Goal: Task Accomplishment & Management: Manage account settings

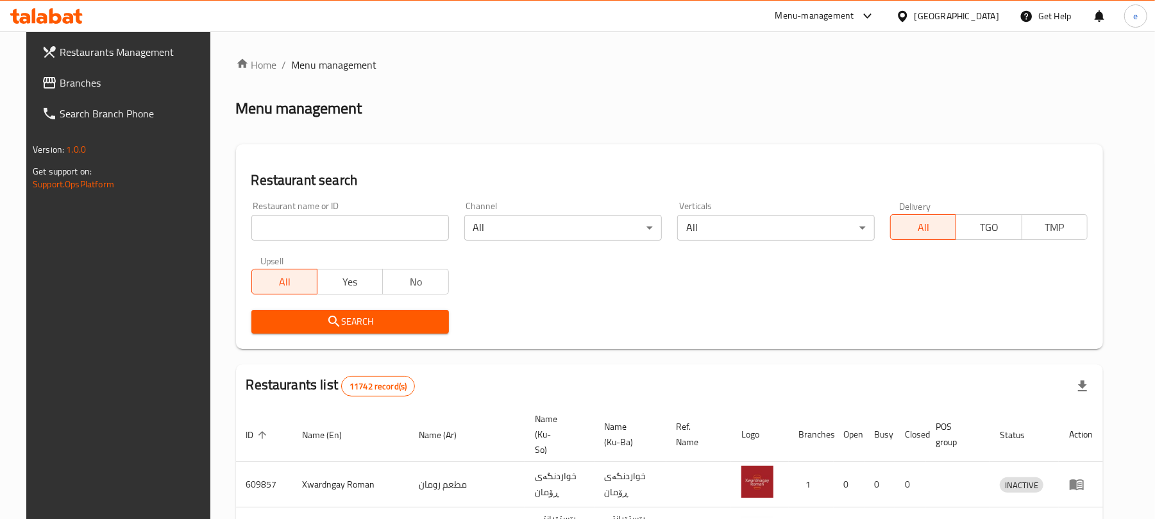
click at [83, 22] on div at bounding box center [46, 16] width 93 height 26
click at [60, 17] on icon at bounding box center [55, 15] width 12 height 15
click at [87, 80] on span "Branches" at bounding box center [134, 82] width 149 height 15
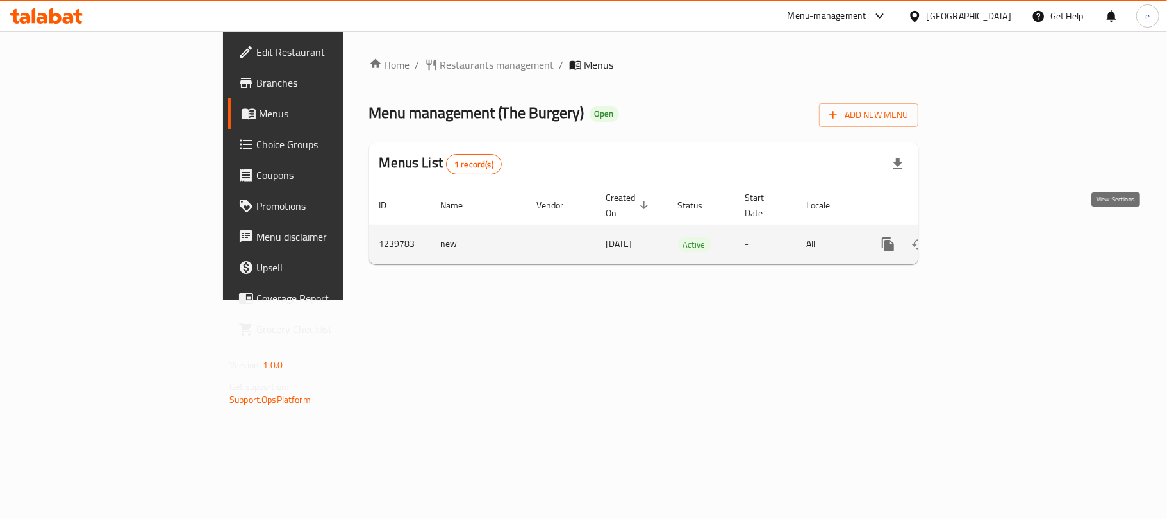
click at [989, 237] on icon "enhanced table" at bounding box center [980, 244] width 15 height 15
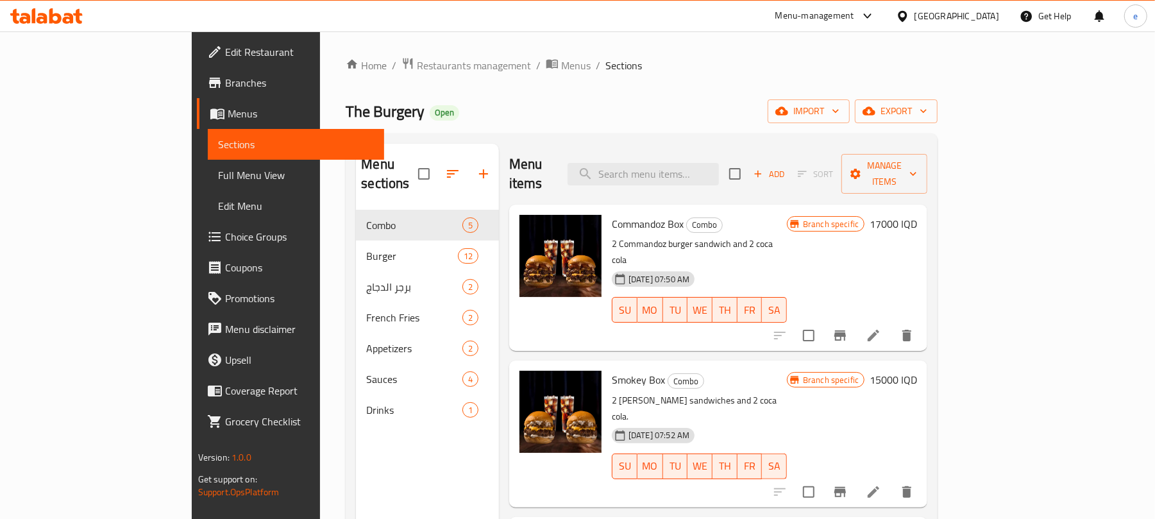
click at [218, 169] on span "Full Menu View" at bounding box center [296, 174] width 156 height 15
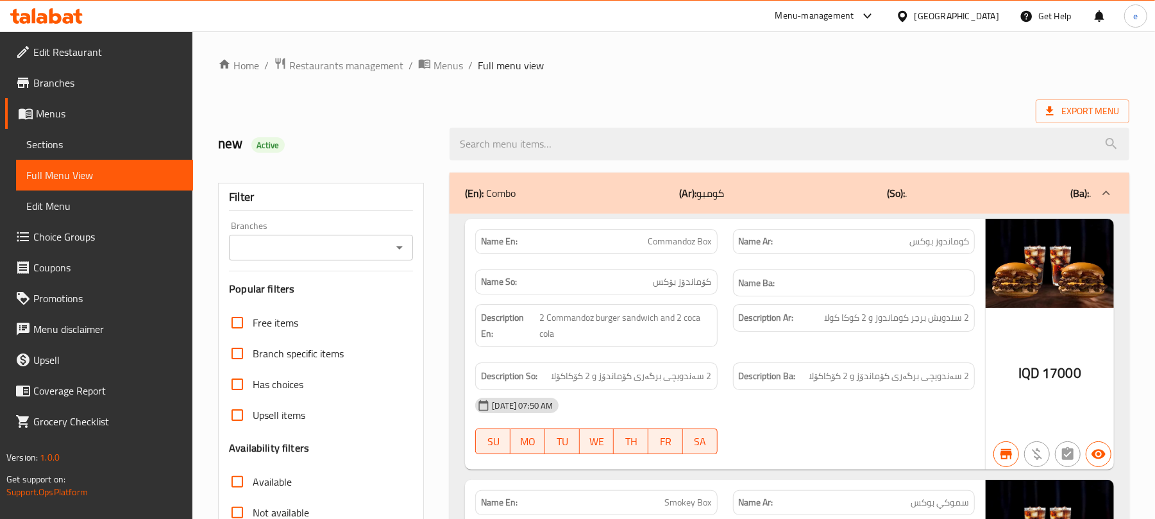
click at [49, 145] on span "Sections" at bounding box center [104, 144] width 156 height 15
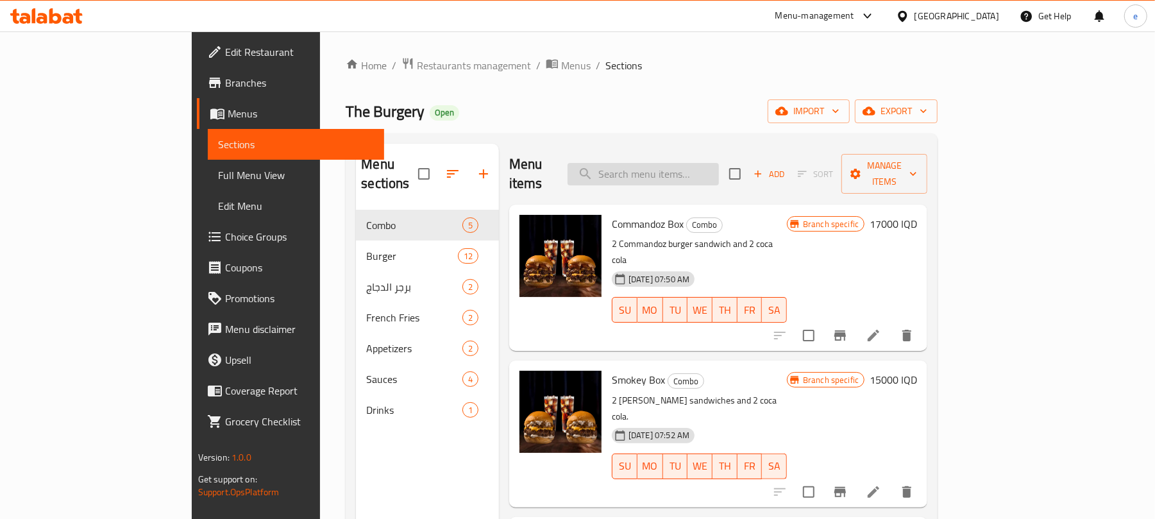
click at [700, 165] on input "search" at bounding box center [642, 174] width 151 height 22
paste input "Mushroom Burger"
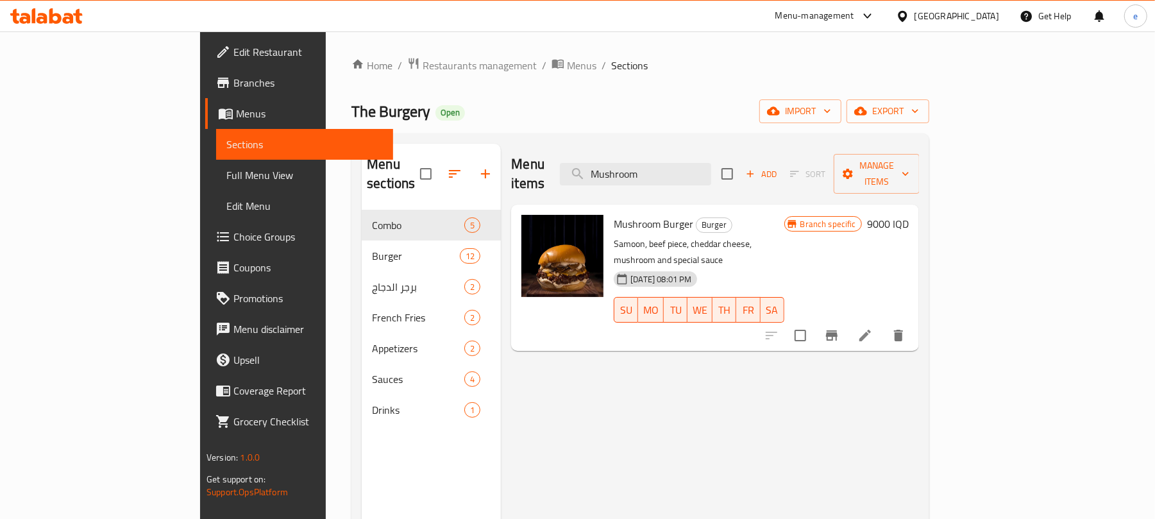
type input "Mushroom"
click at [873, 328] on icon at bounding box center [864, 335] width 15 height 15
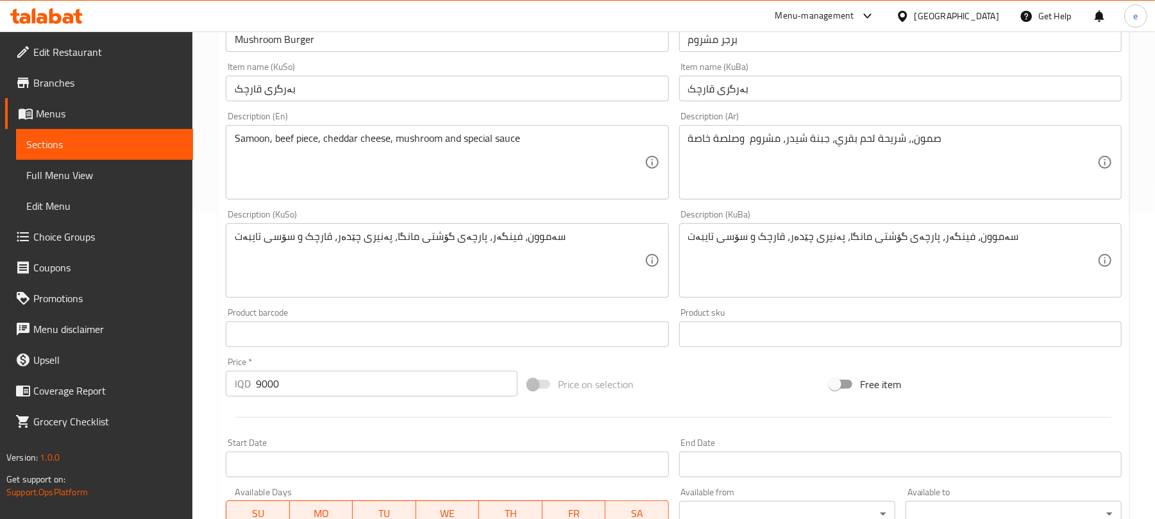
scroll to position [342, 0]
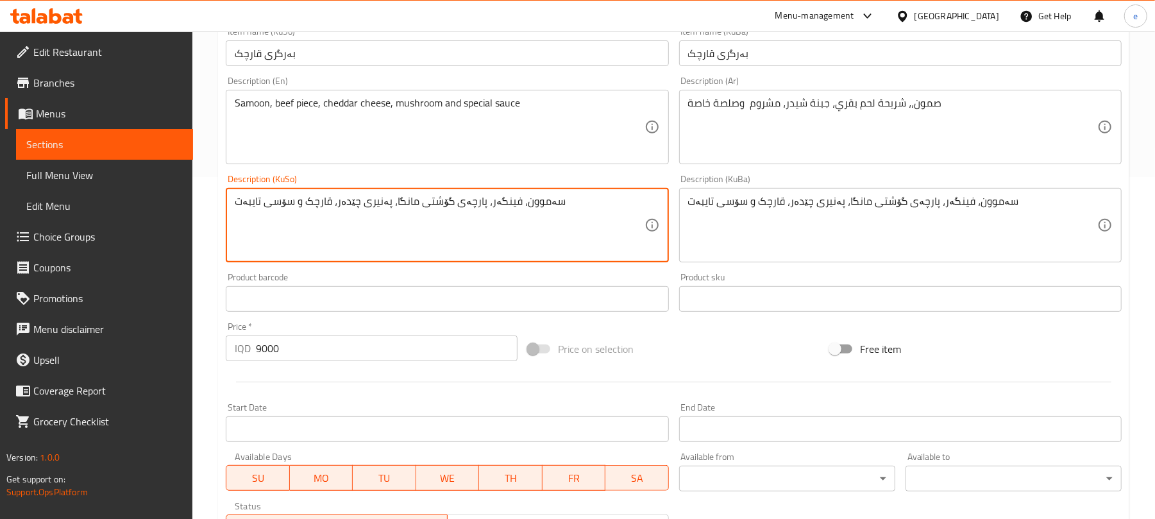
click at [494, 206] on textarea "سەموون، فینگەر، پارچەی گۆشتی مانگا، پەنیری چێدەر، قارچک و سۆسی تایبەت" at bounding box center [439, 225] width 409 height 61
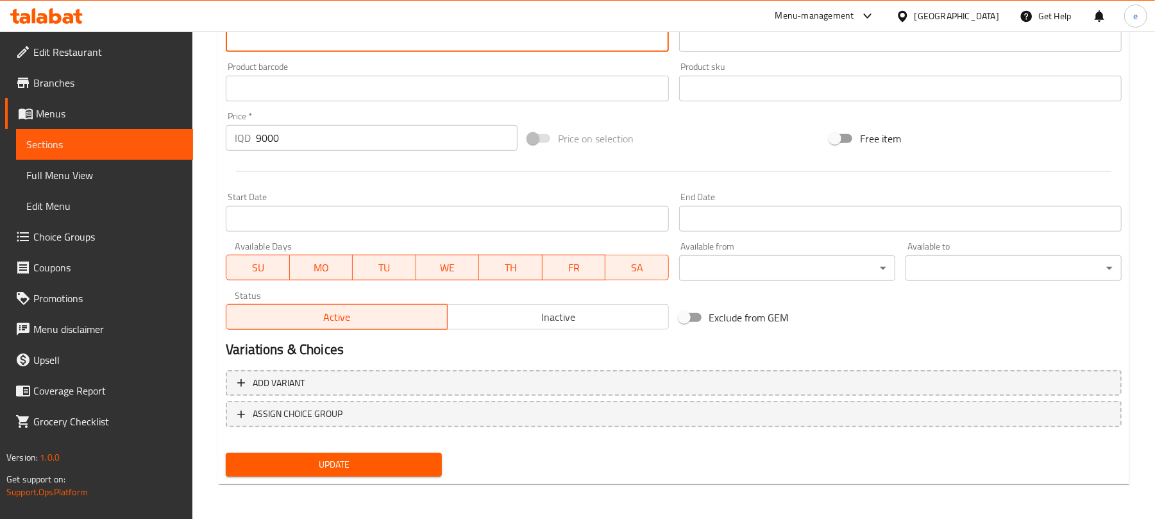
click at [385, 465] on span "Update" at bounding box center [334, 464] width 196 height 16
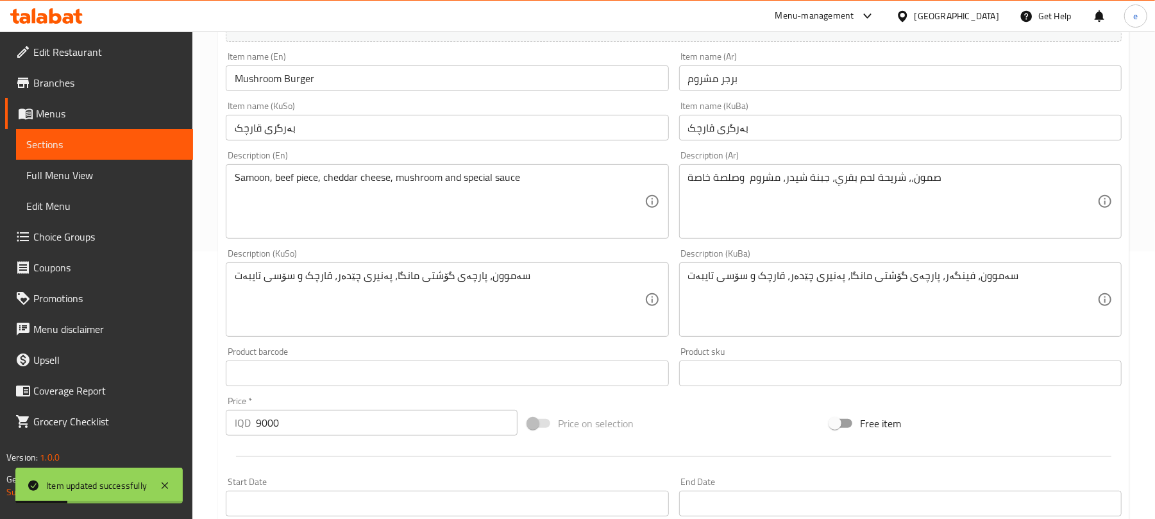
scroll to position [210, 0]
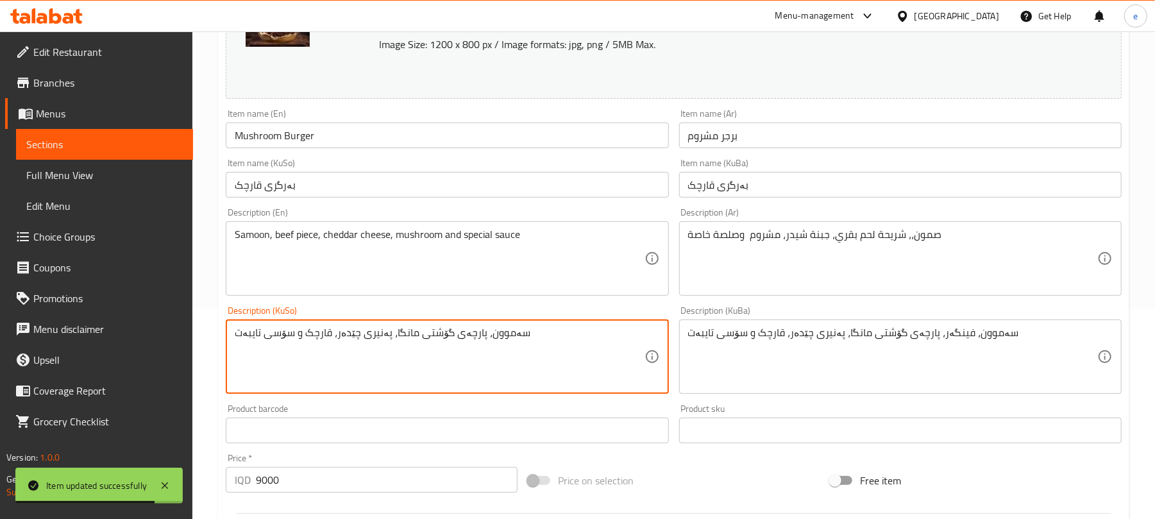
click at [499, 323] on div "سەموون، پارچەی گۆشتی مانگا، پەنیری چێدەر، قارچک و سۆسی تایبەت Description (KuSo)" at bounding box center [447, 356] width 442 height 74
click at [518, 367] on textarea "سەموون، پارچەی گۆشتی مانگا، پەنیری چێدەر، قارچک و سۆسی تایبەت" at bounding box center [439, 356] width 409 height 61
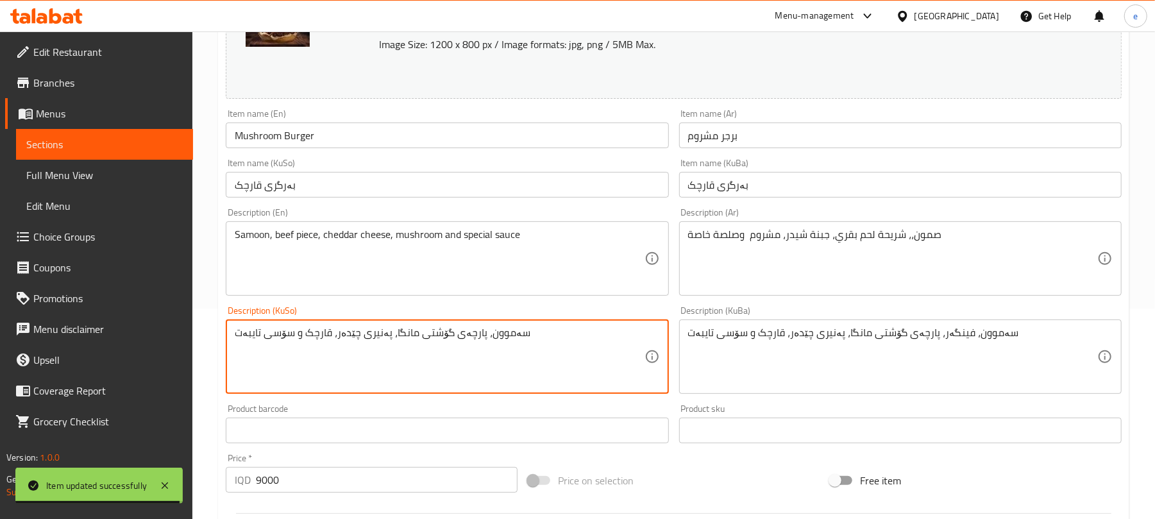
click at [518, 367] on textarea "سەموون، پارچەی گۆشتی مانگا، پەنیری چێدەر، قارچک و سۆسی تایبەت" at bounding box center [439, 356] width 409 height 61
paste textarea "ینگەر، پارچەی گۆشتی مانگا، پەنیری چێدەر، قارچک و سۆسی تایبەت"
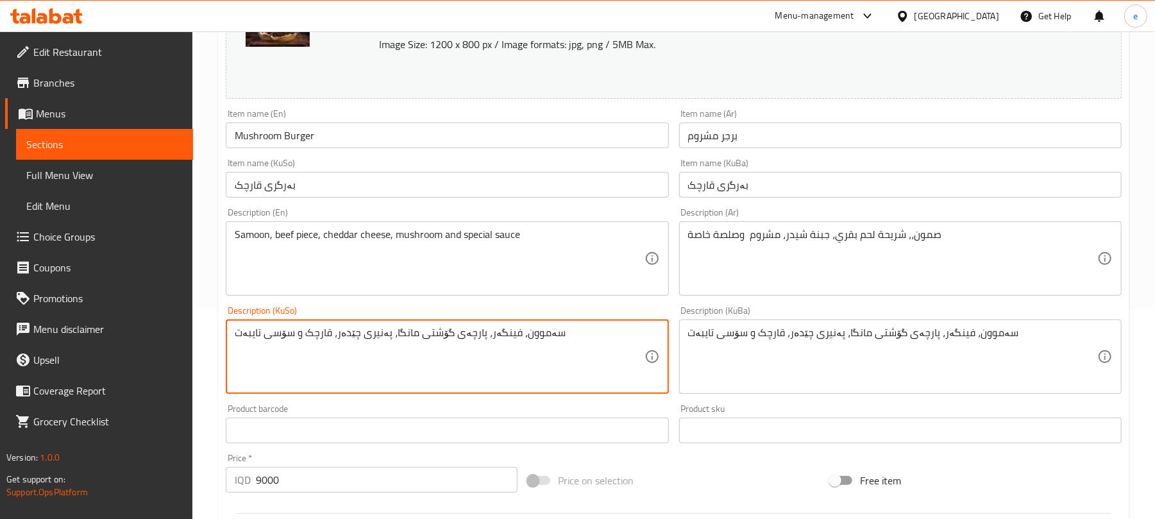
scroll to position [552, 0]
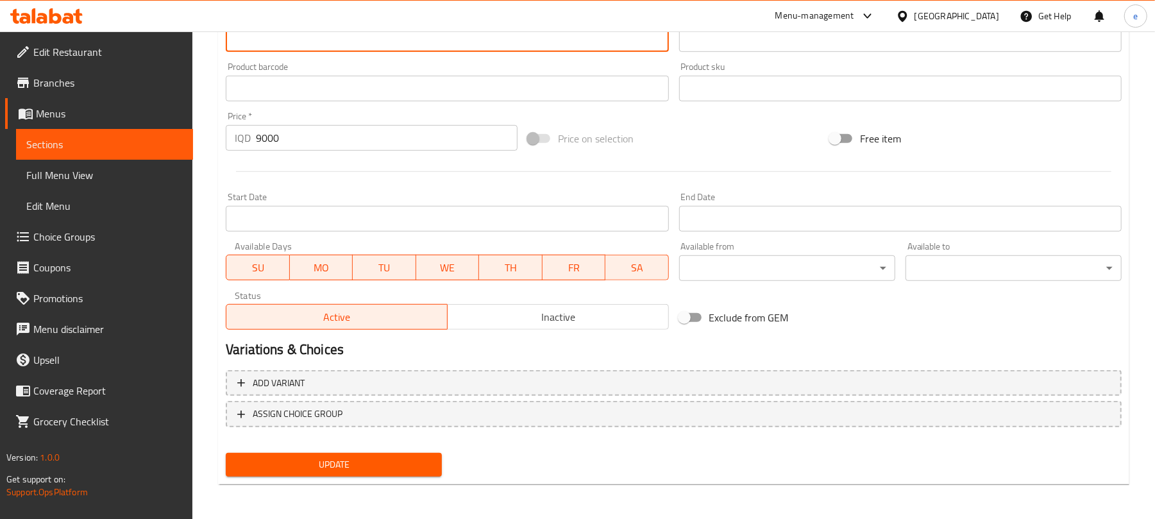
type textarea "سەموون، فینگەر، پارچەی گۆشتی مانگا، پەنیری چێدەر، قارچک و سۆسی تایبەت"
click at [410, 462] on span "Update" at bounding box center [334, 464] width 196 height 16
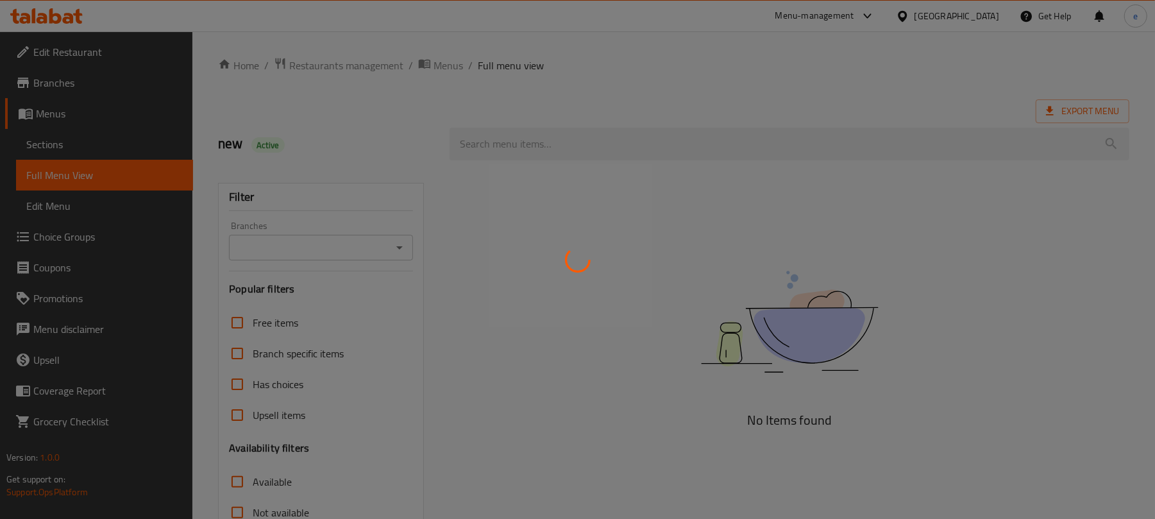
click at [510, 140] on div at bounding box center [577, 259] width 1155 height 519
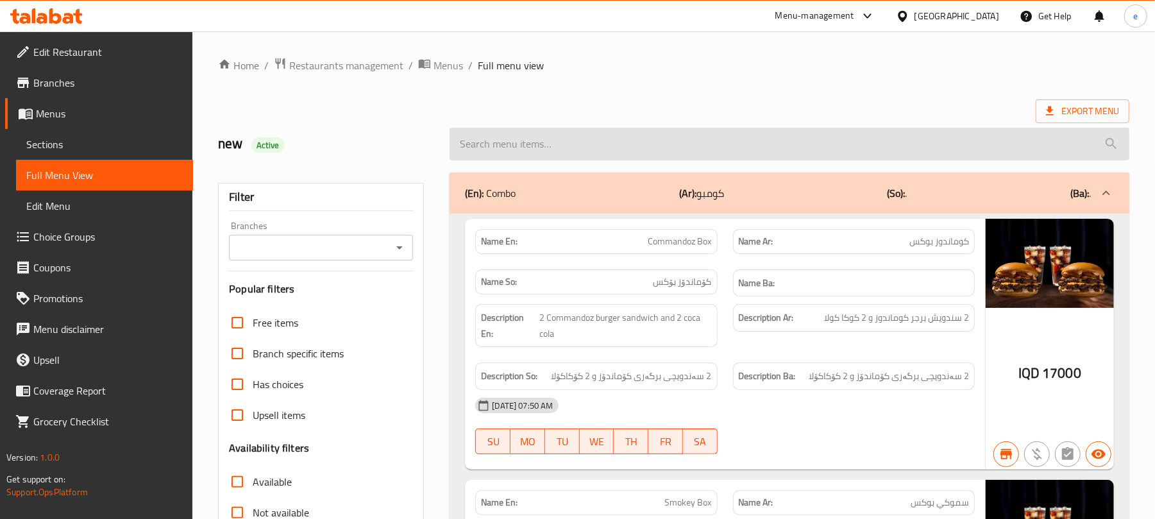
click at [560, 137] on input "search" at bounding box center [789, 144] width 680 height 33
paste input "Mushroom Burger"
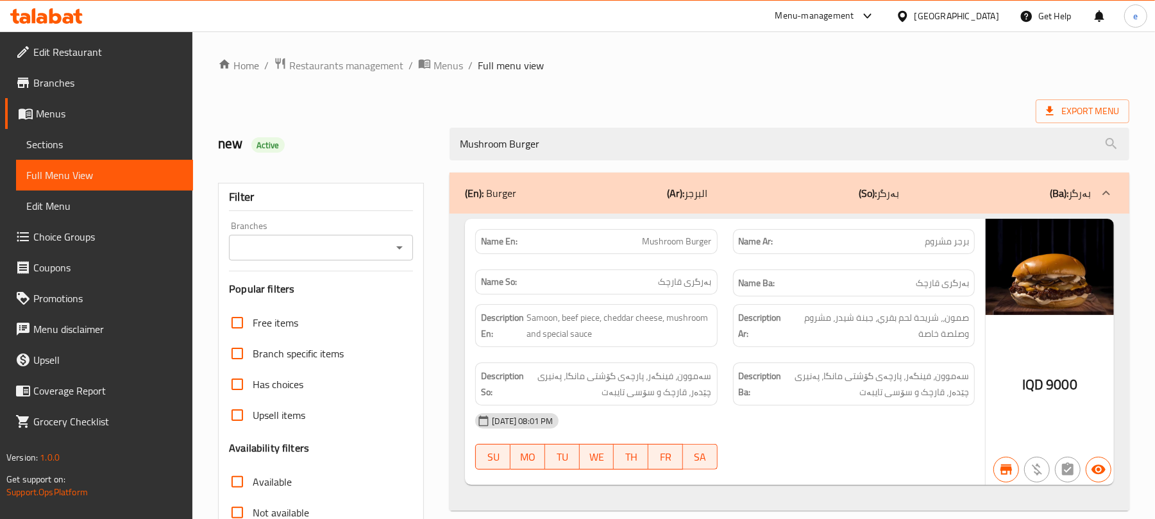
click at [674, 387] on span "سەموون، فینگەر، پارچەی گۆشتی مانگا، پەنیری چێدەر، قارچک و سۆسی تایبەت" at bounding box center [618, 383] width 185 height 31
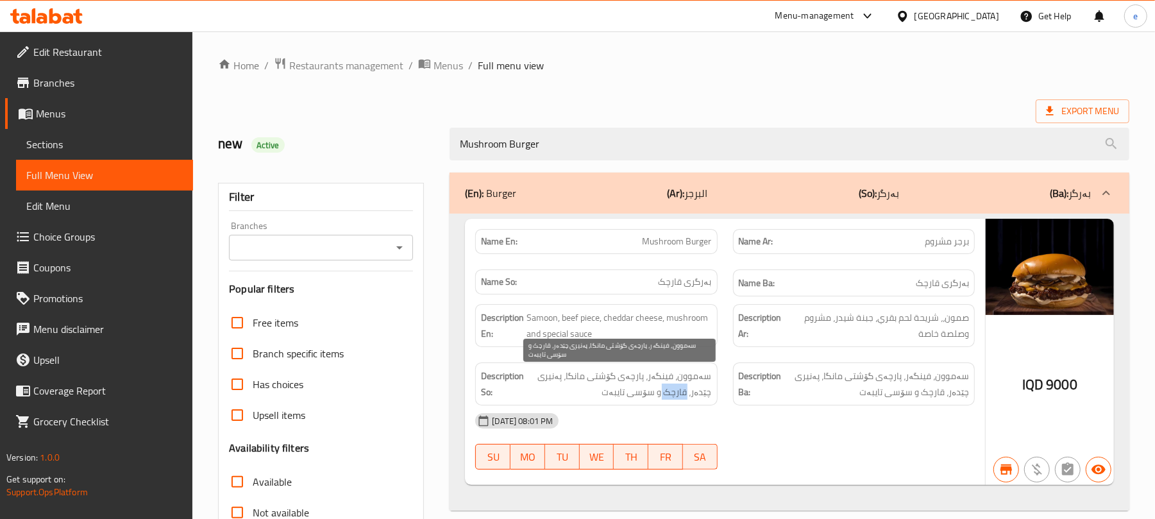
click at [674, 387] on span "سەموون، فینگەر، پارچەی گۆشتی مانگا، پەنیری چێدەر، قارچک و سۆسی تایبەت" at bounding box center [618, 383] width 185 height 31
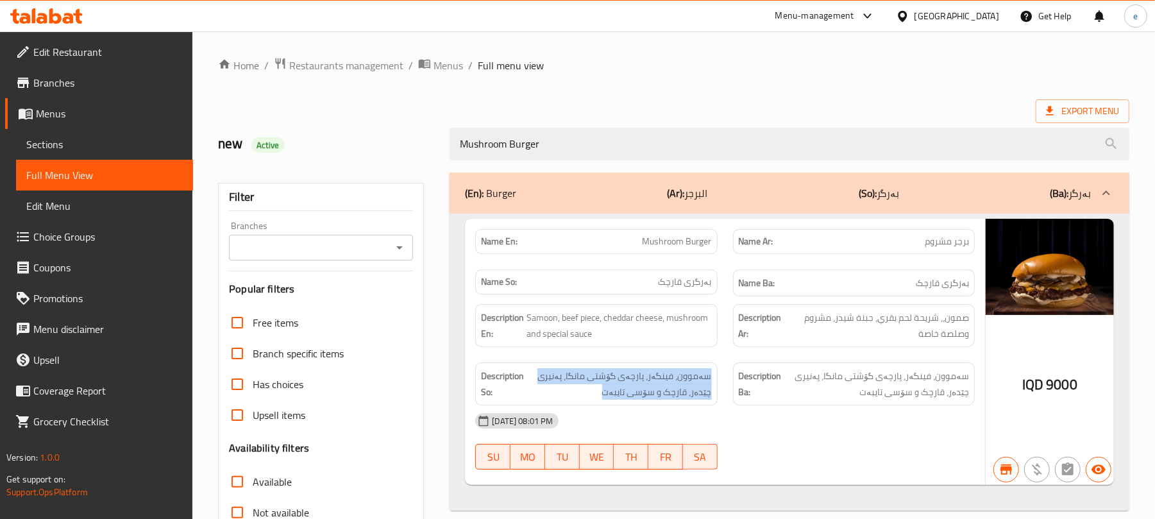
copy span "سەموون، فینگەر، پارچەی گۆشتی مانگا، پەنیری چێدەر، قارچک و سۆسی تایبەت"
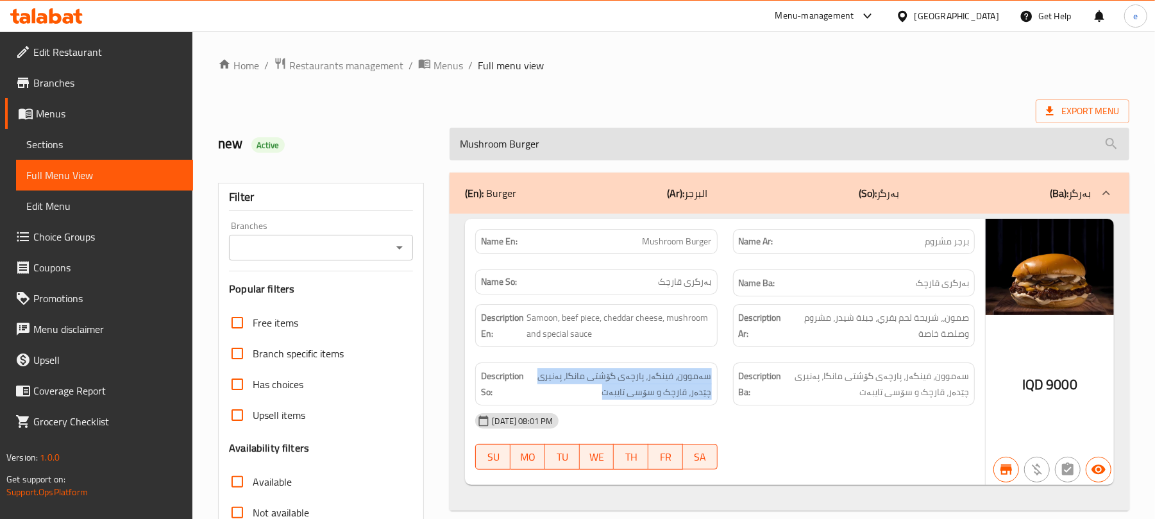
click at [542, 137] on input "Mushroom Burger" at bounding box center [789, 144] width 680 height 33
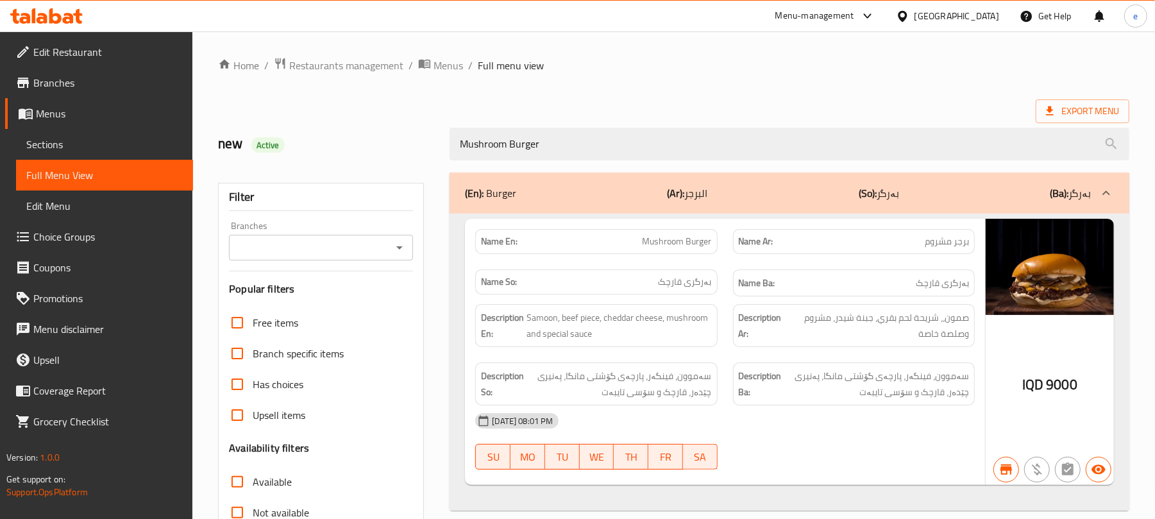
paste input "Meat"
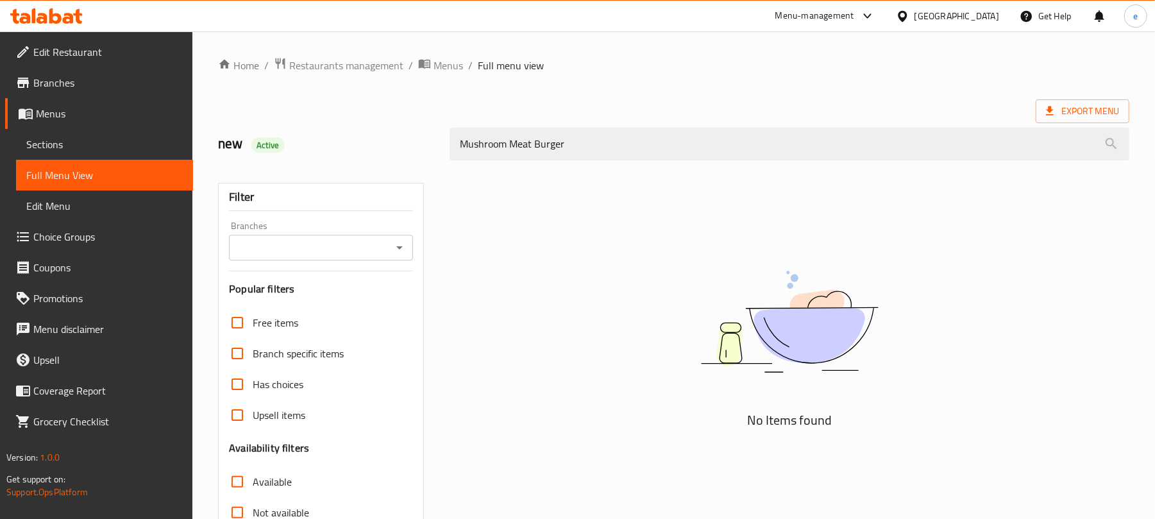
click at [404, 255] on icon "Open" at bounding box center [399, 247] width 15 height 15
type input "Mushroom Meat Burger"
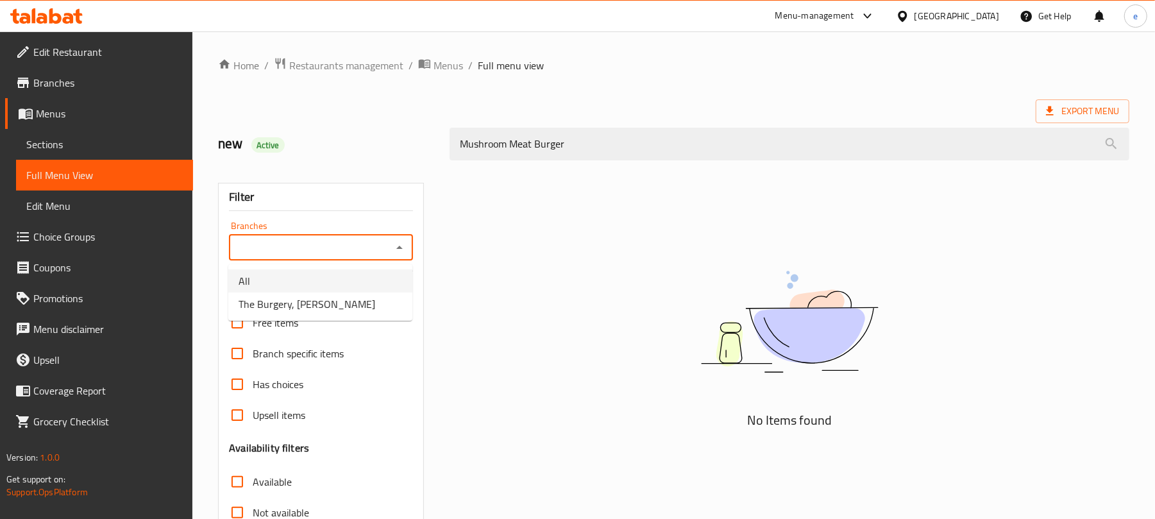
click at [306, 278] on li "All" at bounding box center [320, 280] width 184 height 23
click at [401, 255] on icon "Open" at bounding box center [399, 247] width 15 height 15
click at [347, 304] on li "The Burgery, Al dawoodi" at bounding box center [320, 303] width 184 height 23
type input "The Burgery, Al dawoodi"
click at [68, 21] on icon at bounding box center [46, 15] width 72 height 15
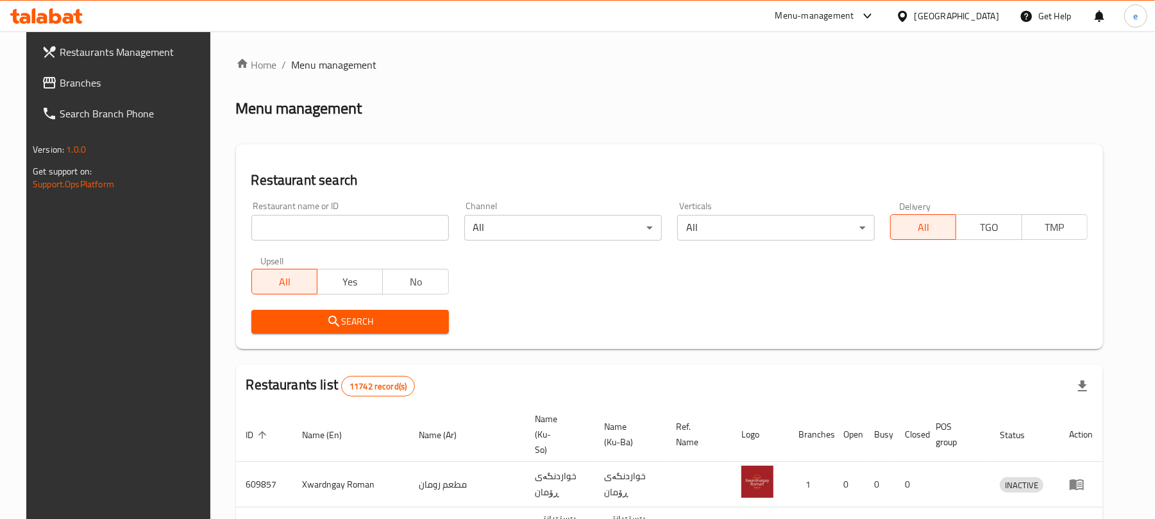
click at [80, 78] on span "Branches" at bounding box center [134, 82] width 149 height 15
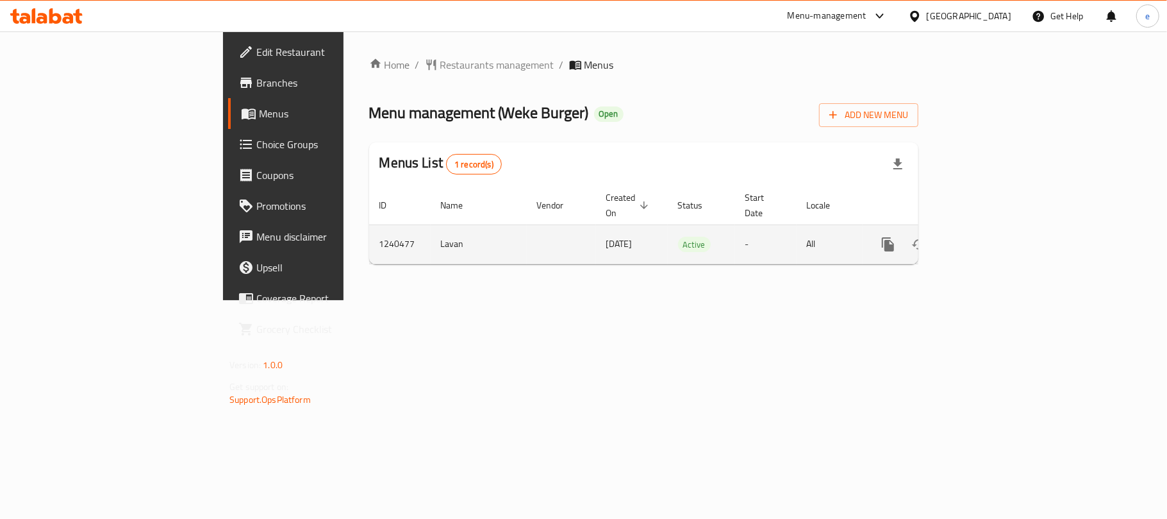
click at [996, 237] on link "enhanced table" at bounding box center [981, 244] width 31 height 31
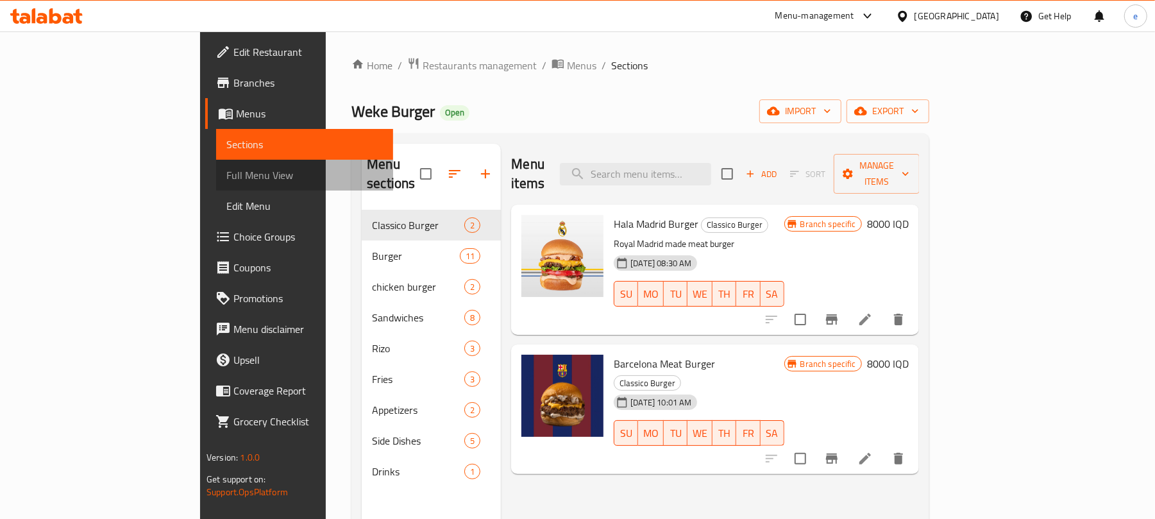
click at [226, 180] on span "Full Menu View" at bounding box center [304, 174] width 156 height 15
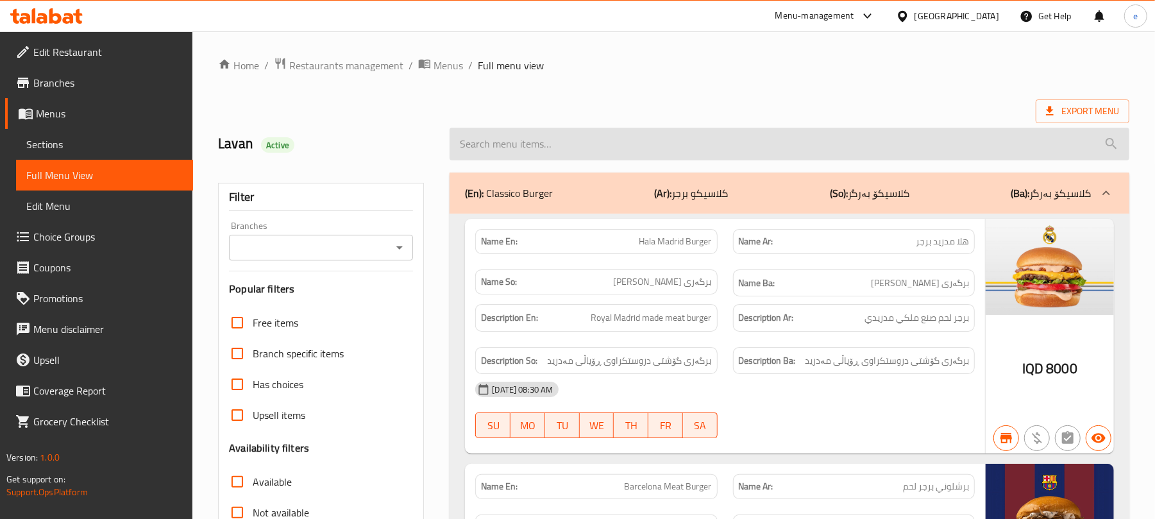
drag, startPoint x: 562, startPoint y: 159, endPoint x: 555, endPoint y: 156, distance: 6.9
click at [560, 159] on input "search" at bounding box center [789, 144] width 680 height 33
paste input "Mushroom Meat Burger"
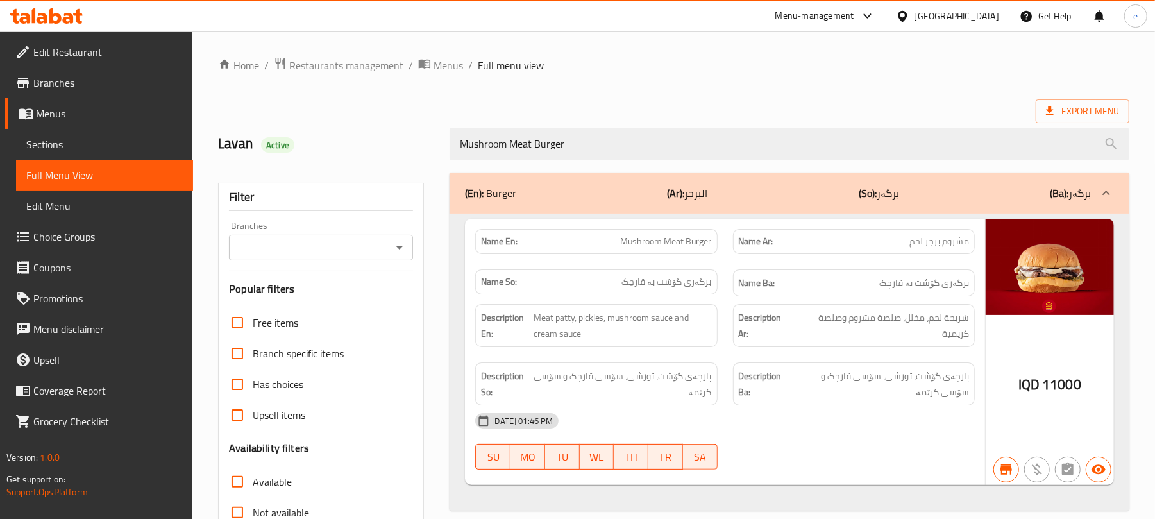
type input "Mushroom Meat Burger"
click at [650, 47] on div "Home / Restaurants management / Menus / Full menu view Export Menu Lavan Active…" at bounding box center [673, 356] width 962 height 651
click at [399, 253] on icon "Open" at bounding box center [399, 247] width 15 height 15
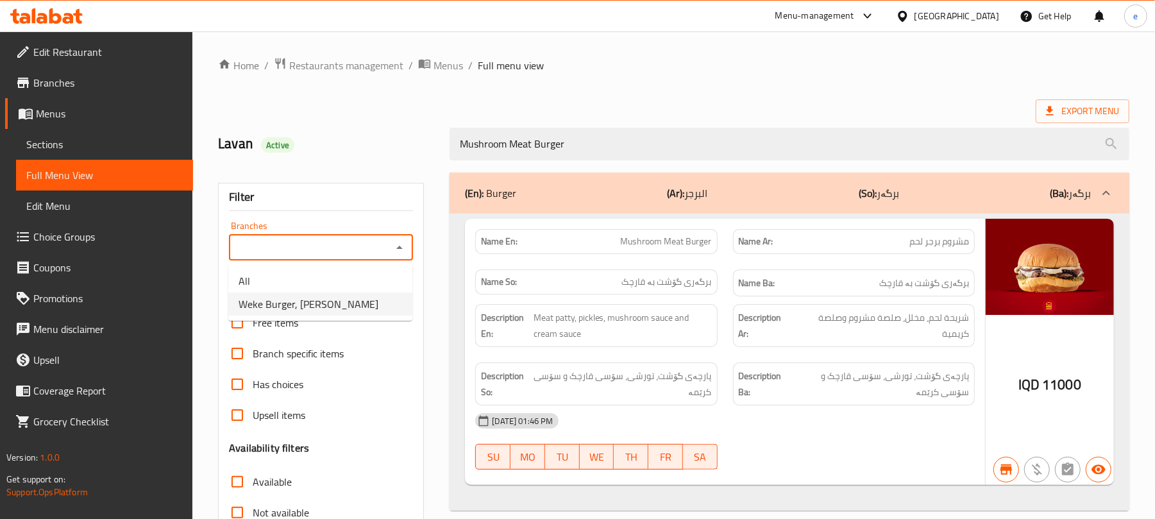
click at [355, 298] on li "Weke Burger, Al dawoodi" at bounding box center [320, 303] width 184 height 23
click at [392, 256] on div at bounding box center [398, 247] width 17 height 18
click at [394, 242] on icon "Open" at bounding box center [399, 247] width 15 height 15
click at [316, 274] on li "All" at bounding box center [320, 280] width 184 height 23
click at [404, 249] on icon "Open" at bounding box center [399, 247] width 15 height 15
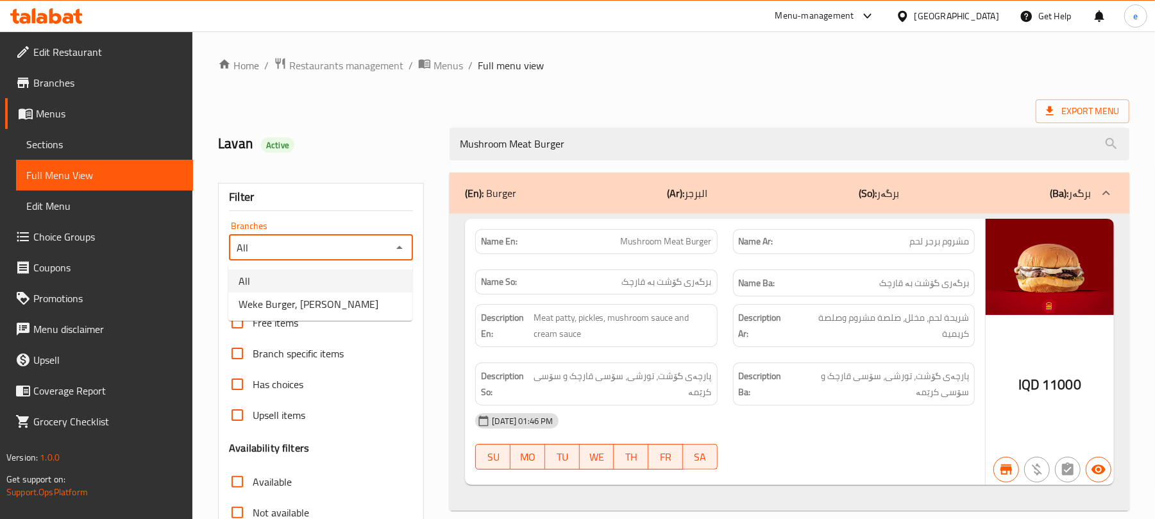
click at [355, 290] on li "All" at bounding box center [320, 280] width 184 height 23
click at [399, 253] on icon "Open" at bounding box center [399, 247] width 15 height 15
click at [281, 305] on span "Weke Burger, Al dawoodi" at bounding box center [308, 303] width 140 height 15
click at [400, 244] on icon "Open" at bounding box center [399, 247] width 15 height 15
click at [319, 285] on li "All" at bounding box center [320, 280] width 184 height 23
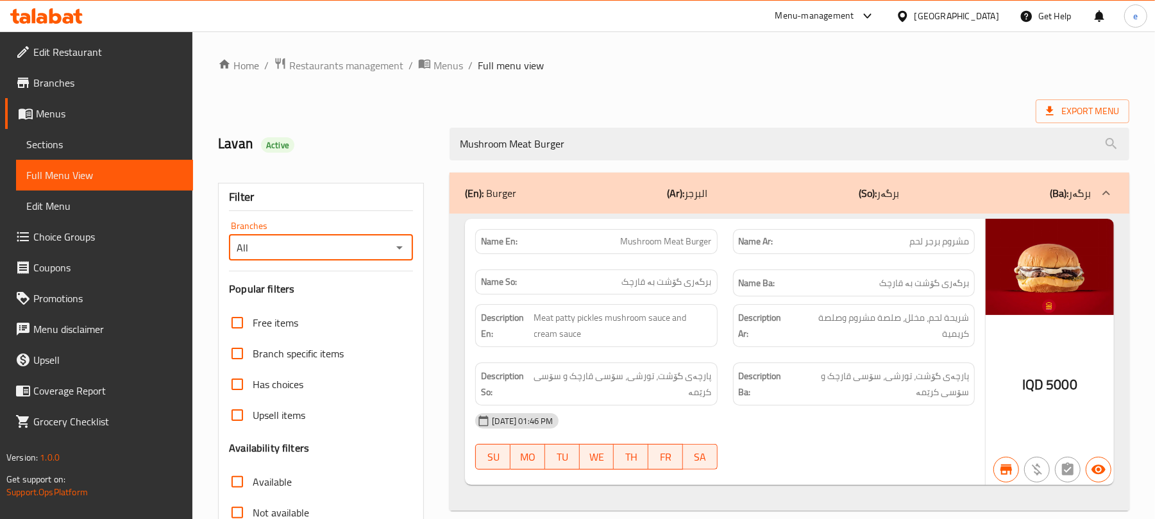
click at [387, 244] on input "All" at bounding box center [310, 247] width 155 height 18
click at [396, 247] on icon "Open" at bounding box center [399, 247] width 15 height 15
click at [334, 296] on span "Weke Burger, Al dawoodi" at bounding box center [308, 303] width 140 height 15
click at [413, 242] on div "Weke Burger, Al dawoodi Branches" at bounding box center [321, 248] width 184 height 26
click at [394, 251] on icon "Open" at bounding box center [399, 247] width 15 height 15
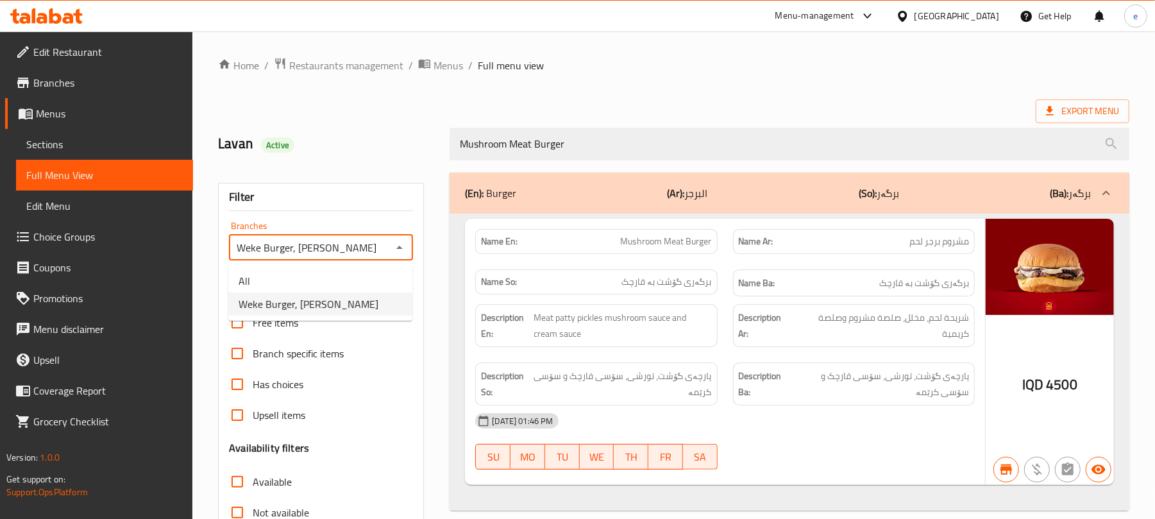
click at [344, 265] on ul "All Weke Burger, Al dawoodi" at bounding box center [320, 292] width 184 height 56
click at [342, 267] on ul "All Weke Burger, Al dawoodi" at bounding box center [320, 292] width 184 height 56
click at [347, 277] on li "All" at bounding box center [320, 280] width 184 height 23
click at [412, 255] on div "All Branches" at bounding box center [321, 248] width 184 height 26
click at [393, 245] on icon "Open" at bounding box center [399, 247] width 15 height 15
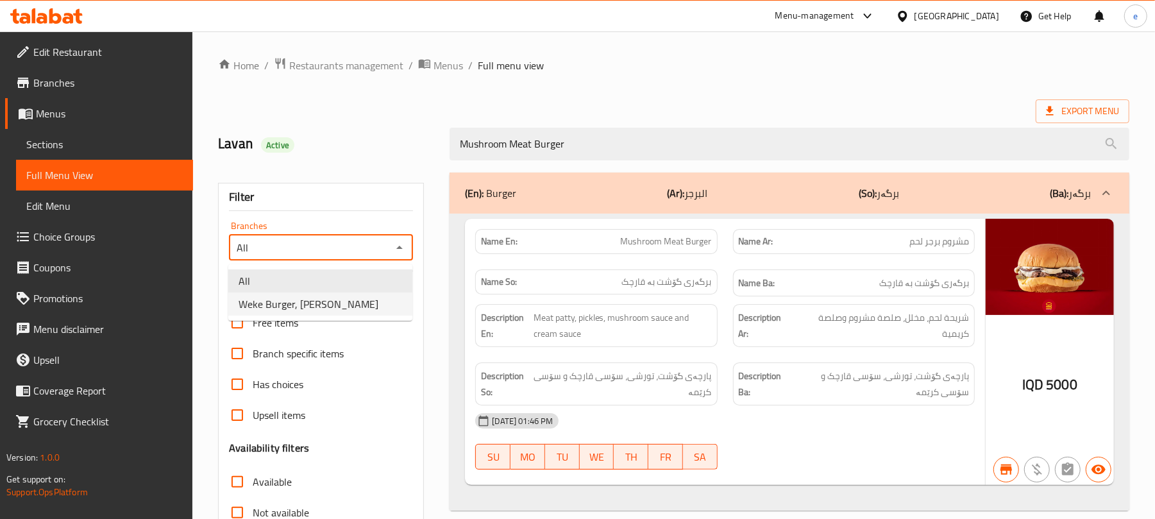
click at [363, 313] on li "Weke Burger, Al dawoodi" at bounding box center [320, 303] width 184 height 23
type input "Weke Burger, Al dawoodi"
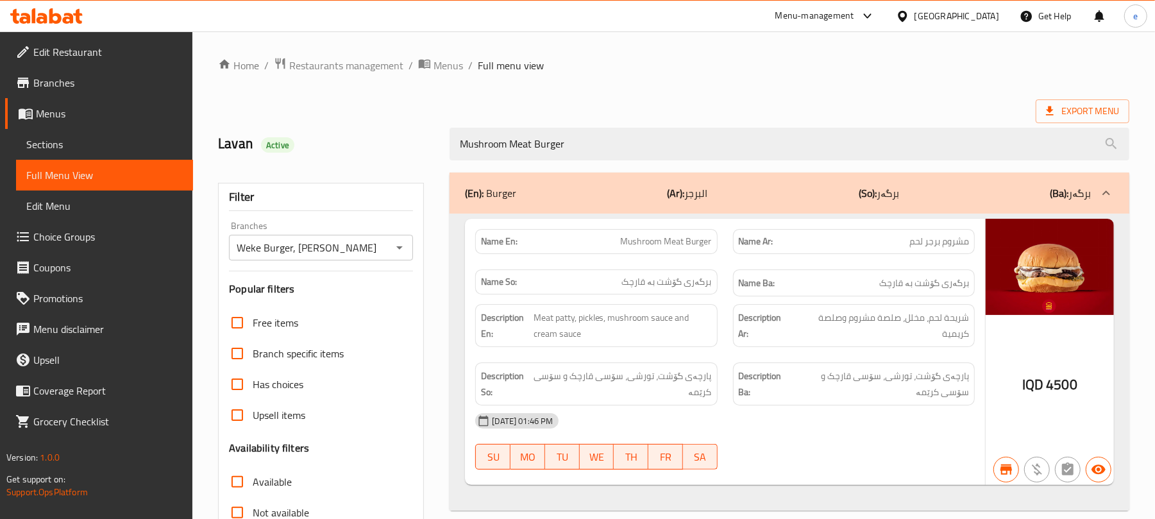
click at [68, 14] on icon at bounding box center [68, 18] width 11 height 11
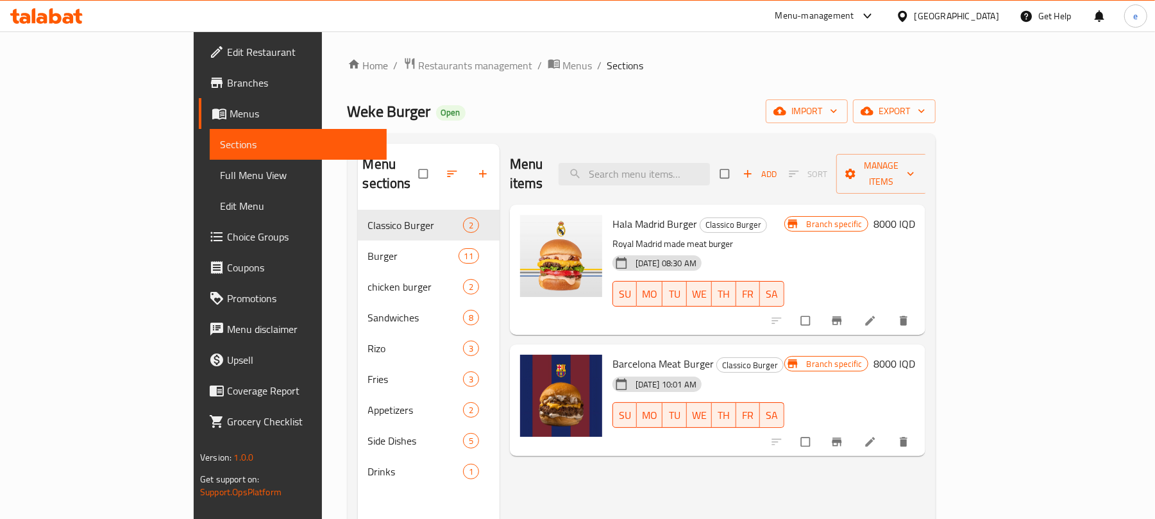
click at [694, 152] on div "Menu items Add Sort Manage items" at bounding box center [717, 174] width 415 height 61
click at [696, 164] on input "search" at bounding box center [633, 174] width 151 height 22
paste input "Mushroom Meat Burger"
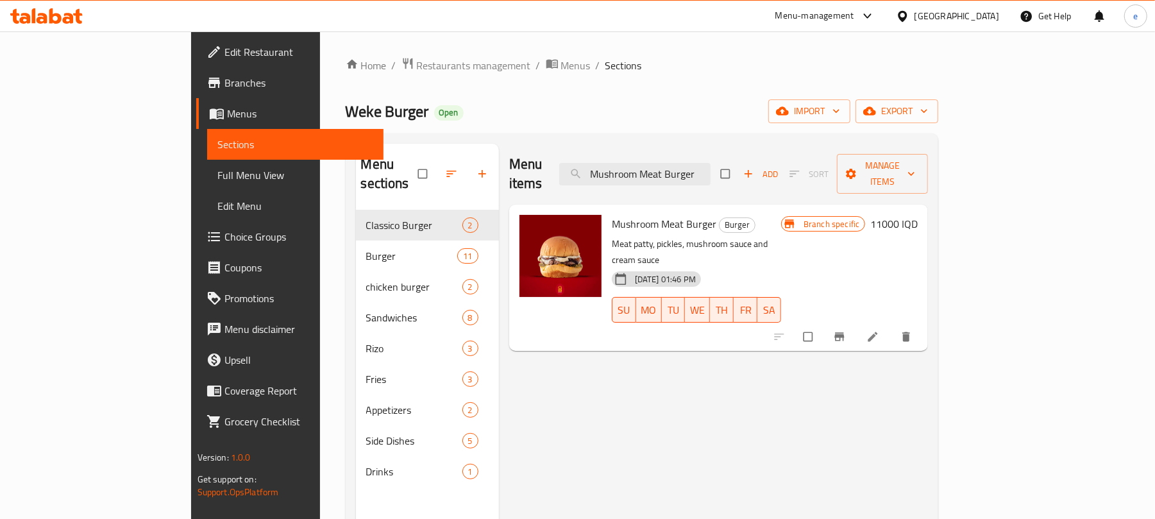
type input "Mushroom Meat Burger"
click at [892, 326] on li at bounding box center [874, 336] width 36 height 21
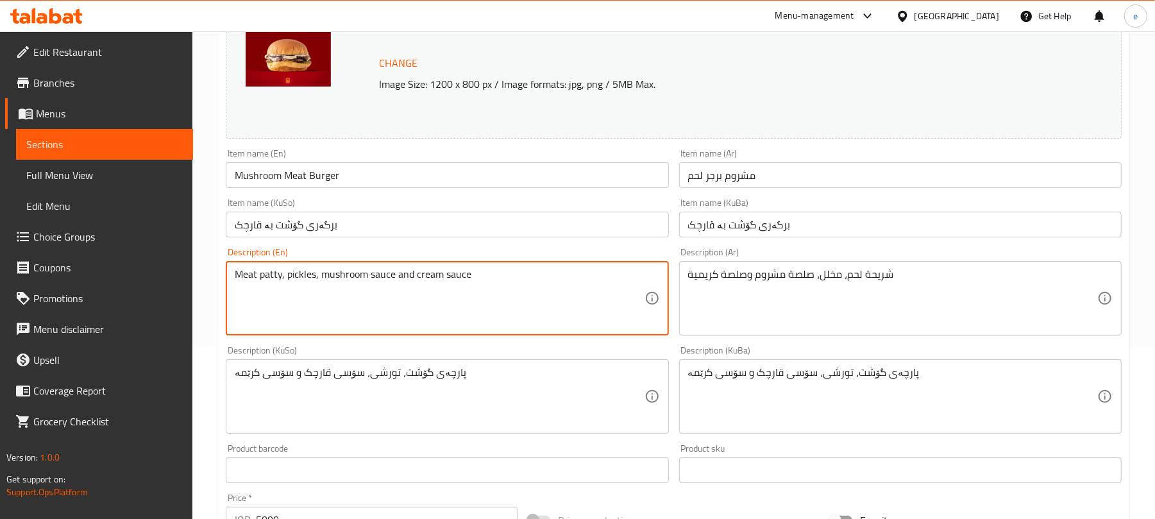
scroll to position [552, 0]
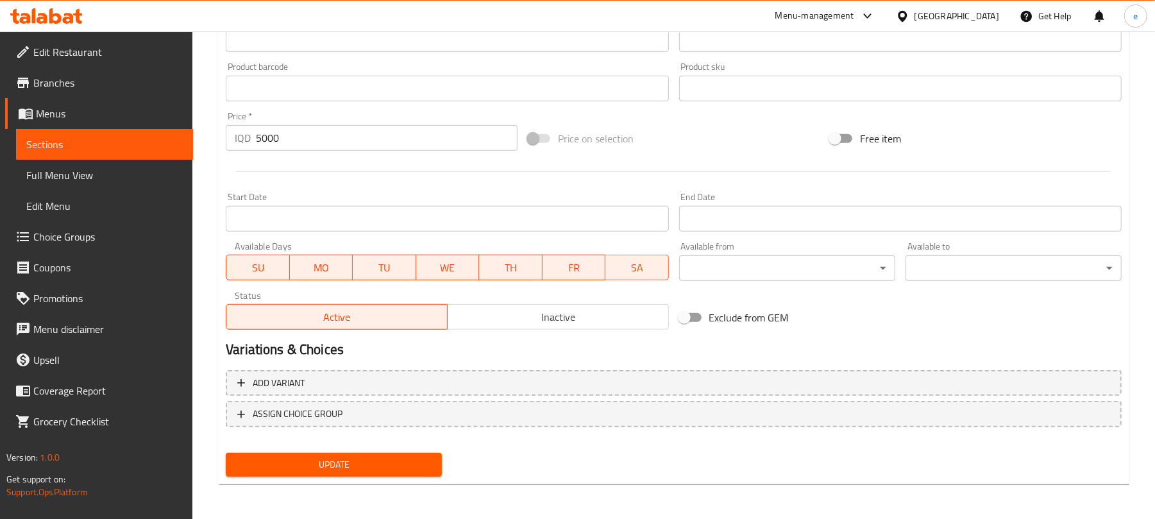
type textarea "Meat patty, pickles, mushroom sauce and cream sauce"
click at [381, 462] on span "Update" at bounding box center [334, 464] width 196 height 16
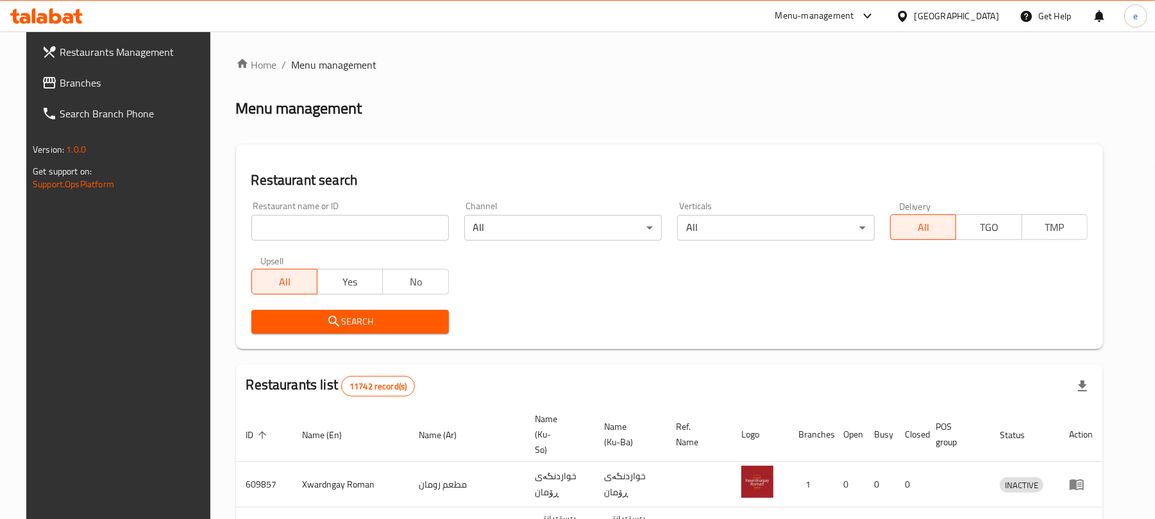
click at [78, 88] on span "Branches" at bounding box center [134, 82] width 149 height 15
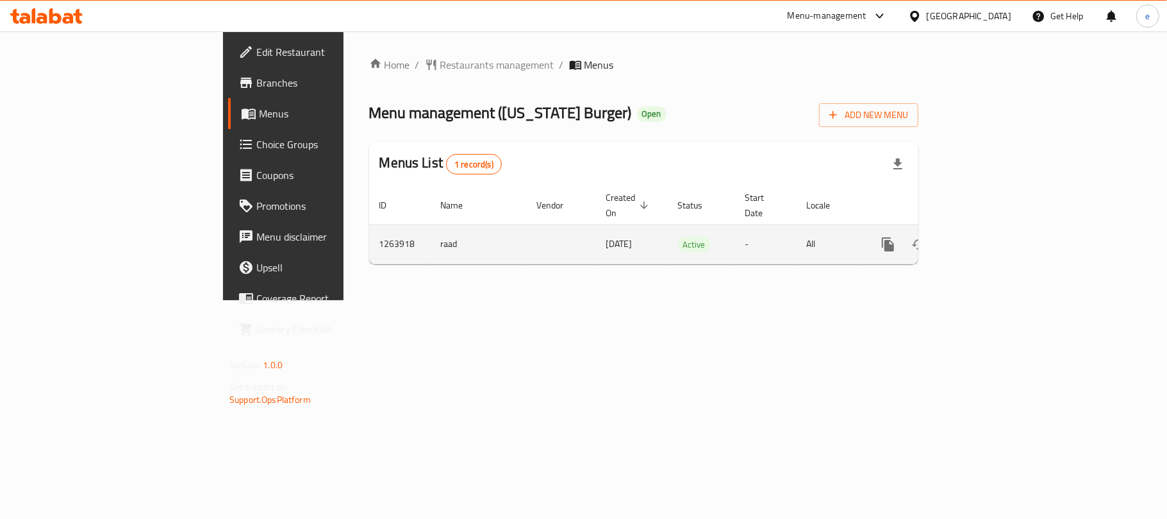
click at [989, 237] on icon "enhanced table" at bounding box center [980, 244] width 15 height 15
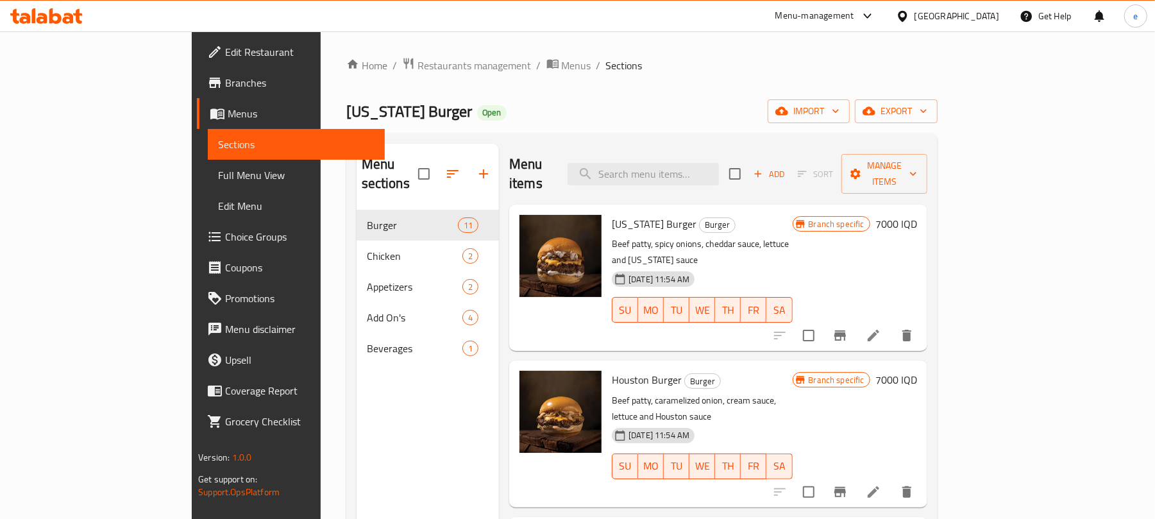
click at [218, 172] on span "Full Menu View" at bounding box center [296, 174] width 156 height 15
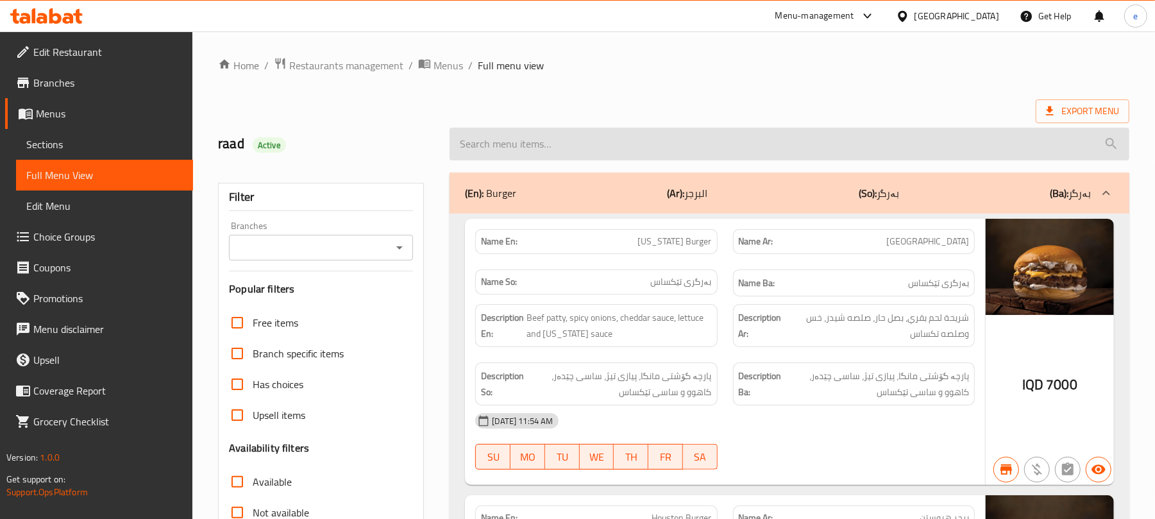
click at [533, 144] on input "search" at bounding box center [789, 144] width 680 height 33
paste input "Mushroom Burger"
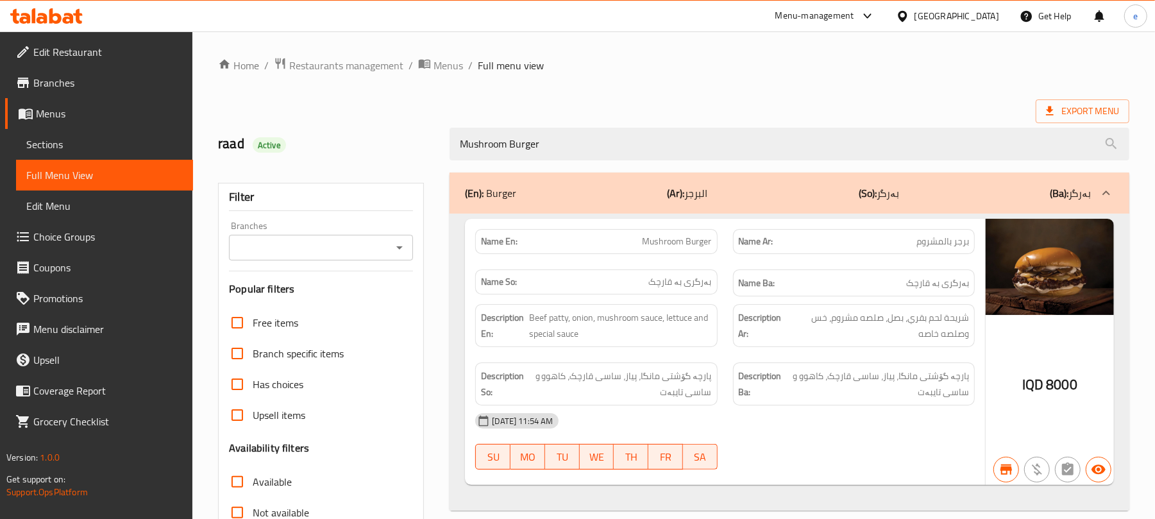
type input "Mushroom Burger"
click at [400, 255] on icon "Open" at bounding box center [399, 247] width 15 height 15
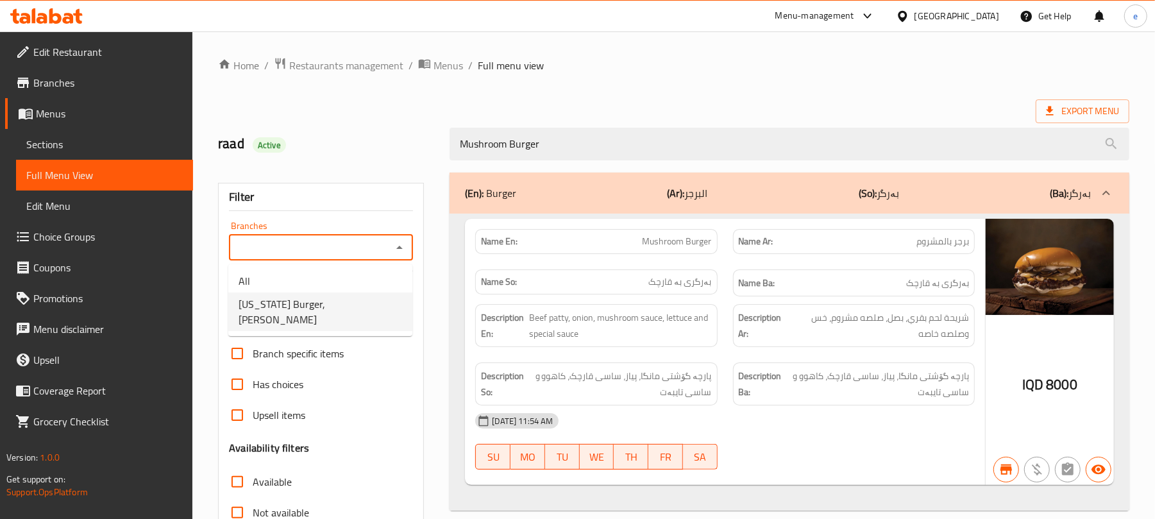
click at [296, 301] on span "[US_STATE] Burger, [PERSON_NAME]" at bounding box center [319, 311] width 163 height 31
click at [401, 252] on icon "Open" at bounding box center [399, 247] width 15 height 15
click at [390, 253] on div at bounding box center [398, 247] width 17 height 18
click at [395, 253] on icon "Open" at bounding box center [399, 247] width 15 height 15
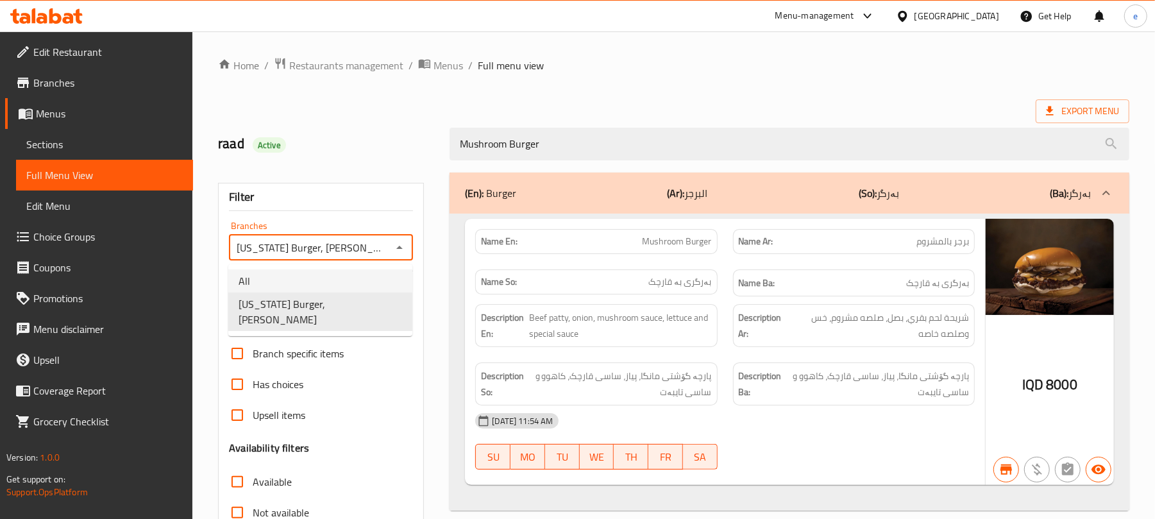
click at [329, 273] on li "All" at bounding box center [320, 280] width 184 height 23
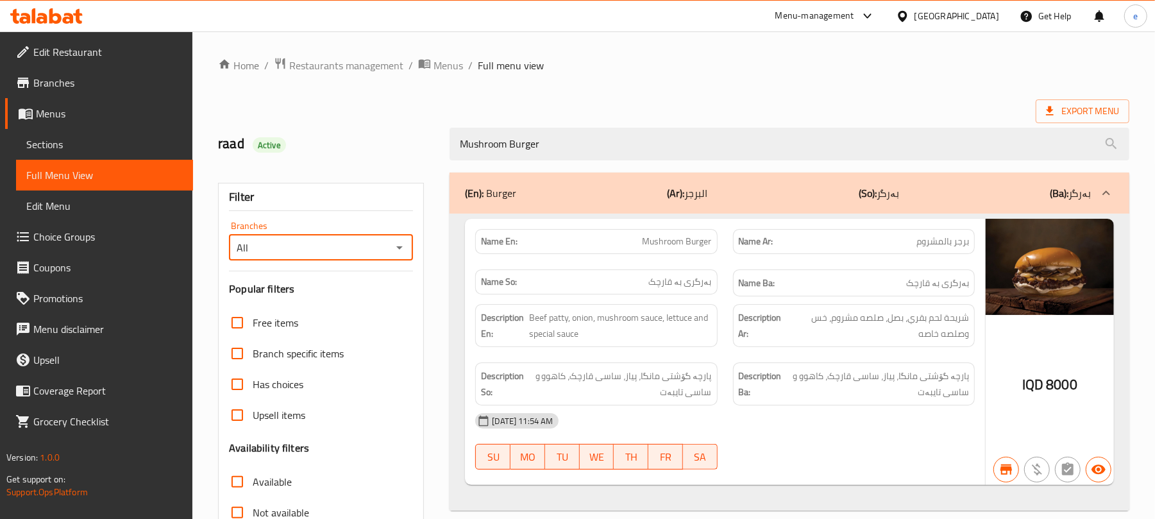
click at [409, 244] on div "All Branches" at bounding box center [321, 248] width 184 height 26
click at [394, 249] on icon "Open" at bounding box center [399, 247] width 15 height 15
click at [335, 291] on li "All" at bounding box center [320, 280] width 184 height 23
click at [406, 249] on icon "Open" at bounding box center [399, 247] width 15 height 15
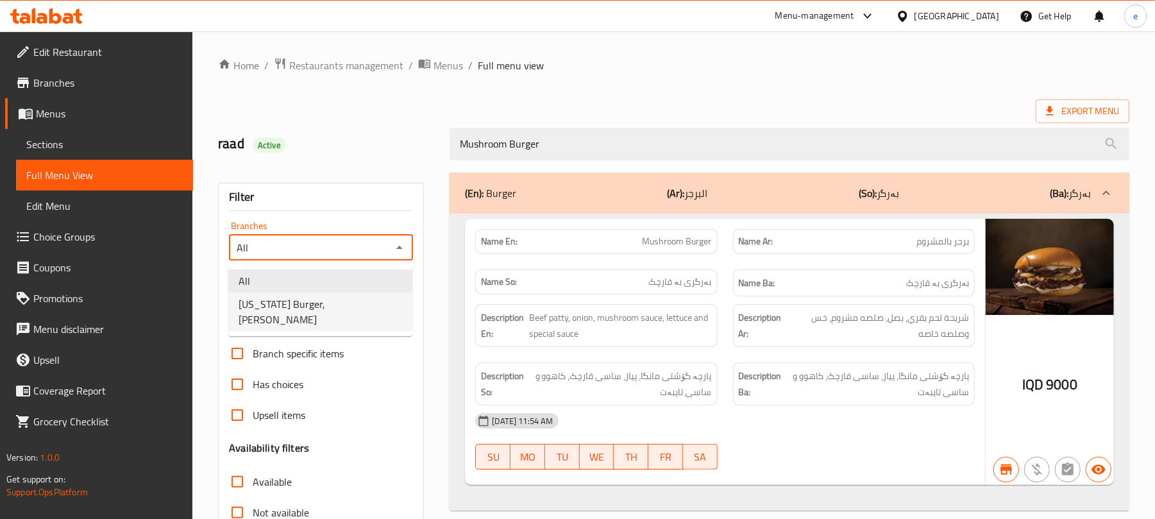
click at [346, 301] on li "Texas Burger, Al Mansur" at bounding box center [320, 311] width 184 height 38
type input "Texas Burger, Al Mansur"
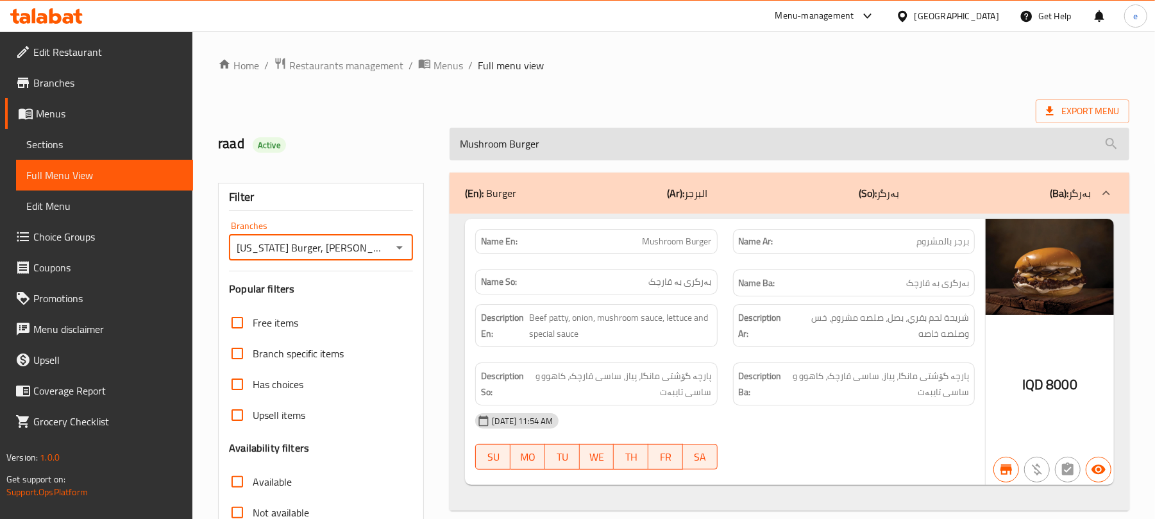
click at [516, 147] on input "Mushroom Burger" at bounding box center [789, 144] width 680 height 33
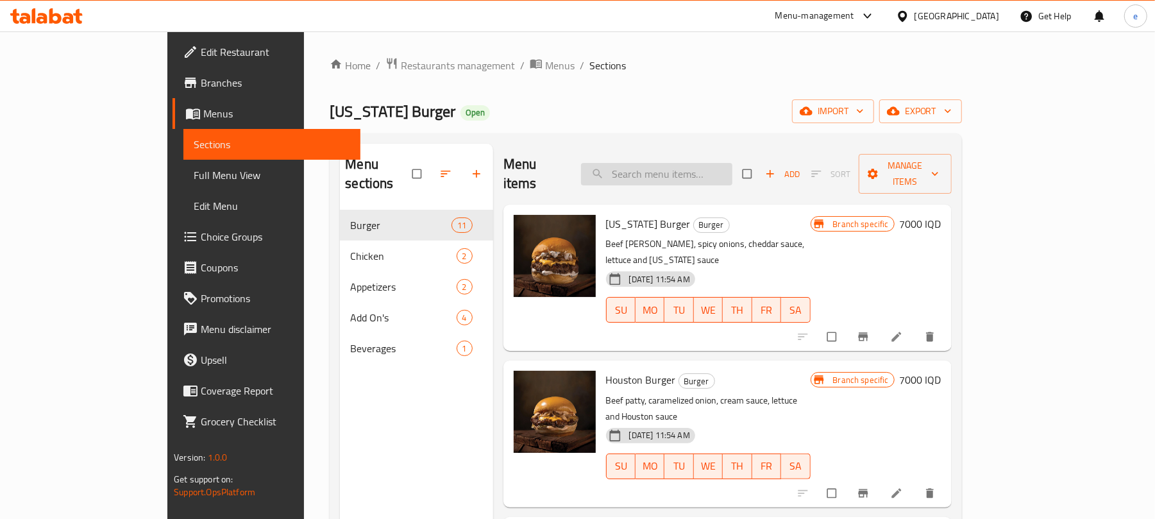
click at [693, 168] on input "search" at bounding box center [656, 174] width 151 height 22
paste input "Mushroom Burger"
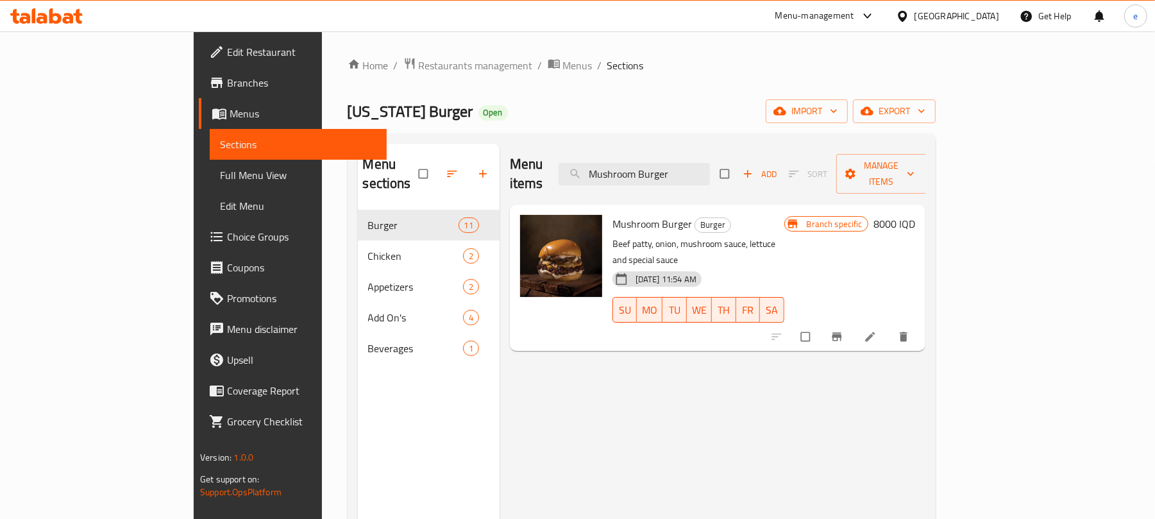
type input "Mushroom Burger"
click at [874, 332] on icon at bounding box center [870, 337] width 10 height 10
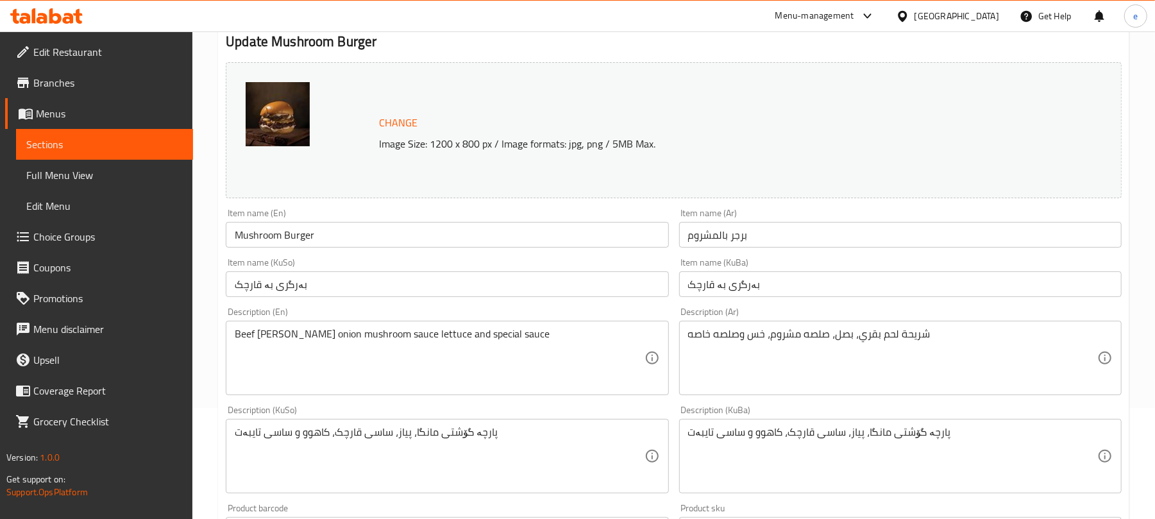
scroll to position [171, 0]
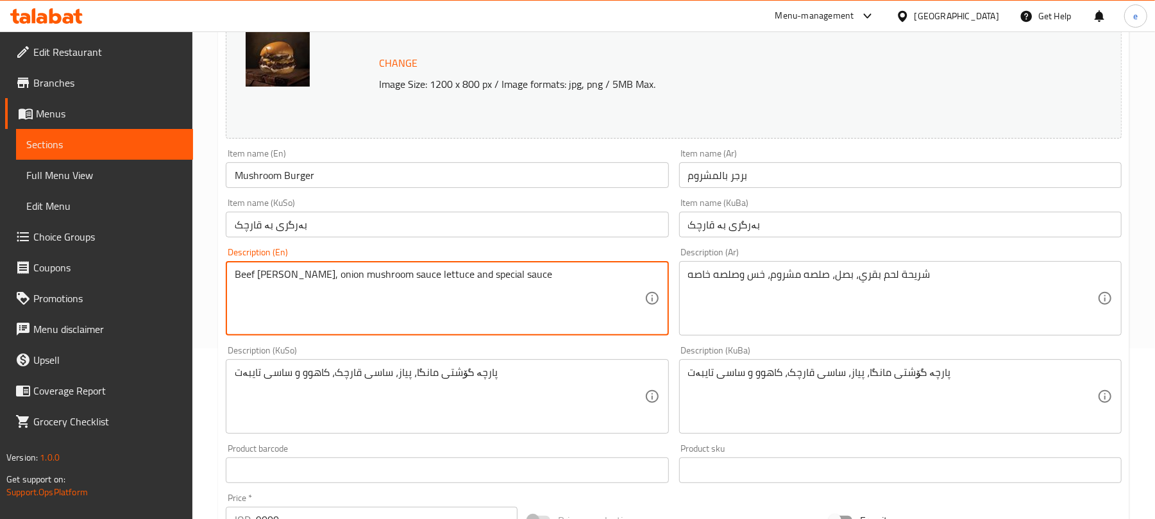
click at [306, 280] on textarea "Beef patty, onion mushroom sauce lettuce and special sauce" at bounding box center [439, 298] width 409 height 61
click at [386, 282] on textarea "Beef patty, onion, mushroom sauce lettuce and special sauce" at bounding box center [439, 298] width 409 height 61
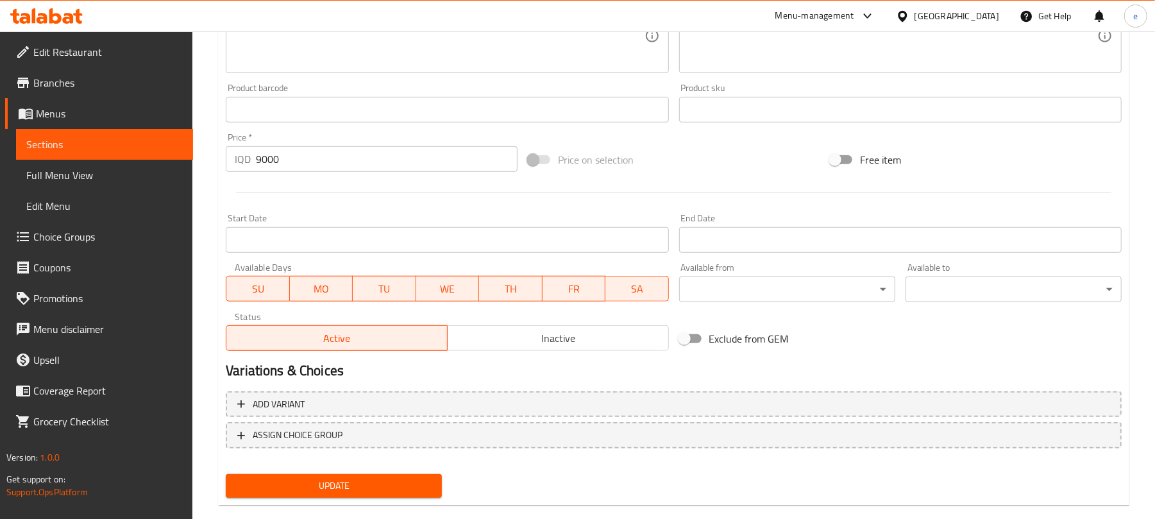
scroll to position [552, 0]
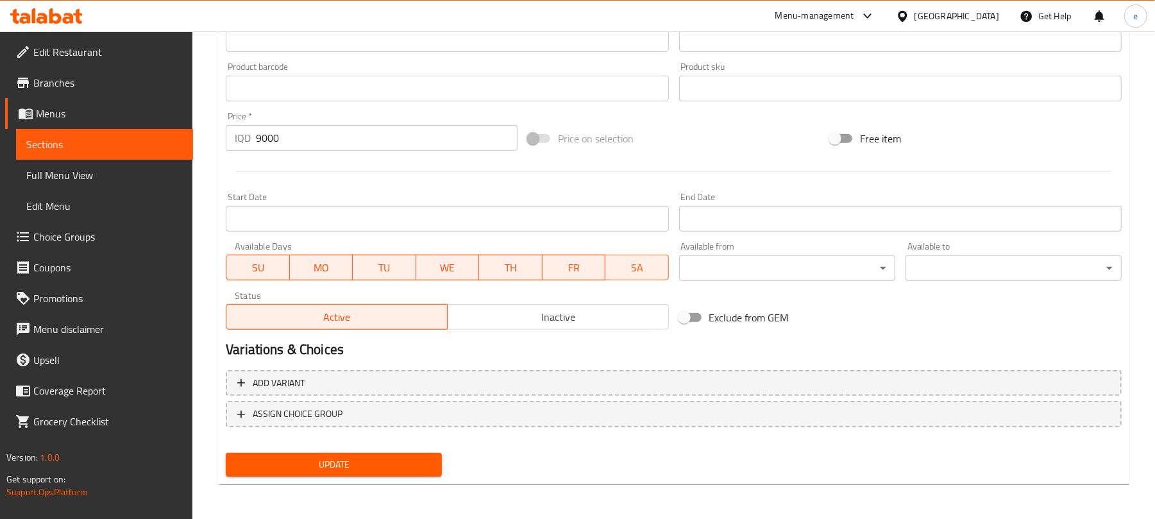
type textarea "Beef patty, onion, mushroom sauce, lettuce and special sauce"
click at [351, 464] on span "Update" at bounding box center [334, 464] width 196 height 16
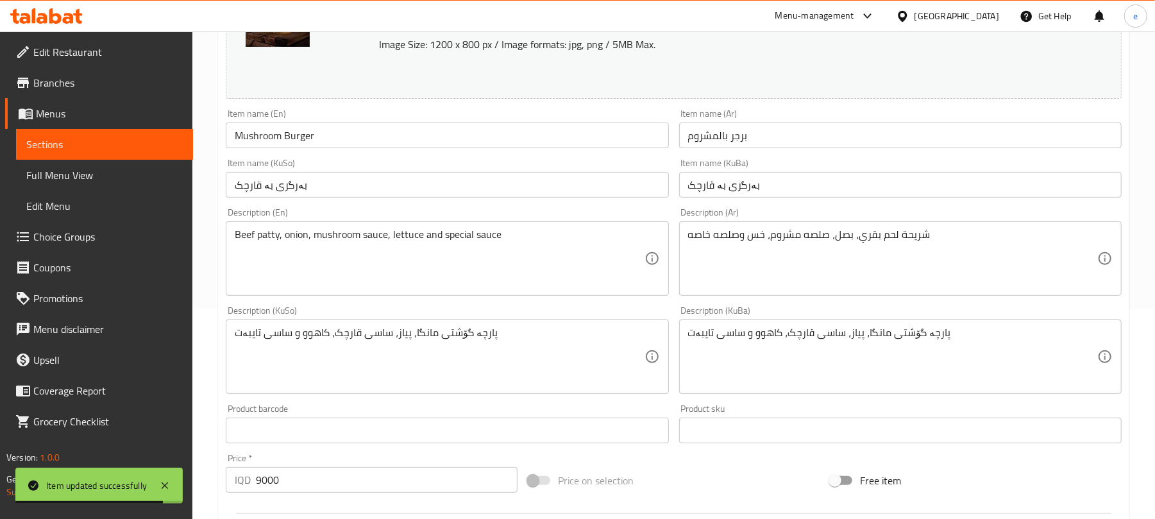
click at [106, 149] on span "Sections" at bounding box center [104, 144] width 156 height 15
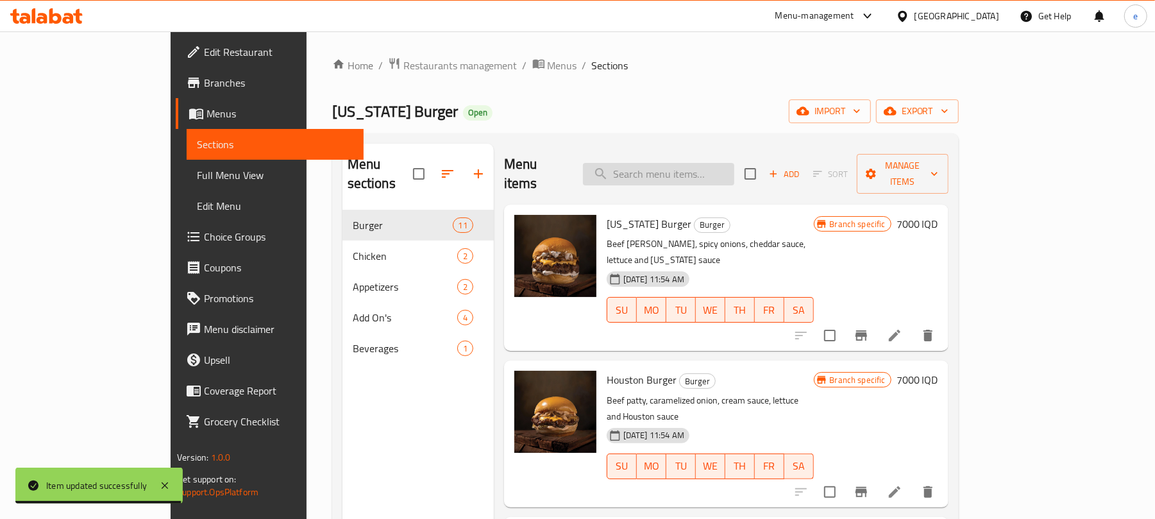
click at [680, 163] on input "search" at bounding box center [658, 174] width 151 height 22
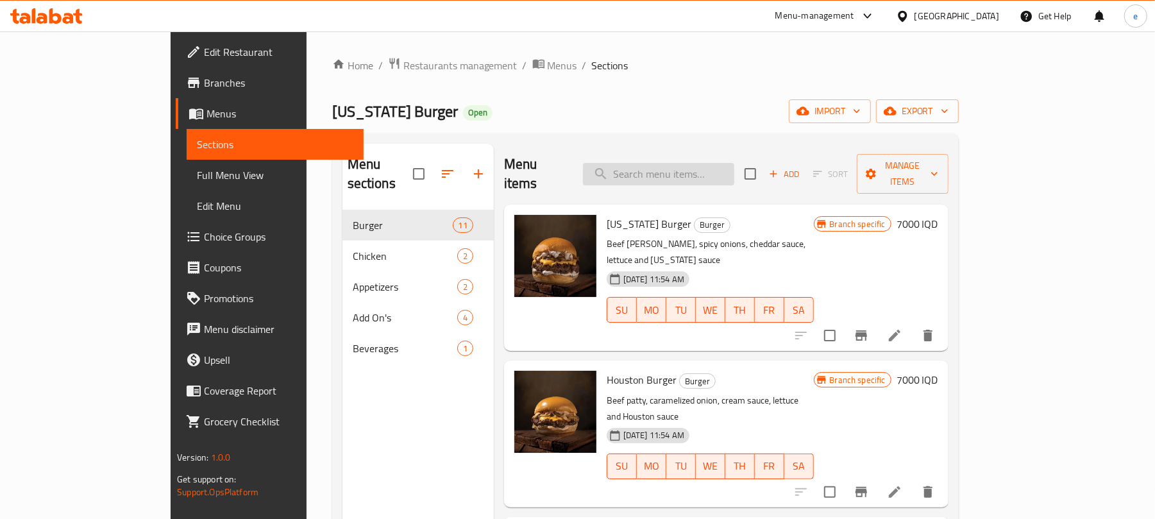
paste input "Mushroom Burger"
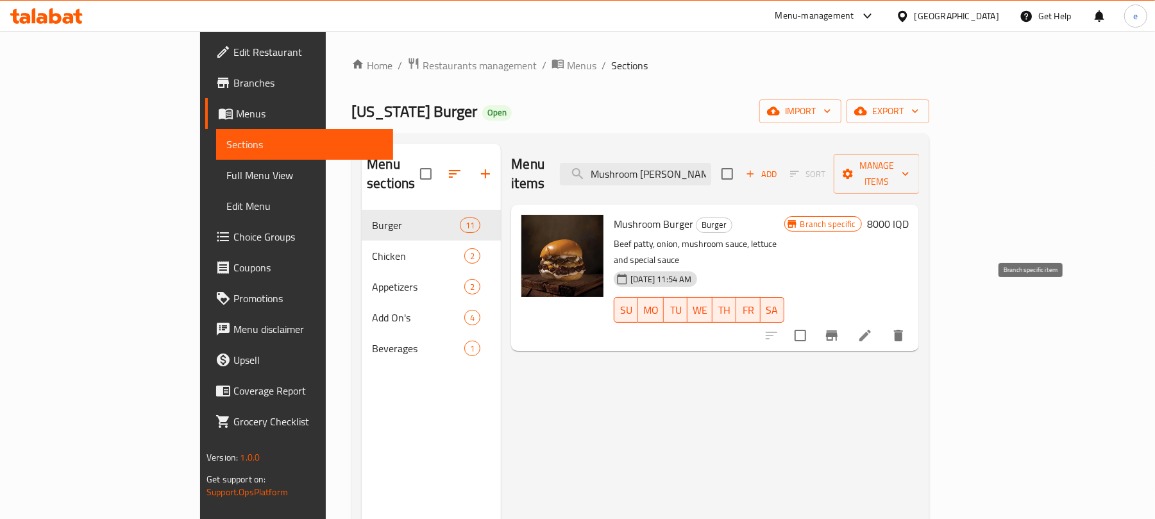
type input "Mushroom Burge"
click at [839, 328] on icon "Branch-specific-item" at bounding box center [831, 335] width 15 height 15
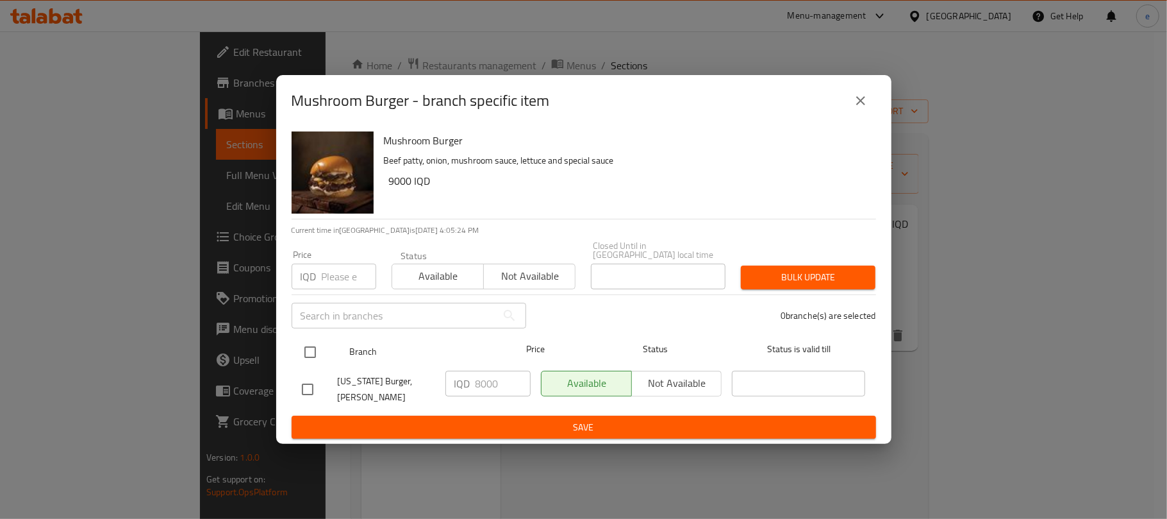
click at [312, 351] on input "checkbox" at bounding box center [310, 352] width 27 height 27
checkbox input "true"
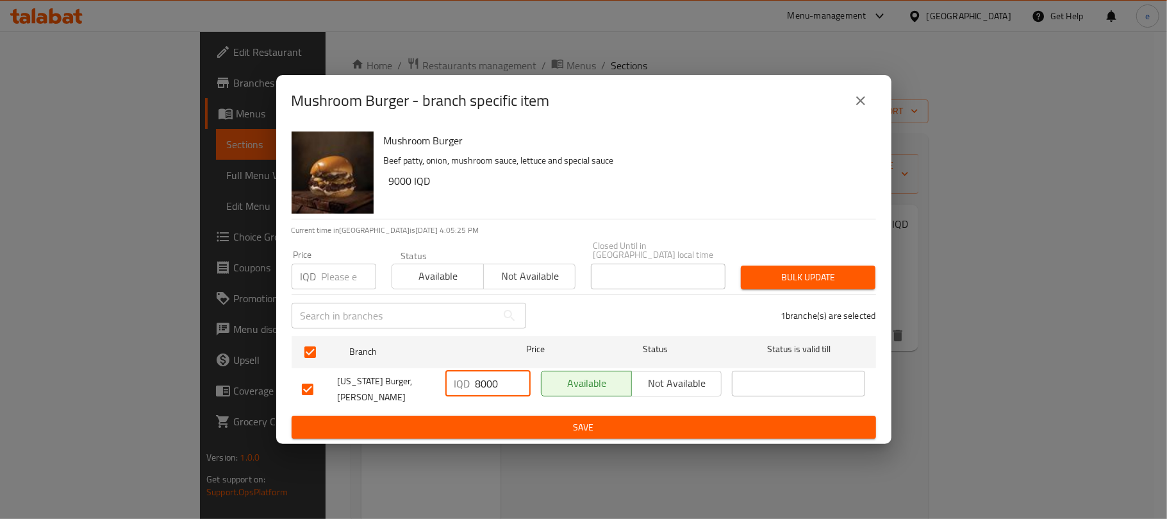
click at [483, 387] on input "8000" at bounding box center [503, 384] width 55 height 26
click at [490, 385] on input "9000" at bounding box center [503, 384] width 55 height 26
type input "9000"
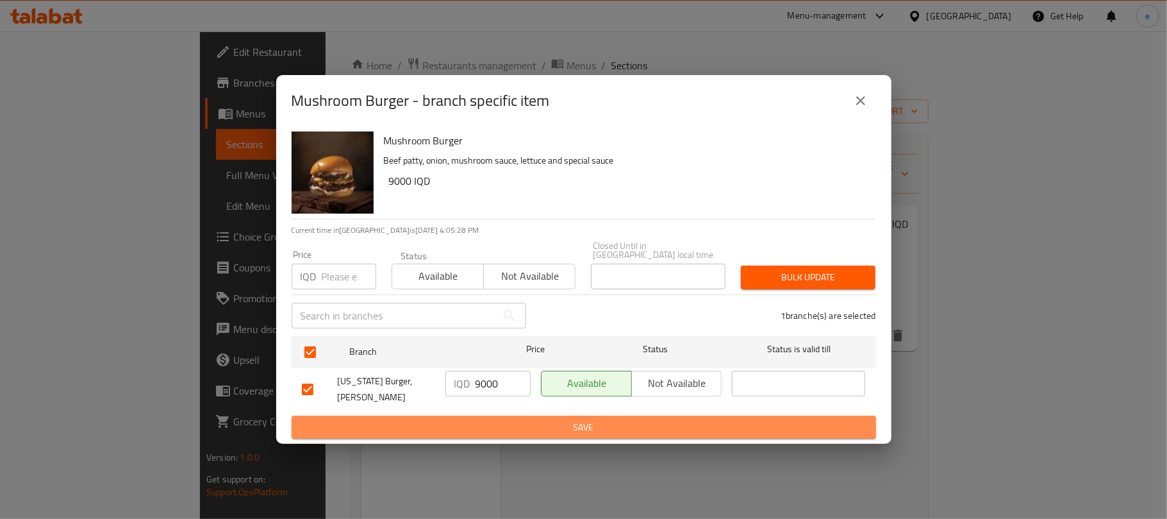
click at [526, 419] on span "Save" at bounding box center [584, 427] width 564 height 16
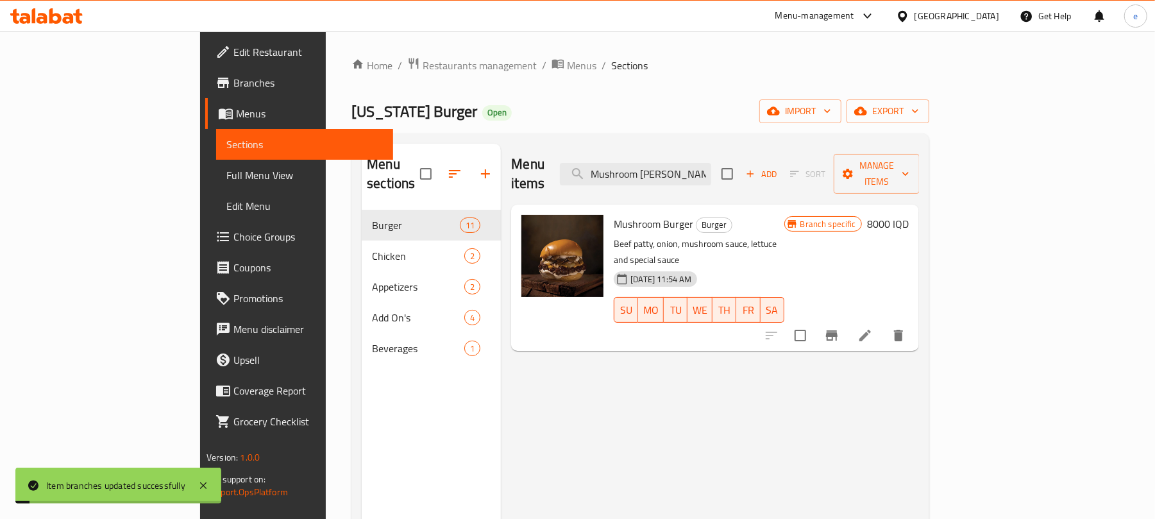
click at [908, 215] on h6 "8000 IQD" at bounding box center [888, 224] width 42 height 18
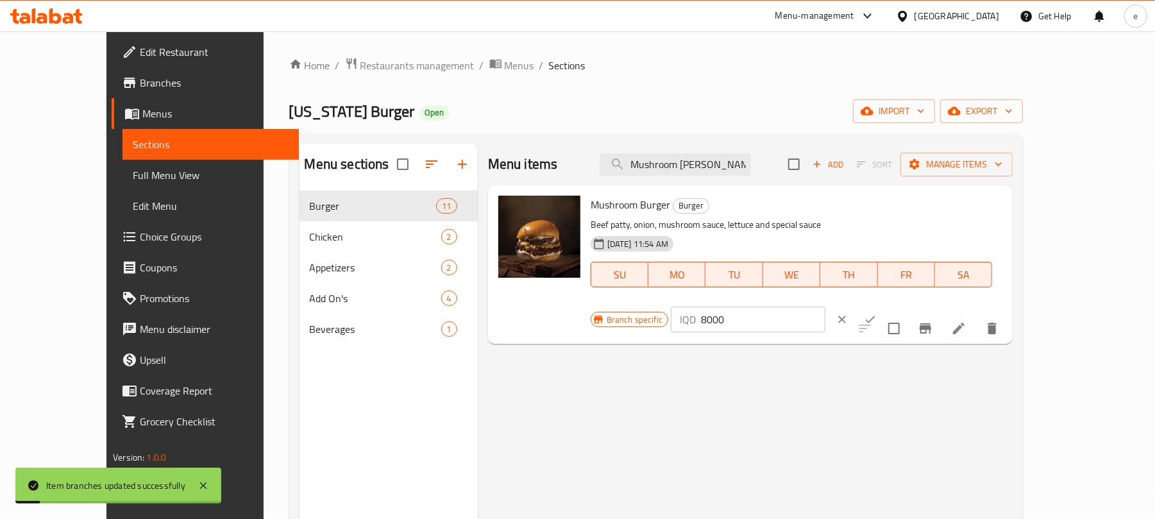
click at [825, 306] on input "8000" at bounding box center [763, 319] width 124 height 26
paste input "9"
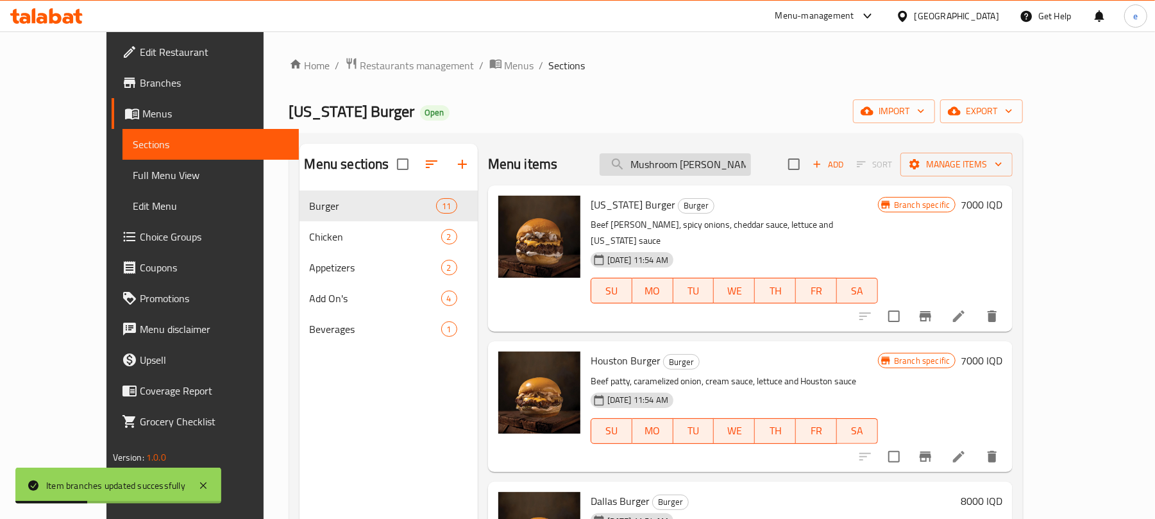
type input "9000"
click at [741, 169] on input "Mushroom Burge" at bounding box center [674, 164] width 151 height 22
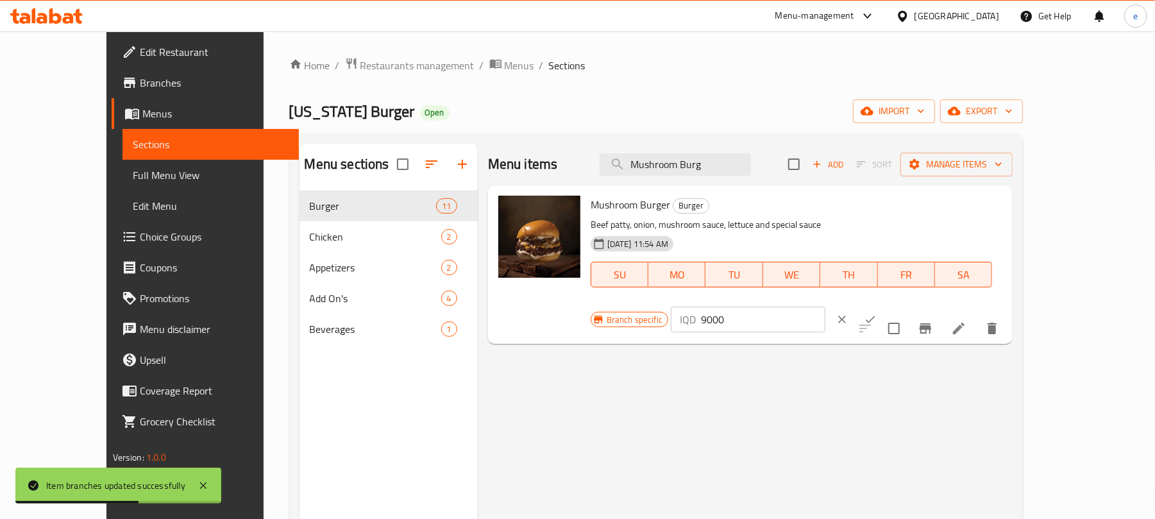
type input "Mushroom Burg"
click at [876, 313] on icon "ok" at bounding box center [870, 319] width 13 height 13
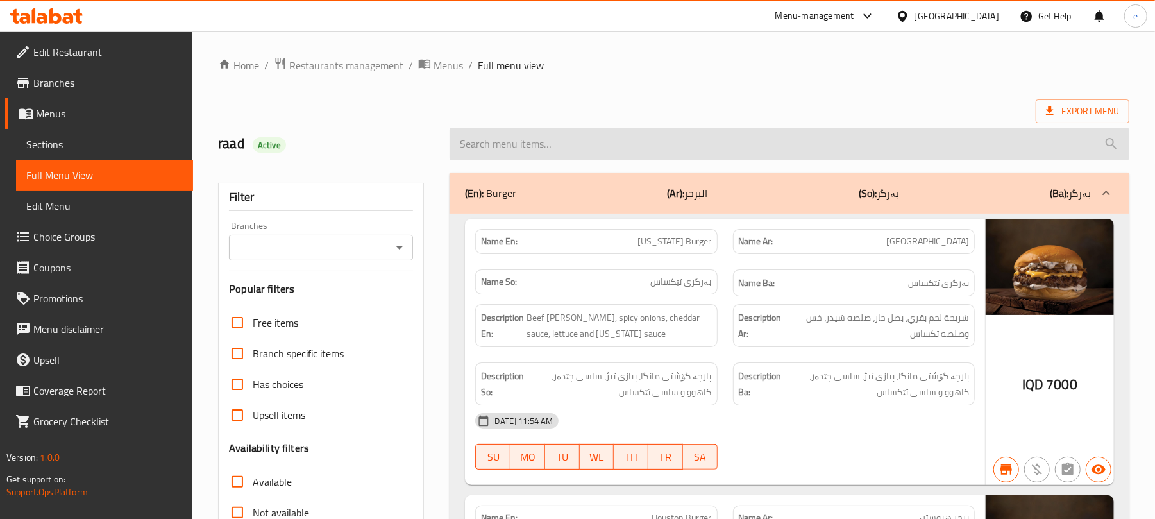
click at [568, 152] on input "search" at bounding box center [789, 144] width 680 height 33
paste input "Mushroom Burger"
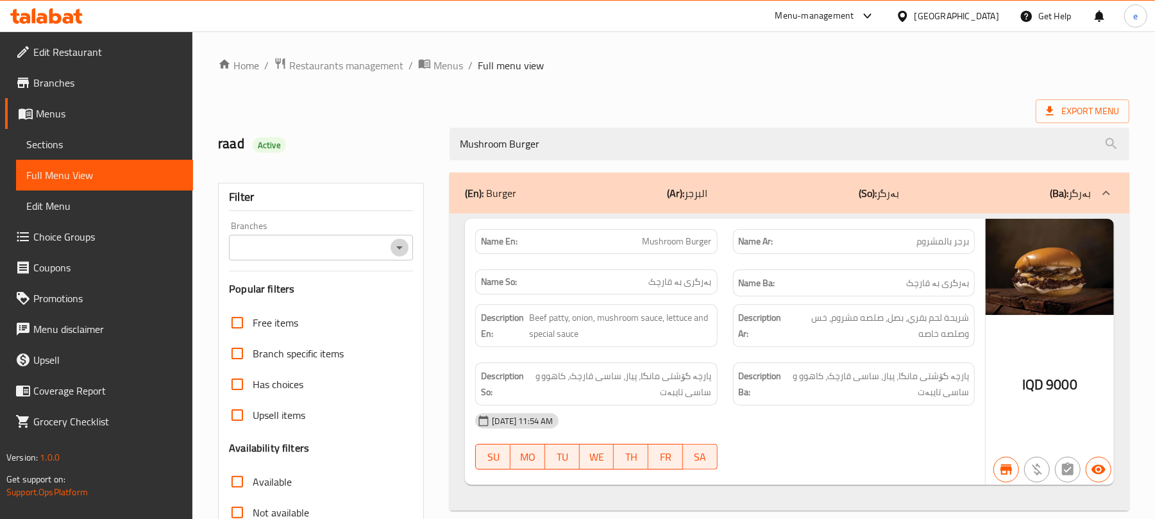
click at [395, 249] on icon "Open" at bounding box center [399, 247] width 15 height 15
type input "Mushroom Burger"
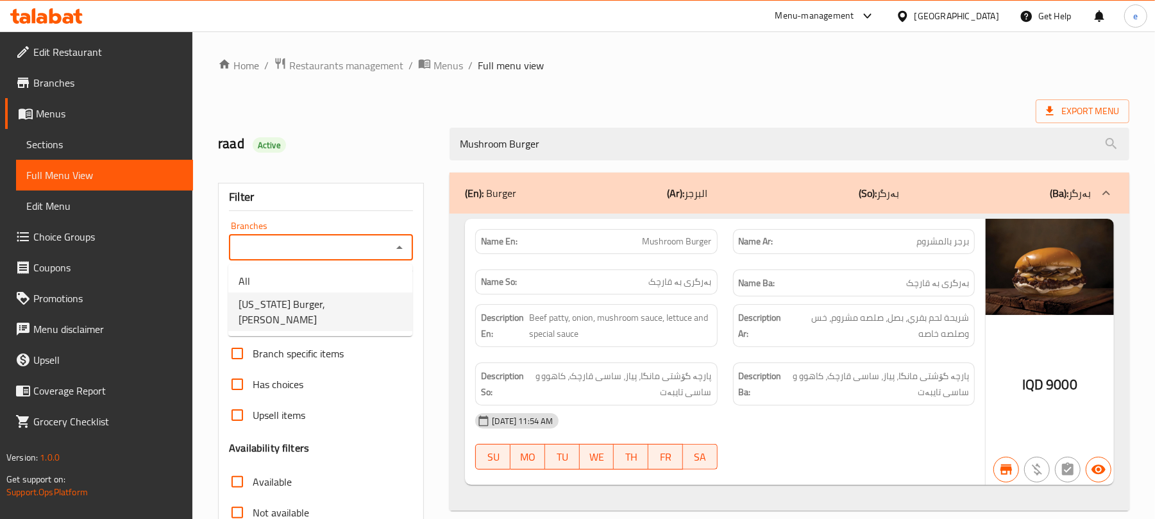
click at [345, 297] on li "[US_STATE] Burger, [PERSON_NAME]" at bounding box center [320, 311] width 184 height 38
click at [401, 249] on icon "Open" at bounding box center [399, 247] width 15 height 15
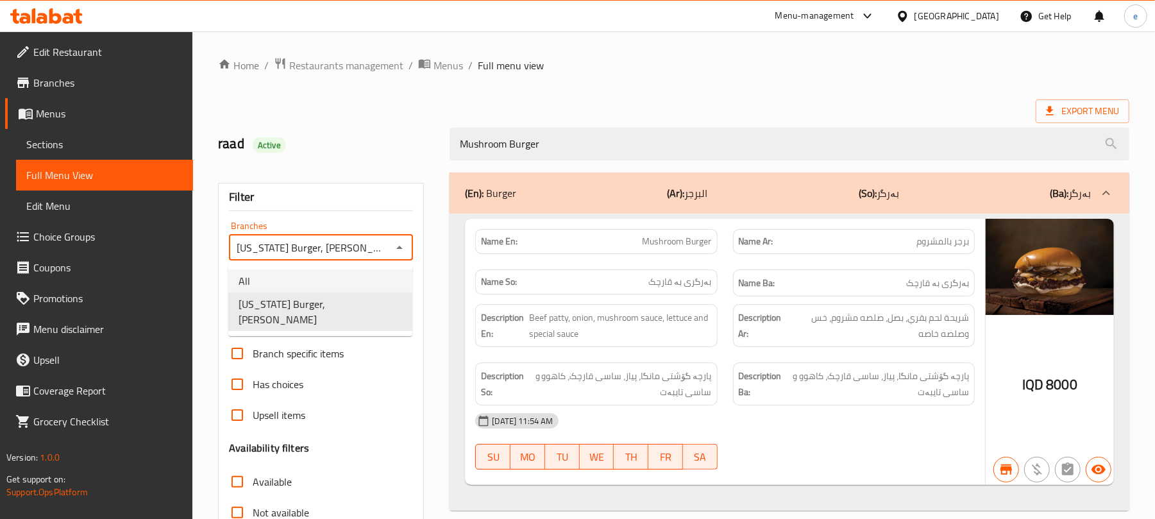
click at [306, 276] on li "All" at bounding box center [320, 280] width 184 height 23
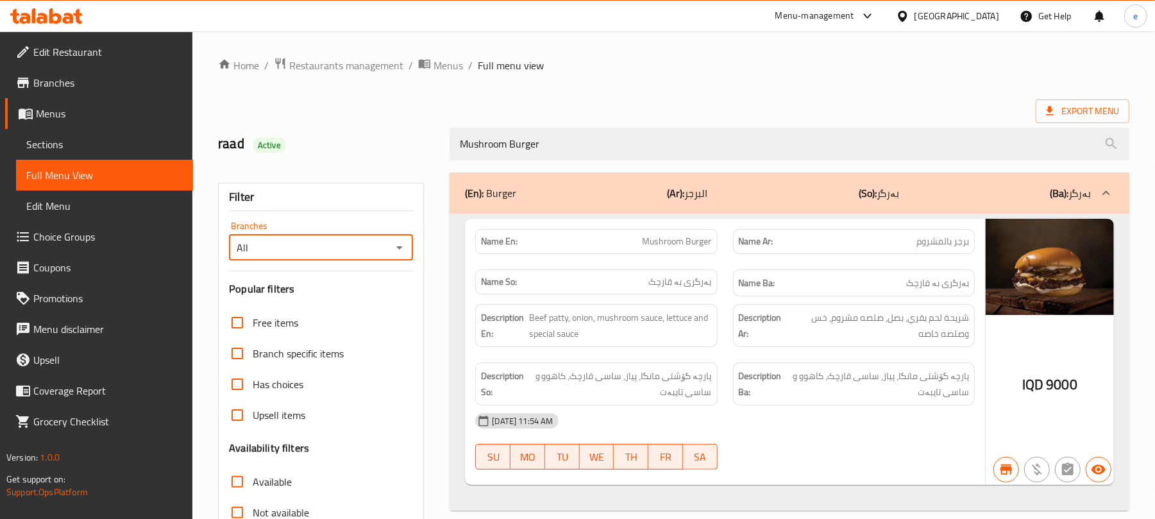
click at [399, 255] on icon "Open" at bounding box center [399, 247] width 15 height 15
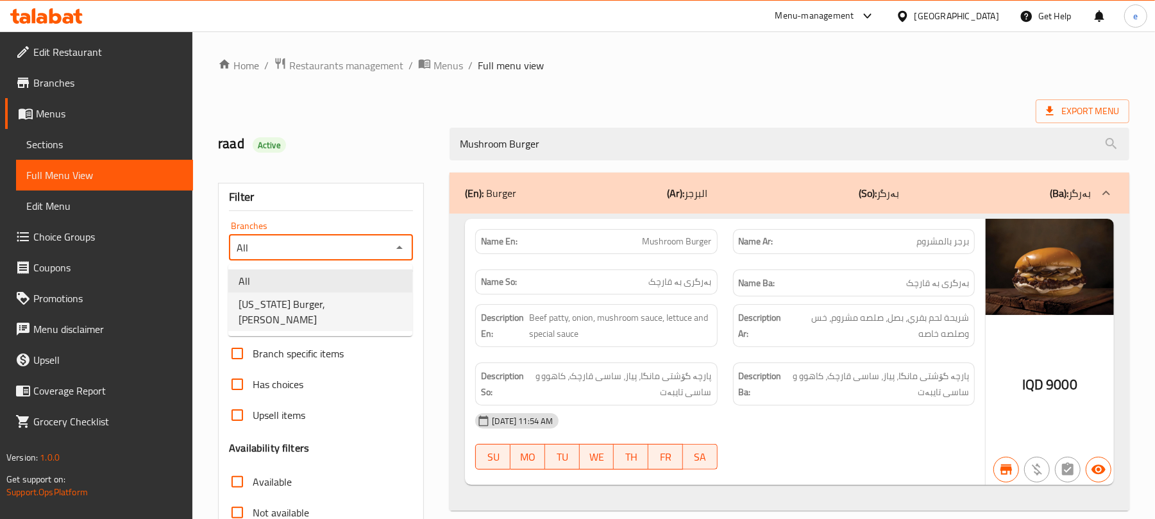
click at [349, 308] on li "Texas Burger, Al Mansur" at bounding box center [320, 311] width 184 height 38
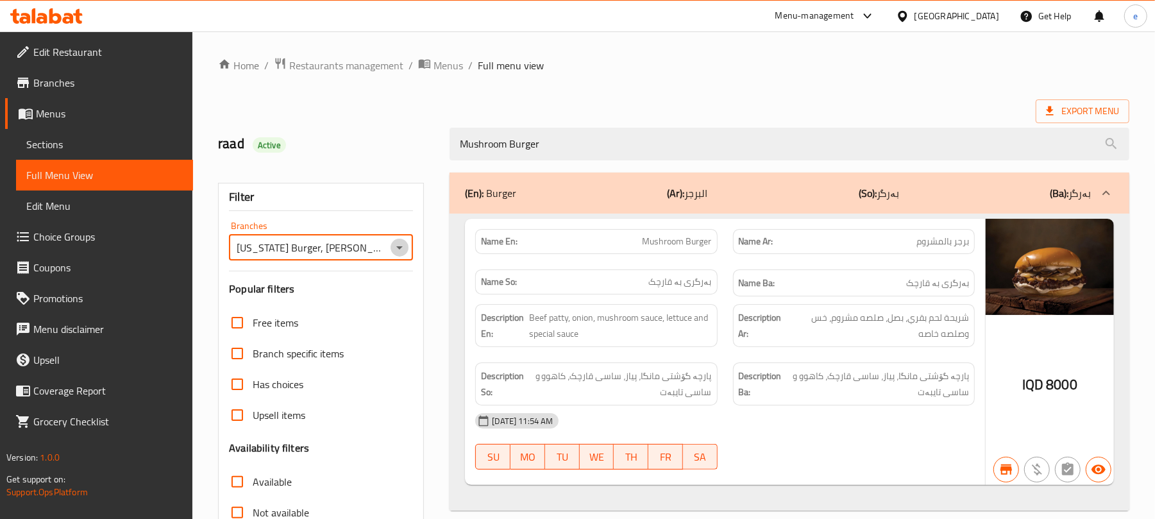
click at [399, 254] on icon "Open" at bounding box center [399, 247] width 15 height 15
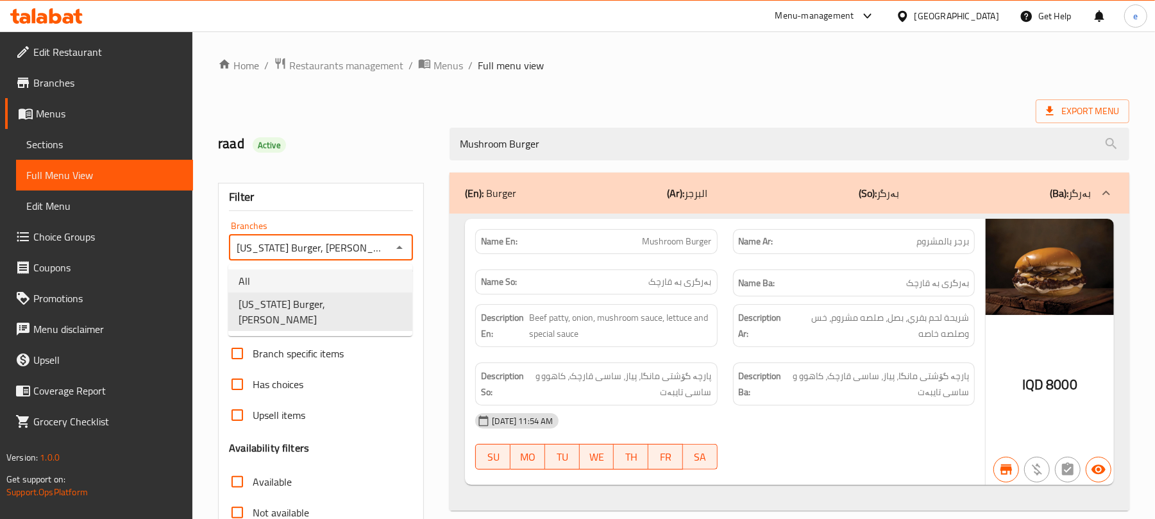
click at [273, 270] on li "All" at bounding box center [320, 280] width 184 height 23
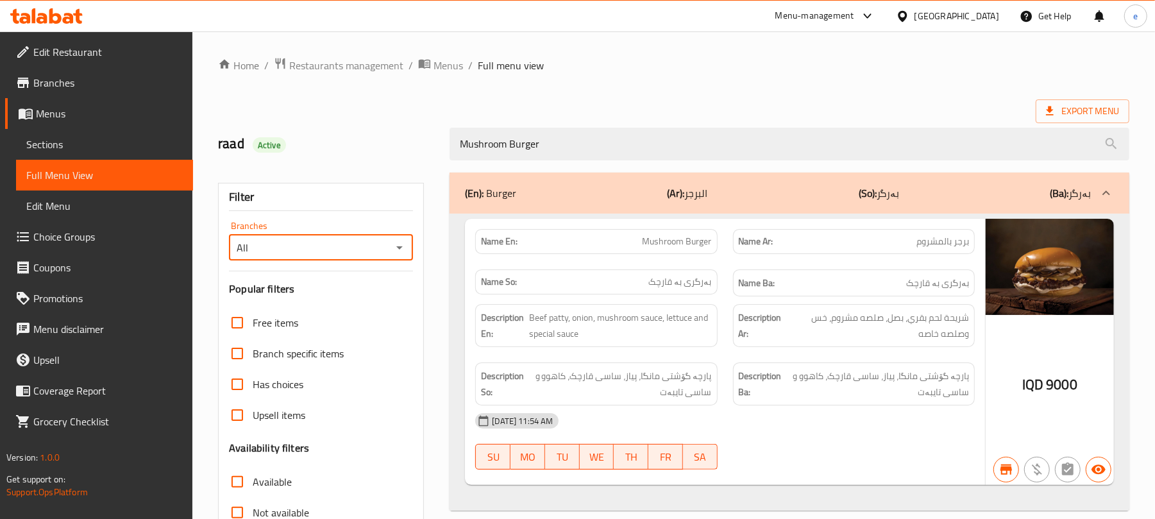
click at [397, 249] on icon "Open" at bounding box center [399, 247] width 15 height 15
click at [605, 121] on div "Mushroom Burger" at bounding box center [789, 144] width 695 height 48
click at [408, 250] on div "All Branches" at bounding box center [321, 248] width 184 height 26
click at [394, 249] on icon "Open" at bounding box center [399, 247] width 15 height 15
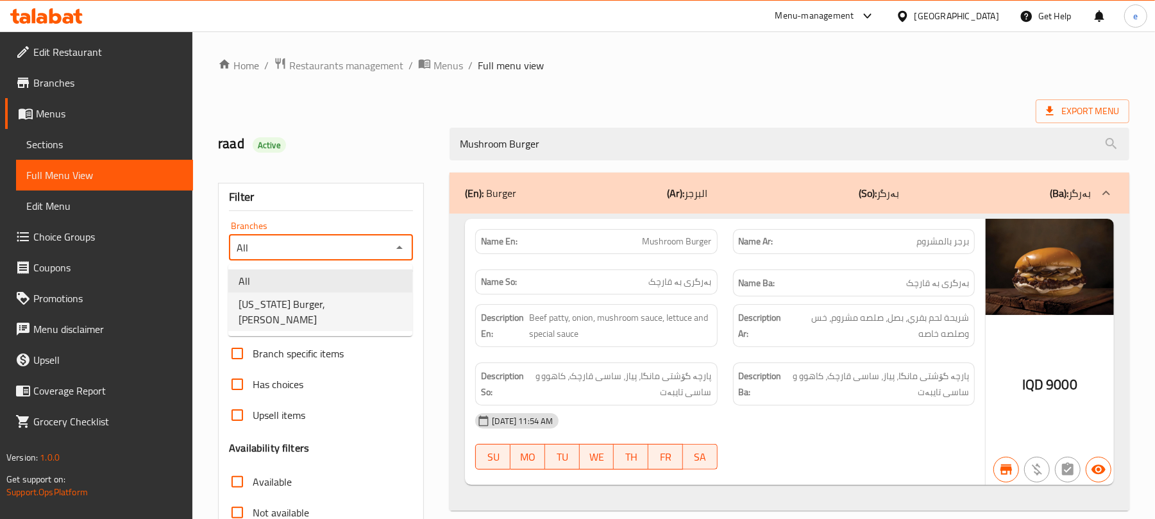
click at [339, 306] on span "Texas Burger, Al Mansur" at bounding box center [319, 311] width 163 height 31
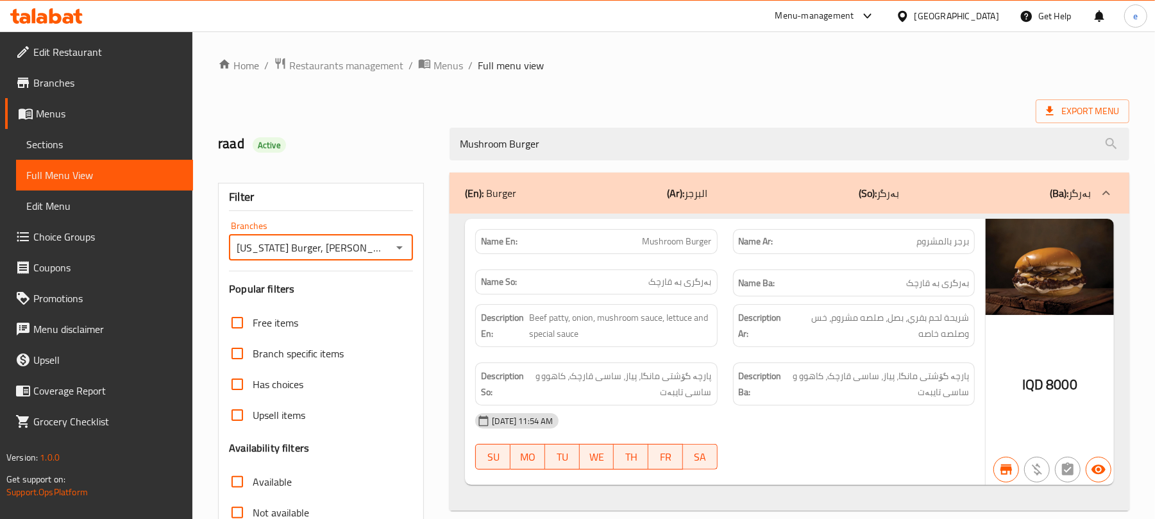
click at [401, 249] on icon "Open" at bounding box center [399, 247] width 15 height 15
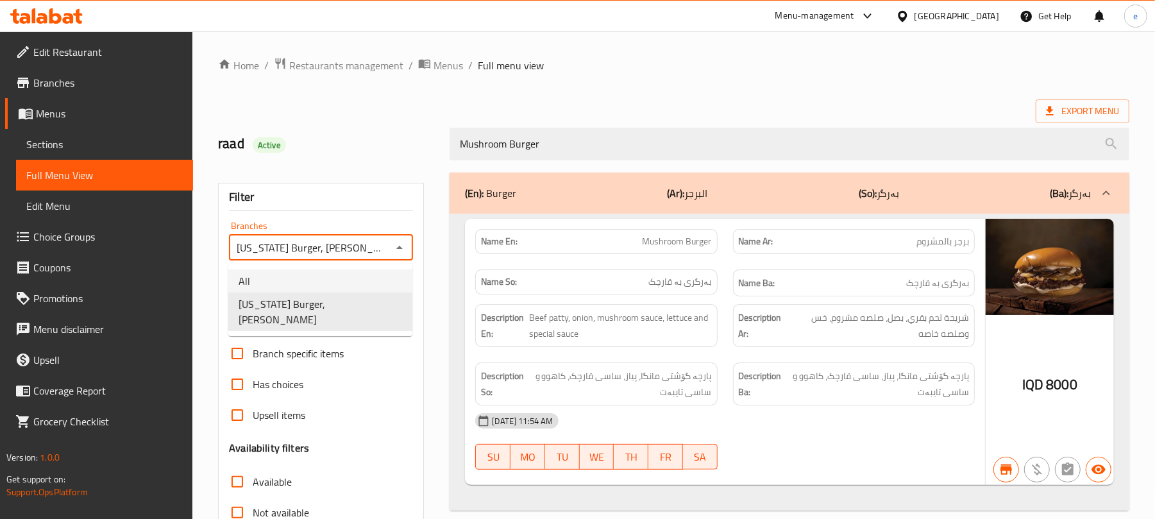
click at [305, 291] on li "All" at bounding box center [320, 280] width 184 height 23
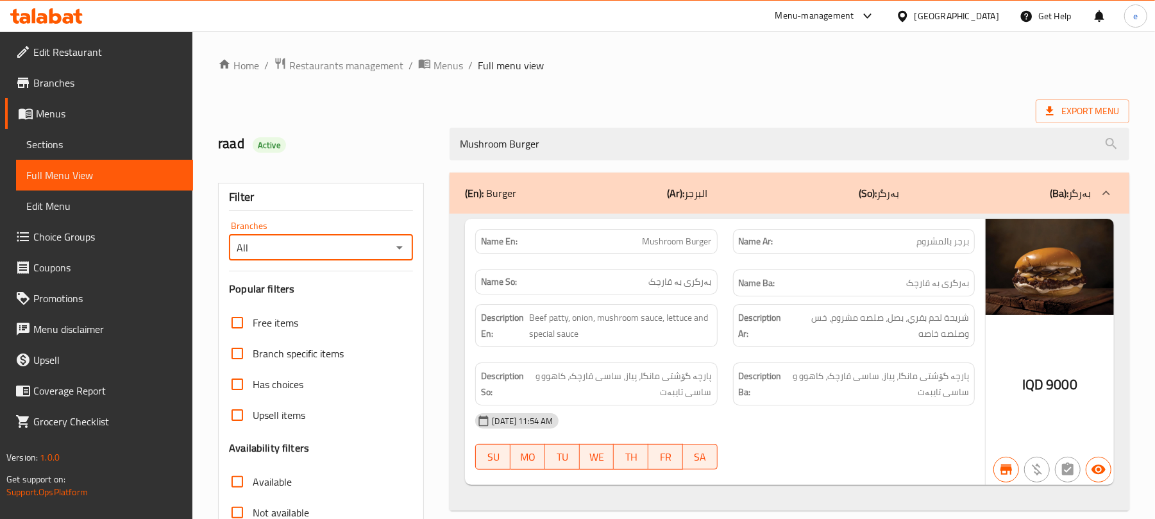
click at [400, 258] on div "All Branches" at bounding box center [321, 248] width 184 height 26
click at [400, 253] on icon "Open" at bounding box center [399, 247] width 15 height 15
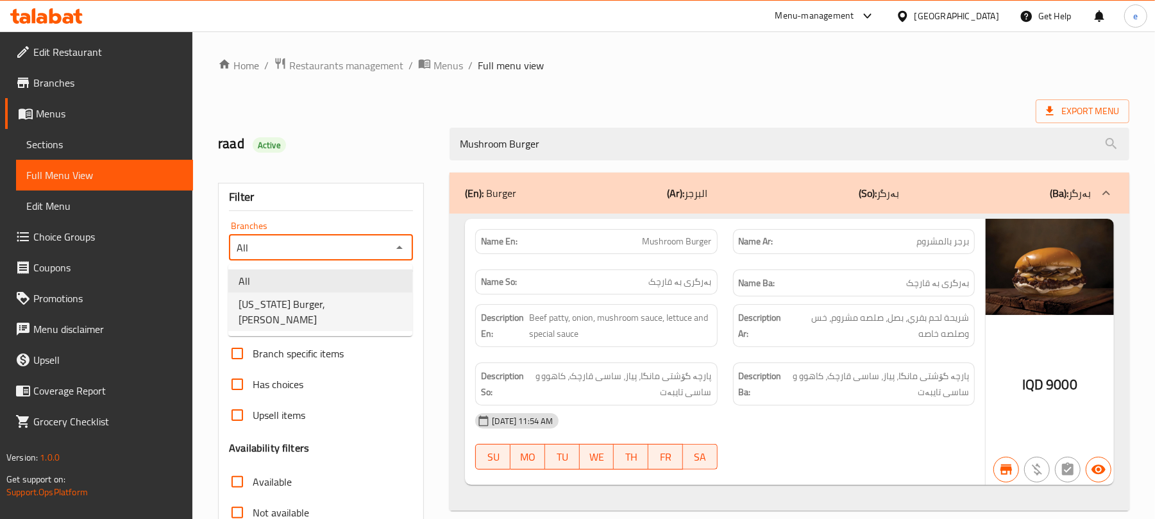
click at [355, 301] on li "Texas Burger, Al Mansur" at bounding box center [320, 311] width 184 height 38
type input "Texas Burger, Al Mansur"
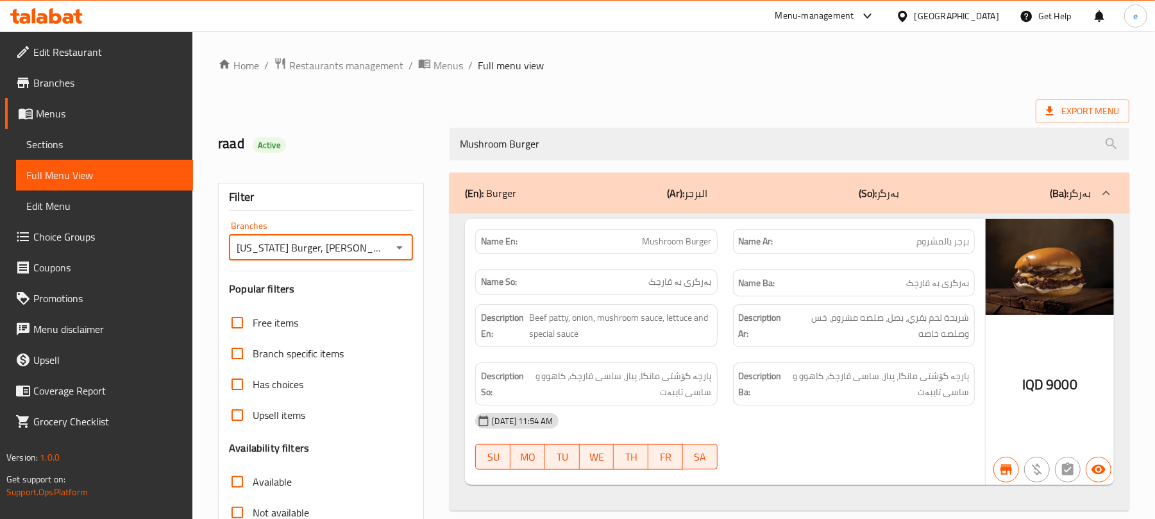
click at [64, 18] on icon at bounding box center [68, 18] width 11 height 11
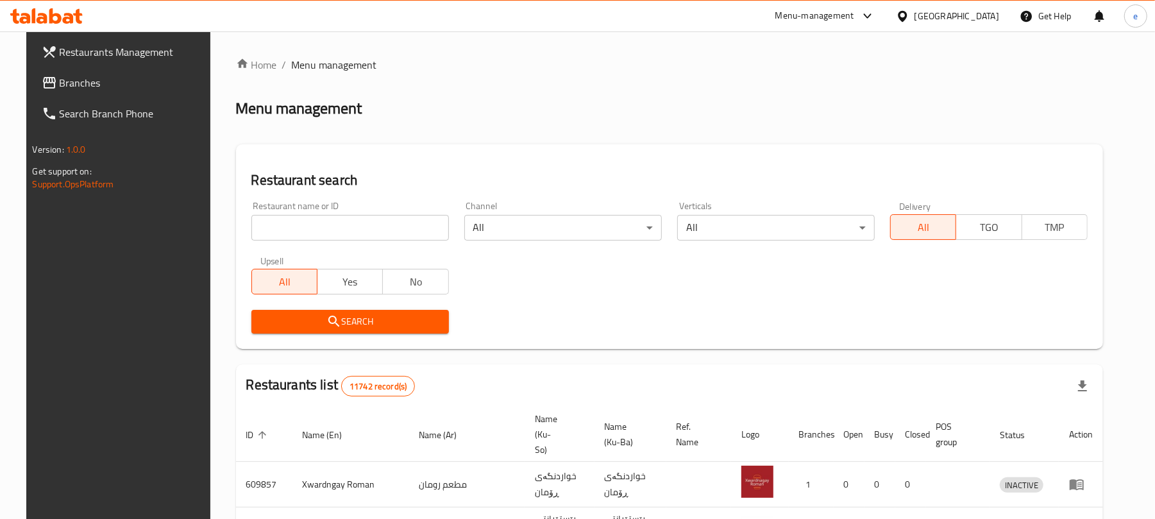
click at [90, 85] on span "Branches" at bounding box center [134, 82] width 149 height 15
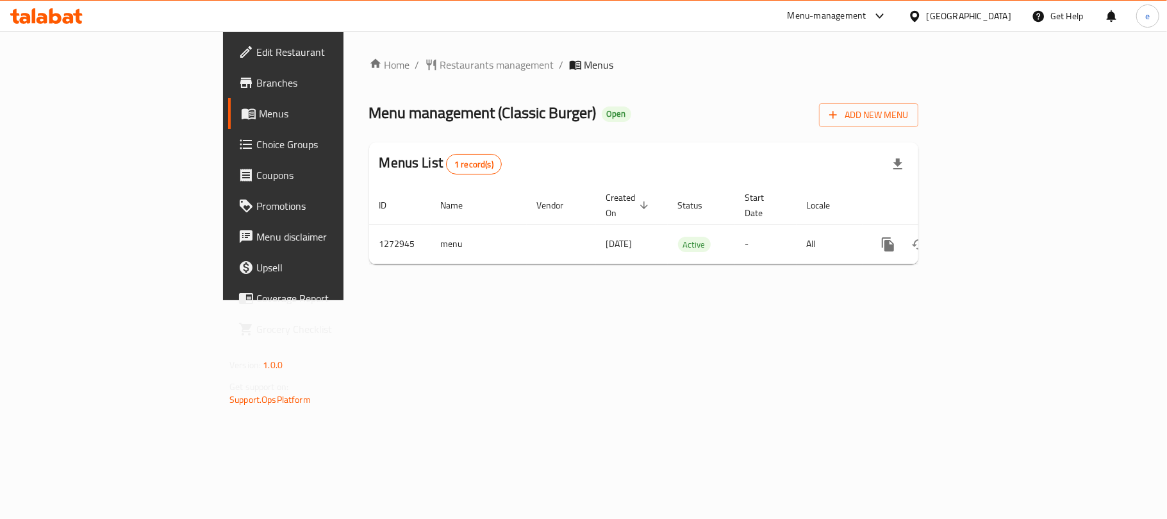
click at [58, 17] on icon at bounding box center [55, 15] width 12 height 15
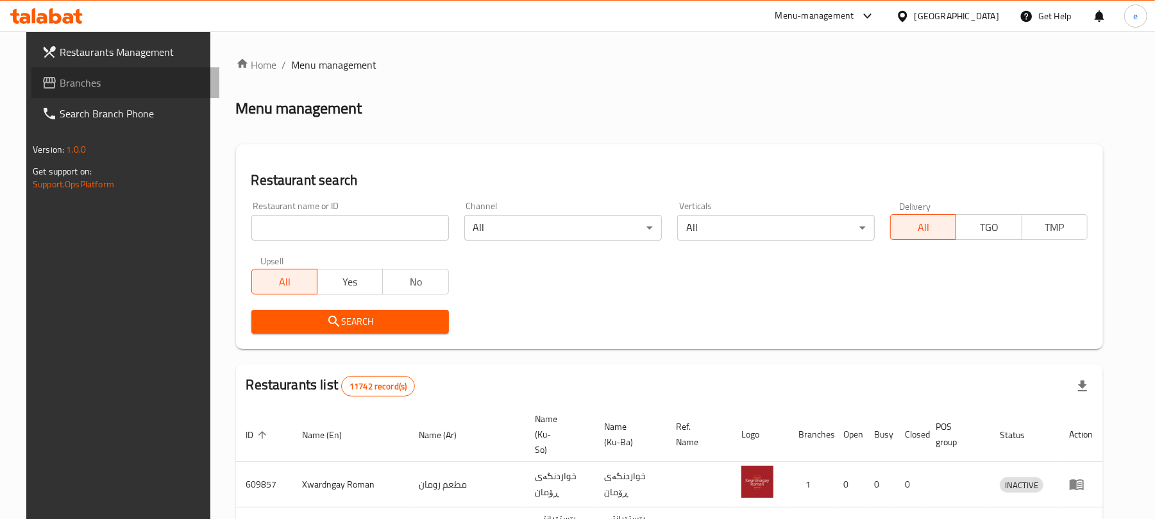
click at [65, 85] on span "Branches" at bounding box center [134, 82] width 149 height 15
click at [34, 14] on icon at bounding box center [34, 15] width 4 height 15
click at [83, 83] on span "Branches" at bounding box center [134, 82] width 149 height 15
click at [318, 239] on input "search" at bounding box center [349, 228] width 197 height 26
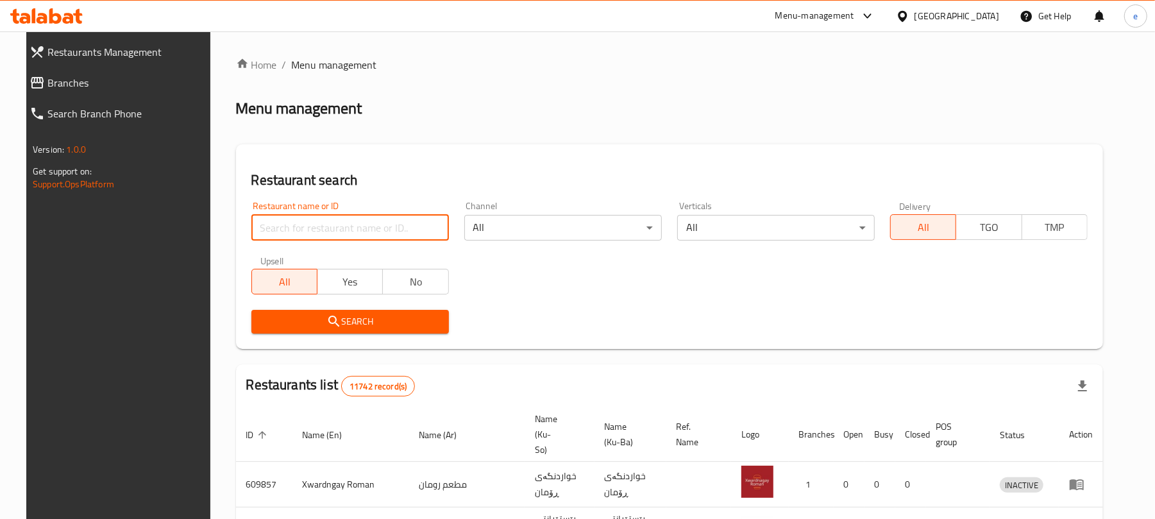
paste input "725218"
type input "725218"
click button "Search" at bounding box center [349, 322] width 197 height 24
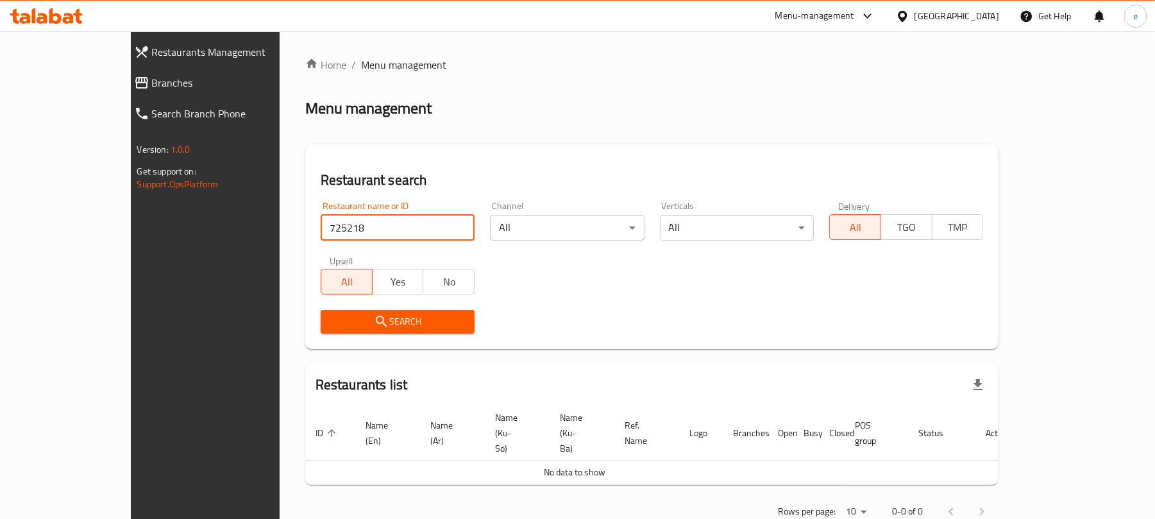
click at [152, 79] on span "Branches" at bounding box center [233, 82] width 162 height 15
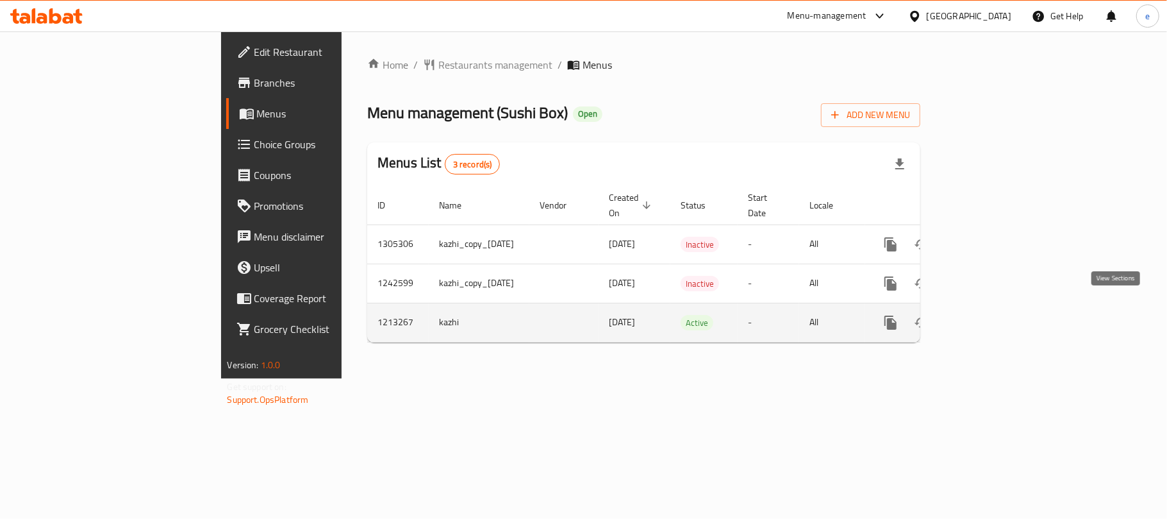
click at [999, 307] on link "enhanced table" at bounding box center [983, 322] width 31 height 31
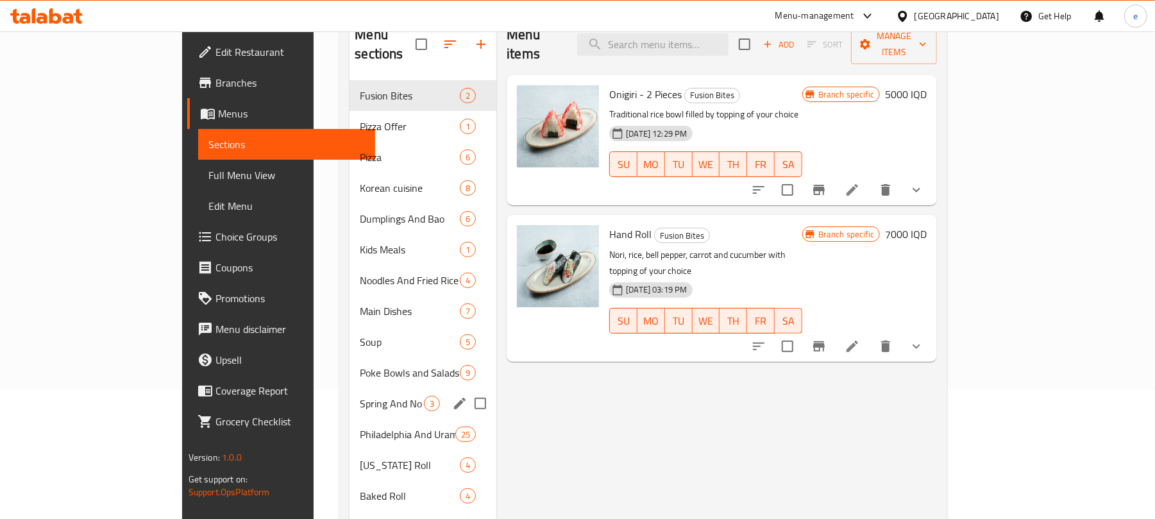
scroll to position [171, 0]
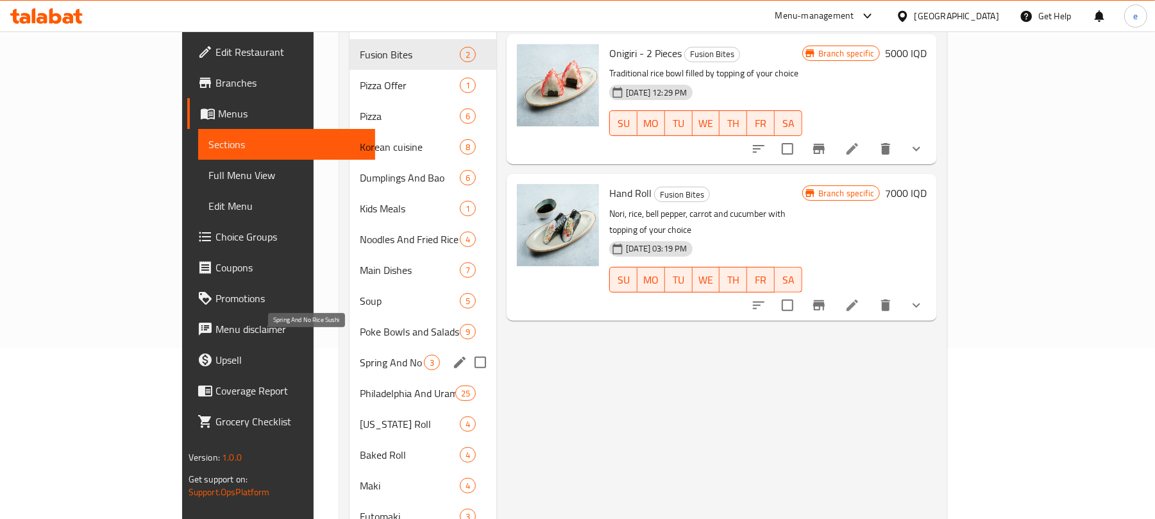
click at [360, 355] on span "Spring And No Rice Sushi" at bounding box center [392, 362] width 64 height 15
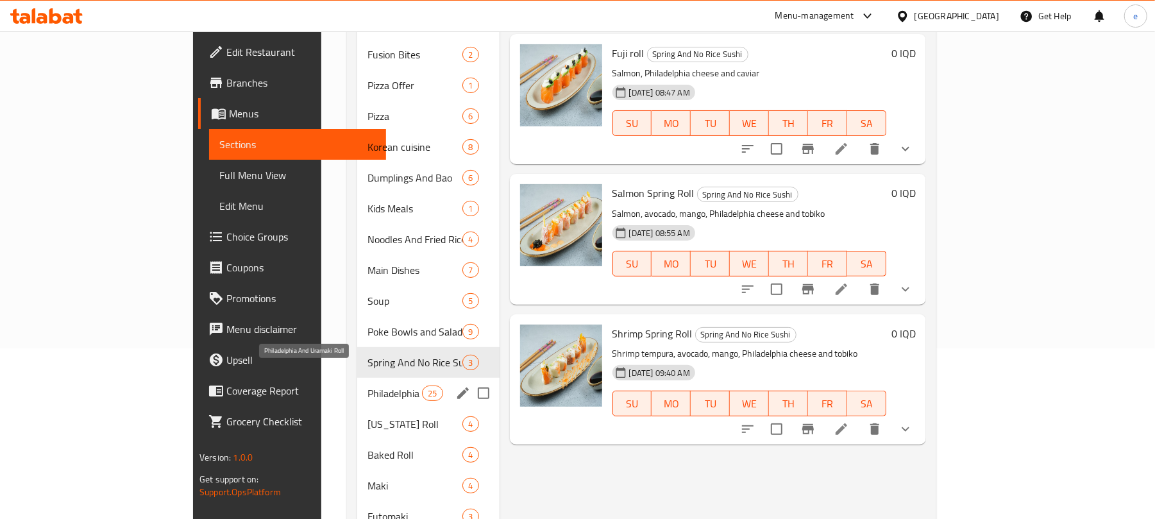
click at [367, 385] on span "Philadelphia And Uramaki Roll" at bounding box center [394, 392] width 54 height 15
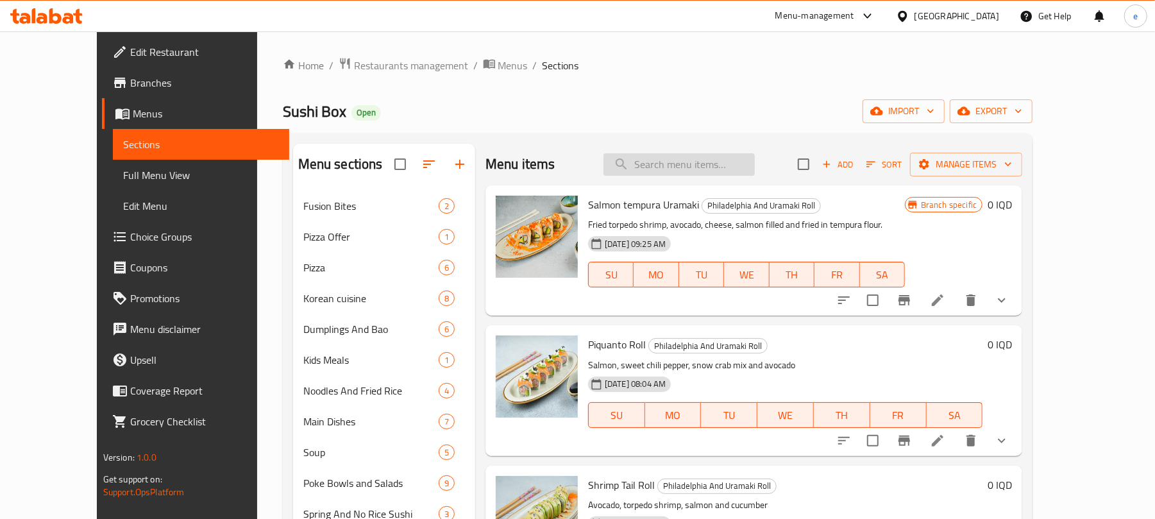
click at [680, 163] on input "search" at bounding box center [678, 164] width 151 height 22
paste input "Fuji roll"
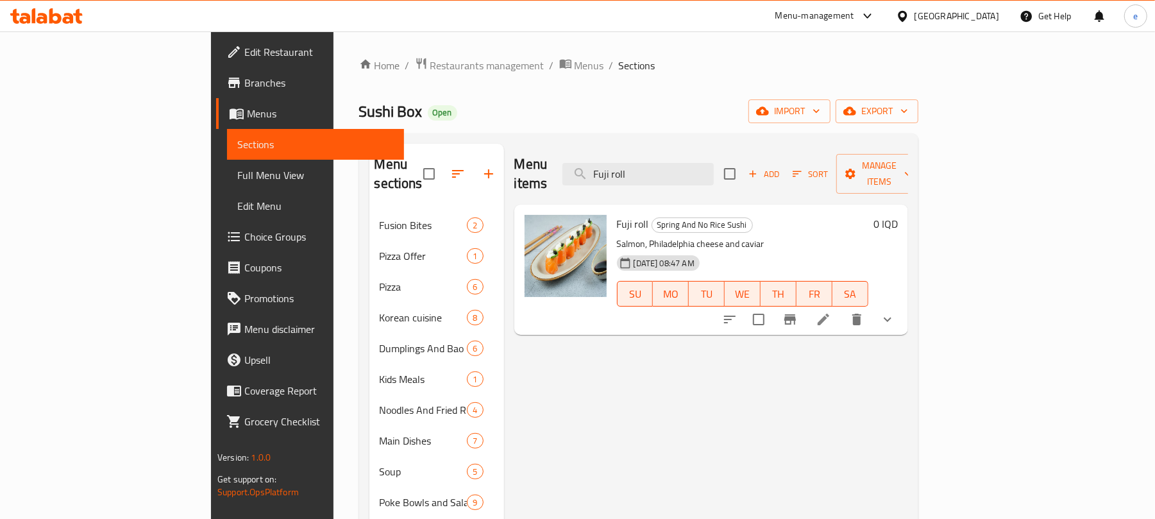
type input "Fuji roll"
click at [829, 314] on icon at bounding box center [823, 320] width 12 height 12
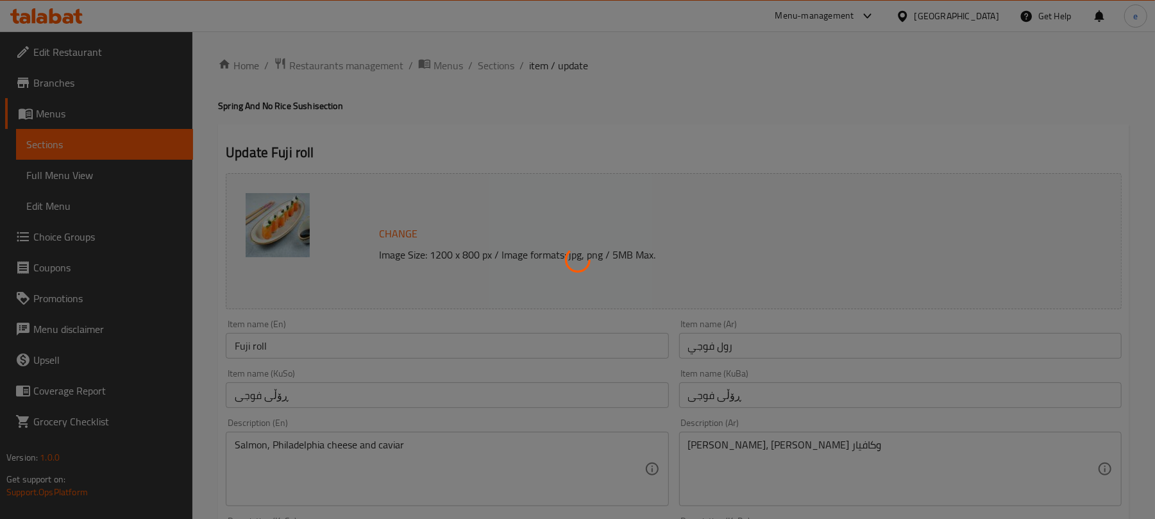
type input "إختيارك من:"
type input "هەڵبژاردنت لە:"
type input "1"
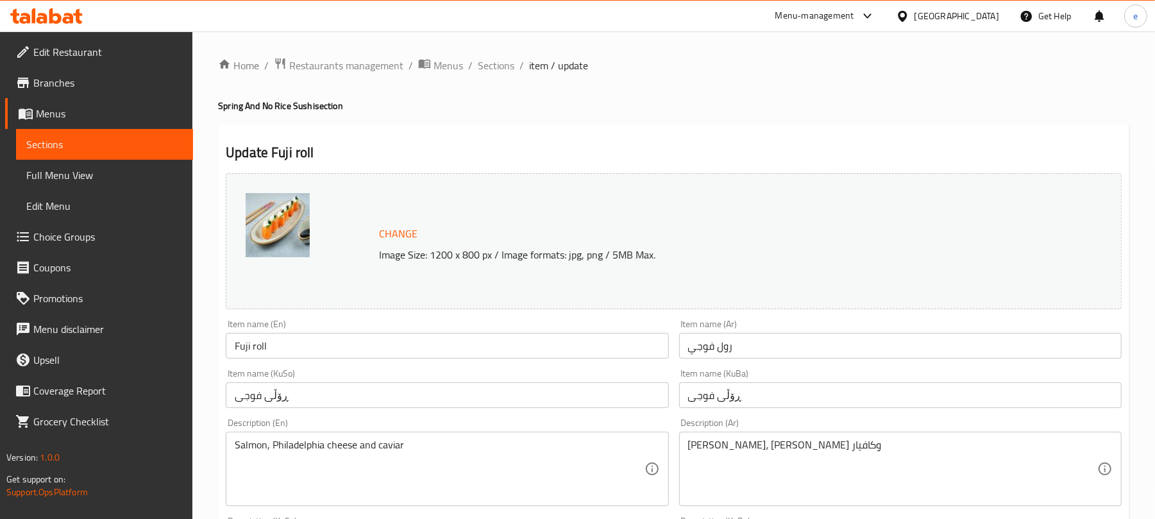
click at [41, 141] on span "Sections" at bounding box center [104, 144] width 156 height 15
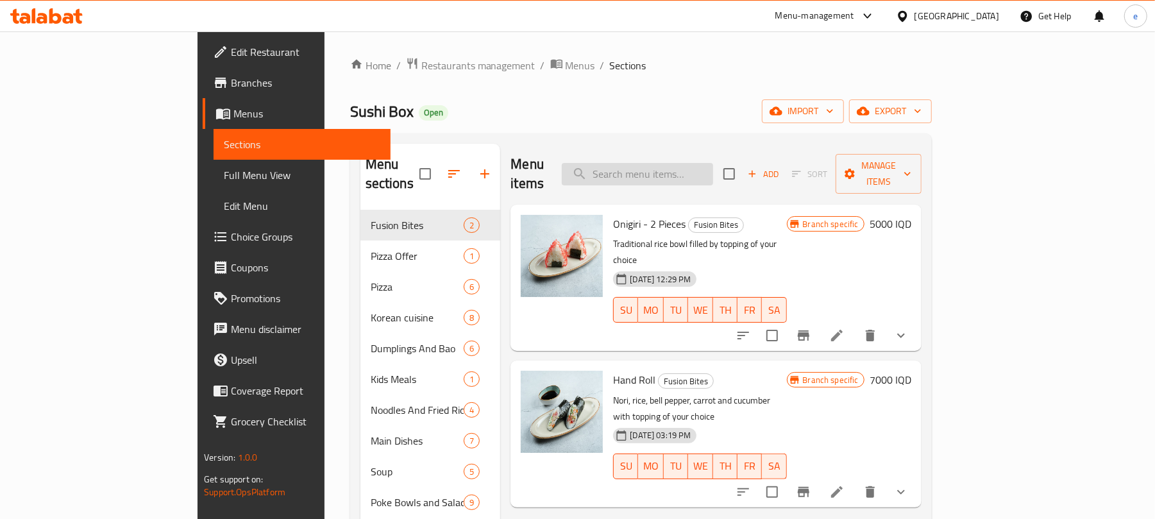
click at [713, 170] on input "search" at bounding box center [637, 174] width 151 height 22
paste input "Salmon Spring Roll"
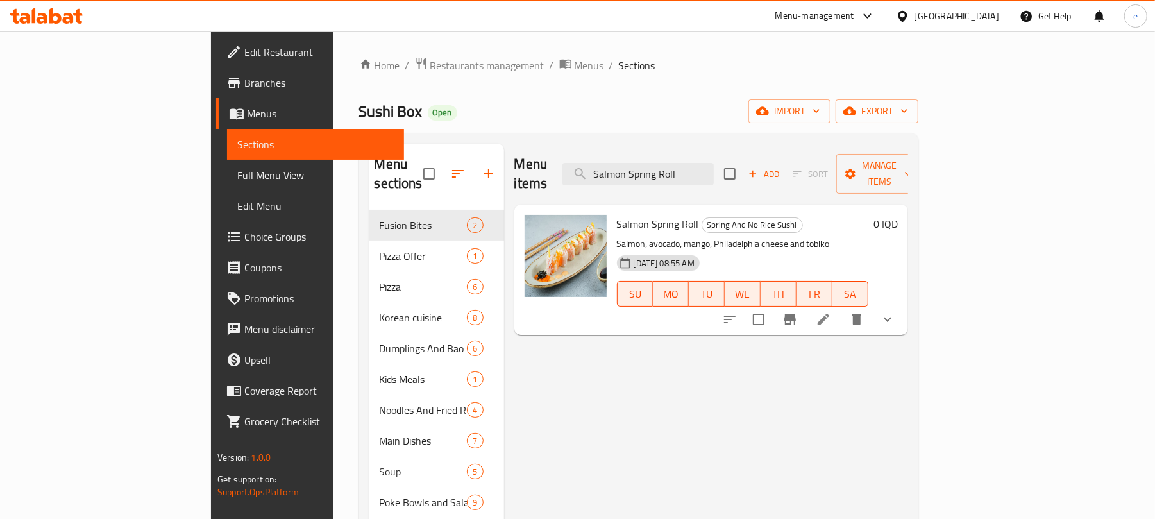
type input "Salmon Spring Roll"
click at [829, 314] on icon at bounding box center [823, 320] width 12 height 12
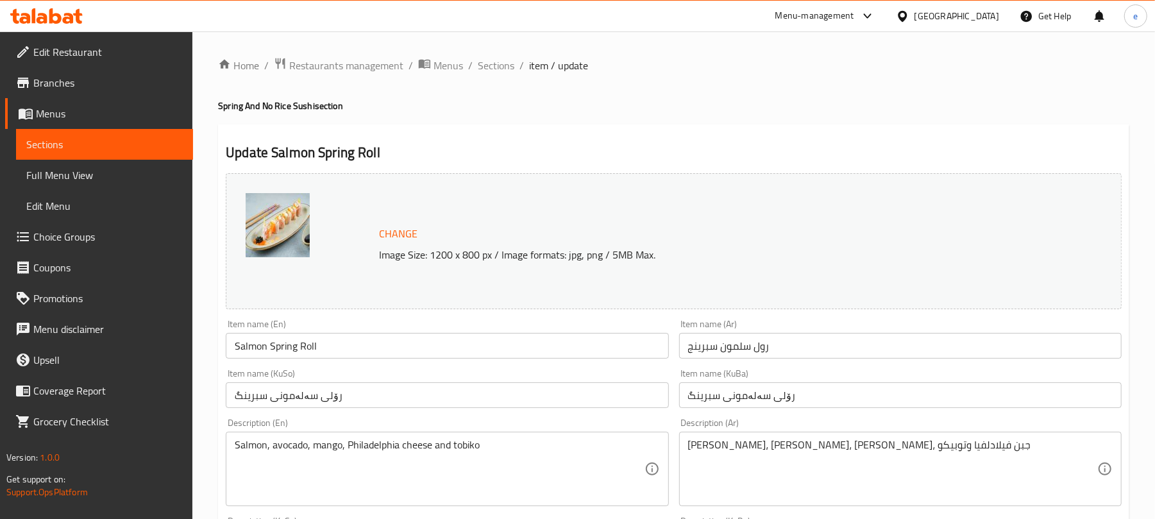
click at [165, 146] on span "Sections" at bounding box center [104, 144] width 156 height 15
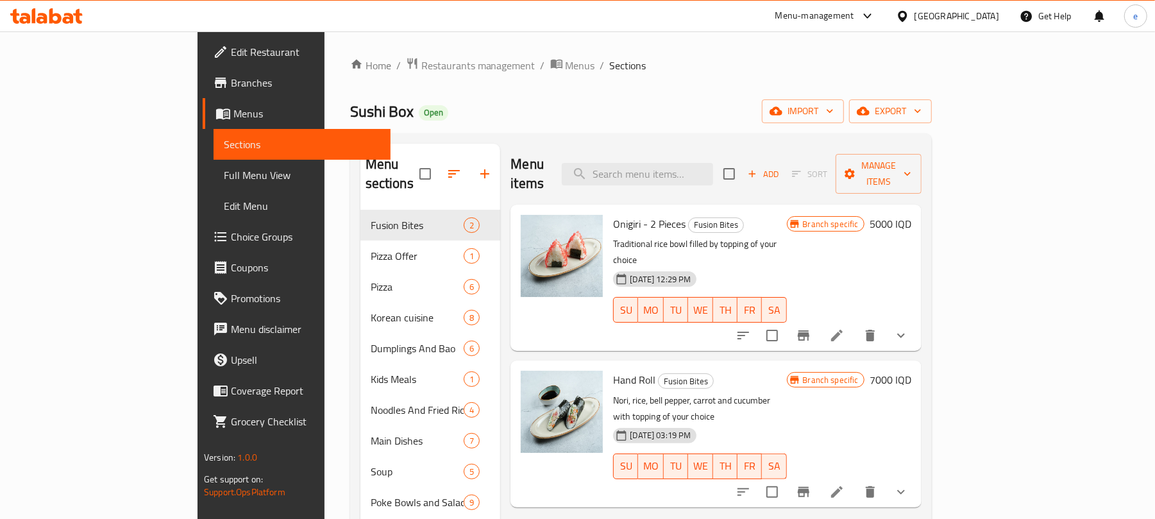
click at [714, 180] on div "Menu items Add Sort Manage items" at bounding box center [715, 174] width 410 height 61
click at [713, 164] on input "search" at bounding box center [637, 174] width 151 height 22
paste input "Shrimp Spring Roll"
type input "Shrimp Spring Roll"
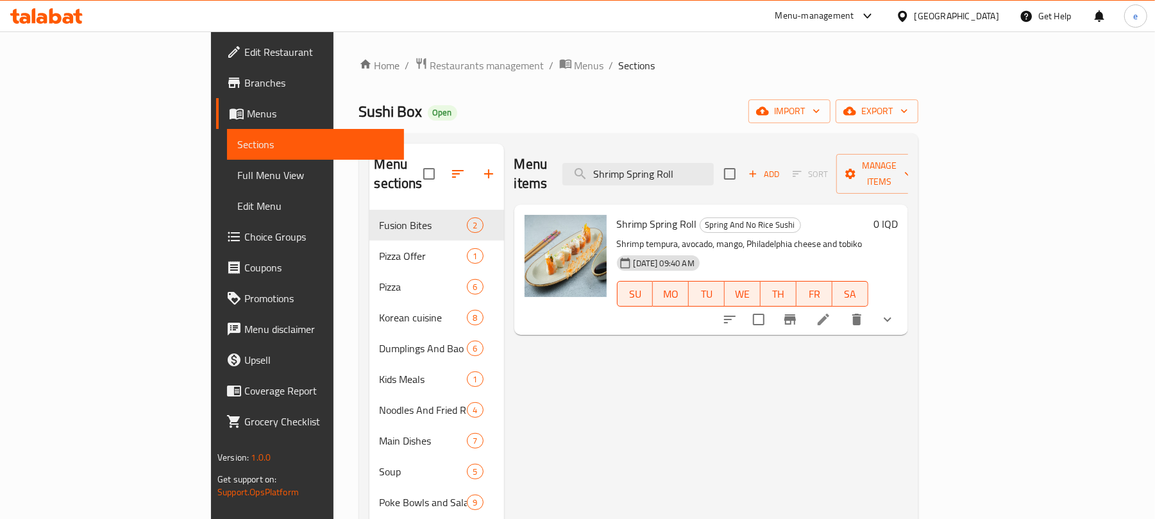
click at [829, 314] on icon at bounding box center [823, 320] width 12 height 12
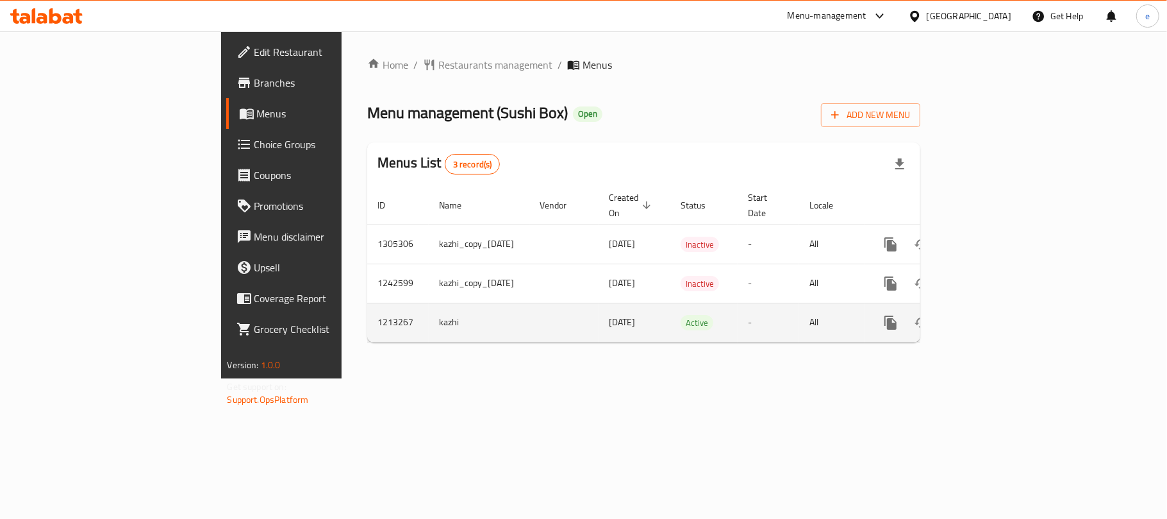
click at [999, 314] on link "enhanced table" at bounding box center [983, 322] width 31 height 31
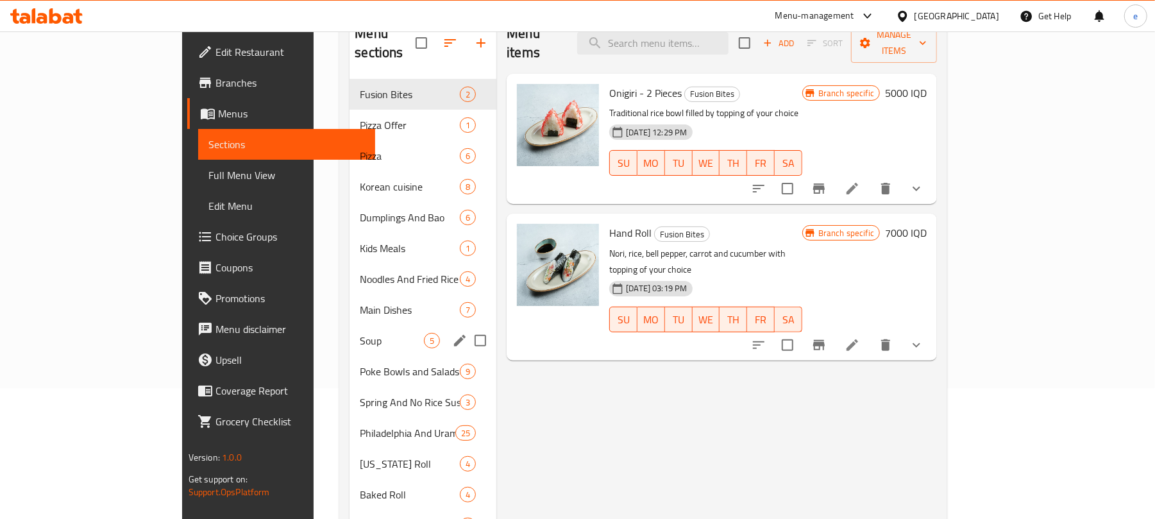
scroll to position [171, 0]
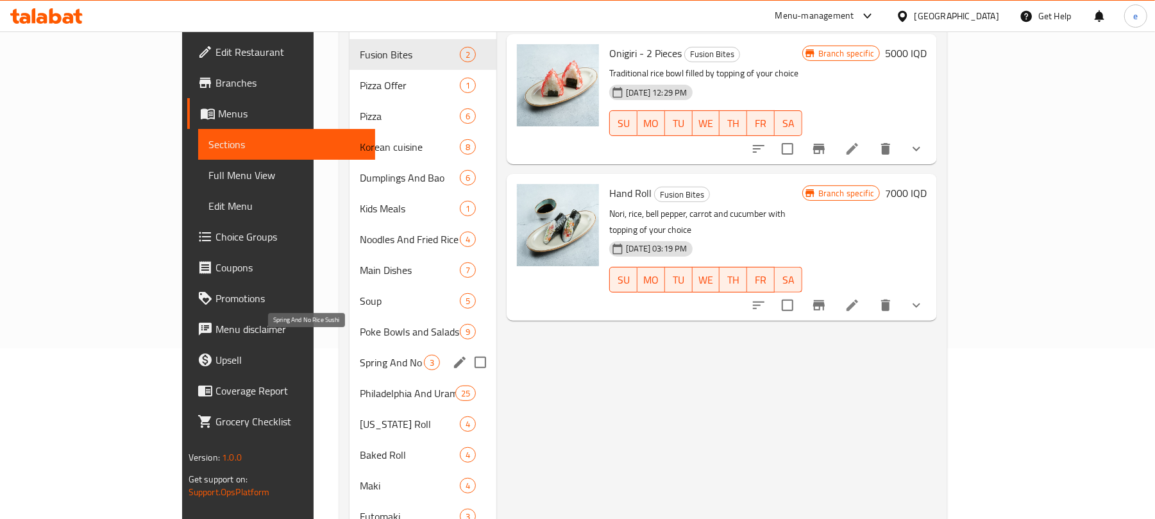
click at [360, 355] on span "Spring And No Rice Sushi" at bounding box center [392, 362] width 64 height 15
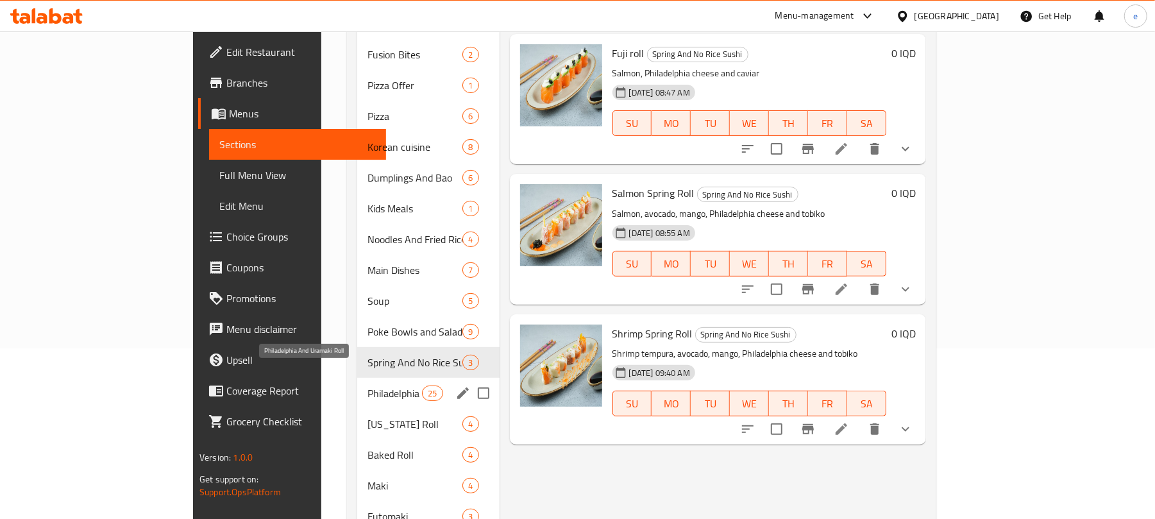
click at [367, 385] on span "Philadelphia And Uramaki Roll" at bounding box center [394, 392] width 54 height 15
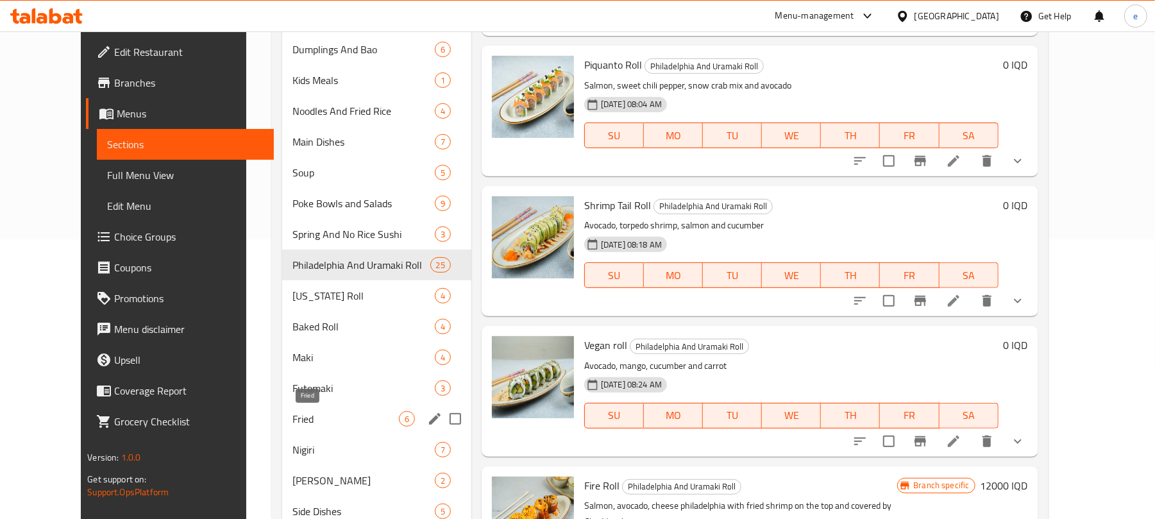
scroll to position [342, 0]
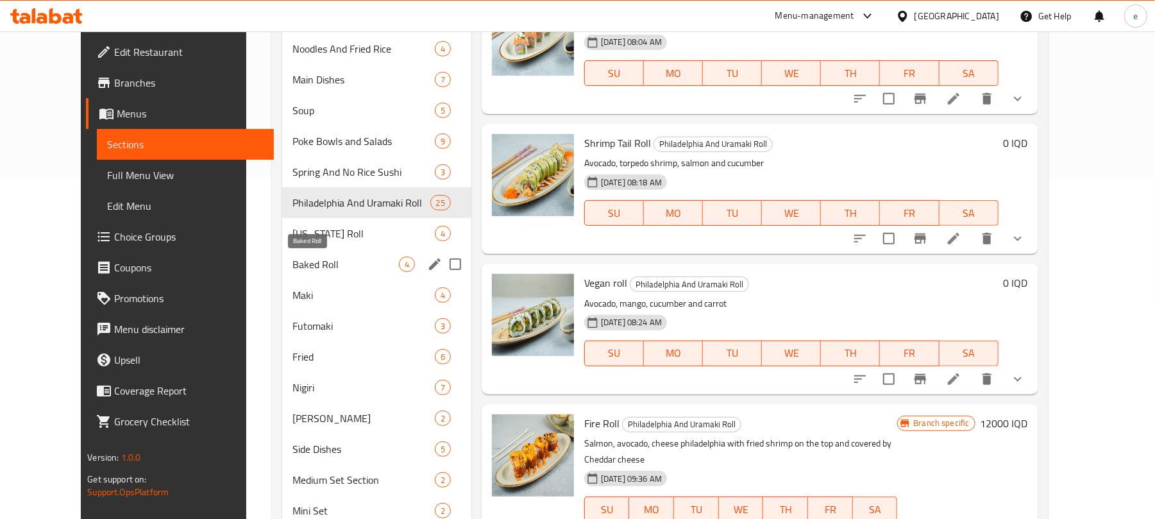
click at [292, 267] on span "Baked Roll" at bounding box center [345, 263] width 106 height 15
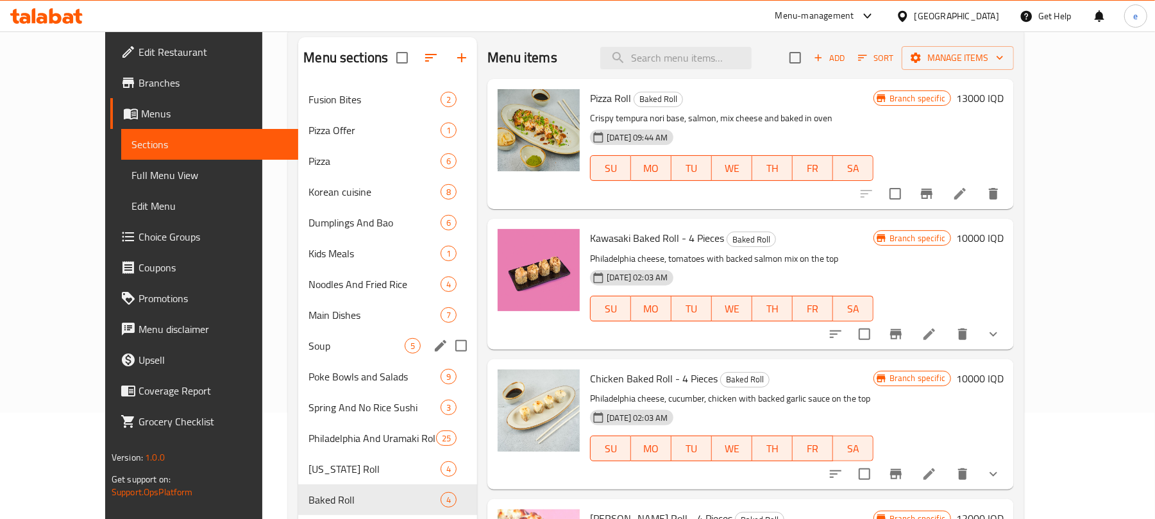
scroll to position [171, 0]
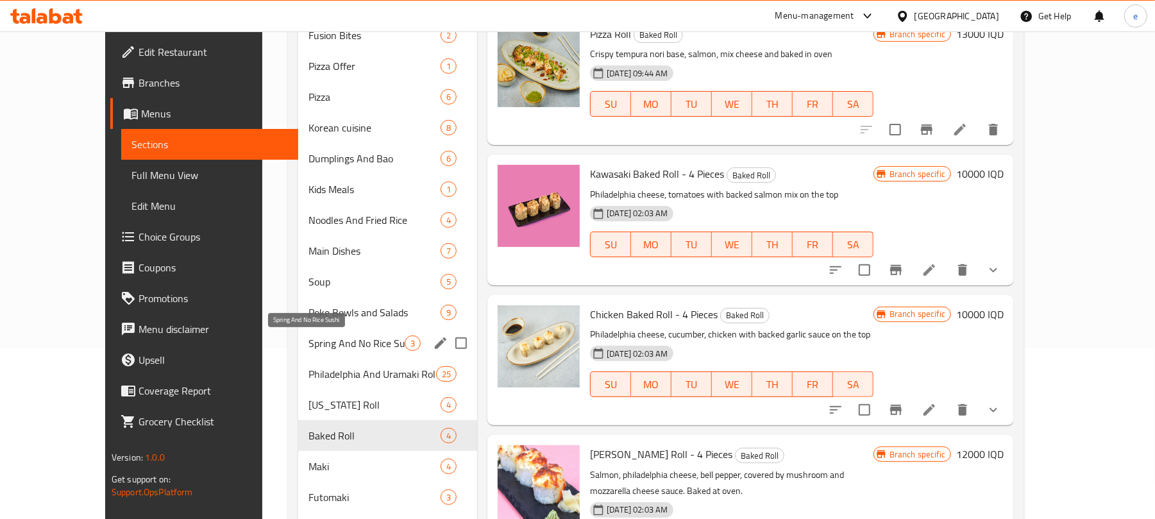
click at [308, 344] on span "Spring And No Rice Sushi" at bounding box center [356, 342] width 96 height 15
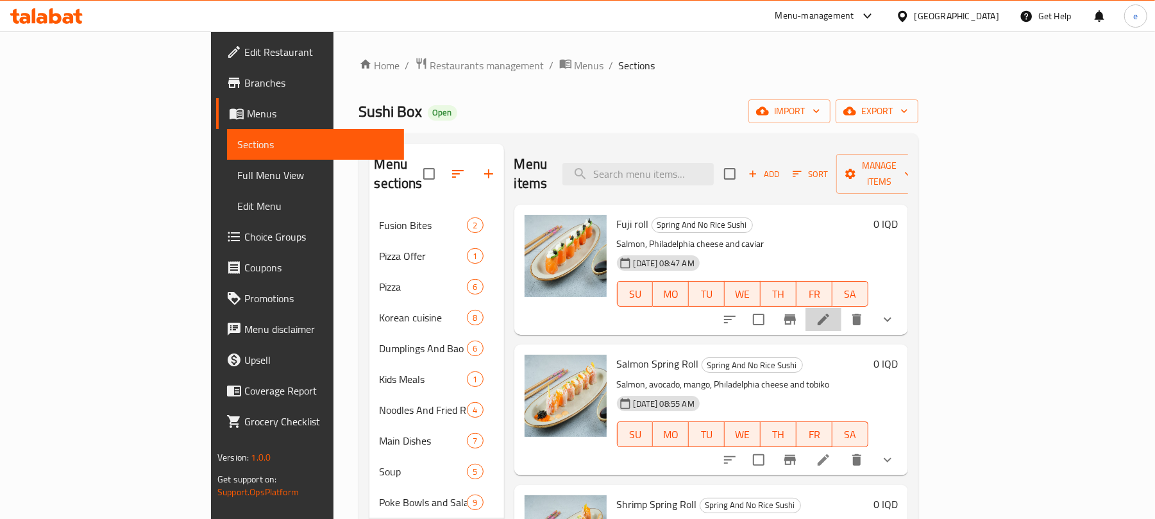
click at [841, 308] on li at bounding box center [823, 319] width 36 height 23
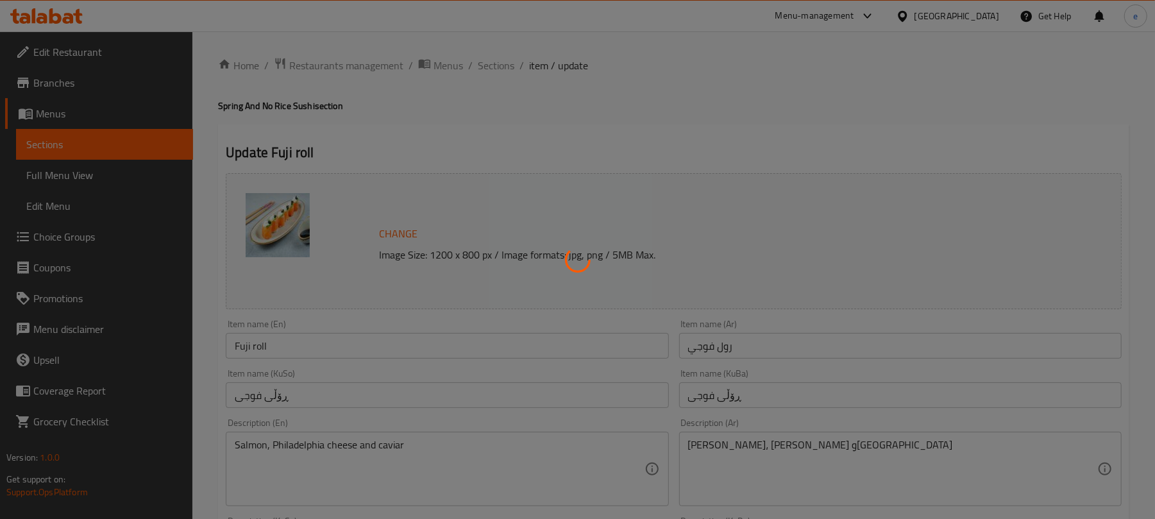
type input "إختيارك من:"
type input "هەڵبژاردنت لە:"
type input "1"
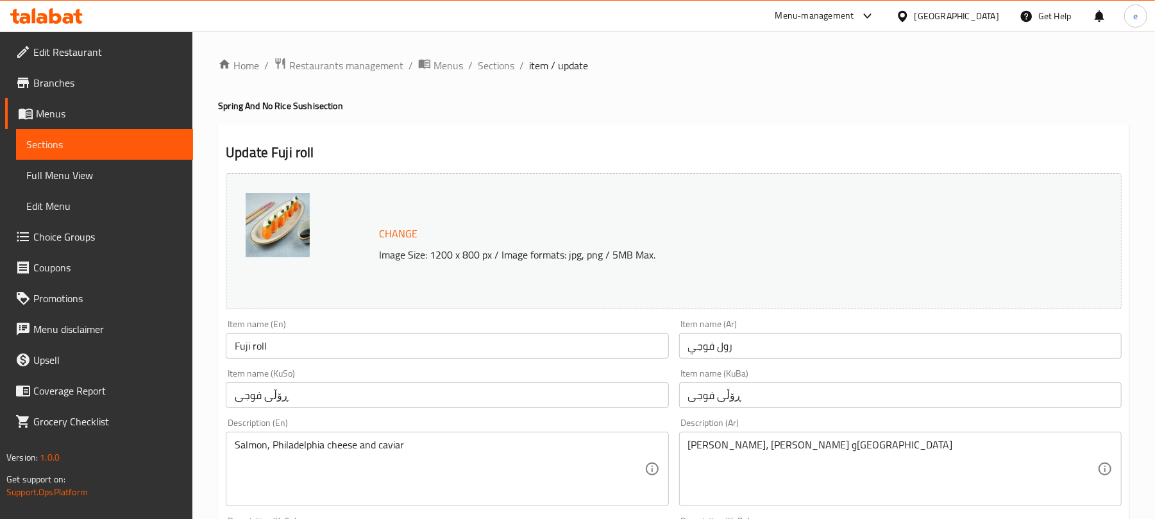
click at [126, 156] on link "Sections" at bounding box center [104, 144] width 177 height 31
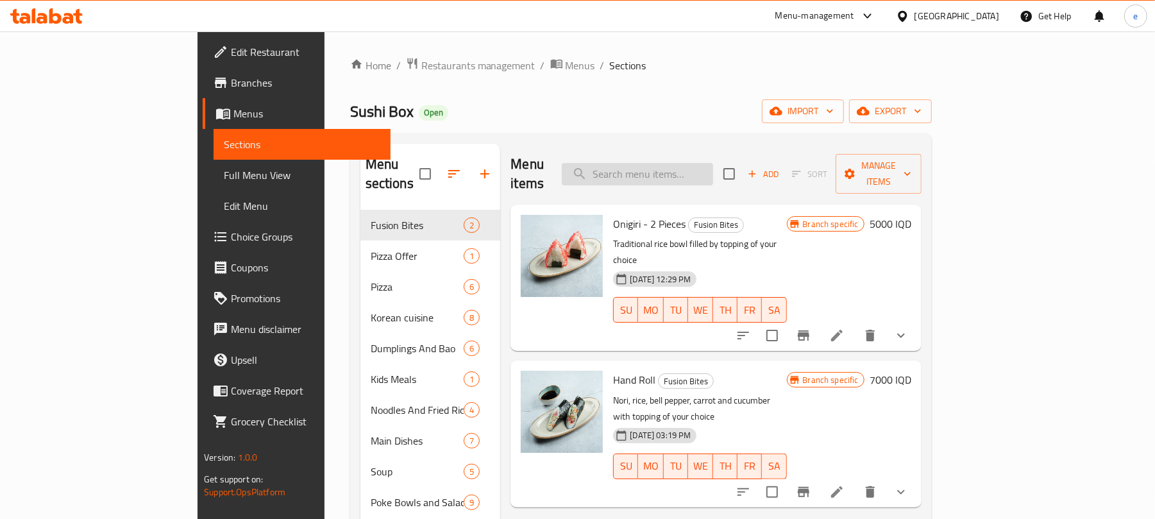
click at [713, 167] on input "search" at bounding box center [637, 174] width 151 height 22
paste input "Salmon Spring Roll"
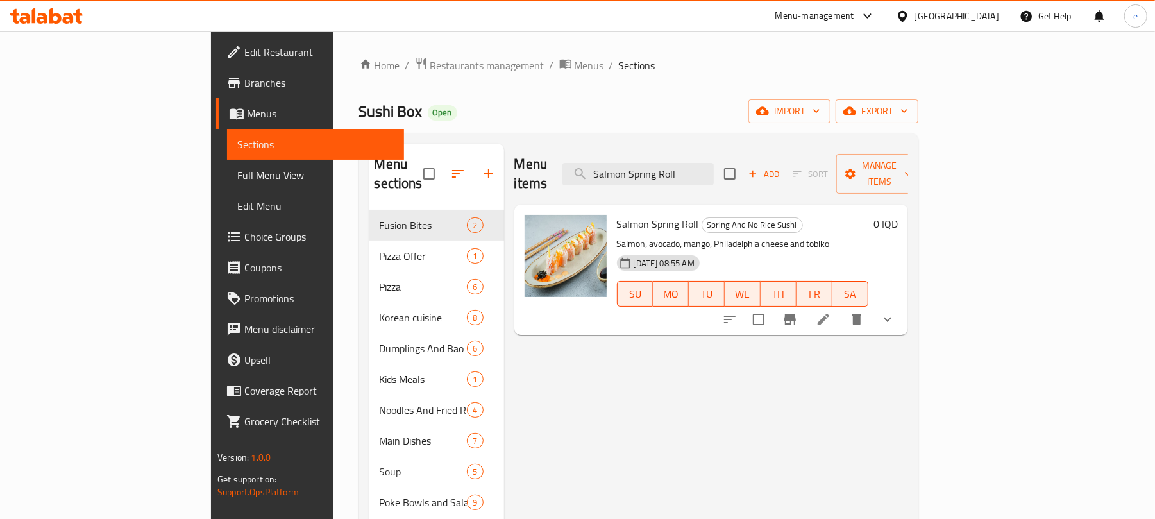
type input "Salmon Spring Roll"
click at [829, 314] on icon at bounding box center [823, 320] width 12 height 12
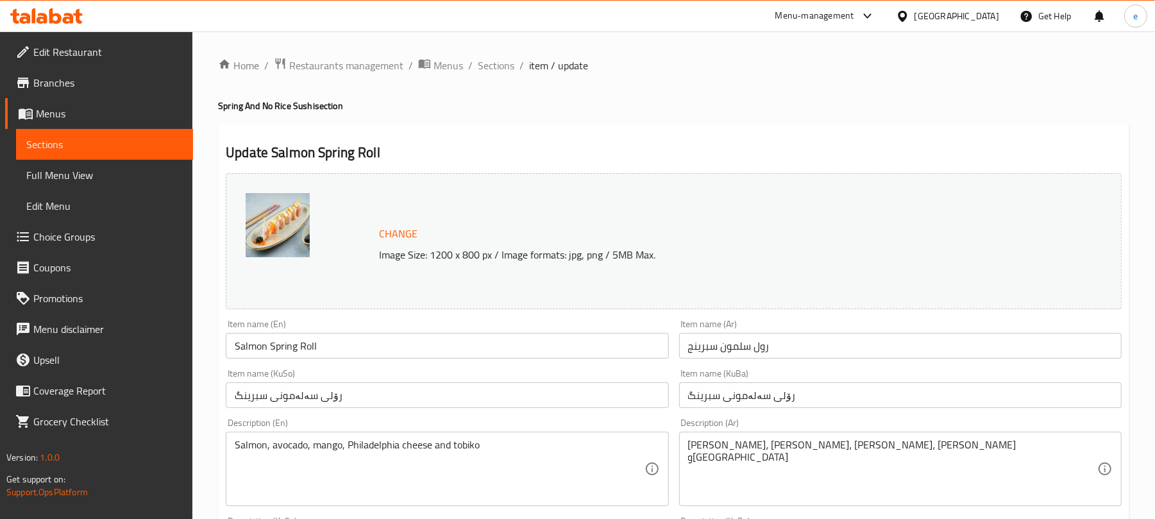
click at [142, 138] on span "Sections" at bounding box center [104, 144] width 156 height 15
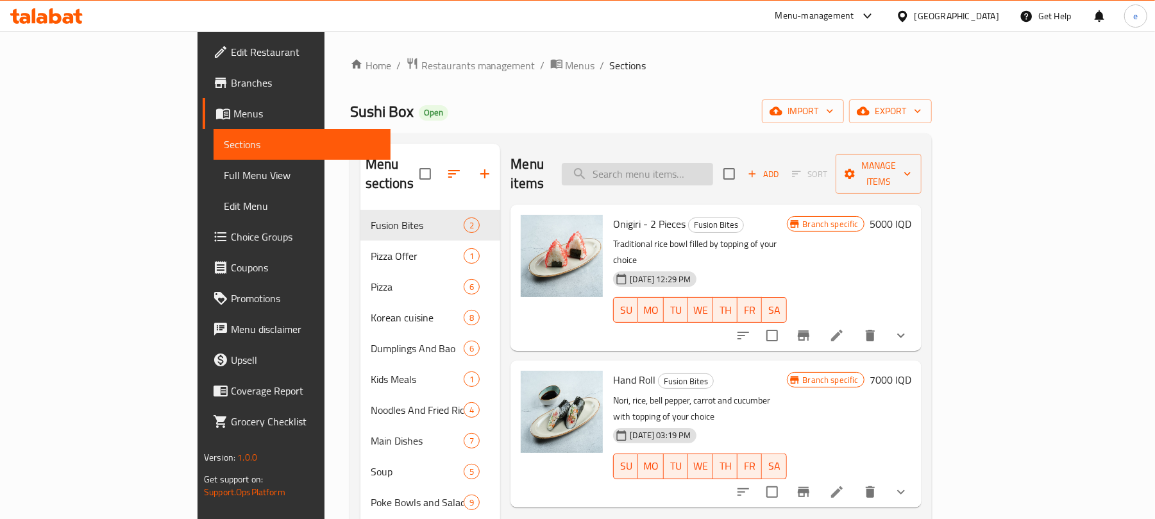
click at [673, 163] on input "search" at bounding box center [637, 174] width 151 height 22
paste input "Shrimp Spring Roll"
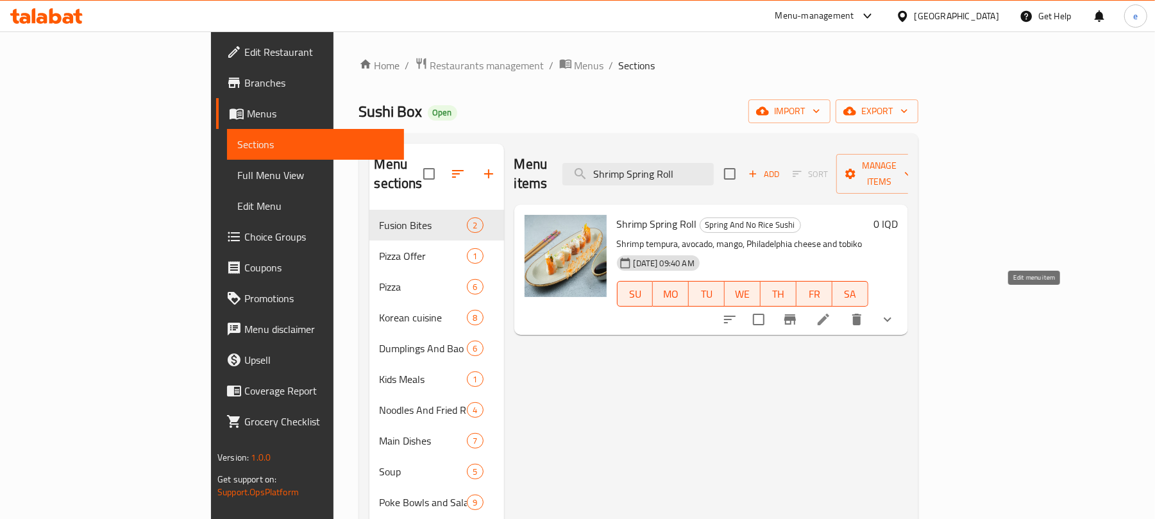
type input "Shrimp Spring Roll"
click at [831, 312] on icon at bounding box center [823, 319] width 15 height 15
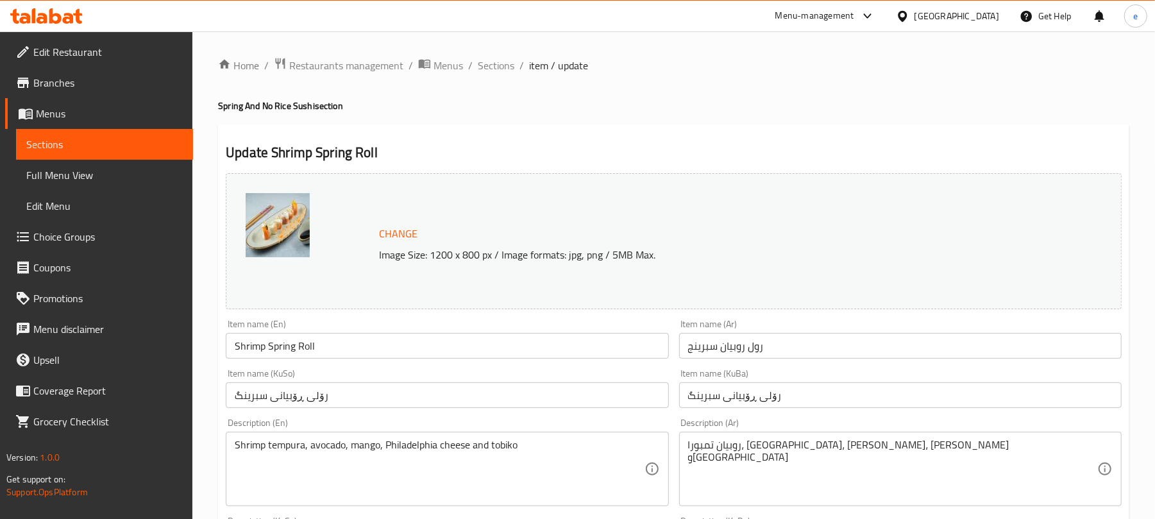
click at [132, 153] on link "Sections" at bounding box center [104, 144] width 177 height 31
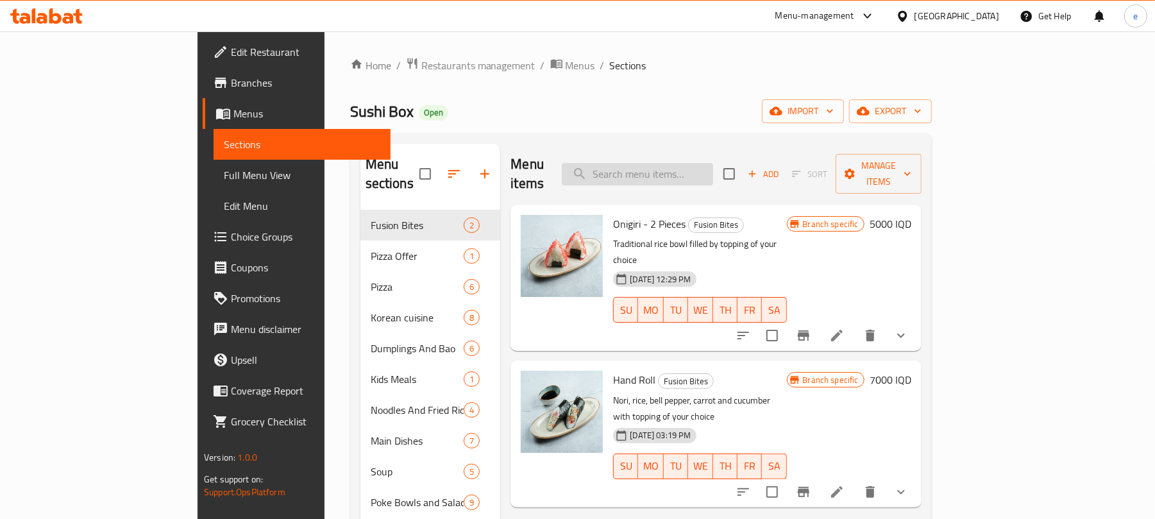
click at [682, 169] on input "search" at bounding box center [637, 174] width 151 height 22
paste input "Salmon tempura Uramaki"
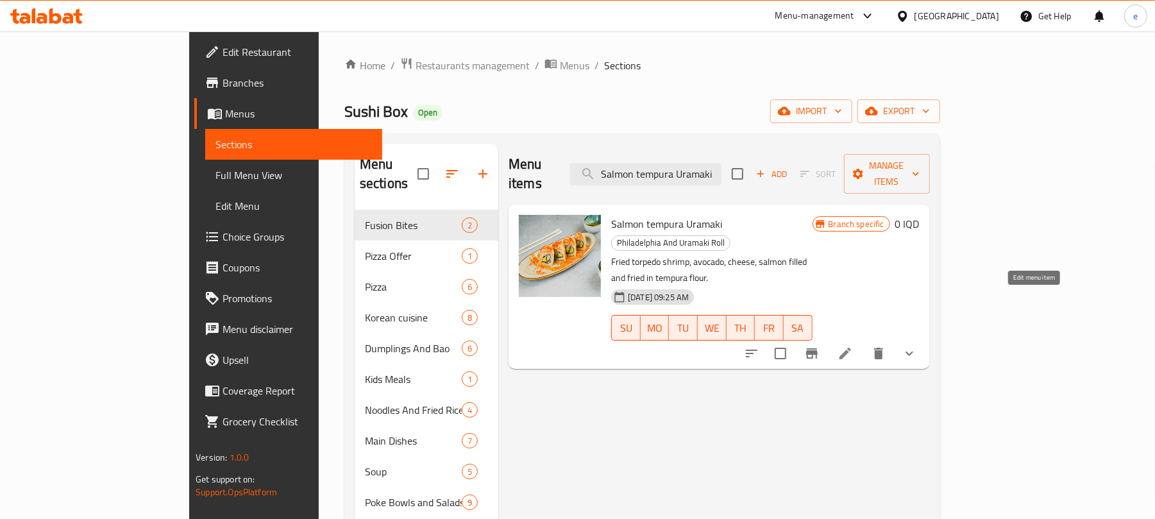
type input "Salmon tempura Uramaki"
click at [851, 347] on icon at bounding box center [845, 353] width 12 height 12
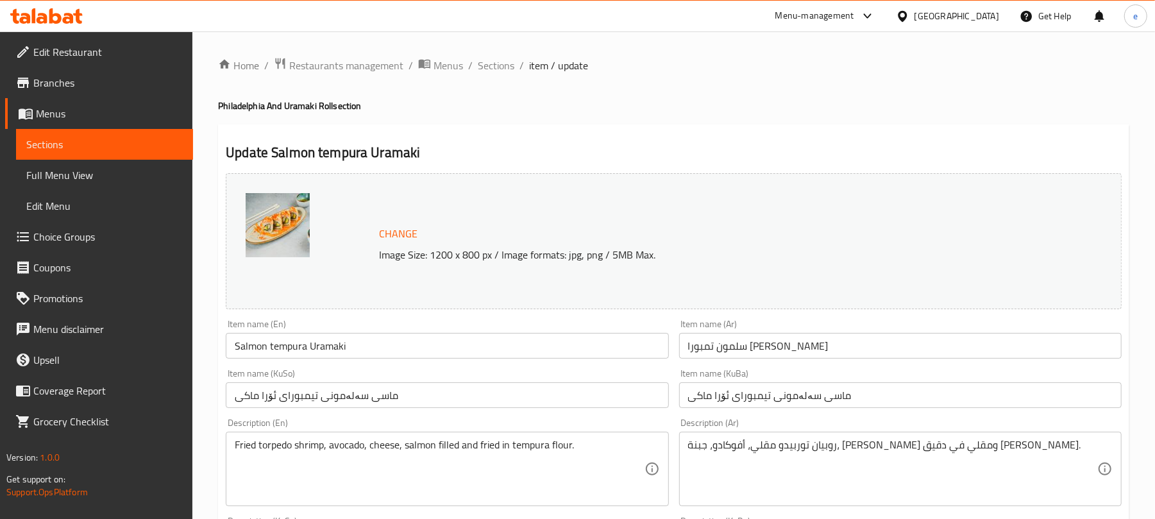
click at [119, 140] on span "Sections" at bounding box center [104, 144] width 156 height 15
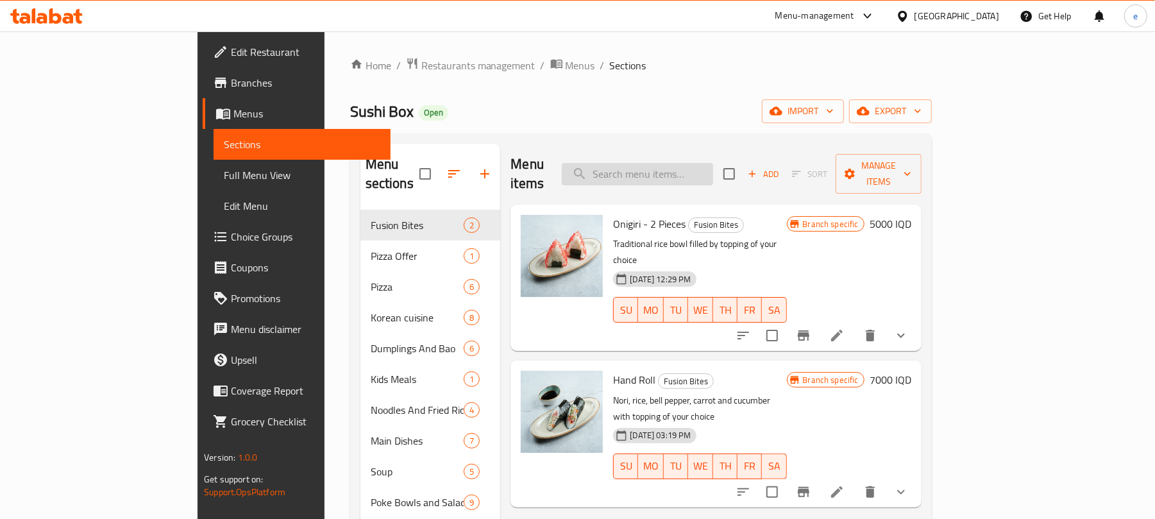
click at [713, 171] on input "search" at bounding box center [637, 174] width 151 height 22
paste input "Piquanto Roll"
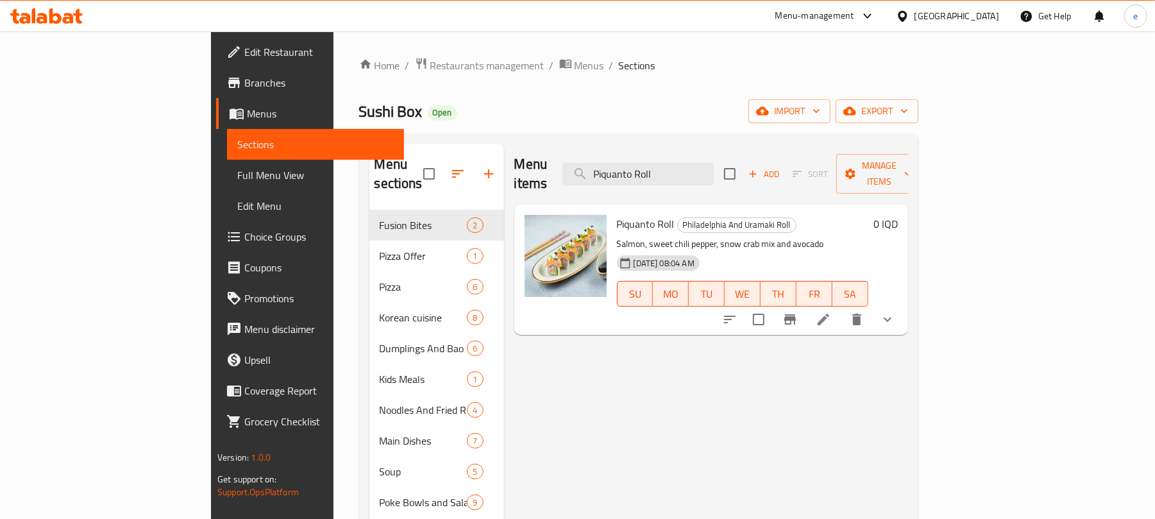
type input "Piquanto Roll"
click at [831, 312] on icon at bounding box center [823, 319] width 15 height 15
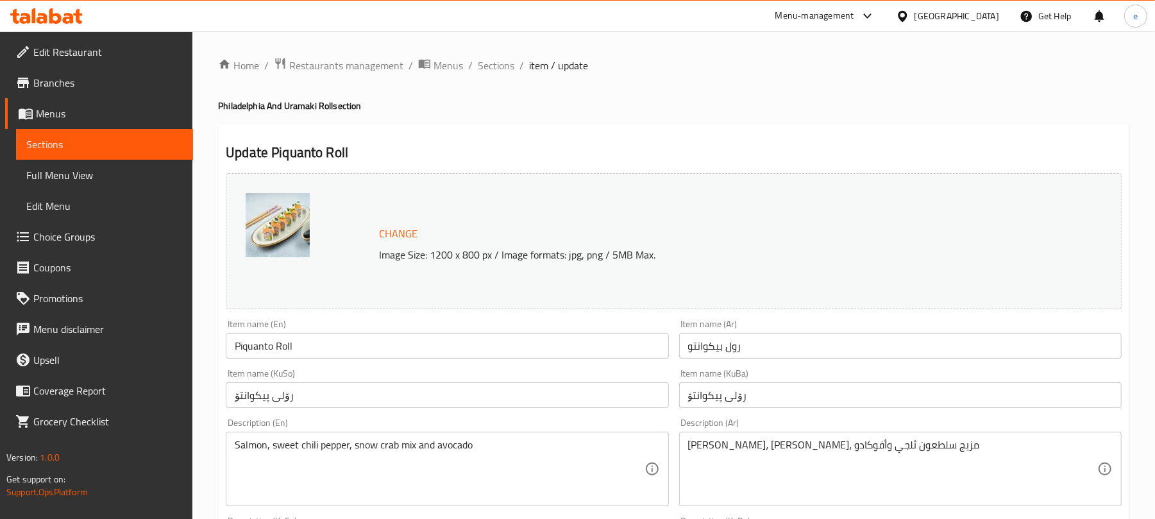
click at [147, 141] on span "Sections" at bounding box center [104, 144] width 156 height 15
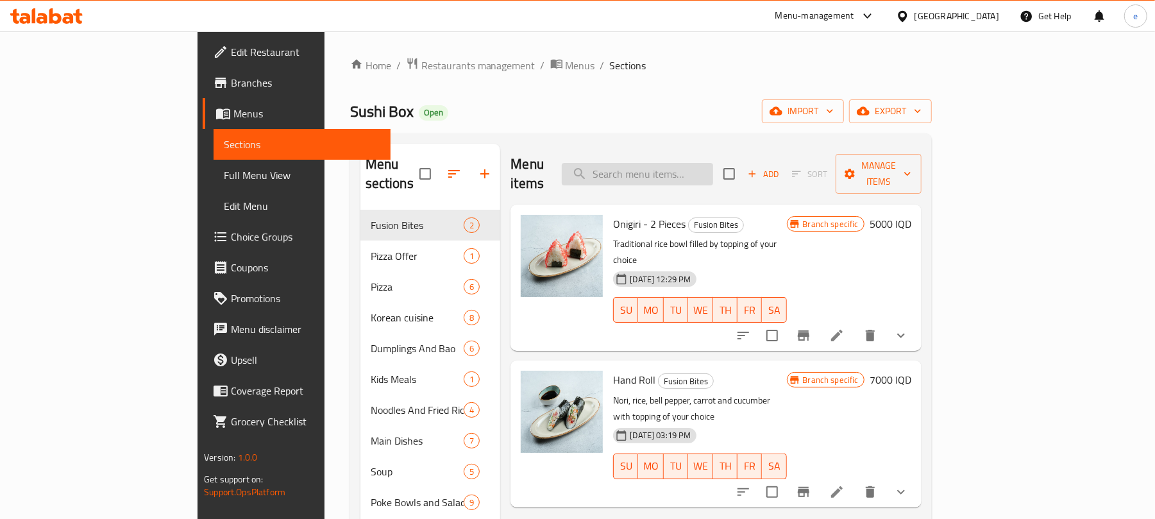
click at [701, 163] on input "search" at bounding box center [637, 174] width 151 height 22
paste input "Shrimp Tail Roll"
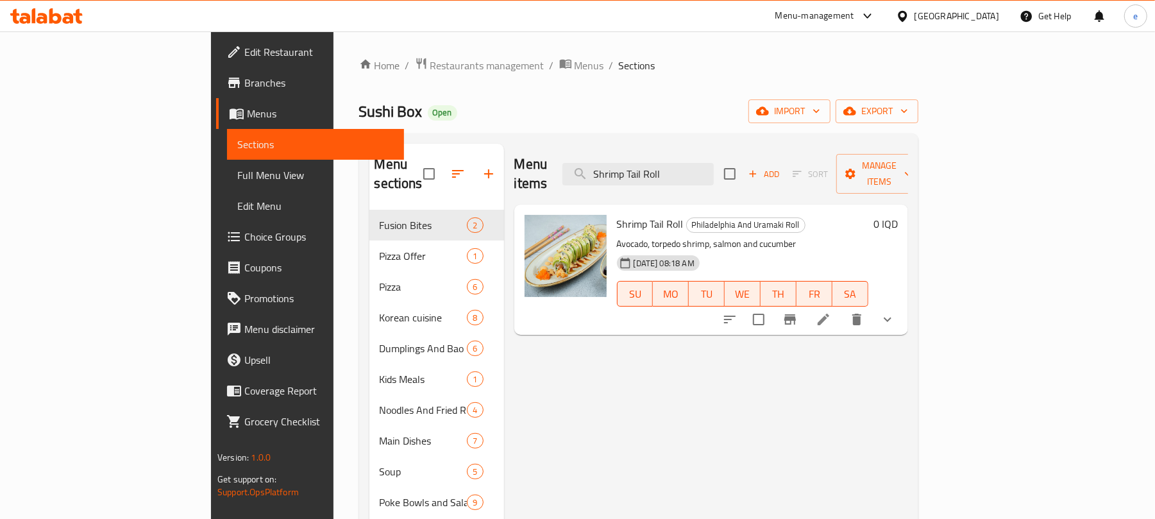
type input "Shrimp Tail Roll"
click at [831, 312] on icon at bounding box center [823, 319] width 15 height 15
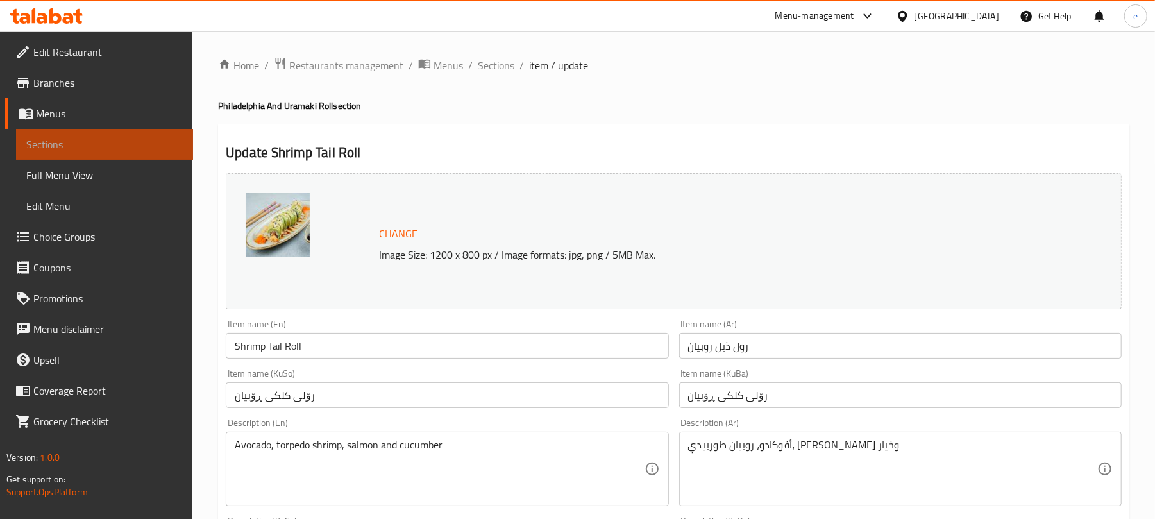
click at [176, 140] on span "Sections" at bounding box center [104, 144] width 156 height 15
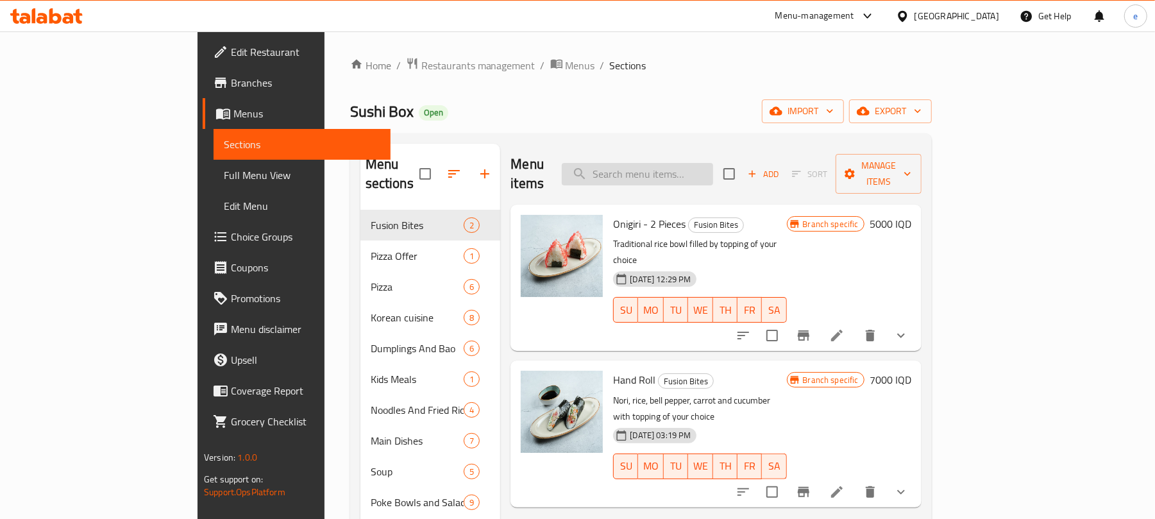
click at [672, 165] on input "search" at bounding box center [637, 174] width 151 height 22
paste input "Vegan roll"
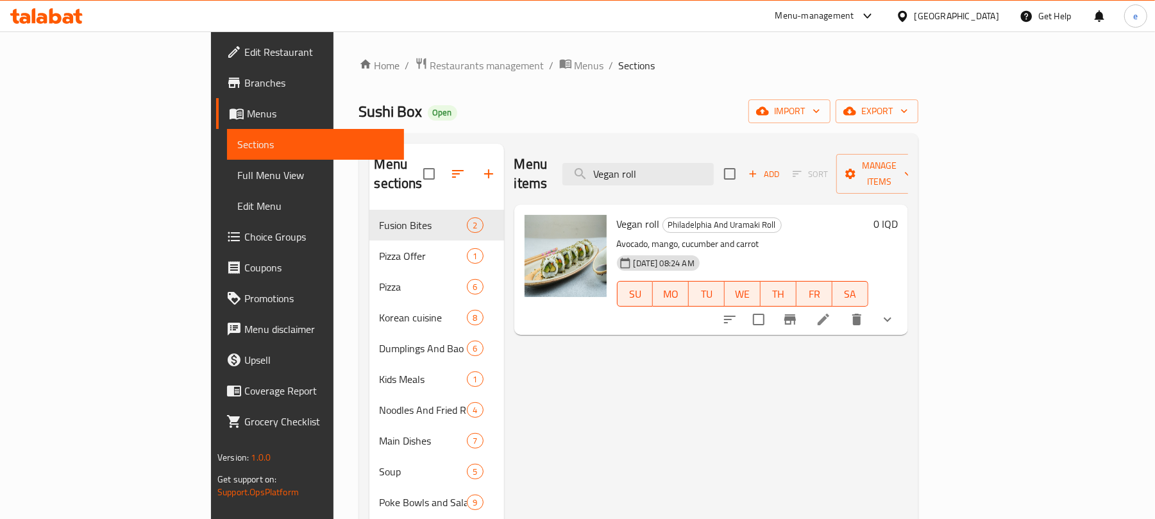
type input "Vegan roll"
click at [831, 312] on icon at bounding box center [823, 319] width 15 height 15
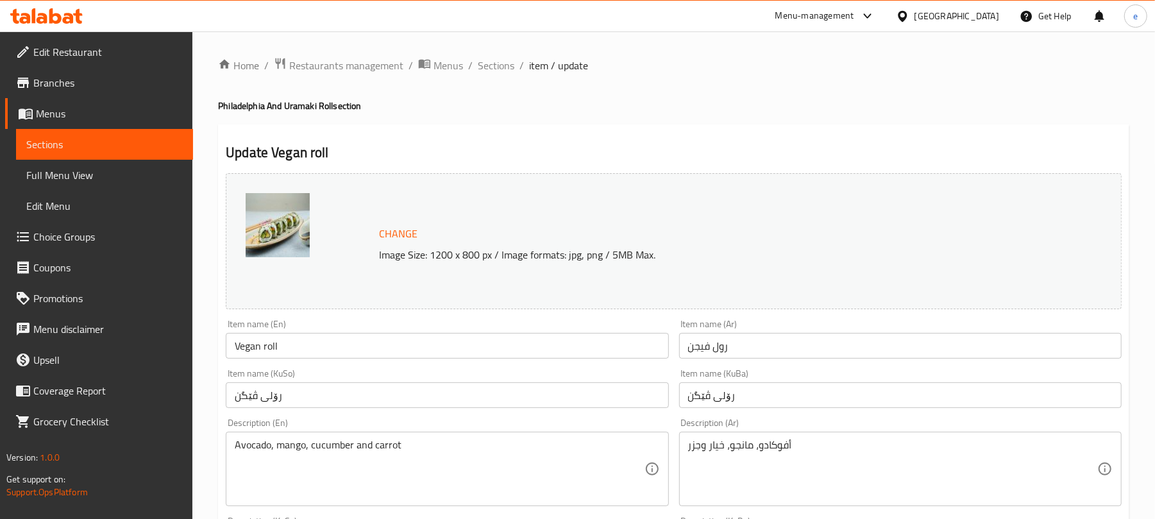
click at [47, 152] on span "Sections" at bounding box center [104, 144] width 156 height 15
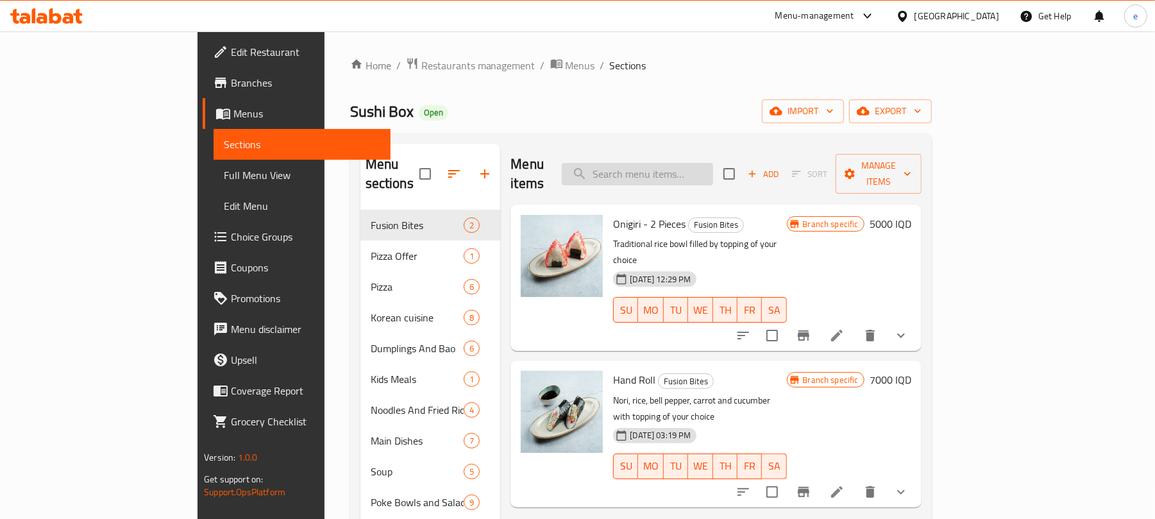
click at [713, 165] on input "search" at bounding box center [637, 174] width 151 height 22
paste input "Fire Roll"
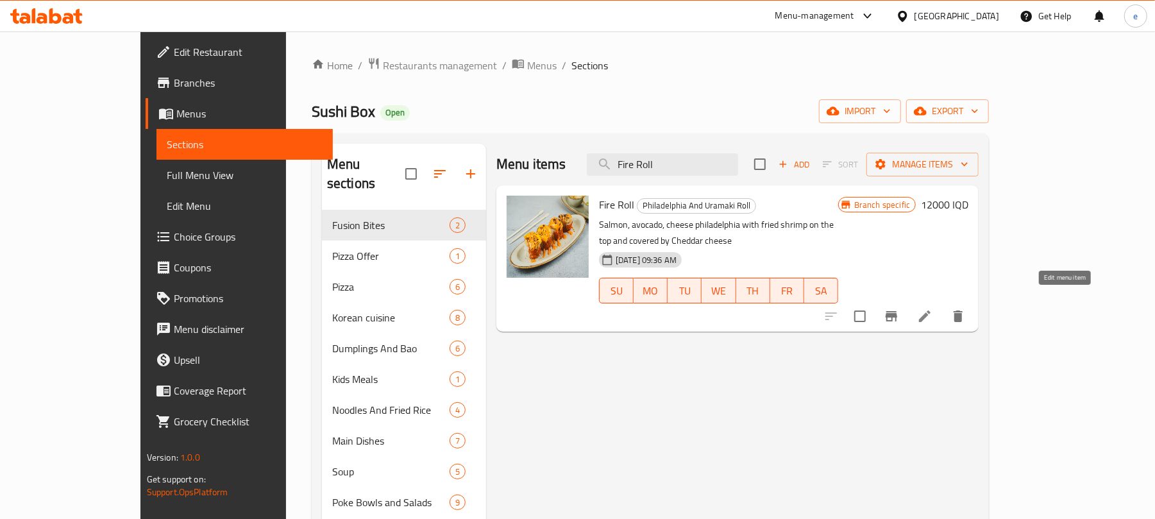
type input "Fire Roll"
click at [930, 310] on icon at bounding box center [925, 316] width 12 height 12
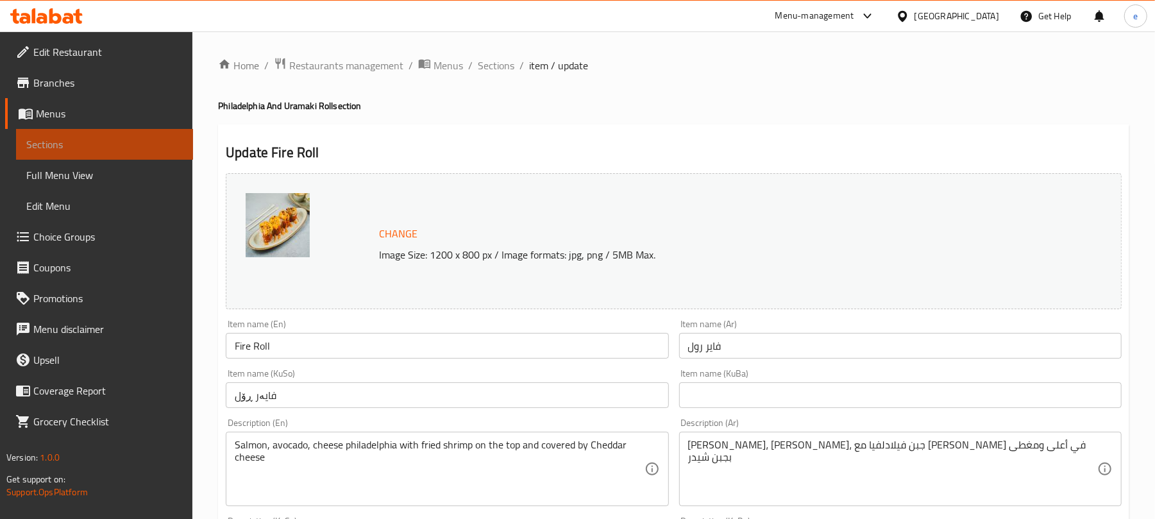
click at [147, 140] on span "Sections" at bounding box center [104, 144] width 156 height 15
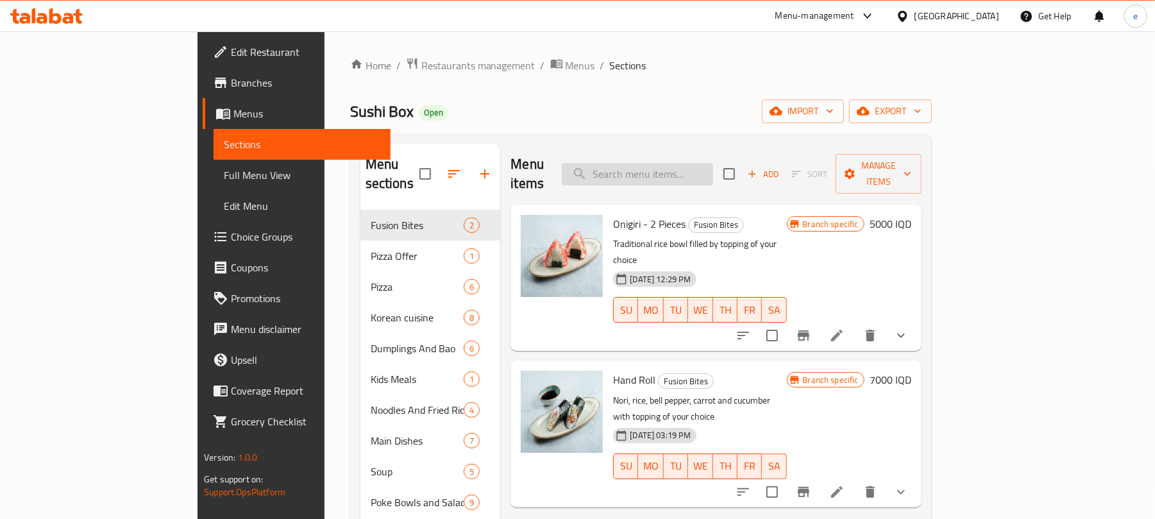
click at [713, 164] on input "search" at bounding box center [637, 174] width 151 height 22
paste input "Snow Roll"
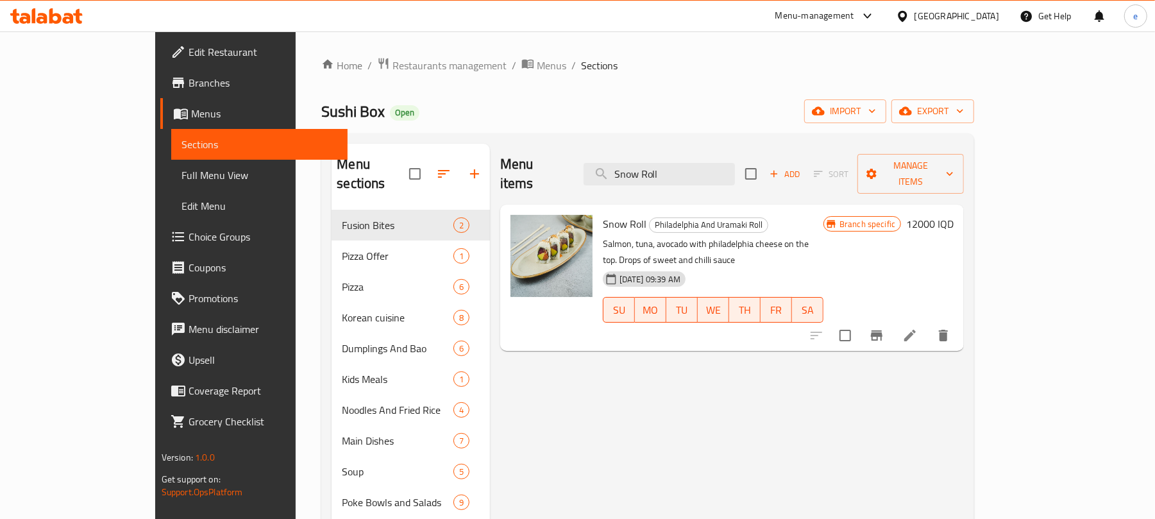
type input "Snow Roll"
click at [917, 328] on icon at bounding box center [909, 335] width 15 height 15
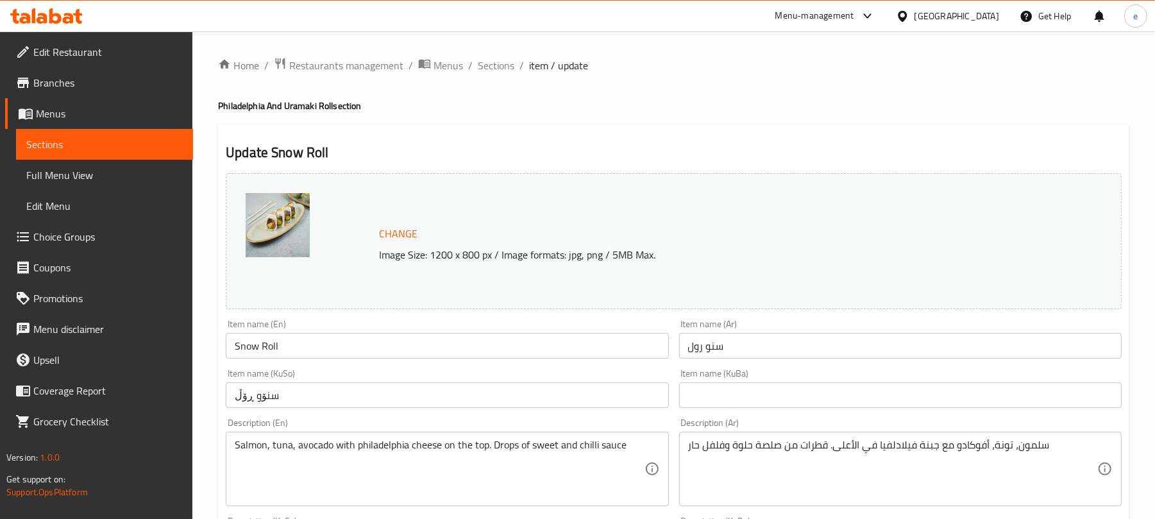
click at [71, 147] on span "Sections" at bounding box center [104, 144] width 156 height 15
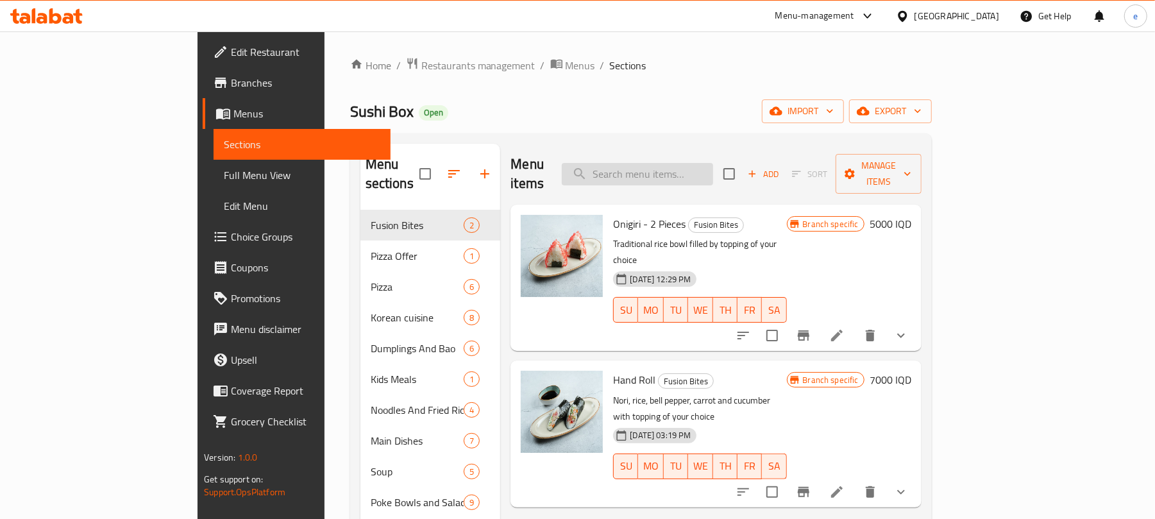
click at [713, 176] on input "search" at bounding box center [637, 174] width 151 height 22
paste input "Salmon On Top"
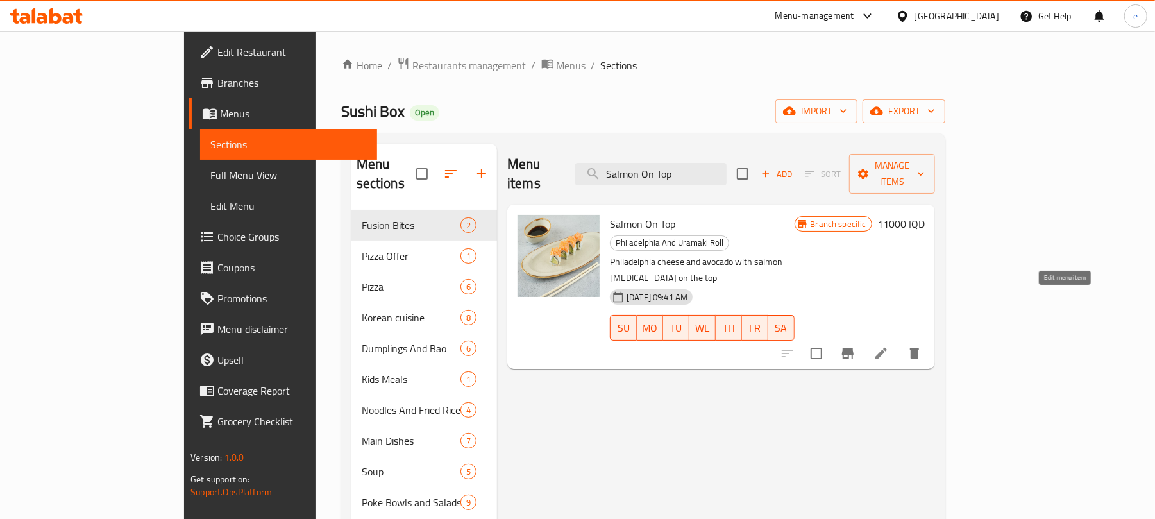
type input "Salmon On Top"
click at [889, 346] on icon at bounding box center [880, 353] width 15 height 15
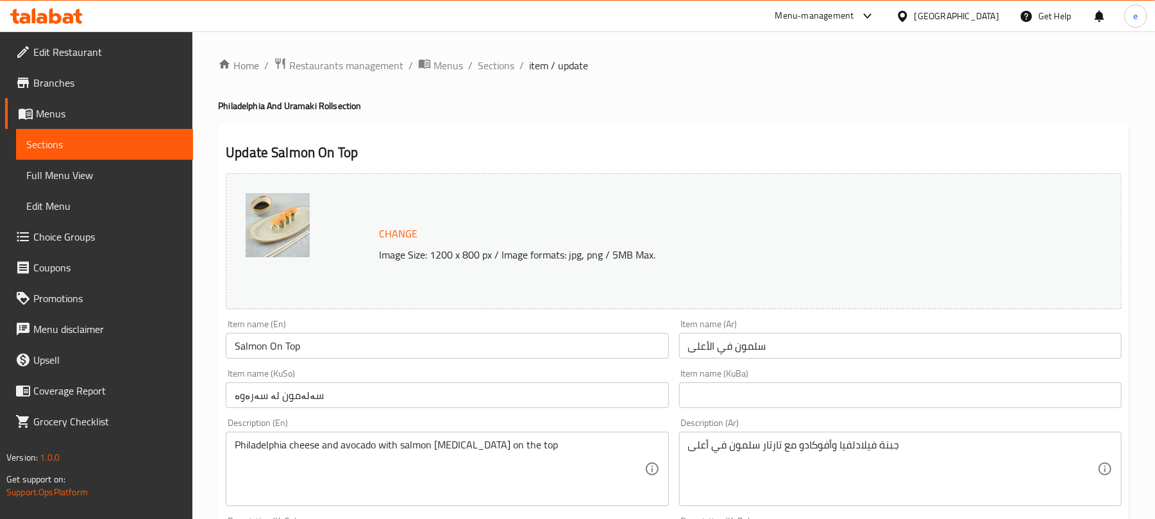
click at [130, 137] on span "Sections" at bounding box center [104, 144] width 156 height 15
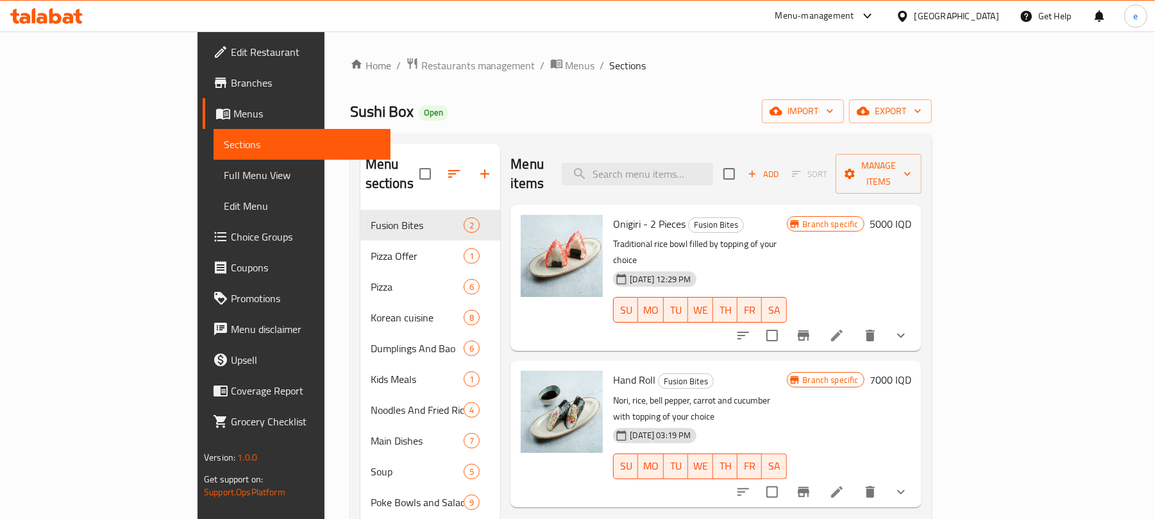
click at [670, 153] on div "Menu items Add Sort Manage items" at bounding box center [715, 174] width 410 height 61
click at [670, 163] on input "search" at bounding box center [637, 174] width 151 height 22
paste input "Salmon Philadelphia - 4 Pieces"
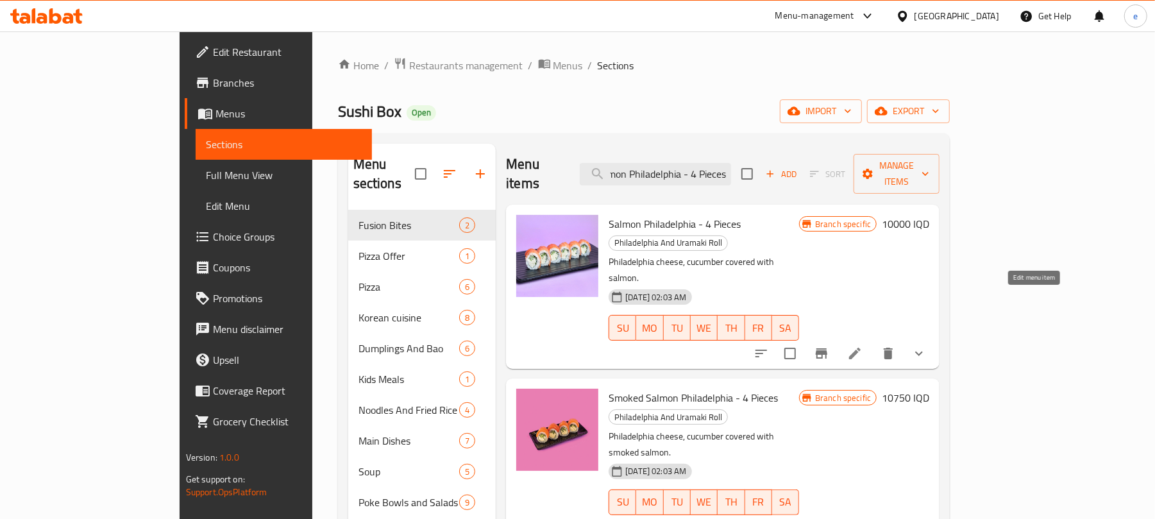
type input "Salmon Philadelphia - 4 Pieces"
click at [862, 346] on icon at bounding box center [854, 353] width 15 height 15
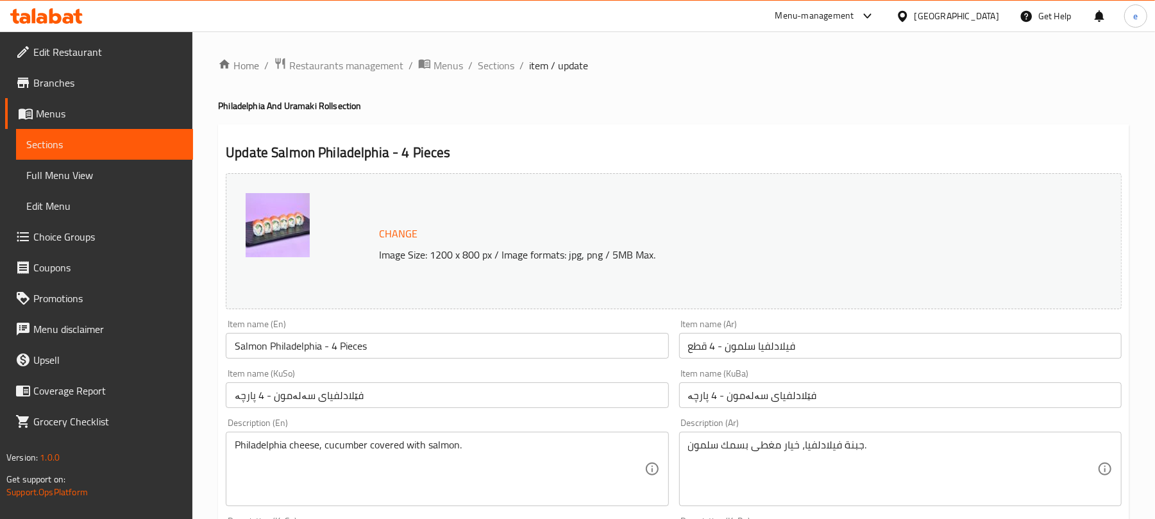
click at [113, 137] on span "Sections" at bounding box center [104, 144] width 156 height 15
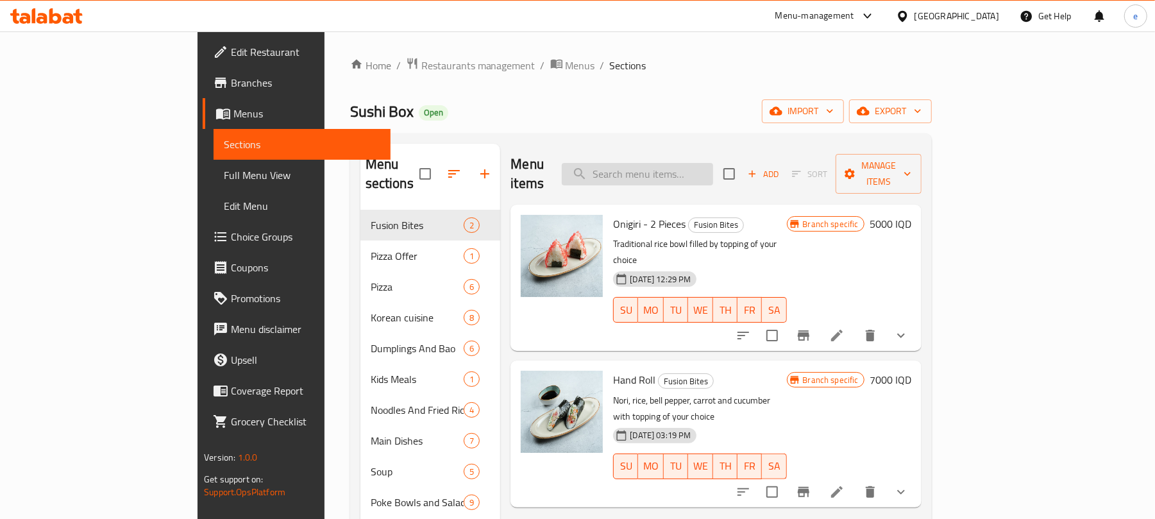
click at [713, 163] on input "search" at bounding box center [637, 174] width 151 height 22
paste input "Smoked Salmon Philadelphia - 4 Pieces"
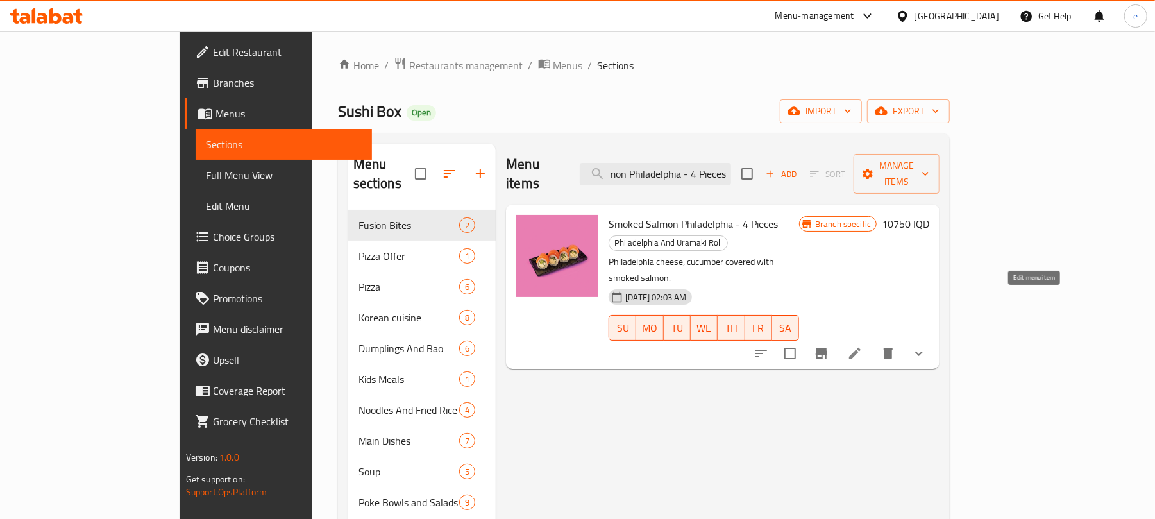
type input "Smoked Salmon Philadelphia - 4 Pieces"
click at [862, 346] on icon at bounding box center [854, 353] width 15 height 15
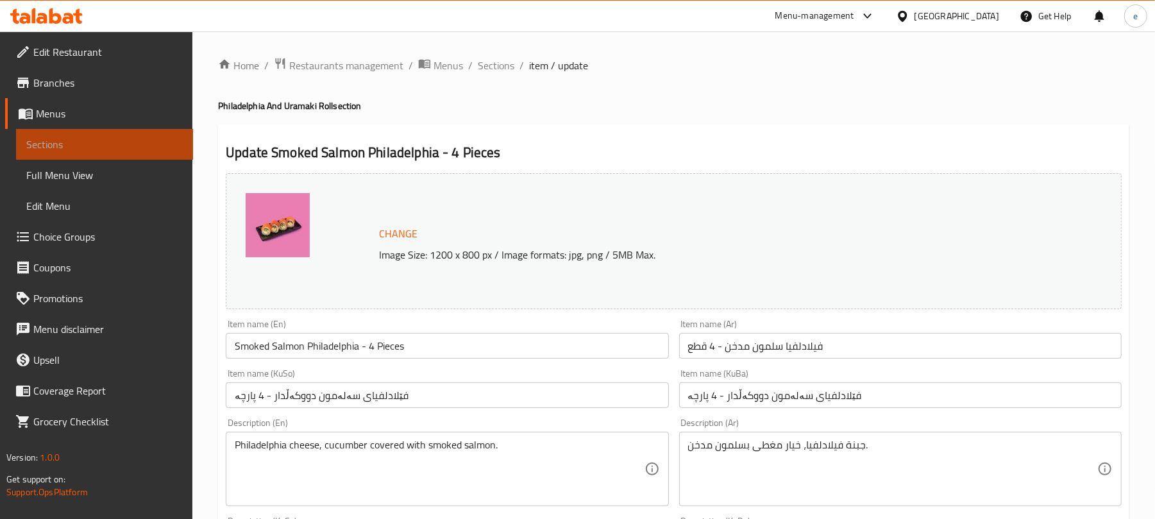
click at [178, 146] on span "Sections" at bounding box center [104, 144] width 156 height 15
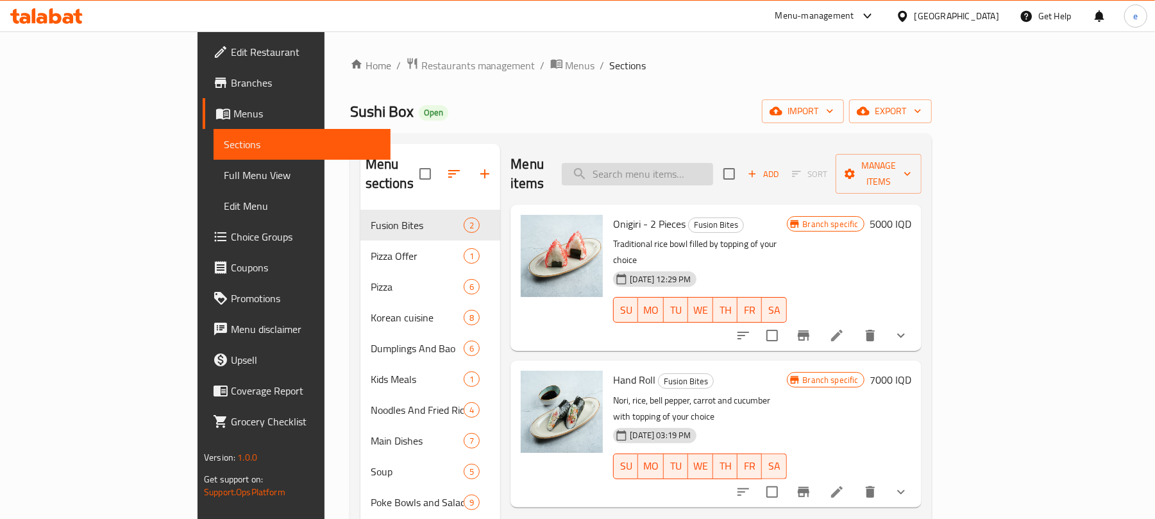
click at [713, 169] on input "search" at bounding box center [637, 174] width 151 height 22
paste input "Spicy Crab Uramaki - 4 Pieces"
type input "Spicy Crab Uramaki - 4 Pieces"
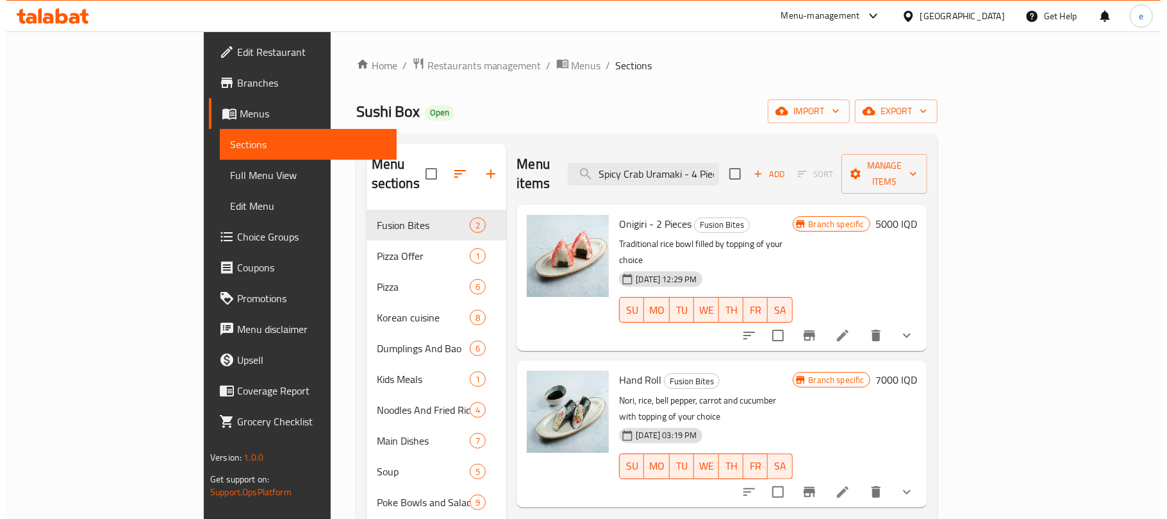
scroll to position [0, 13]
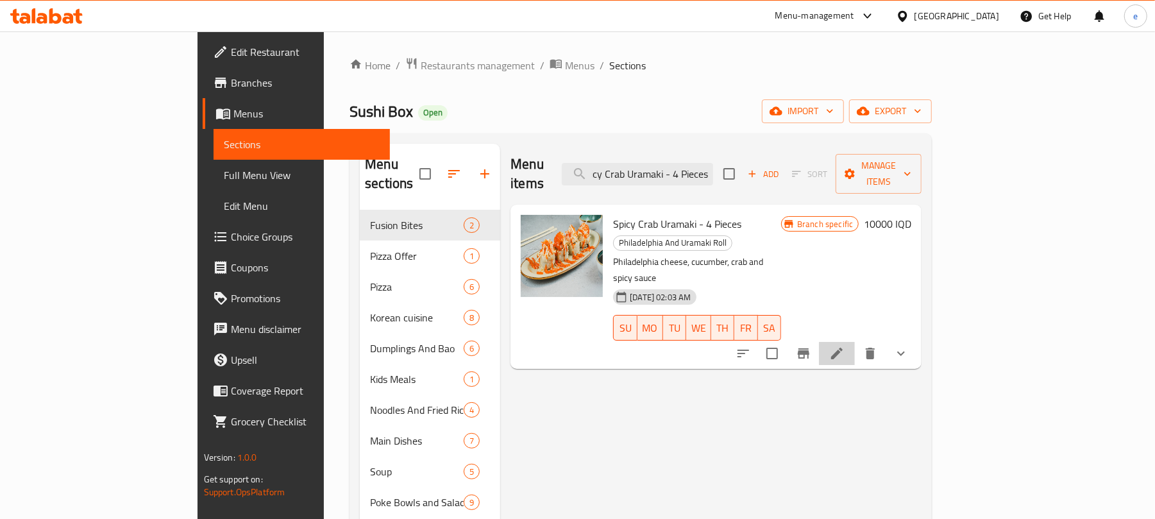
click at [844, 346] on icon at bounding box center [836, 353] width 15 height 15
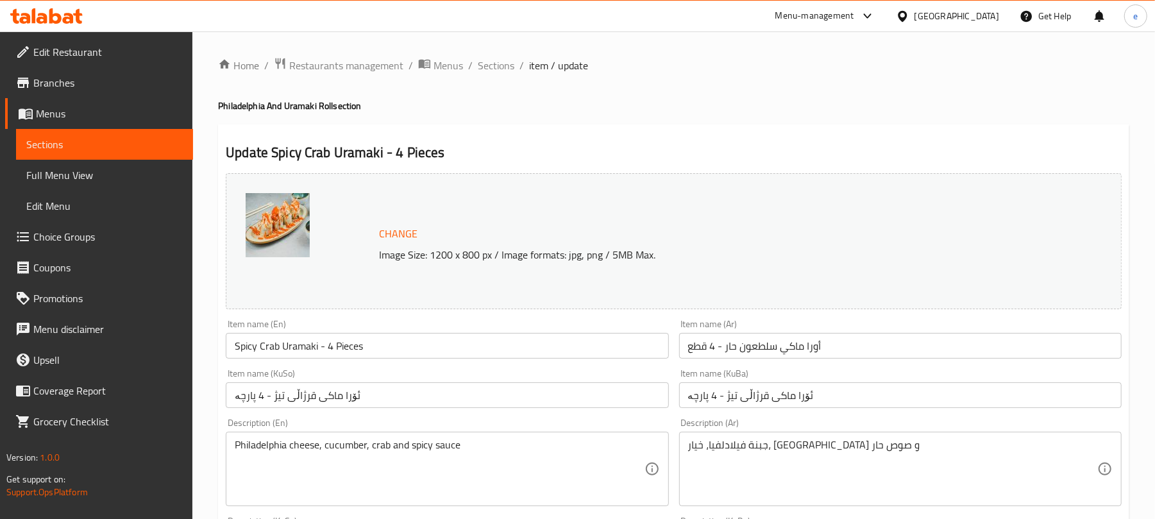
click at [155, 137] on span "Sections" at bounding box center [104, 144] width 156 height 15
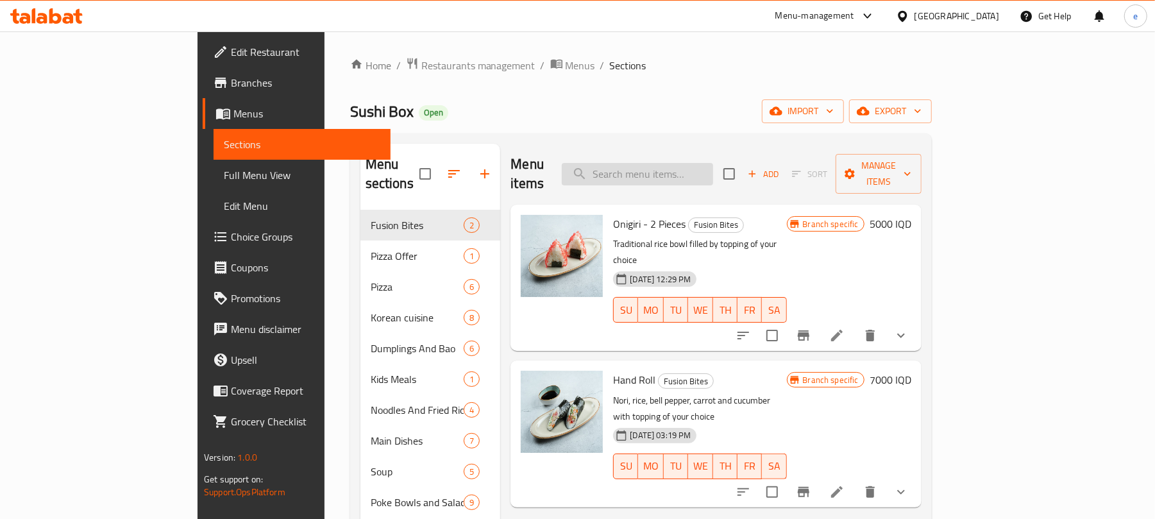
click at [693, 167] on input "search" at bounding box center [637, 174] width 151 height 22
paste input "Caviar Uramaki - 4 Pieces"
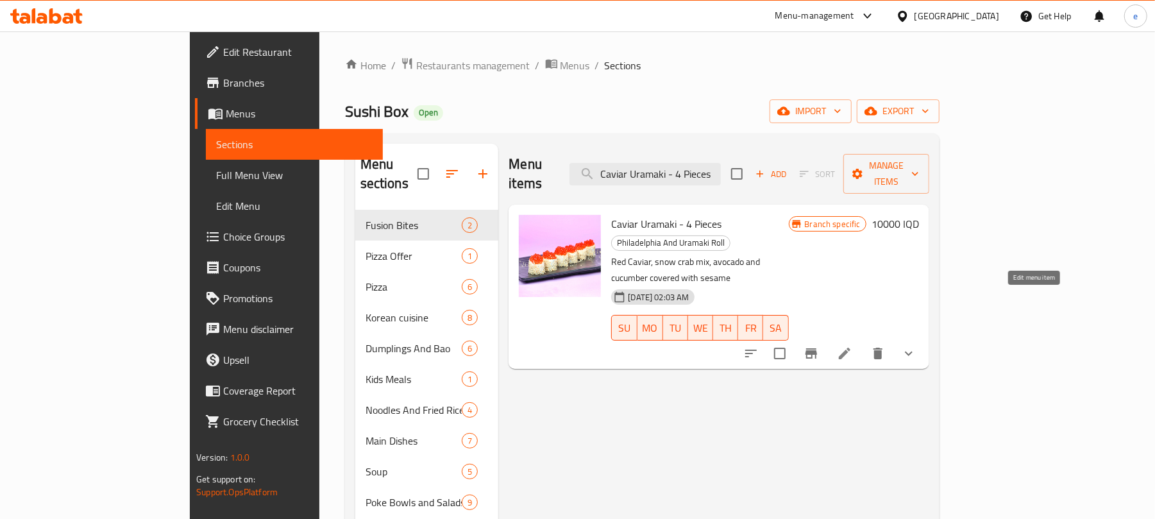
type input "Caviar Uramaki - 4 Pieces"
click at [850, 347] on icon at bounding box center [845, 353] width 12 height 12
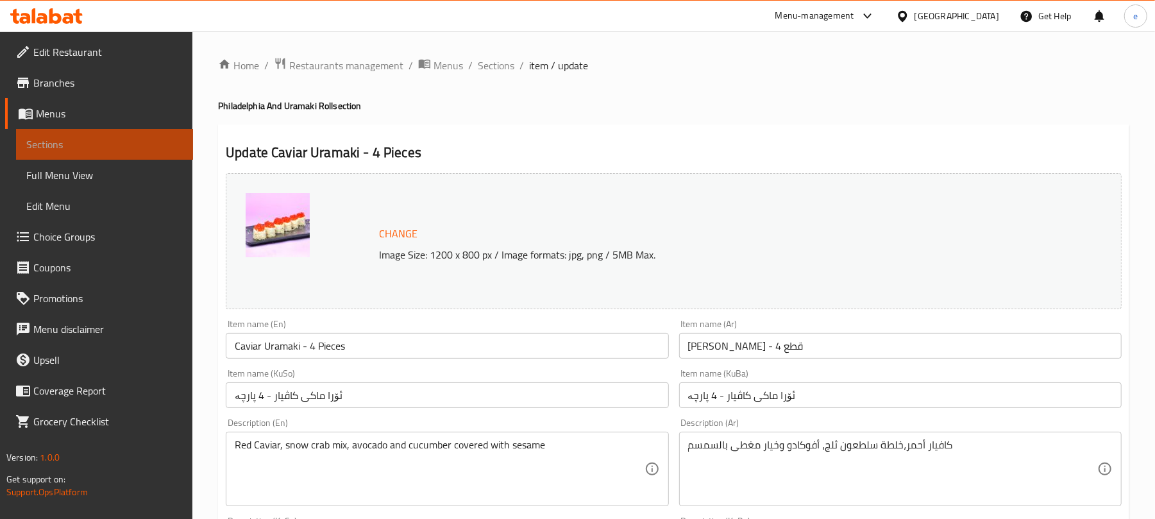
click at [113, 144] on span "Sections" at bounding box center [104, 144] width 156 height 15
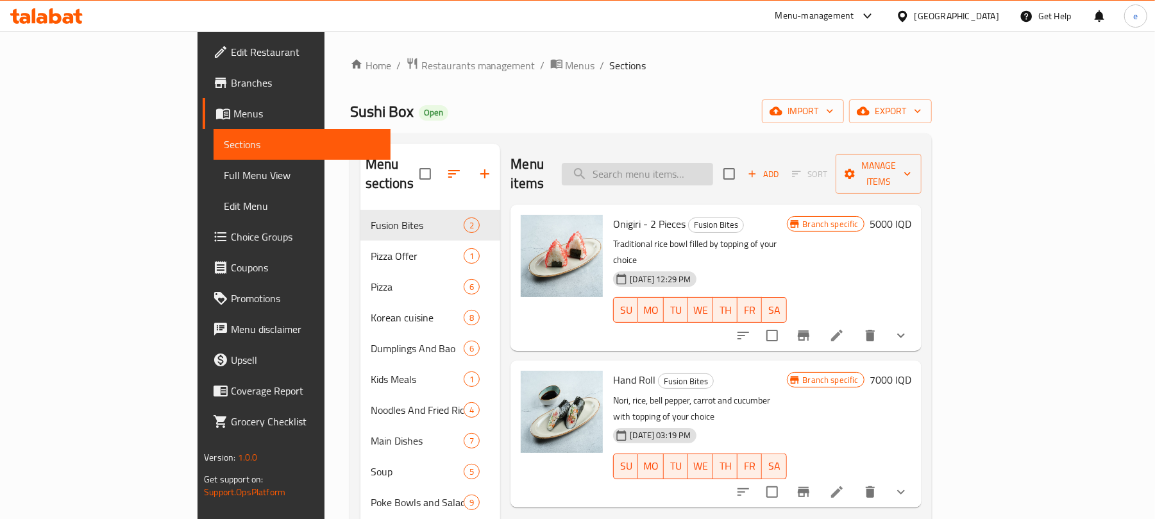
click at [694, 172] on input "search" at bounding box center [637, 174] width 151 height 22
paste input "Salmon Mango Roll - 4 Pieces"
type input "Salmon Mango Roll - 4 Pieces"
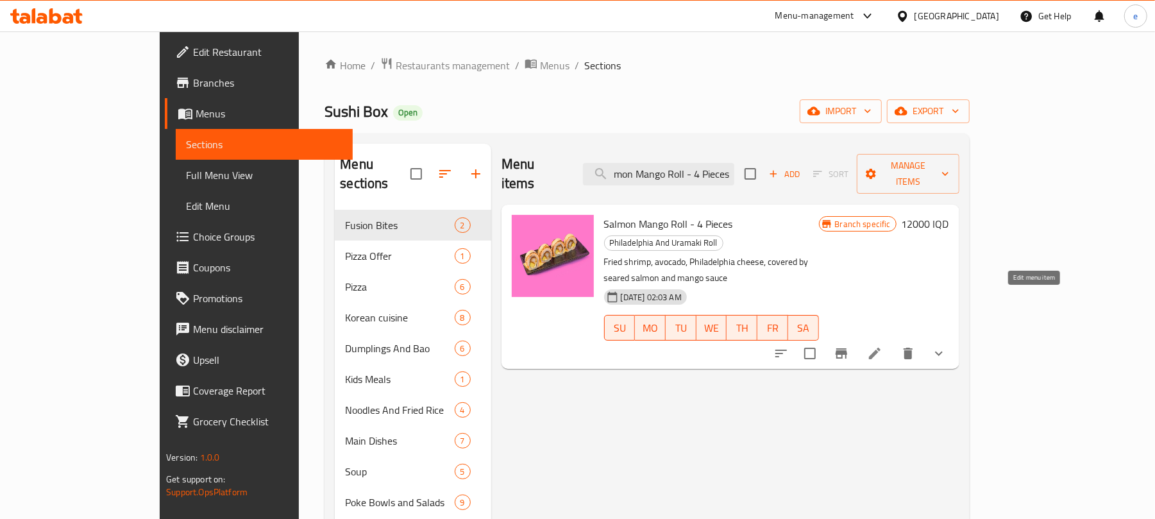
click at [882, 346] on icon at bounding box center [874, 353] width 15 height 15
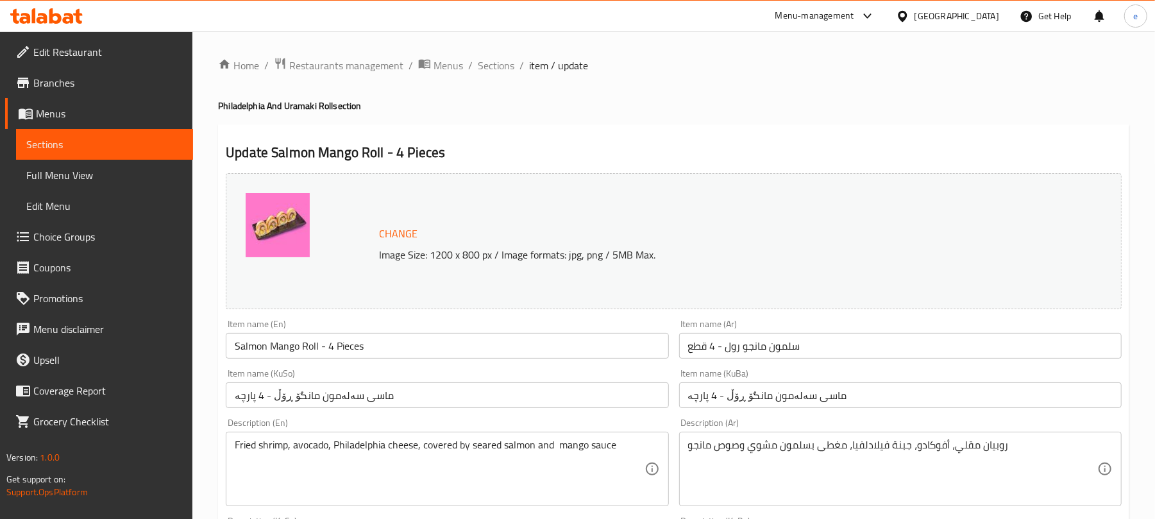
click at [132, 155] on link "Sections" at bounding box center [104, 144] width 177 height 31
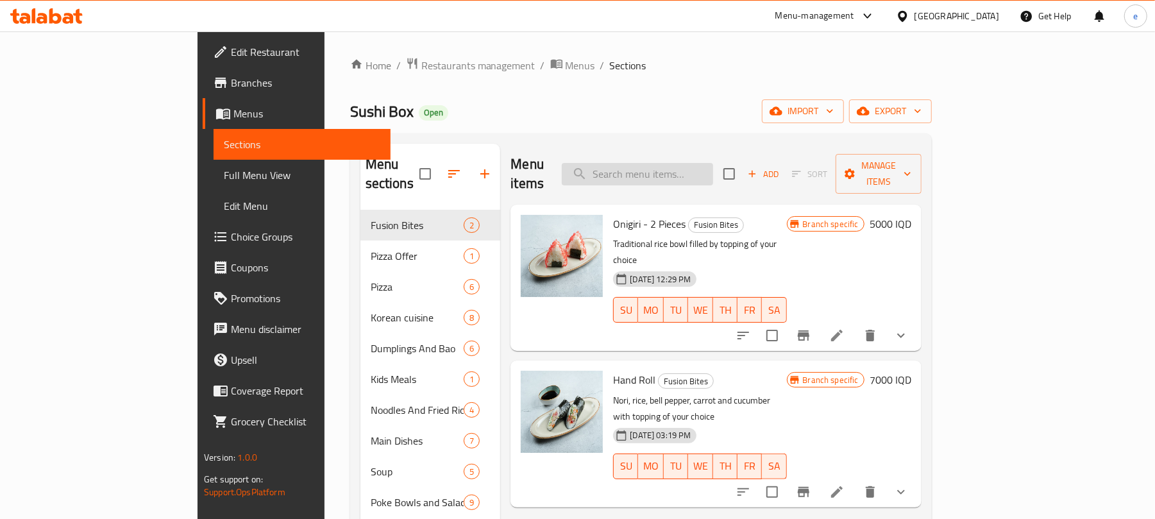
click at [685, 167] on input "search" at bounding box center [637, 174] width 151 height 22
paste input "Salmon Fresh Roll - 4 Pieces"
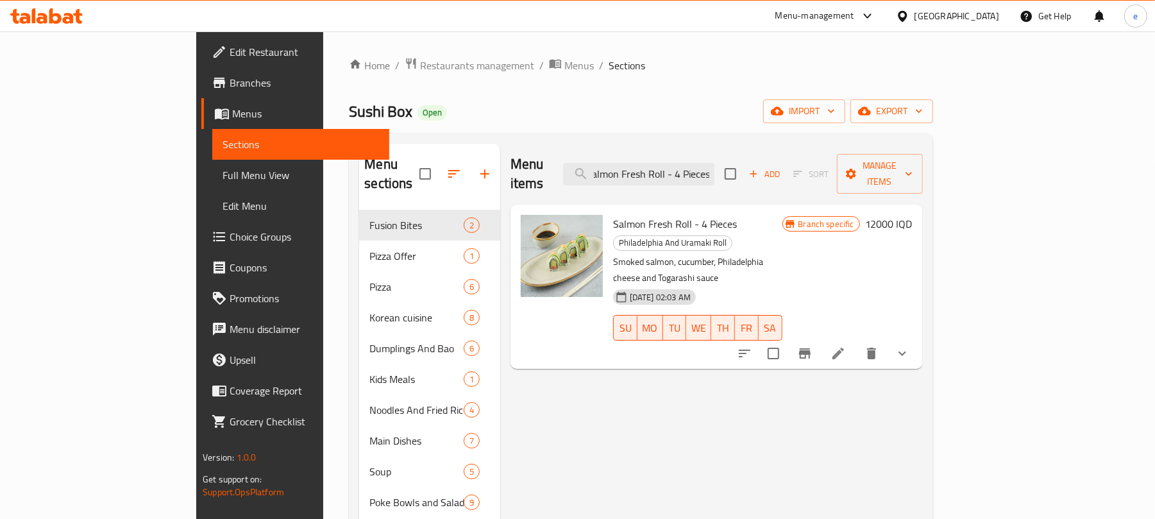
type input "Salmon Fresh Roll - 4 Pieces"
click at [846, 346] on icon at bounding box center [837, 353] width 15 height 15
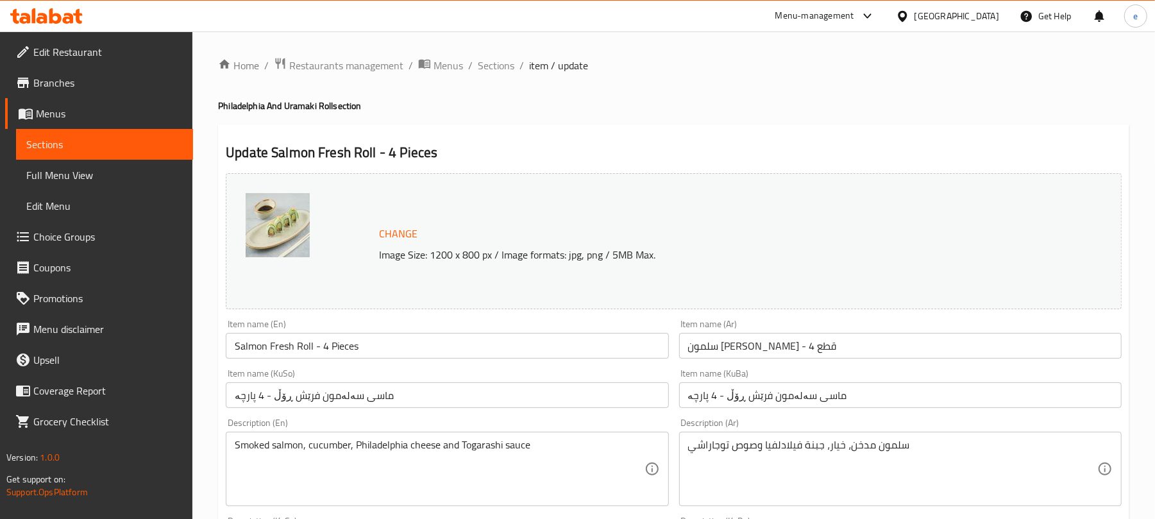
click at [176, 137] on span "Sections" at bounding box center [104, 144] width 156 height 15
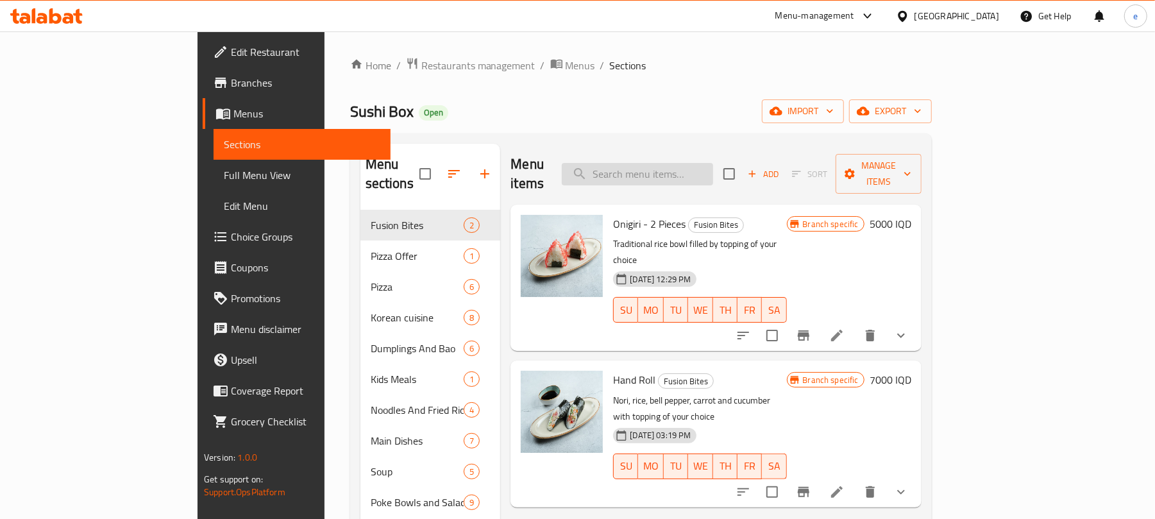
click at [696, 163] on input "search" at bounding box center [637, 174] width 151 height 22
paste input "Dynamite Uramaki"
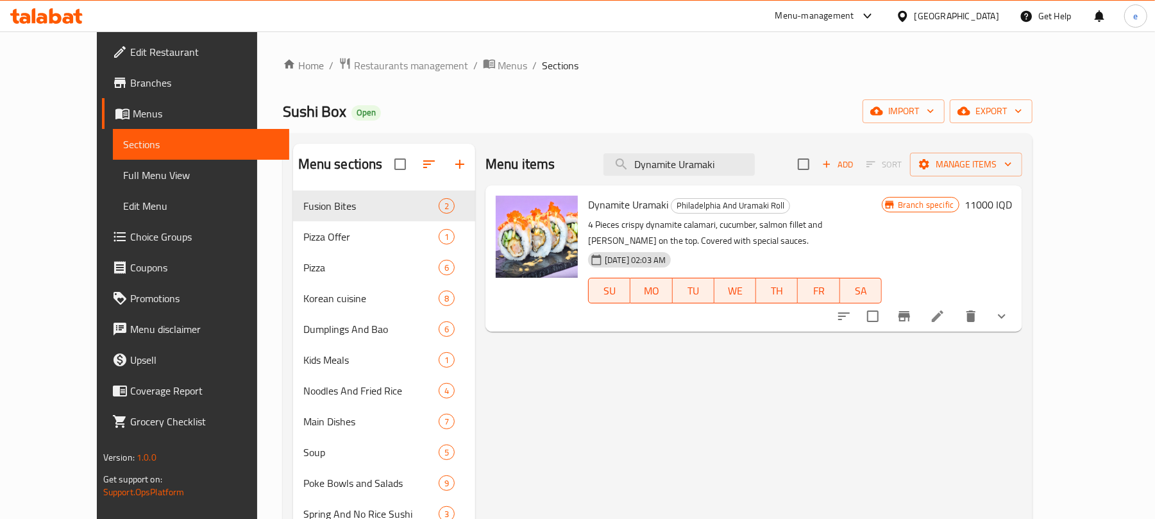
type input "Dynamite Uramaki"
click at [955, 305] on li at bounding box center [937, 316] width 36 height 23
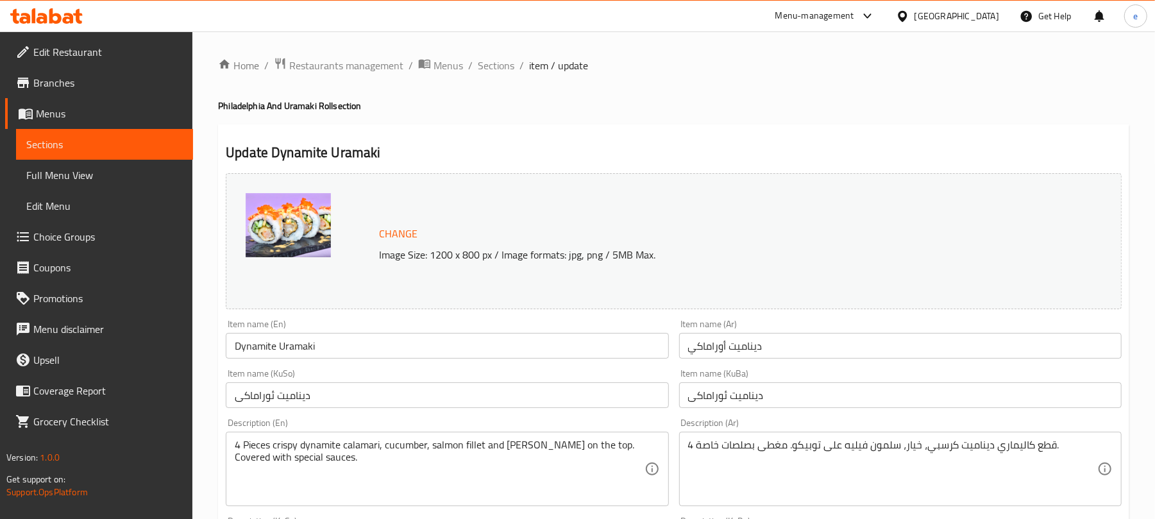
click at [126, 154] on link "Sections" at bounding box center [104, 144] width 177 height 31
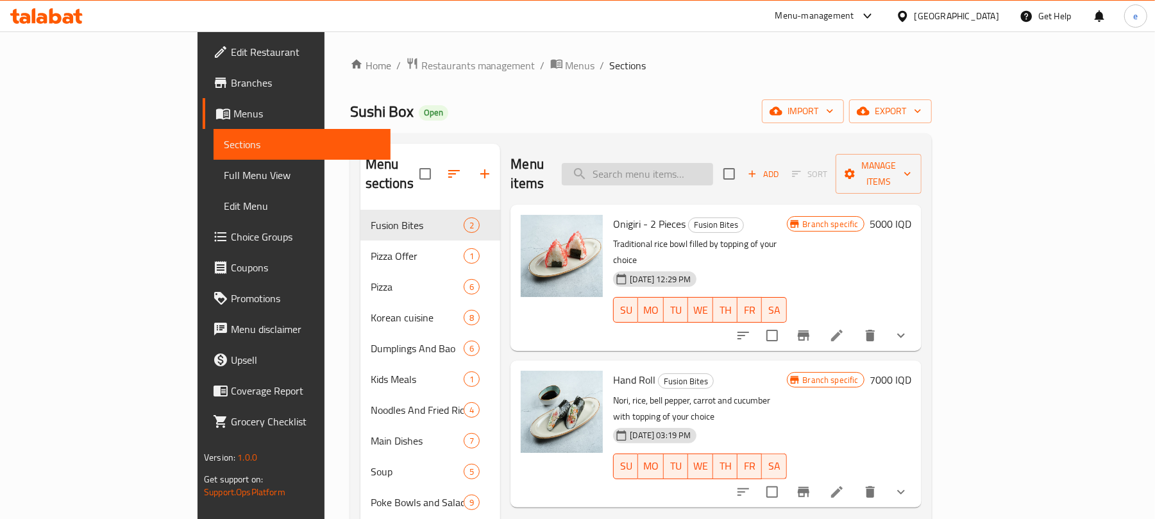
click at [713, 163] on input "search" at bounding box center [637, 174] width 151 height 22
paste input "Crab On The Top Uramaki"
type input "Crab On The Top Uramaki"
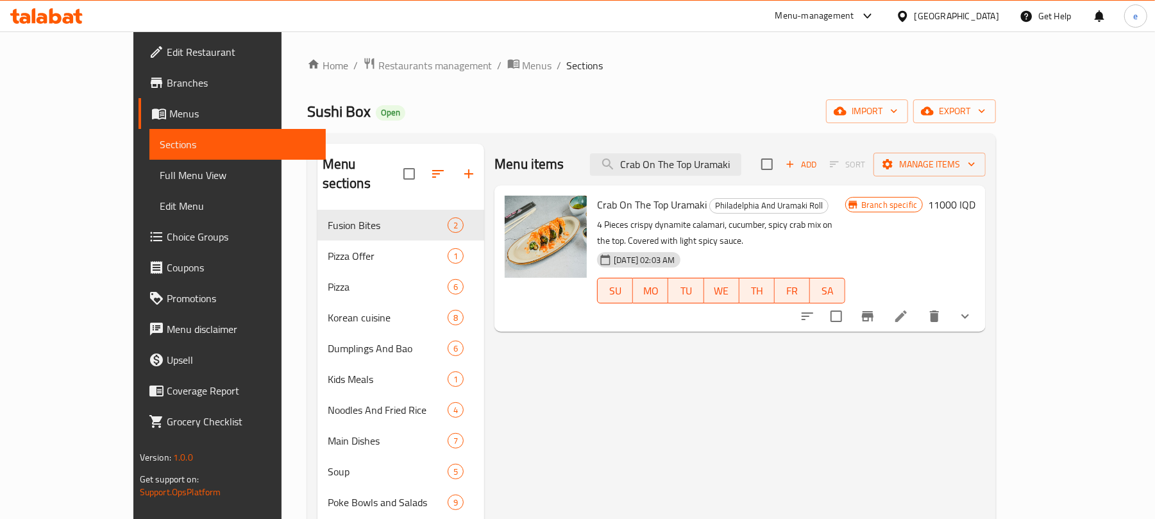
click at [908, 308] on icon at bounding box center [900, 315] width 15 height 15
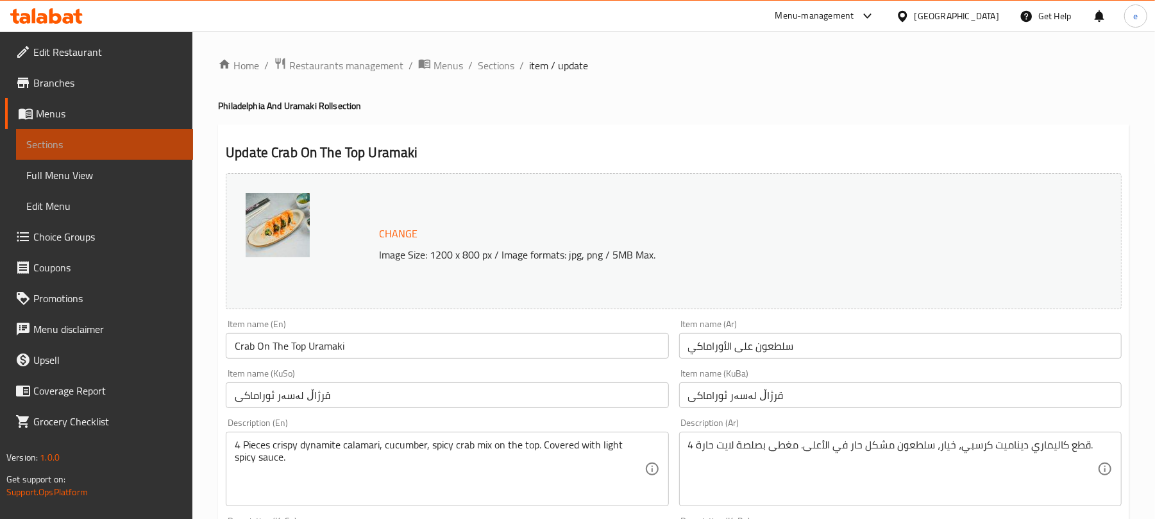
click at [106, 137] on span "Sections" at bounding box center [104, 144] width 156 height 15
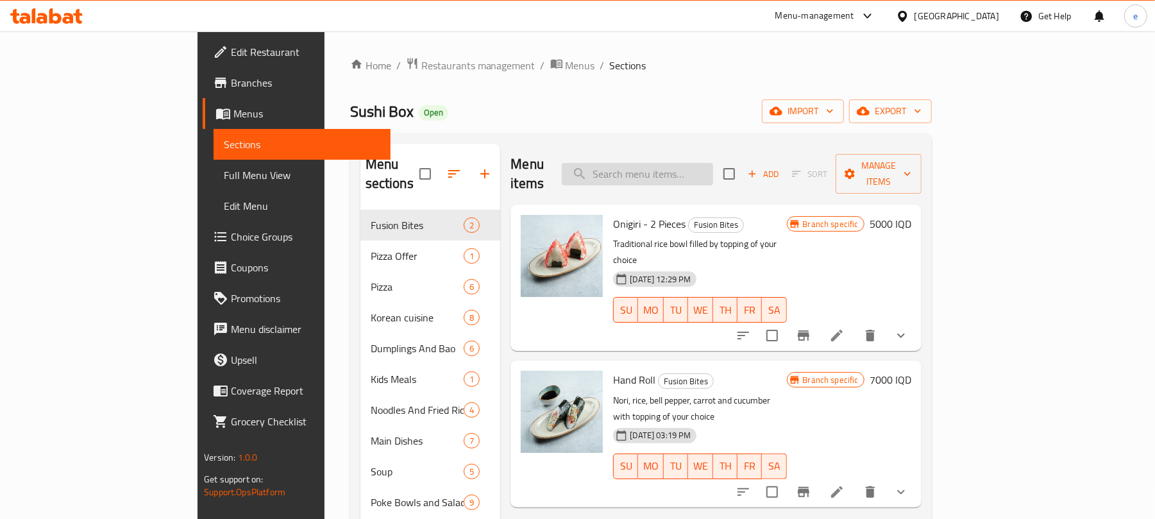
click at [713, 163] on input "search" at bounding box center [637, 174] width 151 height 22
paste input "Spicy Salmon Uramaki"
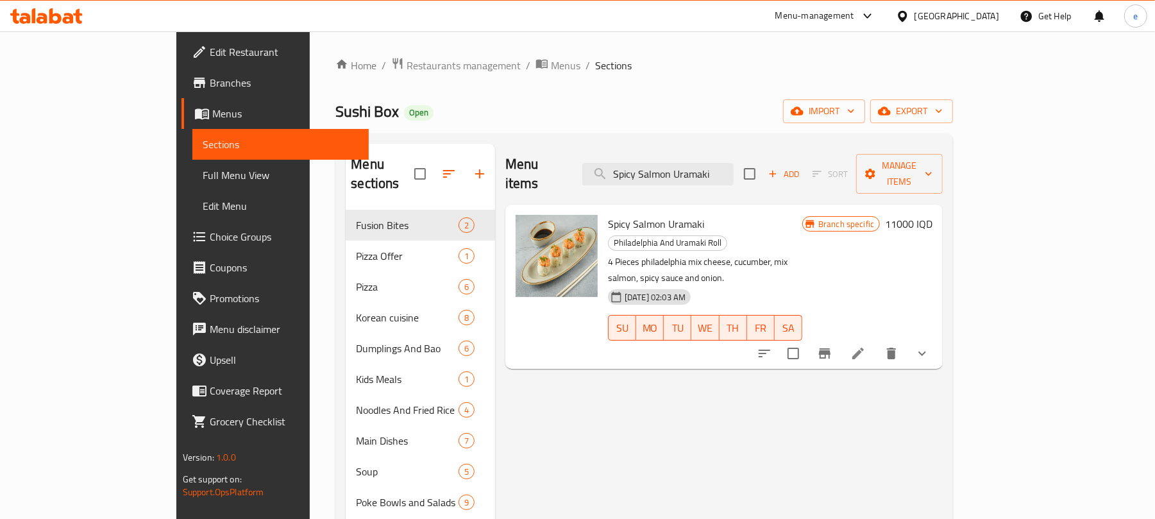
type input "Spicy Salmon Uramaki"
click at [866, 346] on icon at bounding box center [857, 353] width 15 height 15
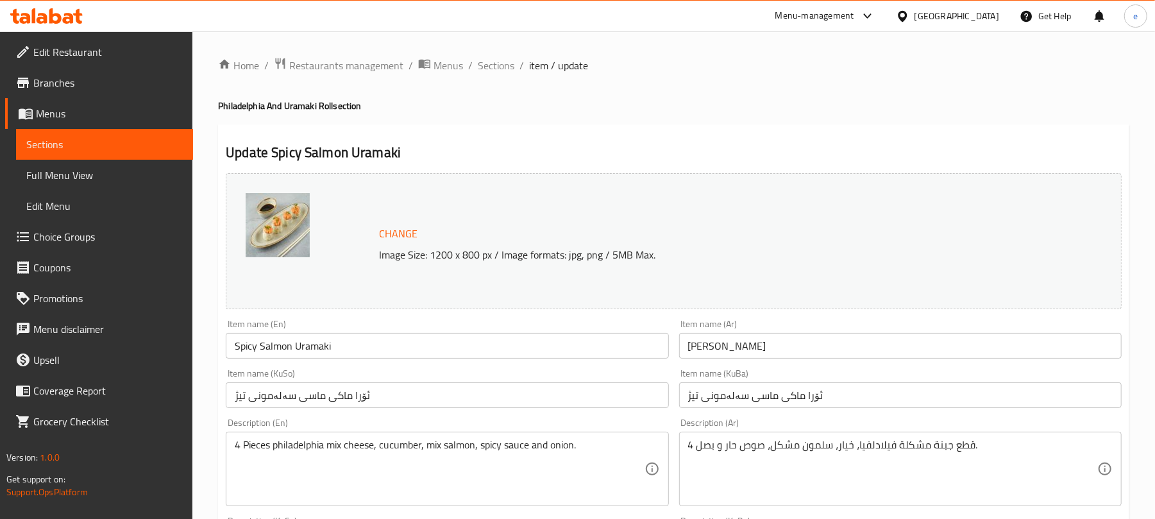
click at [136, 142] on span "Sections" at bounding box center [104, 144] width 156 height 15
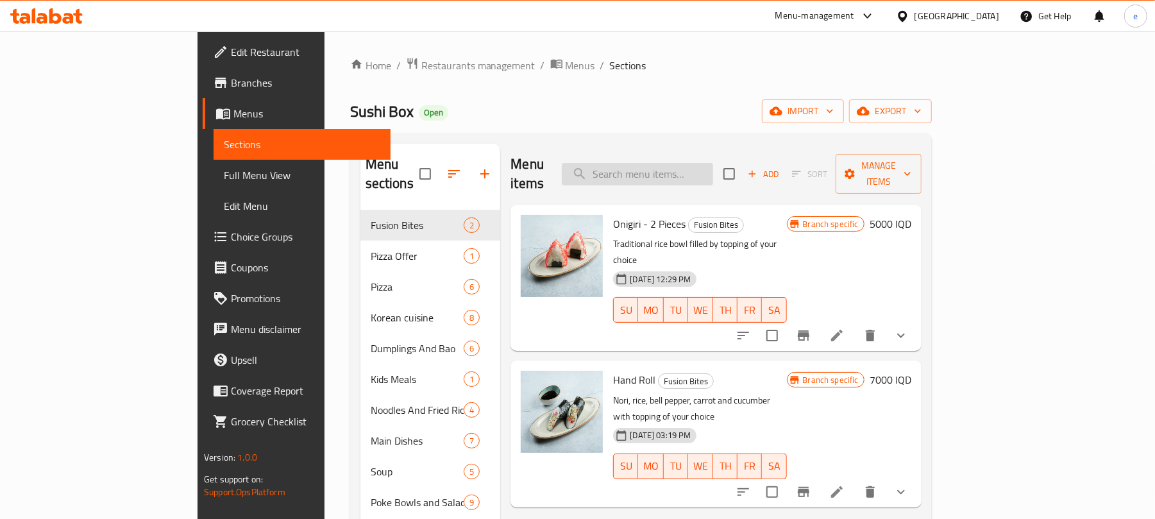
click at [707, 164] on input "search" at bounding box center [637, 174] width 151 height 22
paste input "Adriatic Uramaki - 4 Pieces"
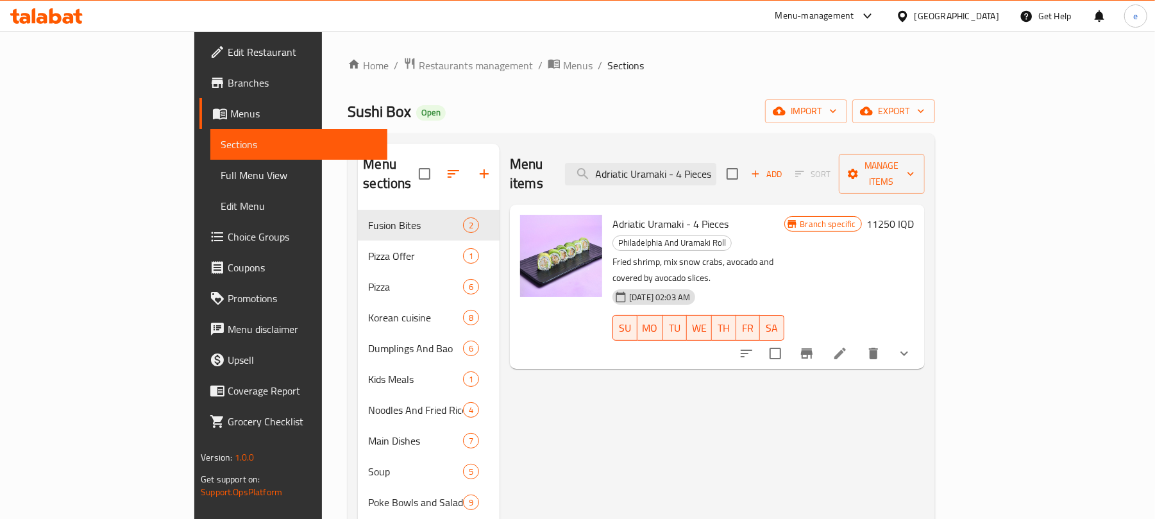
type input "Adriatic Uramaki - 4 Pieces"
click at [848, 346] on icon at bounding box center [839, 353] width 15 height 15
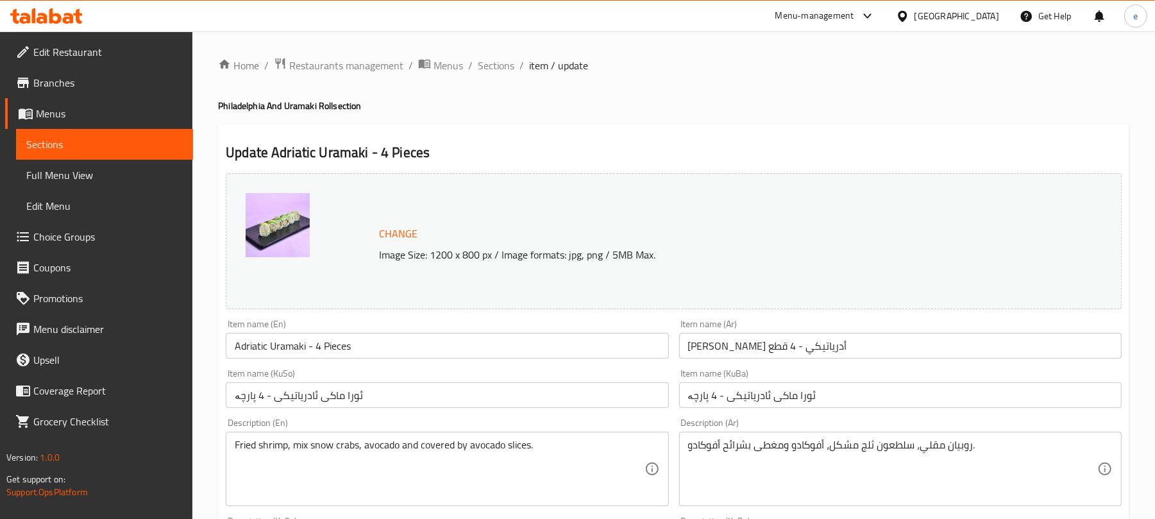
click at [162, 147] on span "Sections" at bounding box center [104, 144] width 156 height 15
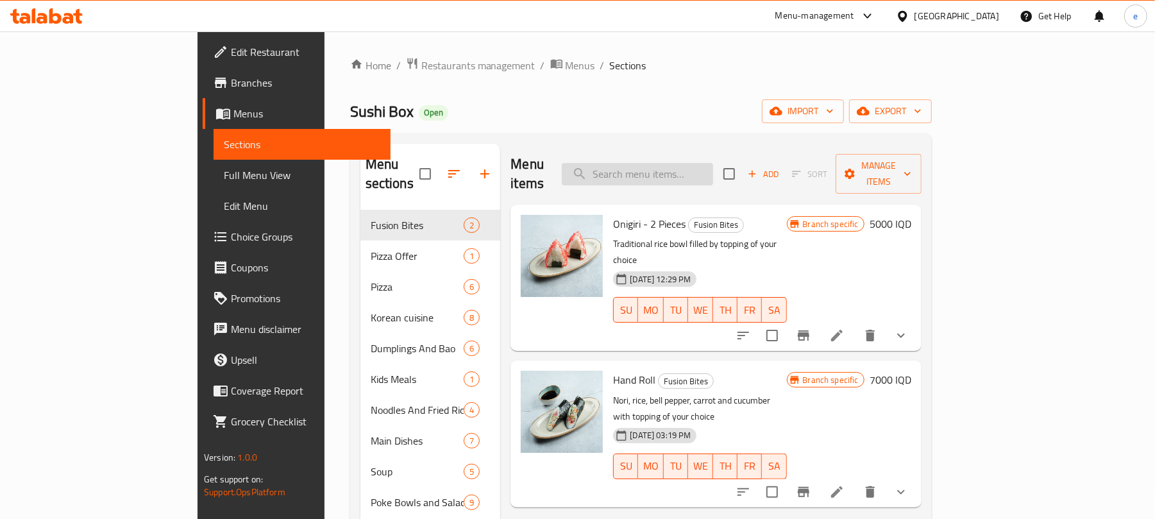
click at [681, 169] on input "search" at bounding box center [637, 174] width 151 height 22
paste input "Salmon Uramaki - 4 Pieces"
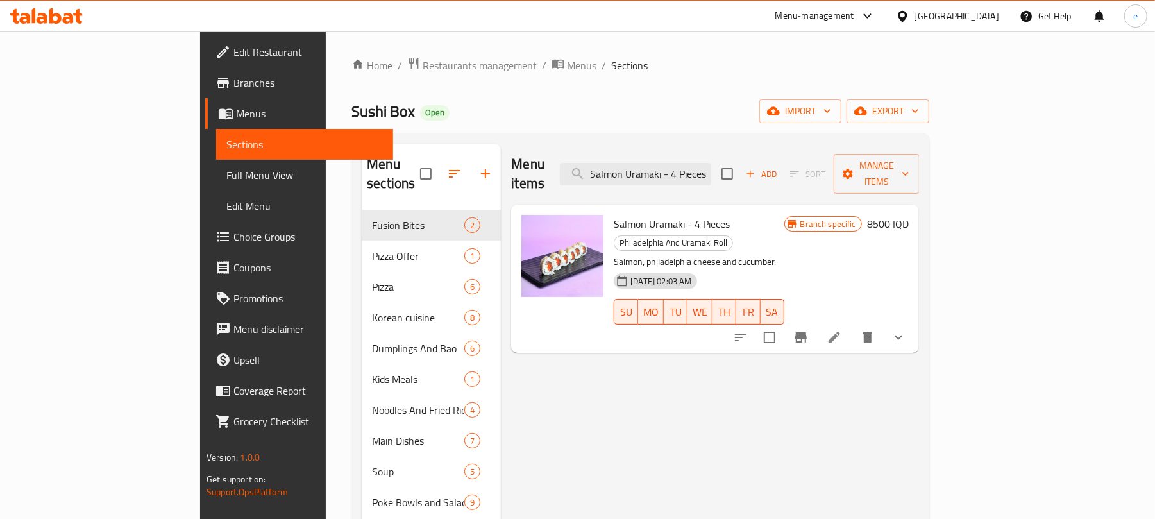
type input "Salmon Uramaki - 4 Pieces"
click at [852, 326] on li at bounding box center [834, 337] width 36 height 23
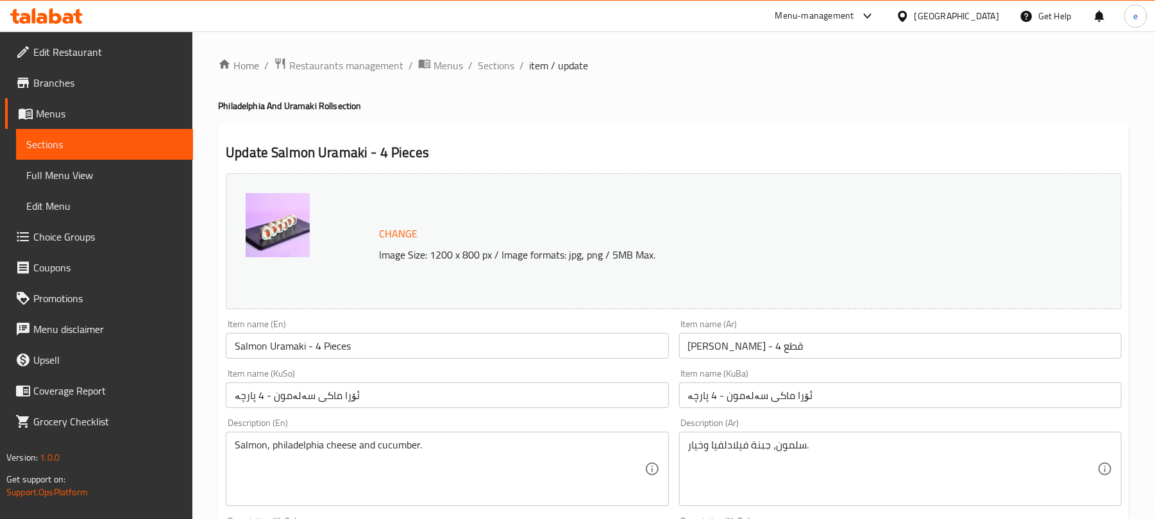
click at [132, 142] on span "Sections" at bounding box center [104, 144] width 156 height 15
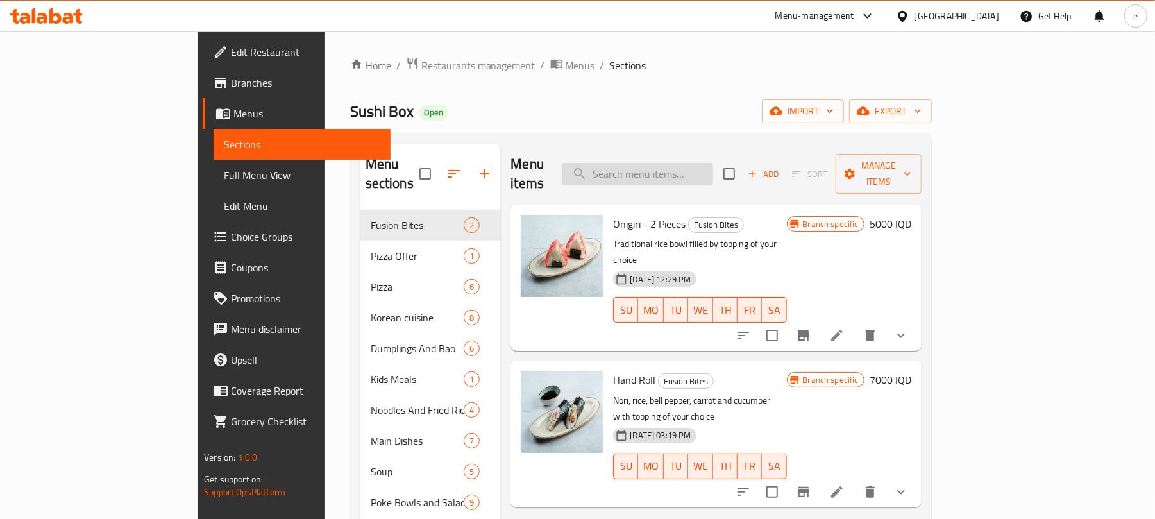
click at [713, 167] on input "search" at bounding box center [637, 174] width 151 height 22
paste input "Fresh Roll - 4 Pieces"
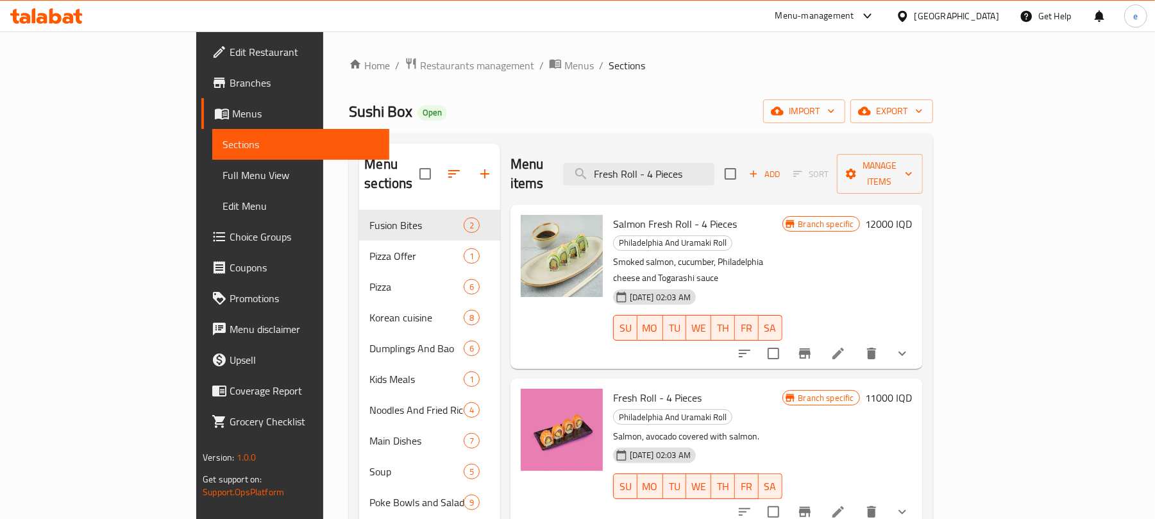
type input "Fresh Roll - 4 Pieces"
click at [846, 504] on icon at bounding box center [837, 511] width 15 height 15
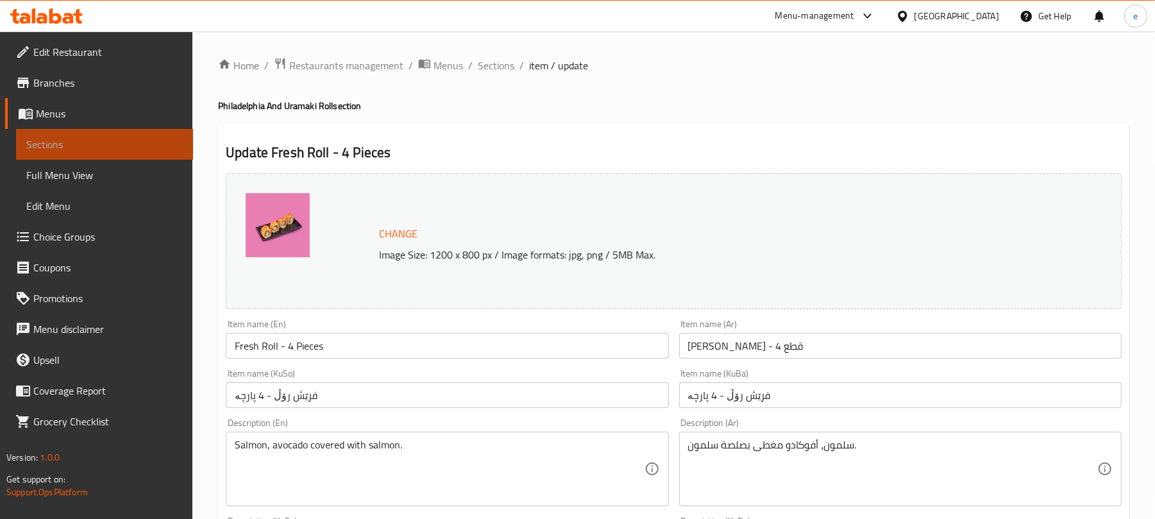
click at [96, 144] on span "Sections" at bounding box center [104, 144] width 156 height 15
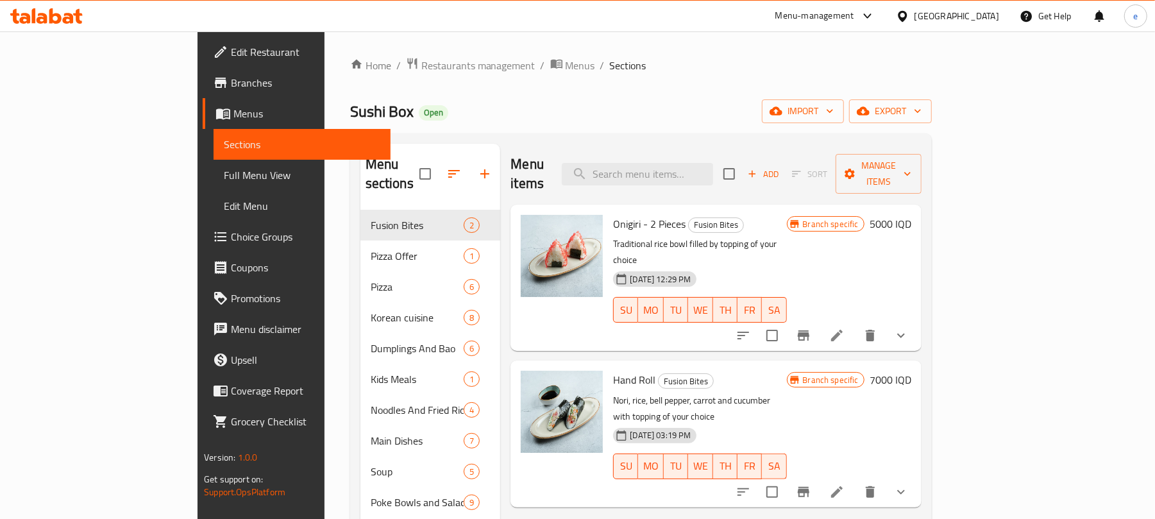
click at [710, 151] on div "Menu items Add Sort Manage items" at bounding box center [715, 174] width 410 height 61
click at [713, 163] on input "search" at bounding box center [637, 174] width 151 height 22
paste input "Salmon And Avocado Uramaki - 4 Pieces"
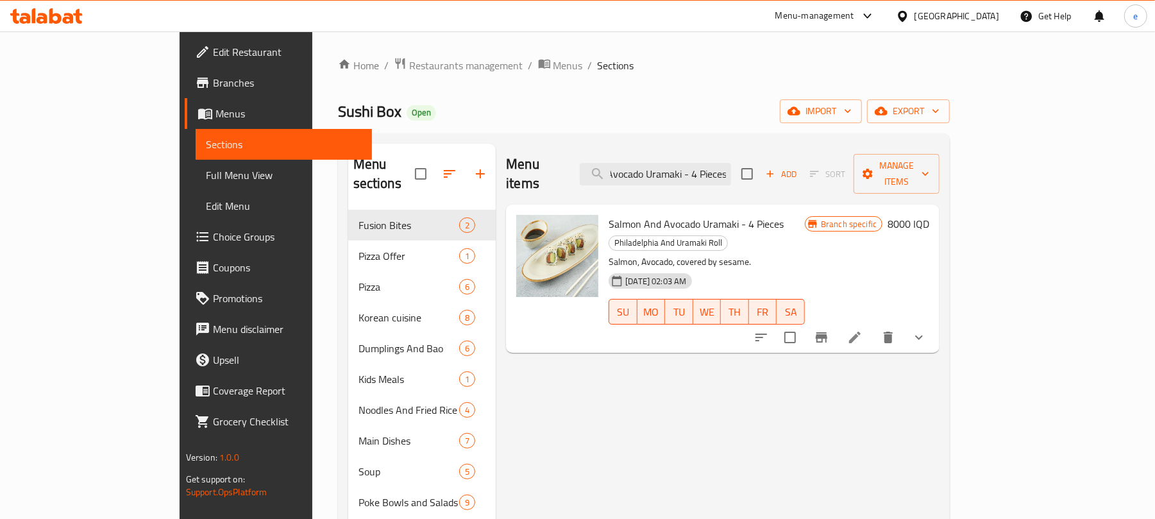
type input "Salmon And Avocado Uramaki - 4 Pieces"
click at [873, 326] on li at bounding box center [855, 337] width 36 height 23
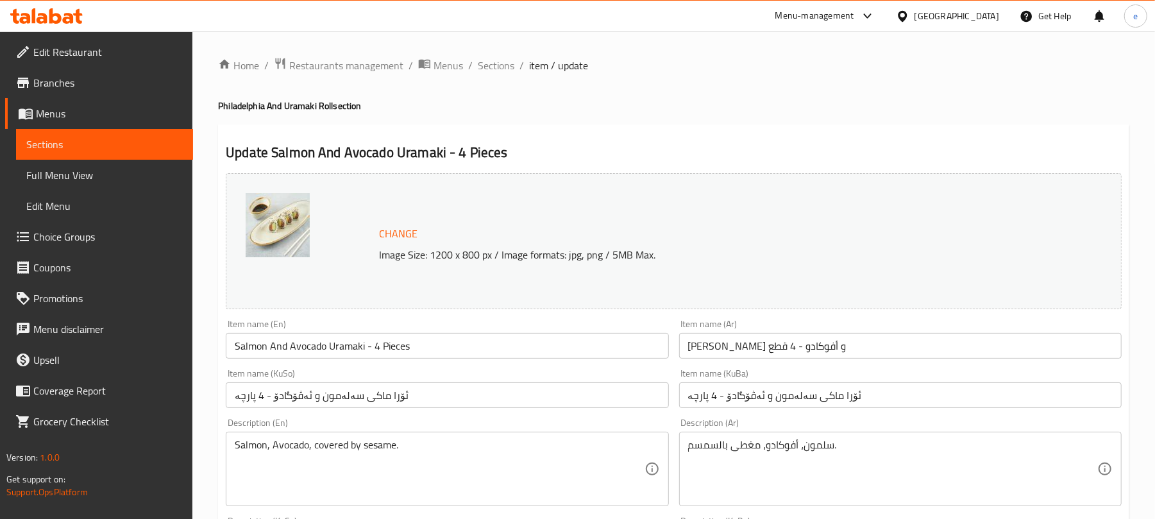
click at [87, 144] on span "Sections" at bounding box center [104, 144] width 156 height 15
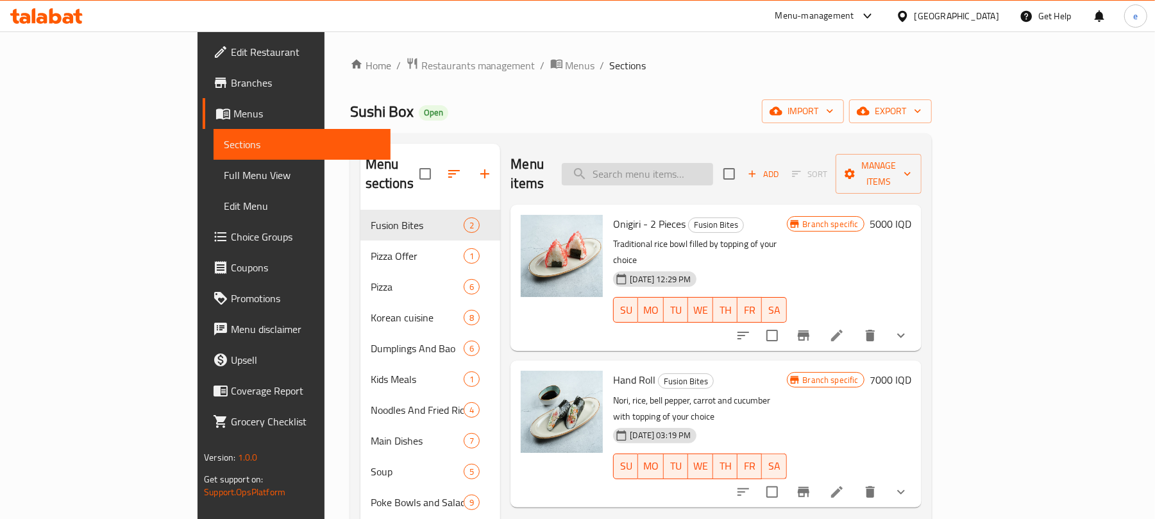
click at [713, 165] on input "search" at bounding box center [637, 174] width 151 height 22
paste input "Chinese Chicken Roll - 4 Pieces"
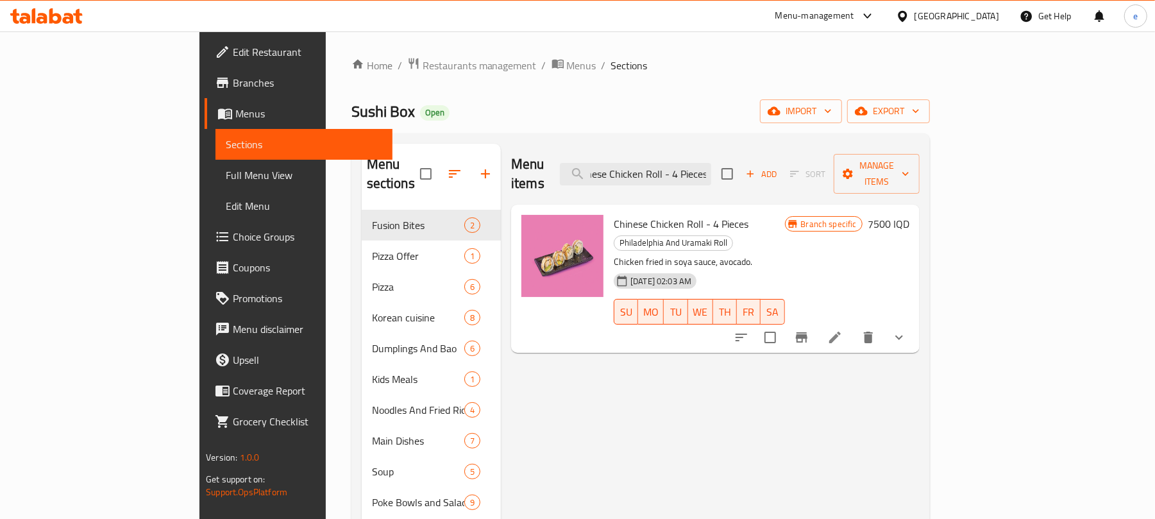
type input "Chinese Chicken Roll - 4 Pieces"
click at [842, 330] on icon at bounding box center [834, 337] width 15 height 15
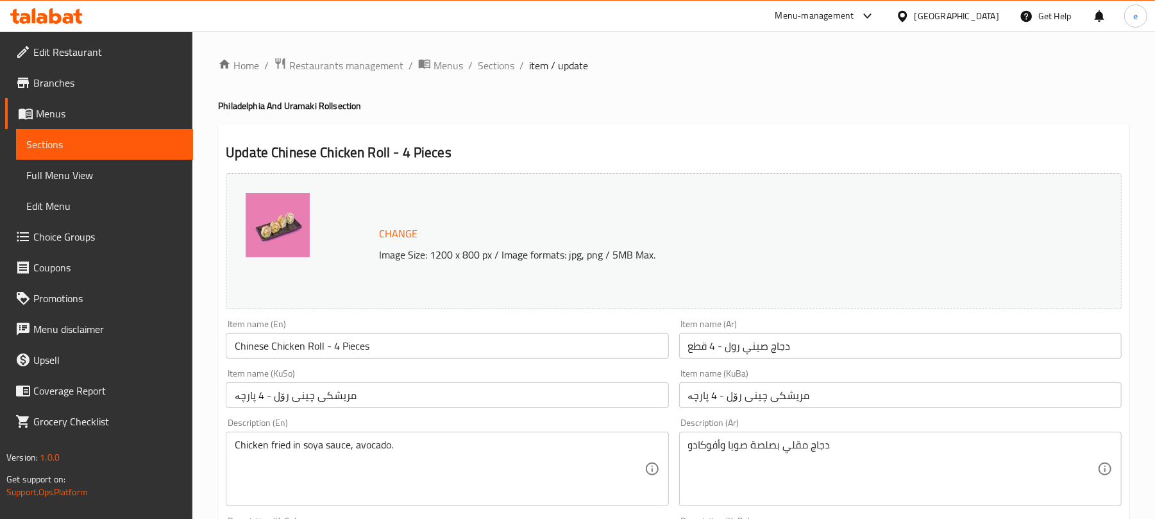
click at [141, 145] on span "Sections" at bounding box center [104, 144] width 156 height 15
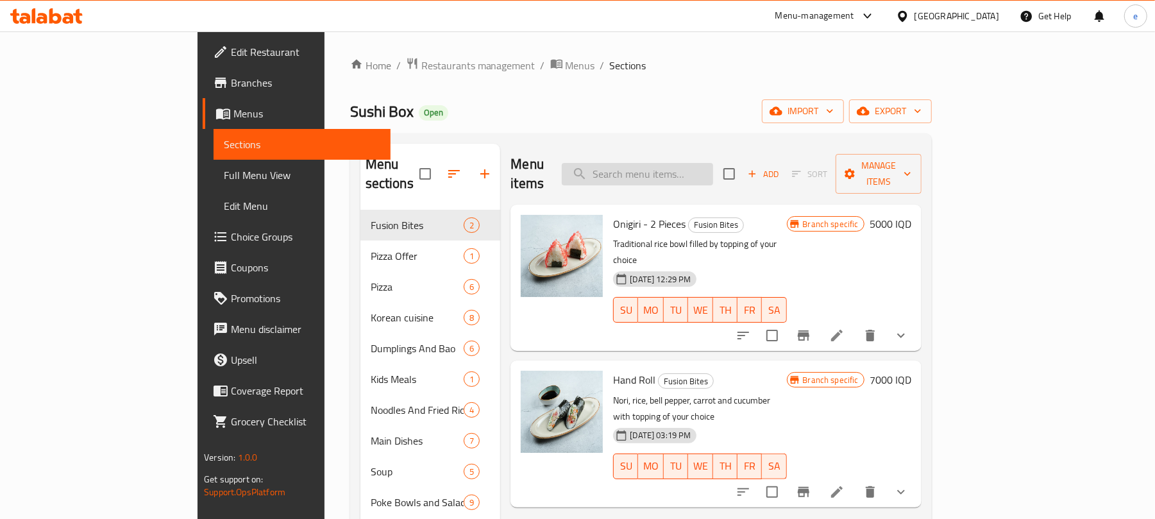
click at [713, 163] on input "search" at bounding box center [637, 174] width 151 height 22
paste input "Sesame Philadelphia - 4 Pieces"
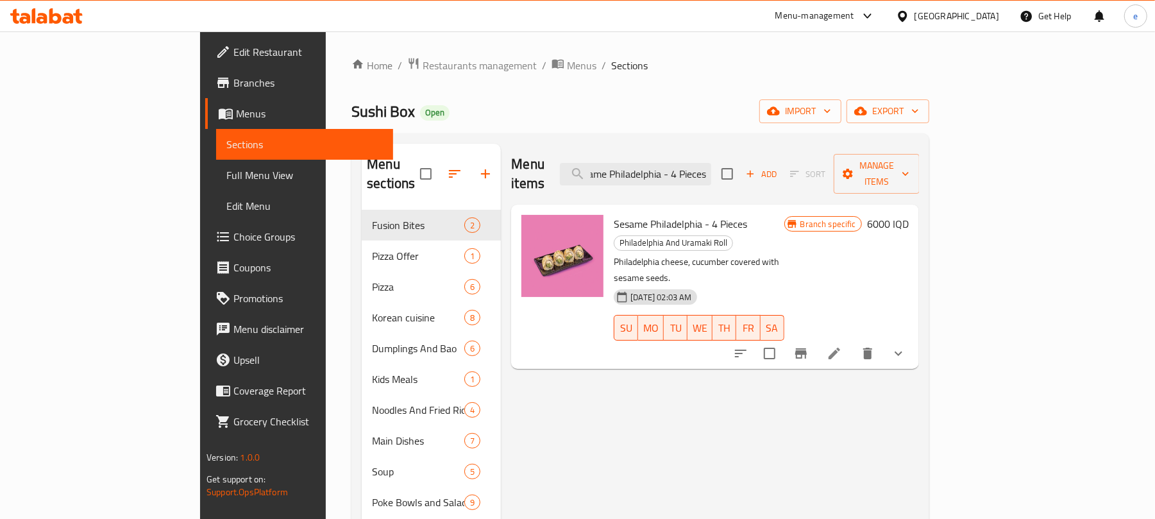
type input "Sesame Philadelphia - 4 Pieces"
click at [840, 347] on icon at bounding box center [834, 353] width 12 height 12
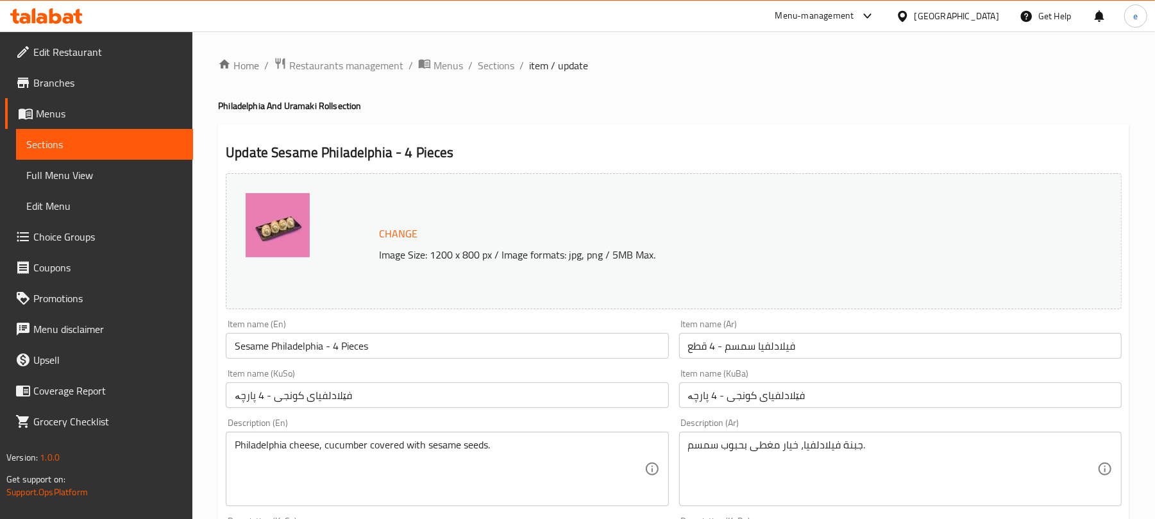
click at [180, 138] on span "Sections" at bounding box center [104, 144] width 156 height 15
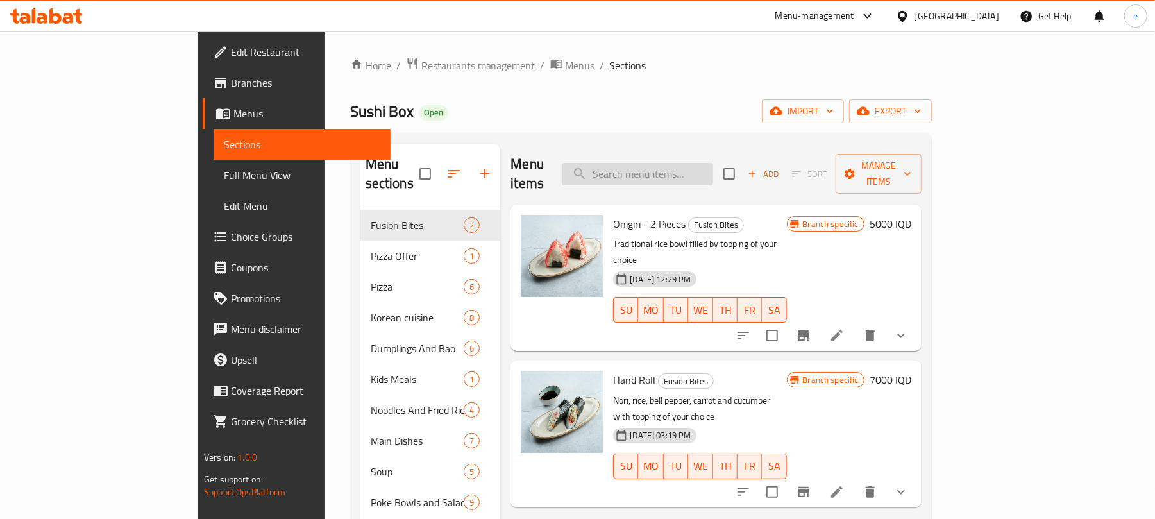
click at [657, 172] on input "search" at bounding box center [637, 174] width 151 height 22
paste input "Salmon Unagi Roll - 4 Pieces"
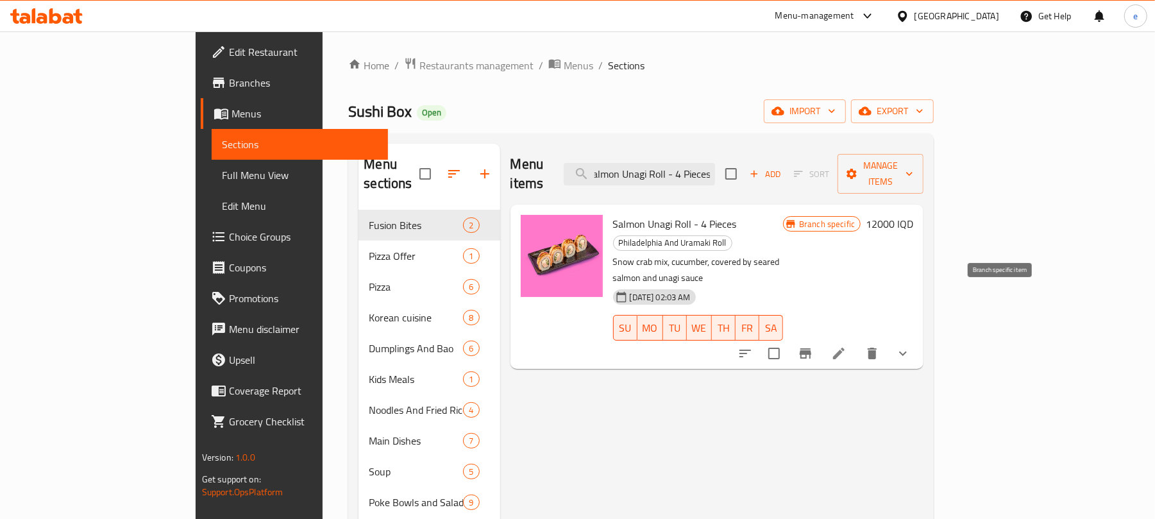
type input "Salmon Unagi Roll - 4 Pieces"
click at [857, 342] on li at bounding box center [839, 353] width 36 height 23
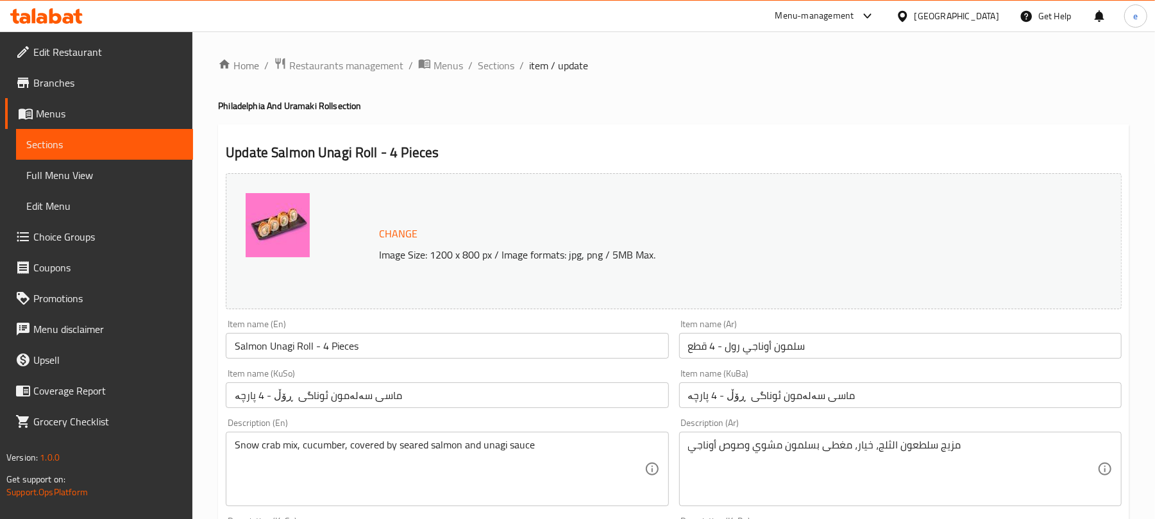
click at [173, 145] on span "Sections" at bounding box center [104, 144] width 156 height 15
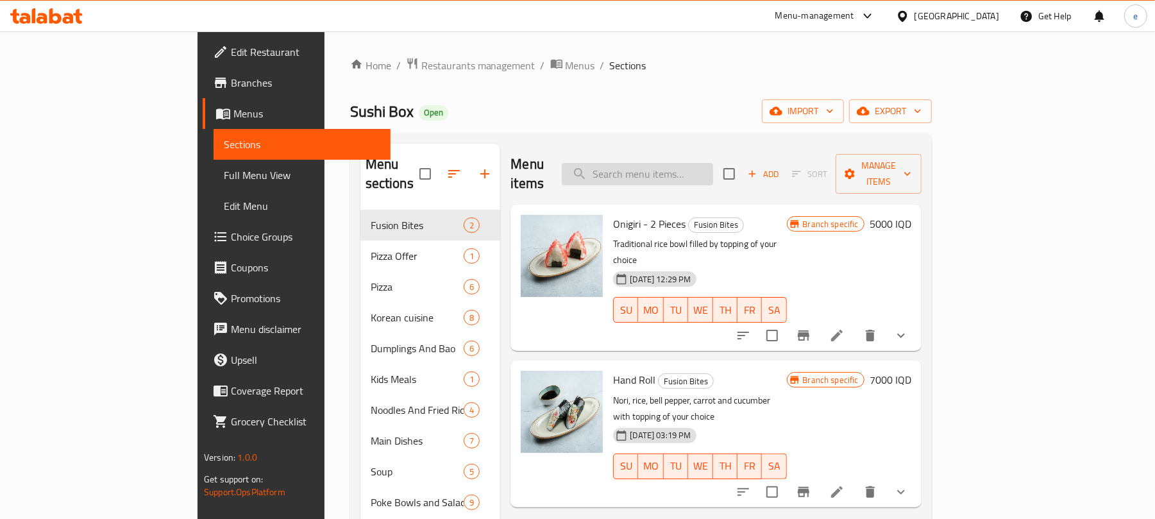
click at [713, 163] on input "search" at bounding box center [637, 174] width 151 height 22
paste input "Rainbow - 4 Pieces"
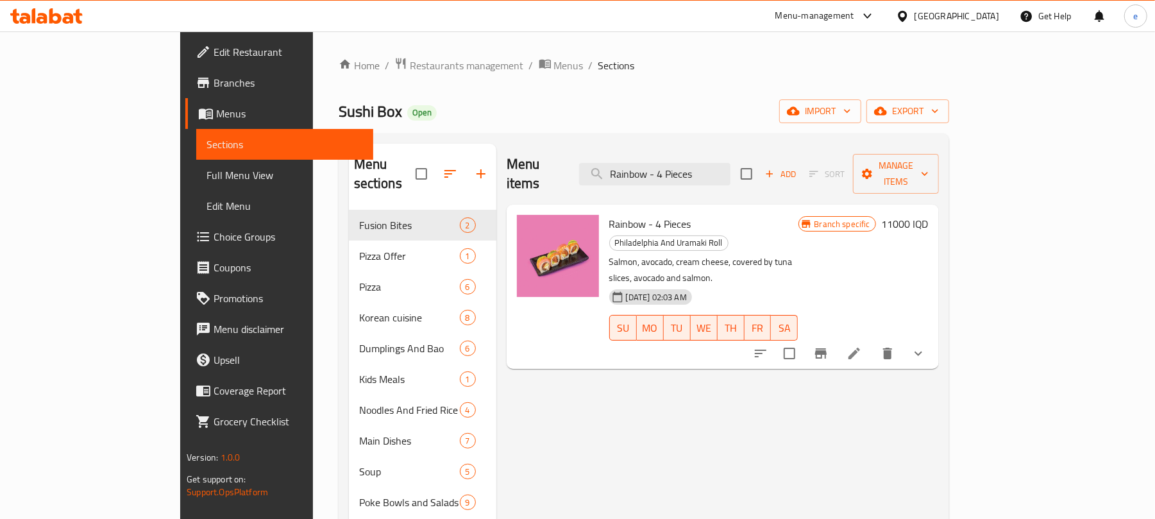
type input "Rainbow - 4 Pieces"
click at [860, 347] on icon at bounding box center [854, 353] width 12 height 12
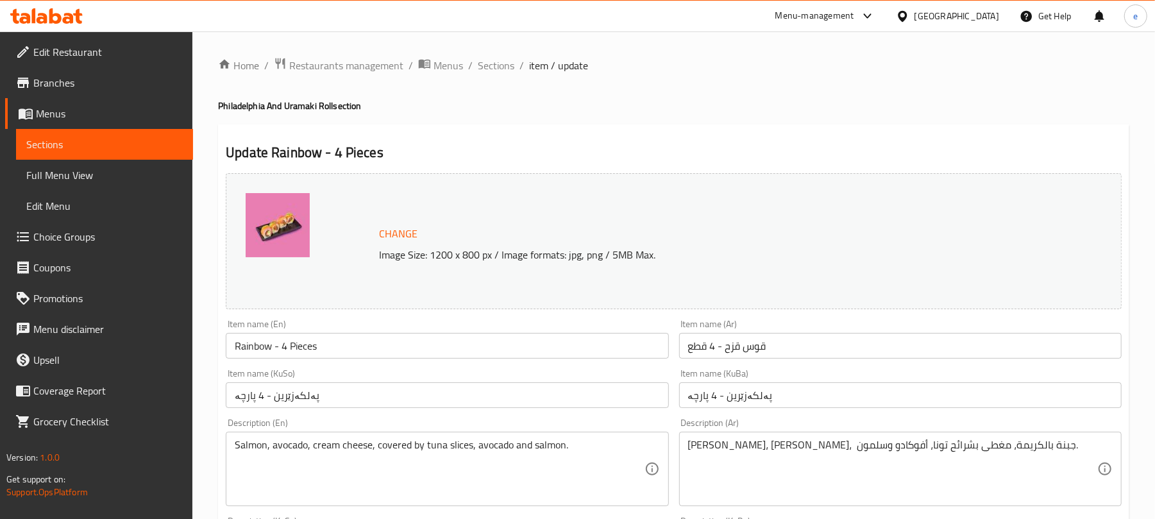
click at [167, 142] on span "Sections" at bounding box center [104, 144] width 156 height 15
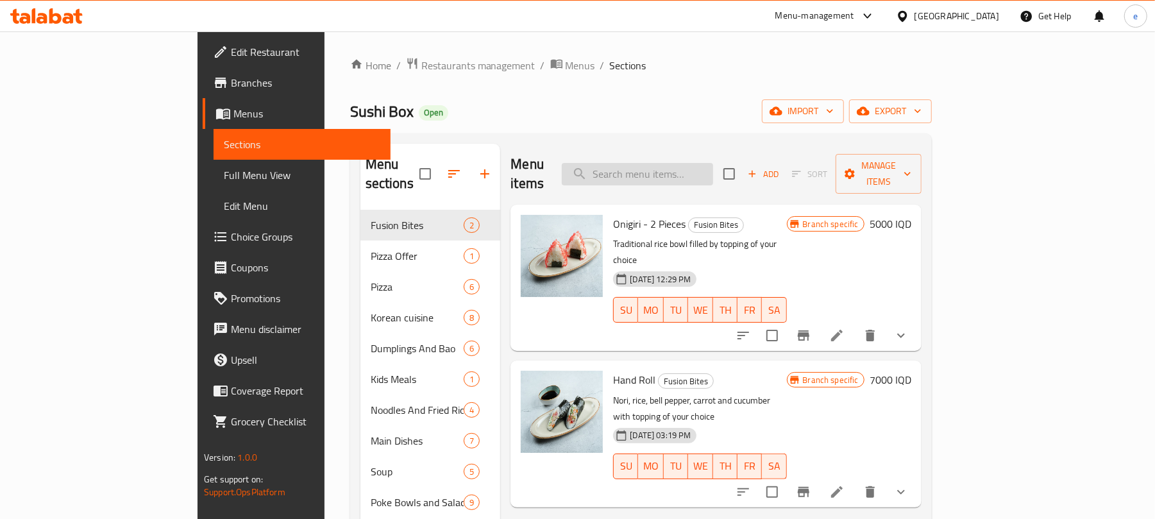
click at [701, 175] on input "search" at bounding box center [637, 174] width 151 height 22
paste input "Crazy Shrimp"
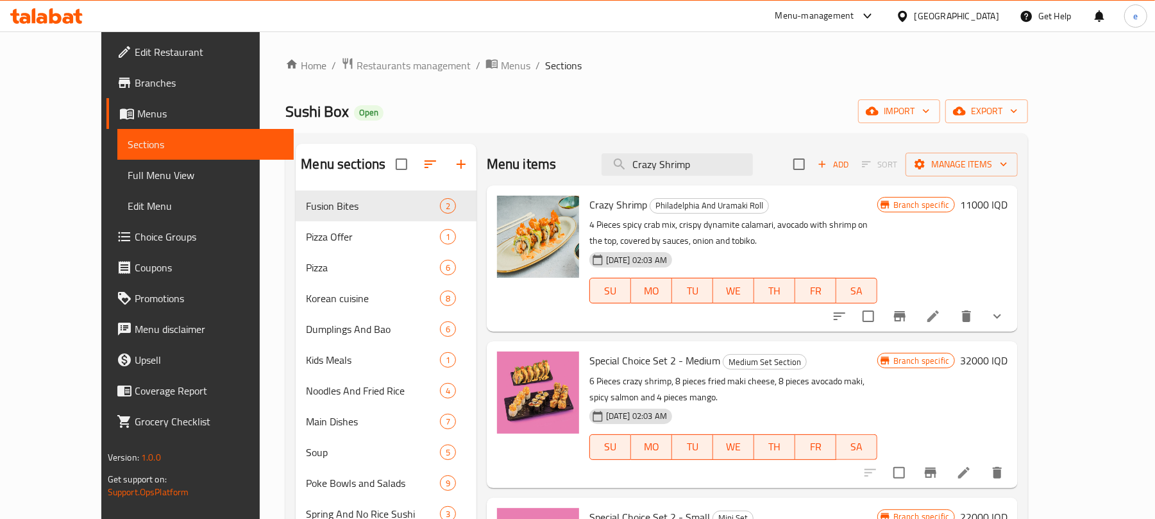
type input "Crazy Shrimp"
click at [941, 321] on icon at bounding box center [932, 315] width 15 height 15
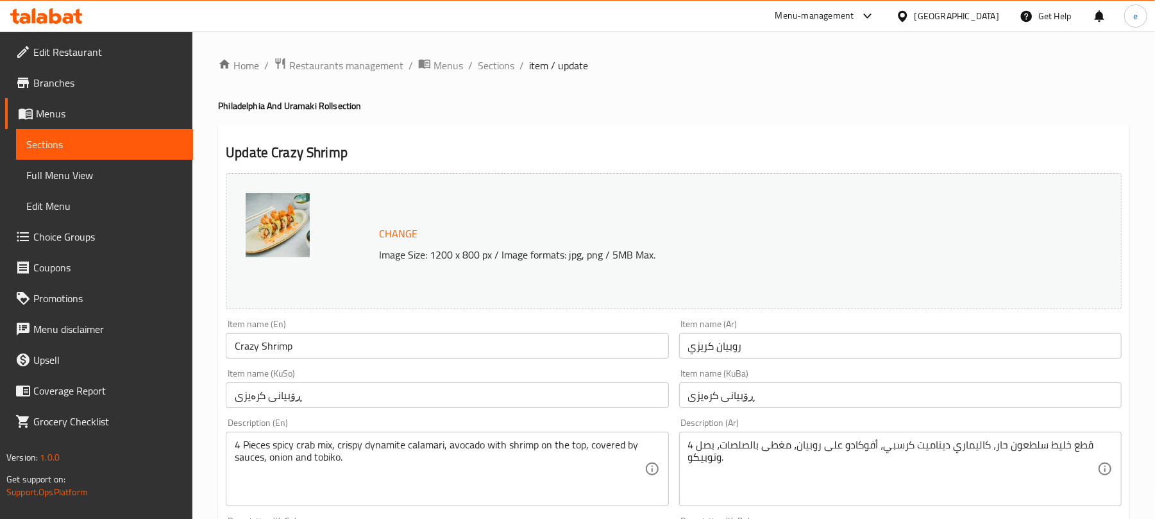
click at [149, 137] on span "Sections" at bounding box center [104, 144] width 156 height 15
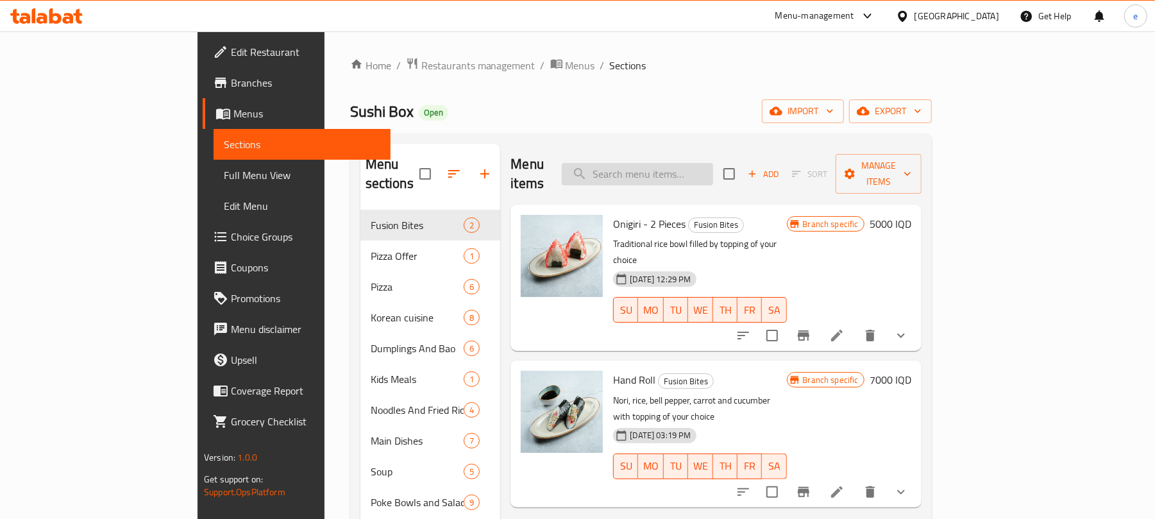
click at [681, 163] on input "search" at bounding box center [637, 174] width 151 height 22
paste input "Pizza Roll"
type input "Pizza Roll"
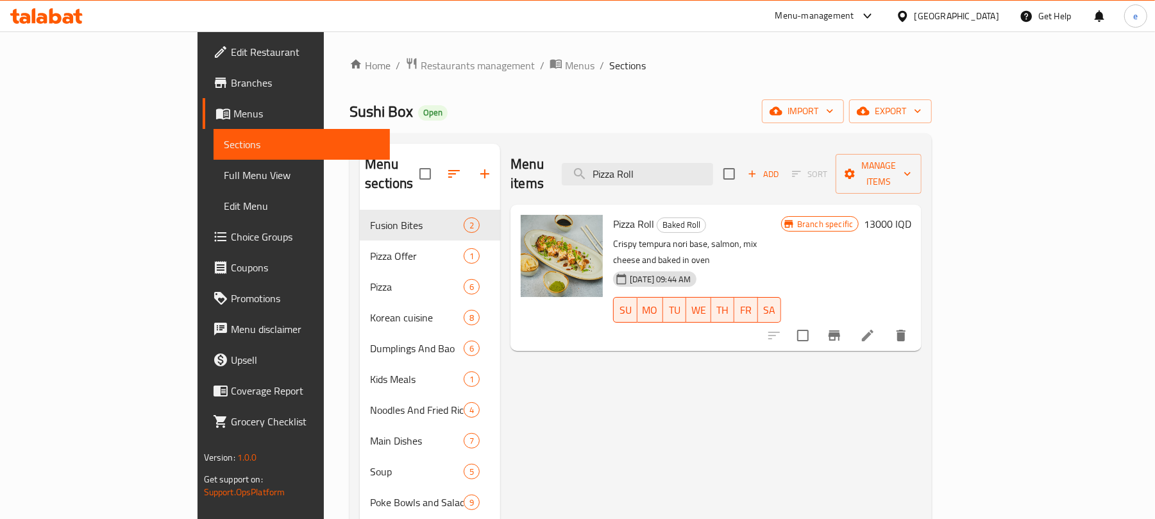
click at [885, 324] on li at bounding box center [867, 335] width 36 height 23
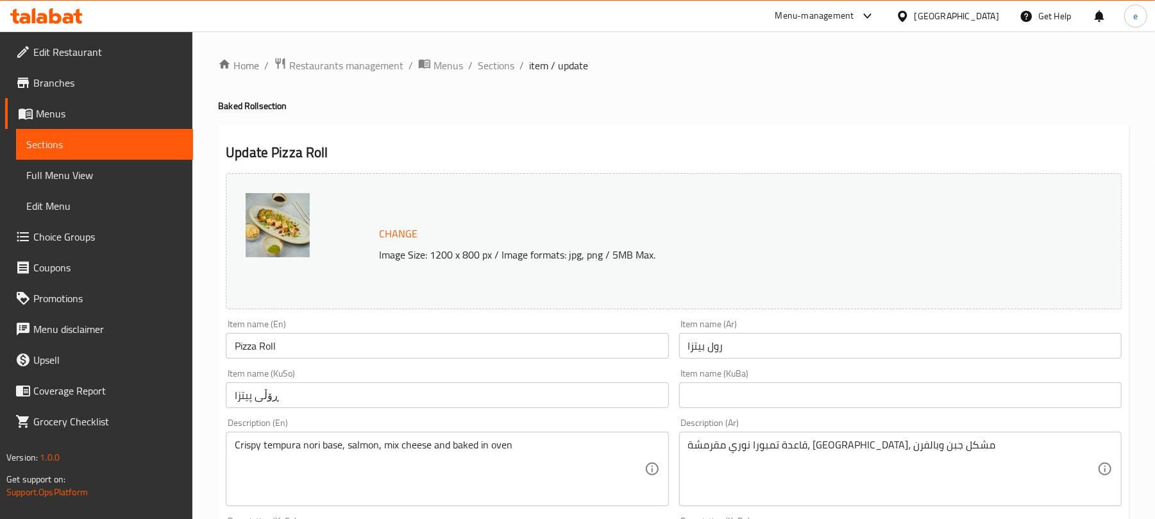
click at [172, 142] on span "Sections" at bounding box center [104, 144] width 156 height 15
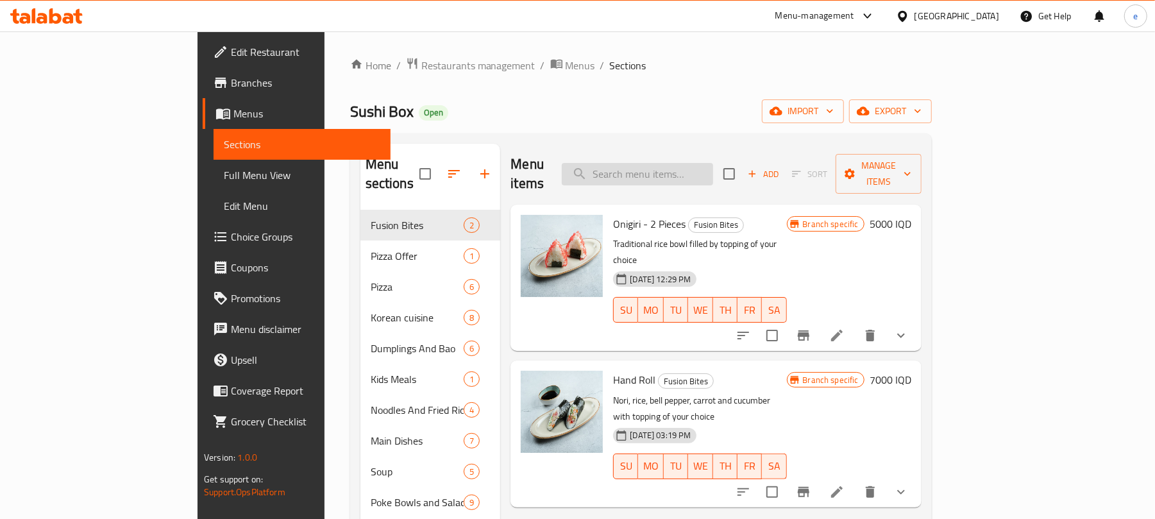
click at [707, 163] on input "search" at bounding box center [637, 174] width 151 height 22
paste input "Kawasaki Baked Roll - 4 Pieces"
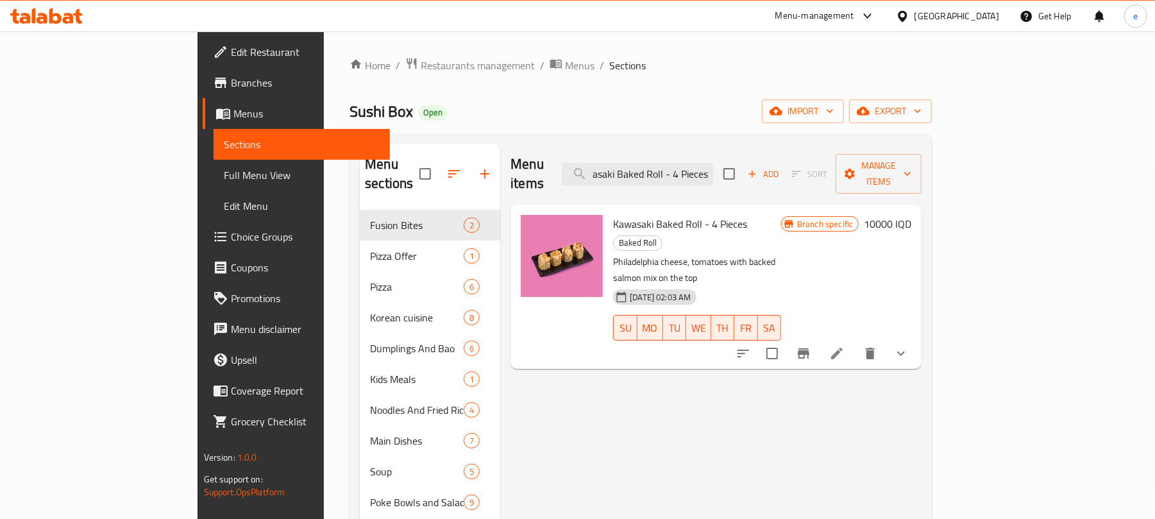
type input "Kawasaki Baked Roll - 4 Pieces"
click at [855, 342] on li at bounding box center [837, 353] width 36 height 23
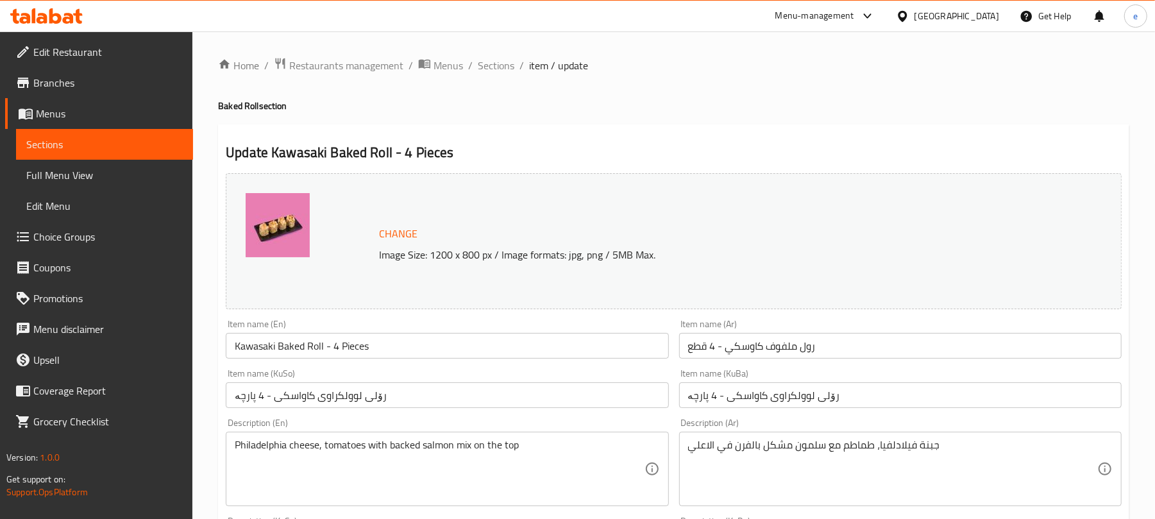
click at [173, 144] on span "Sections" at bounding box center [104, 144] width 156 height 15
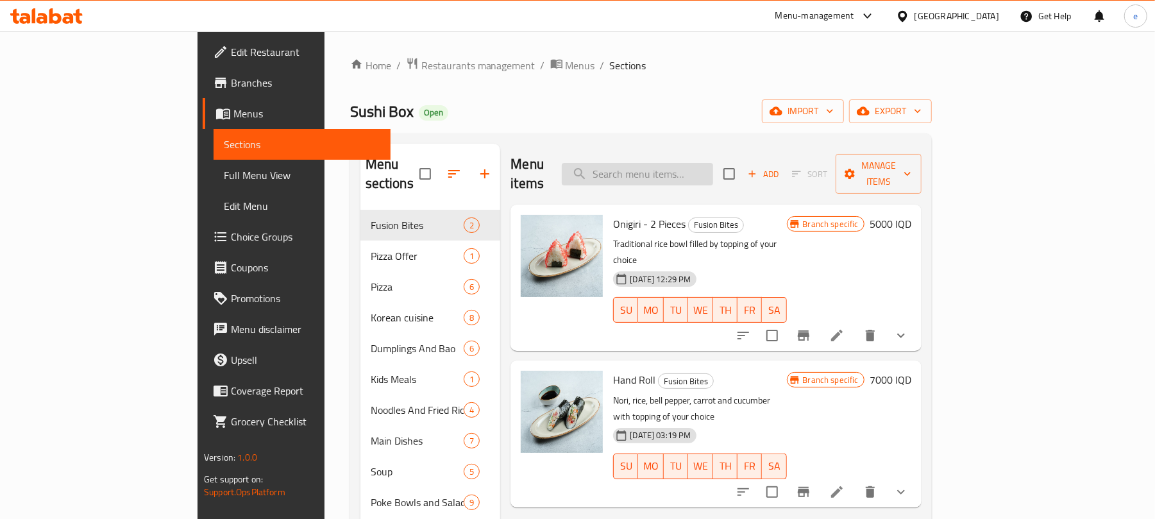
click at [713, 165] on input "search" at bounding box center [637, 174] width 151 height 22
paste input "Chicken Baked Roll - 4 Pieces"
type input "Chicken Baked Roll - 4 Pieces"
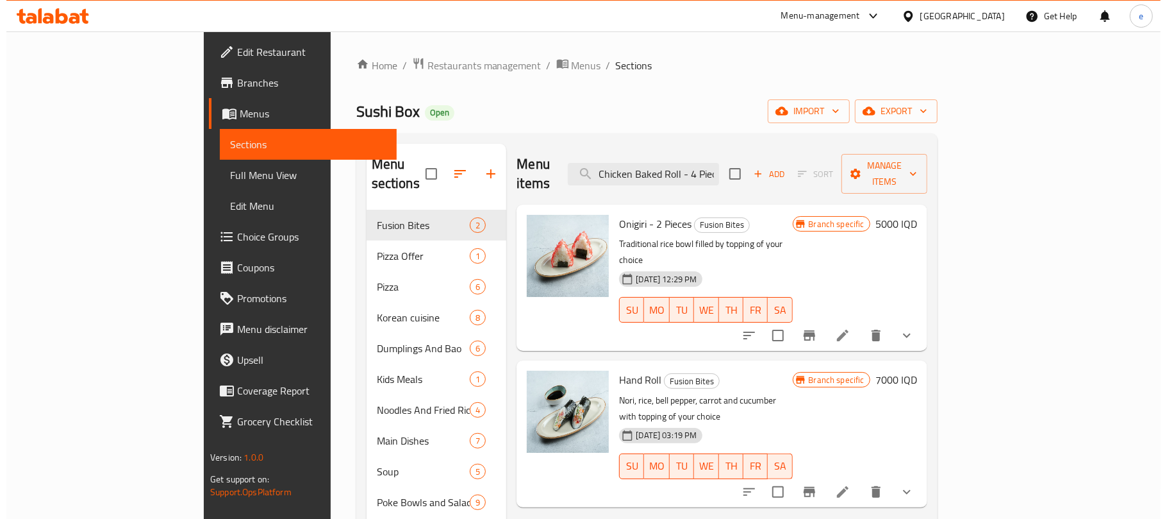
scroll to position [0, 11]
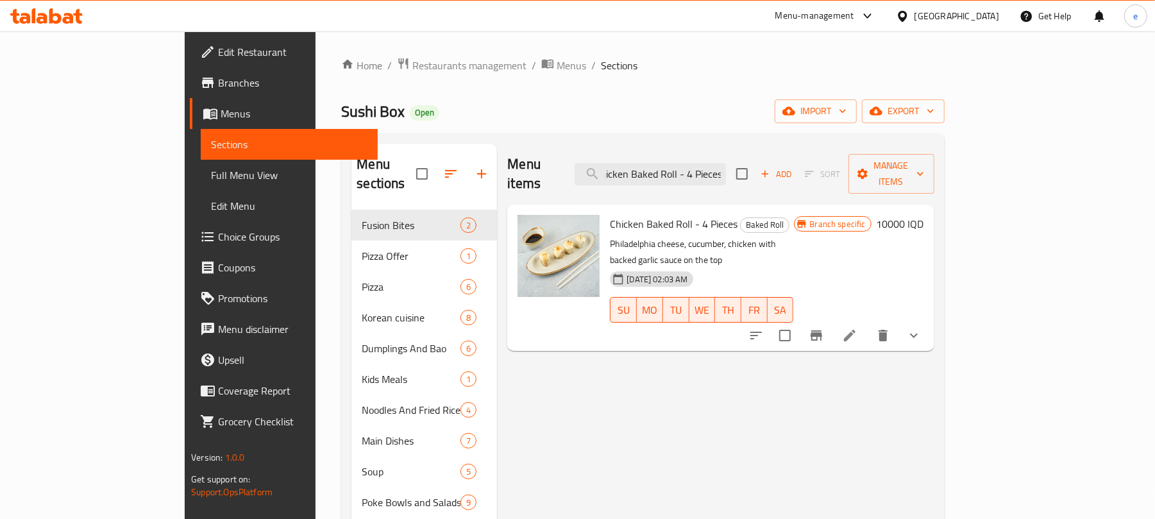
click at [857, 328] on icon at bounding box center [849, 335] width 15 height 15
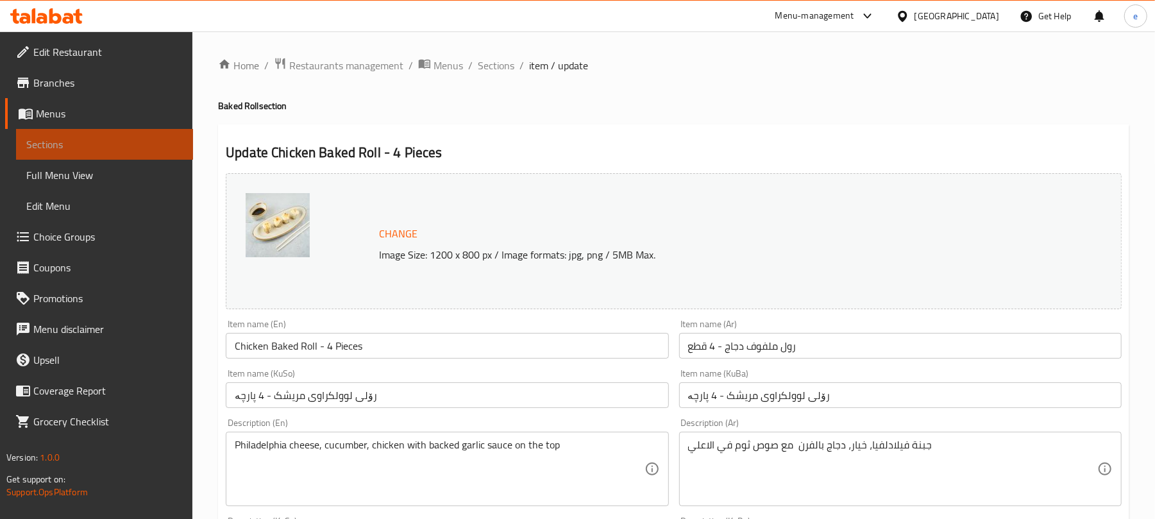
click at [131, 147] on span "Sections" at bounding box center [104, 144] width 156 height 15
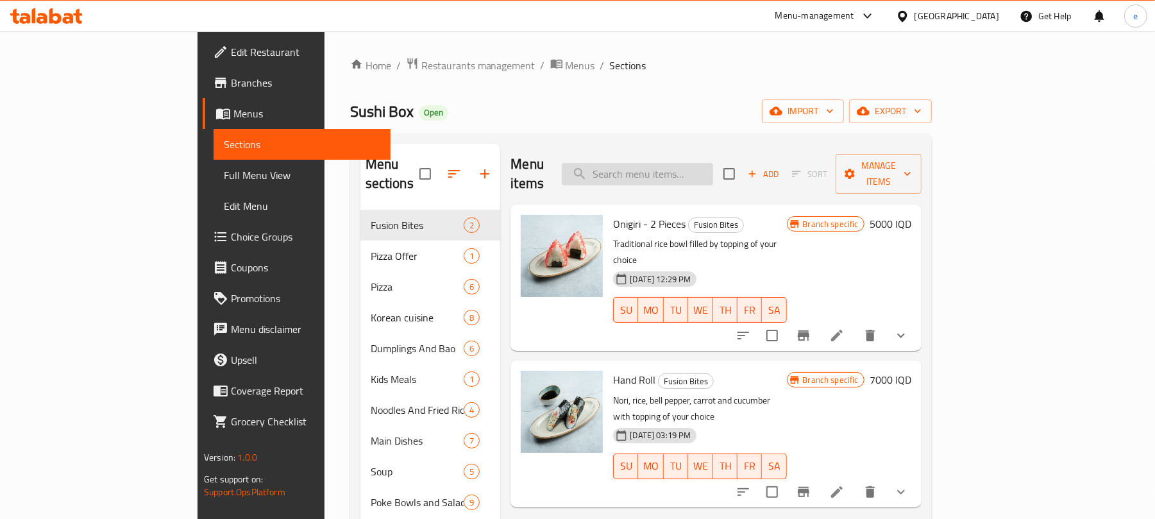
click at [703, 168] on input "search" at bounding box center [637, 174] width 151 height 22
paste input "[PERSON_NAME] Roll - 4 Pieces"
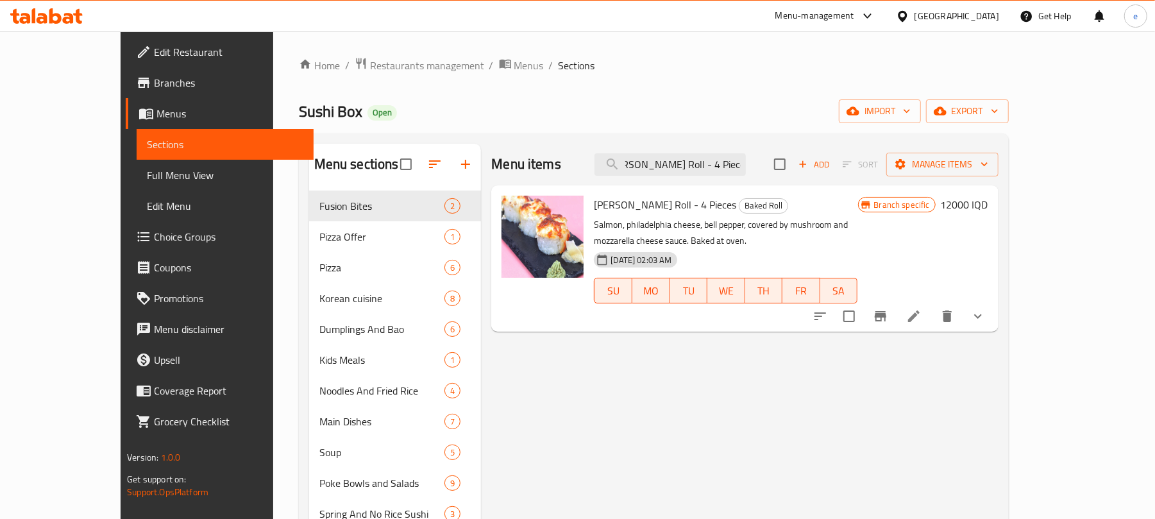
type input "[PERSON_NAME] Roll - 4 Pieces"
click at [932, 308] on li at bounding box center [914, 316] width 36 height 23
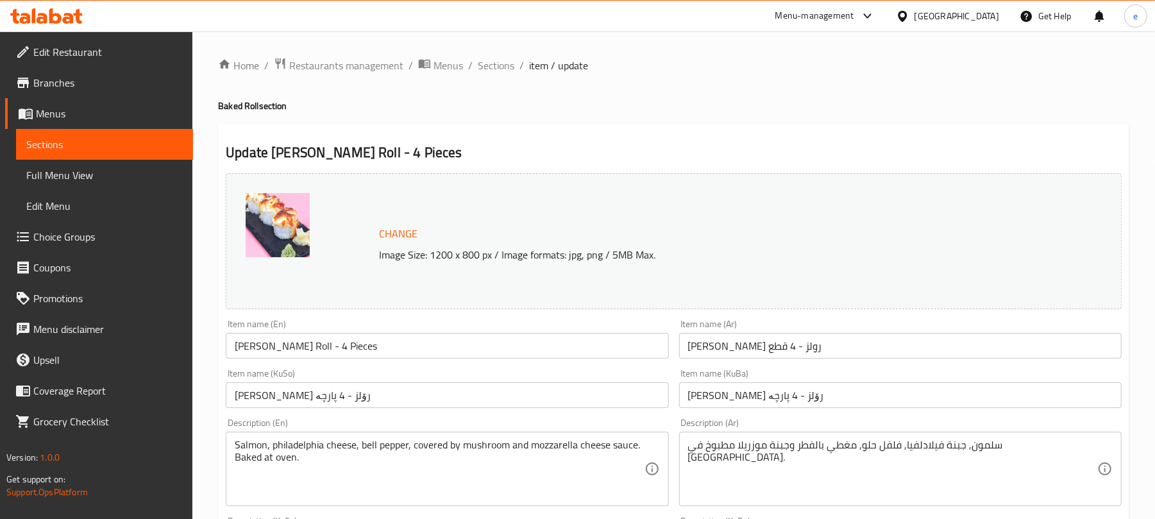
click at [141, 141] on span "Sections" at bounding box center [104, 144] width 156 height 15
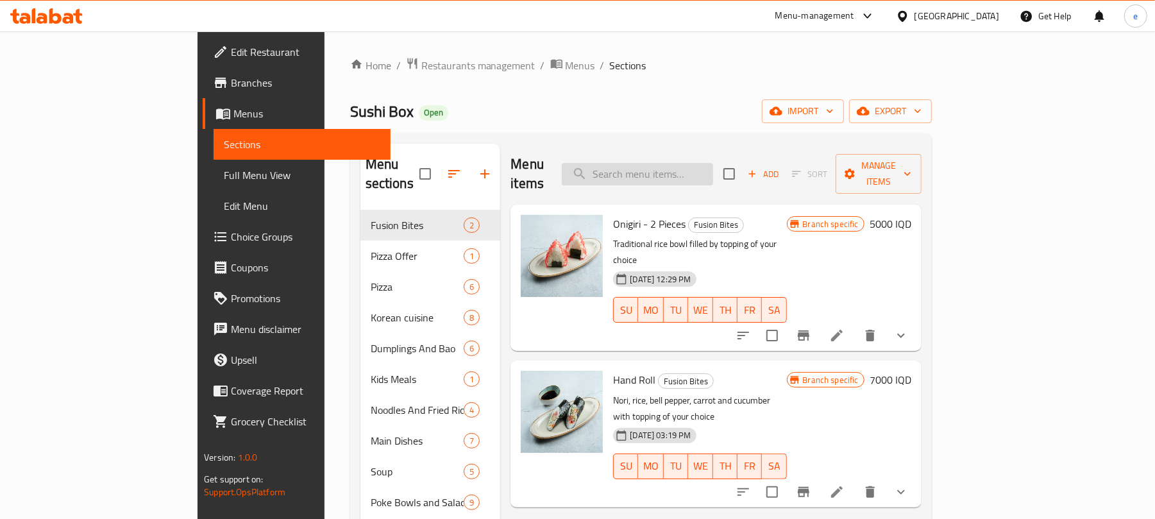
click at [713, 163] on input "search" at bounding box center [637, 174] width 151 height 22
paste input "Salmon Maki"
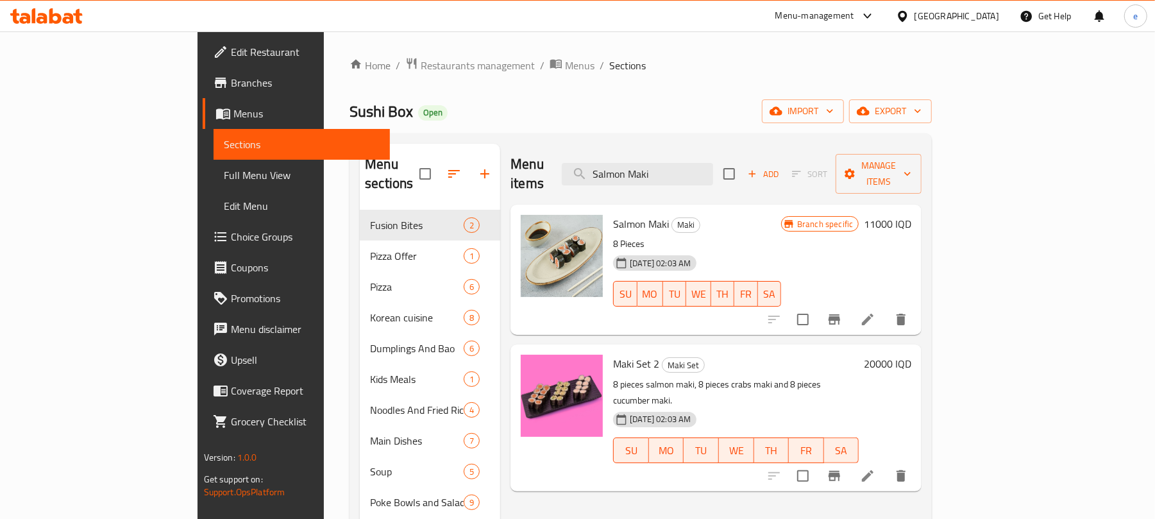
type input "Salmon Maki"
click at [885, 308] on li at bounding box center [867, 319] width 36 height 23
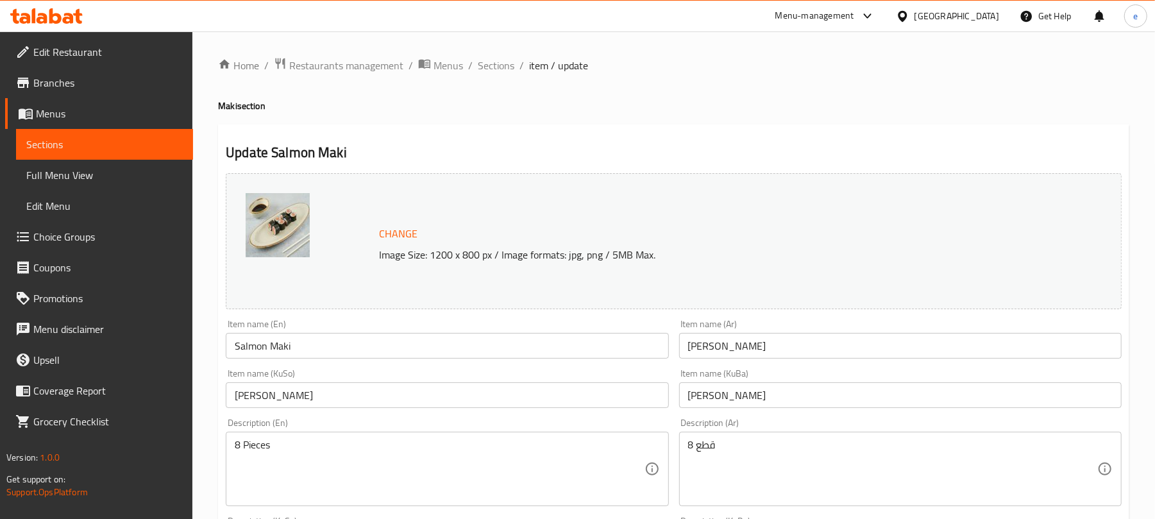
click at [146, 149] on span "Sections" at bounding box center [104, 144] width 156 height 15
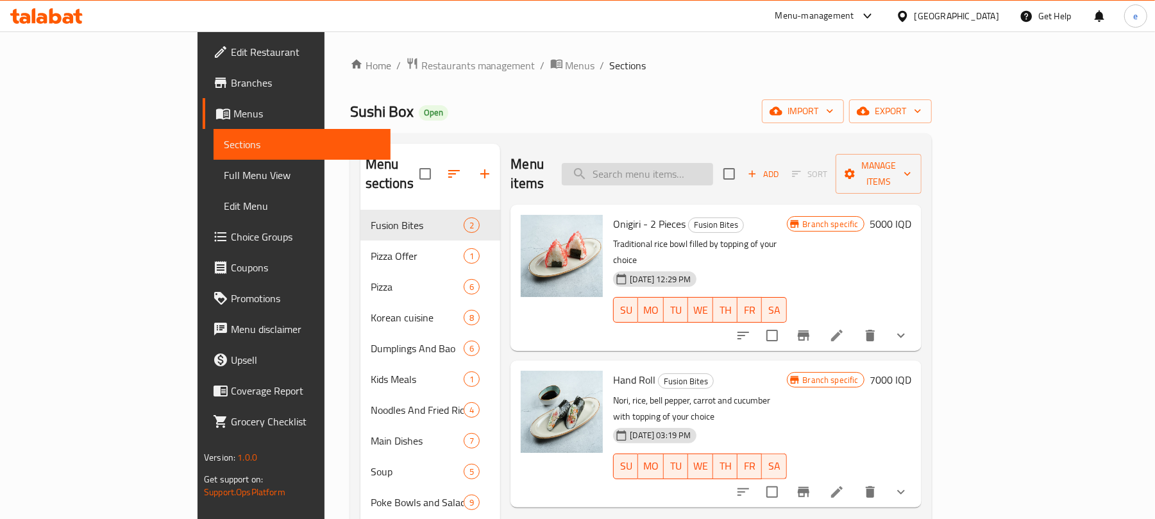
click at [713, 174] on input "search" at bounding box center [637, 174] width 151 height 22
paste input "Crabs Maki - 8 Pieces"
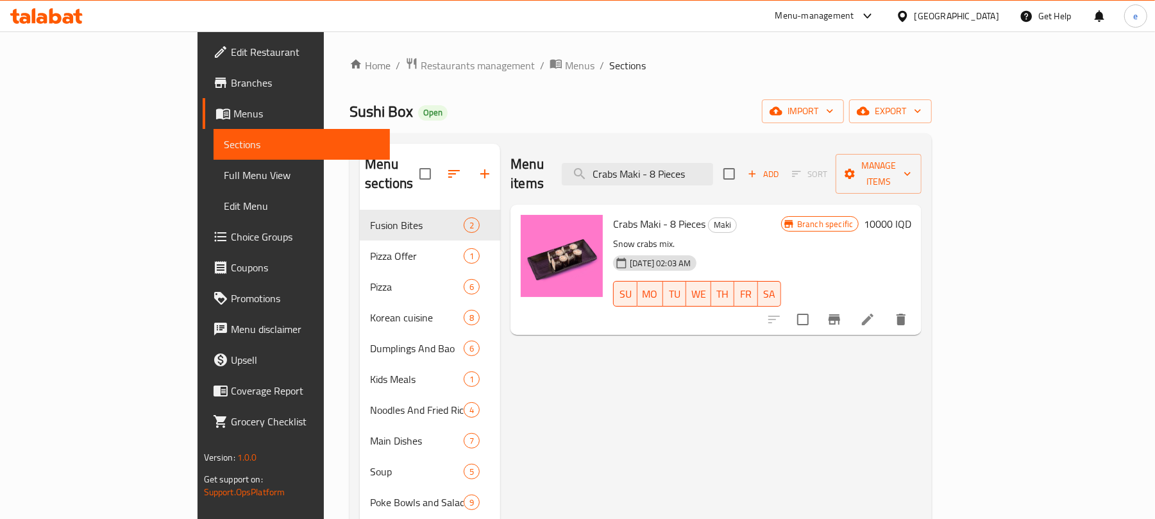
type input "Crabs Maki - 8 Pieces"
click at [875, 312] on icon at bounding box center [867, 319] width 15 height 15
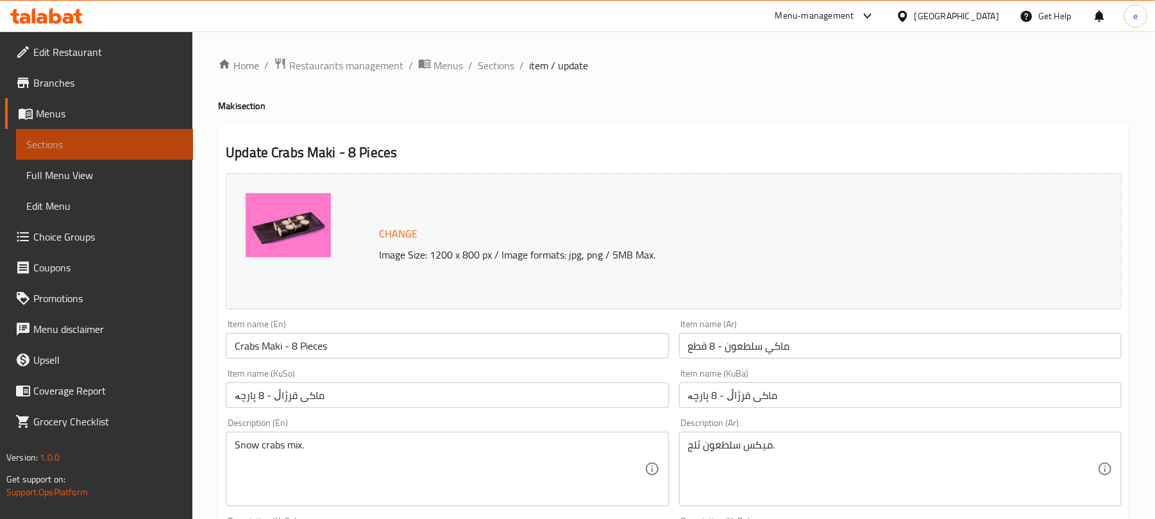
click at [141, 144] on span "Sections" at bounding box center [104, 144] width 156 height 15
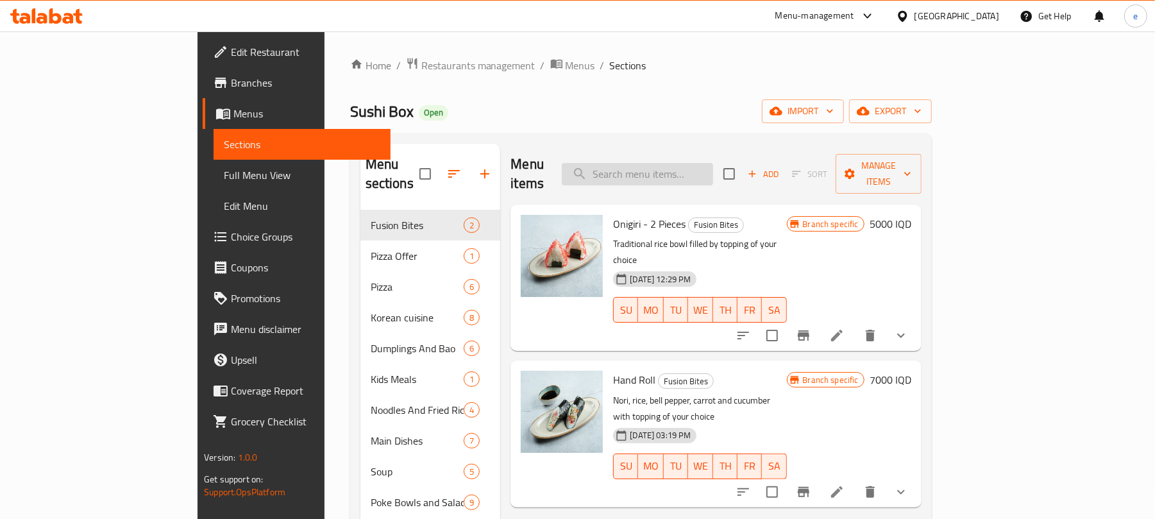
click at [706, 165] on input "search" at bounding box center [637, 174] width 151 height 22
paste input "Avocado Maki"
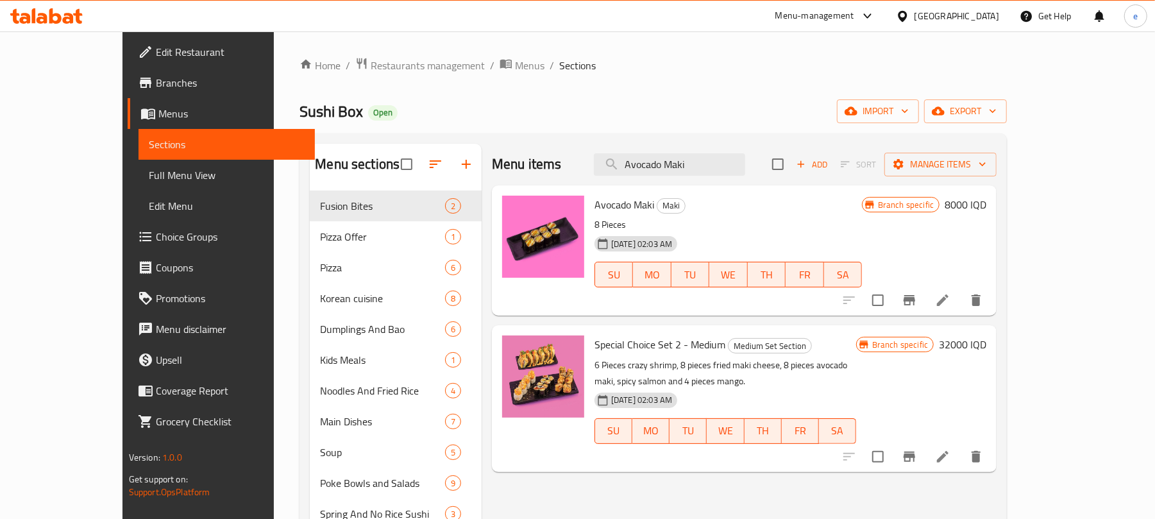
type input "Avocado Maki"
click at [950, 308] on icon at bounding box center [942, 299] width 15 height 15
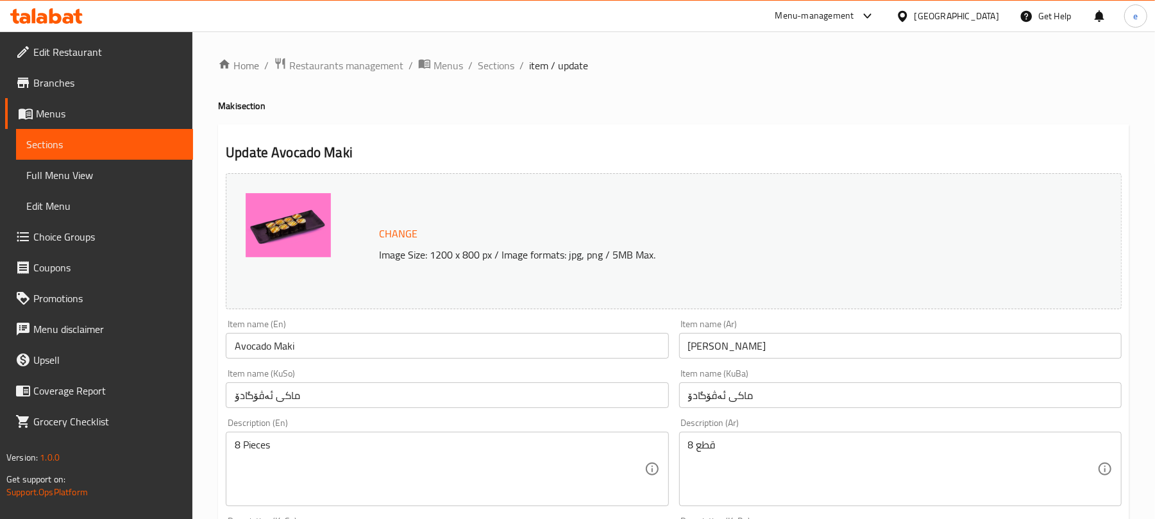
click at [126, 137] on span "Sections" at bounding box center [104, 144] width 156 height 15
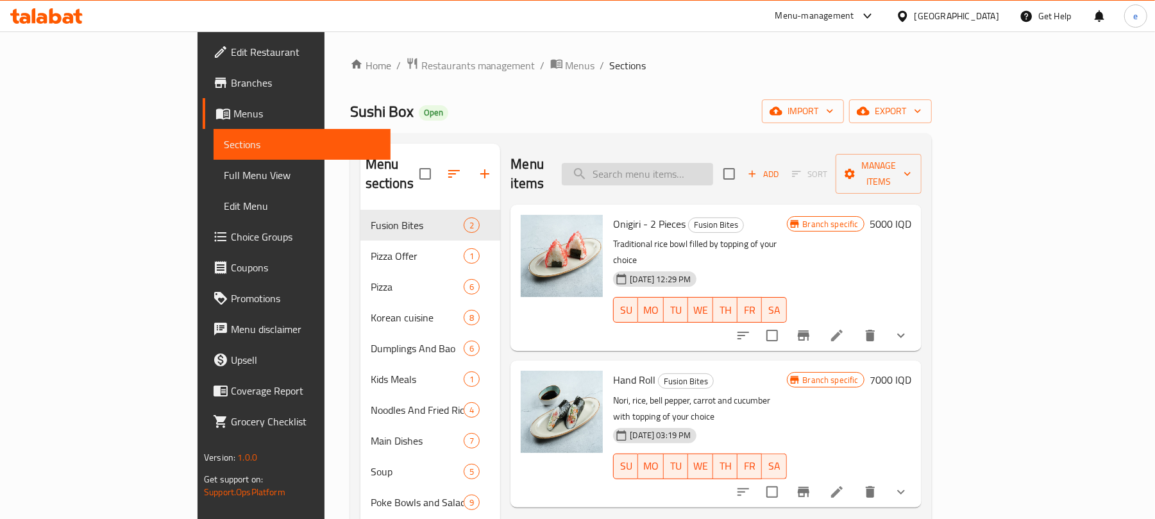
click at [698, 169] on input "search" at bounding box center [637, 174] width 151 height 22
paste input "Cucumber Maki"
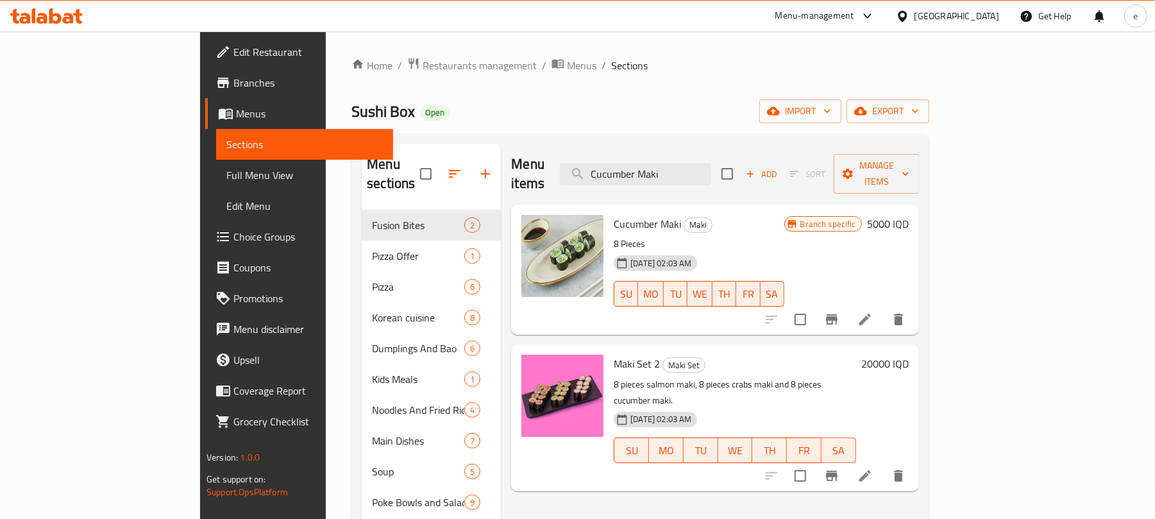
type input "Cucumber Maki"
click at [883, 309] on li at bounding box center [865, 319] width 36 height 23
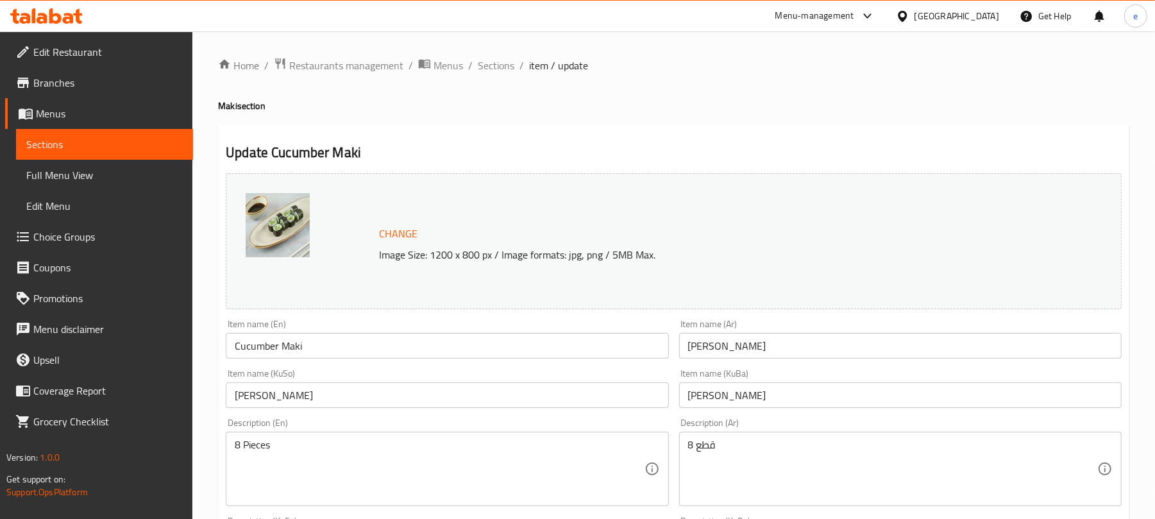
click at [140, 137] on span "Sections" at bounding box center [104, 144] width 156 height 15
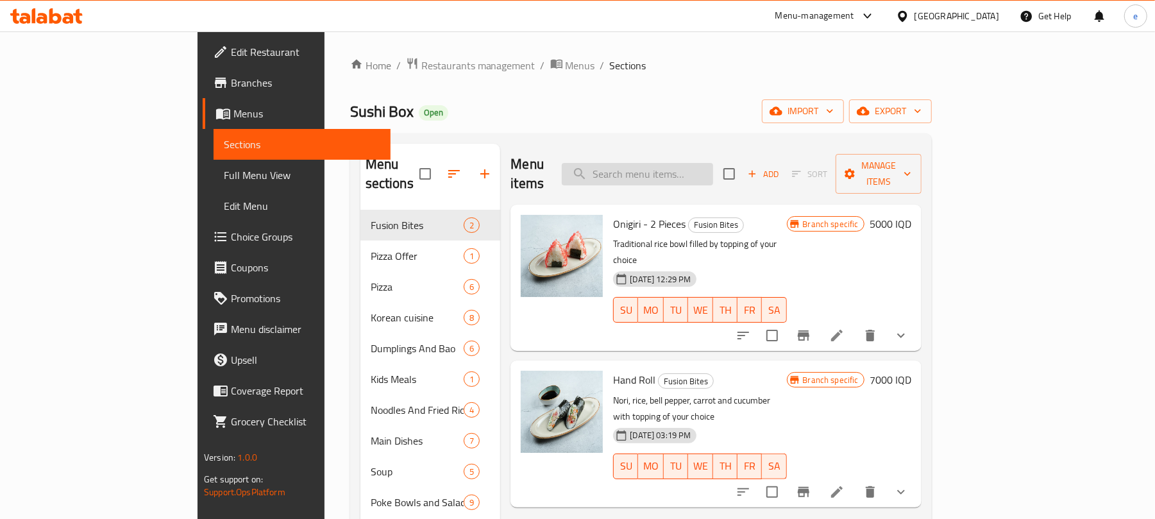
click at [703, 163] on input "search" at bounding box center [637, 174] width 151 height 22
paste input "Salmon Futomaki - 4 Pieces"
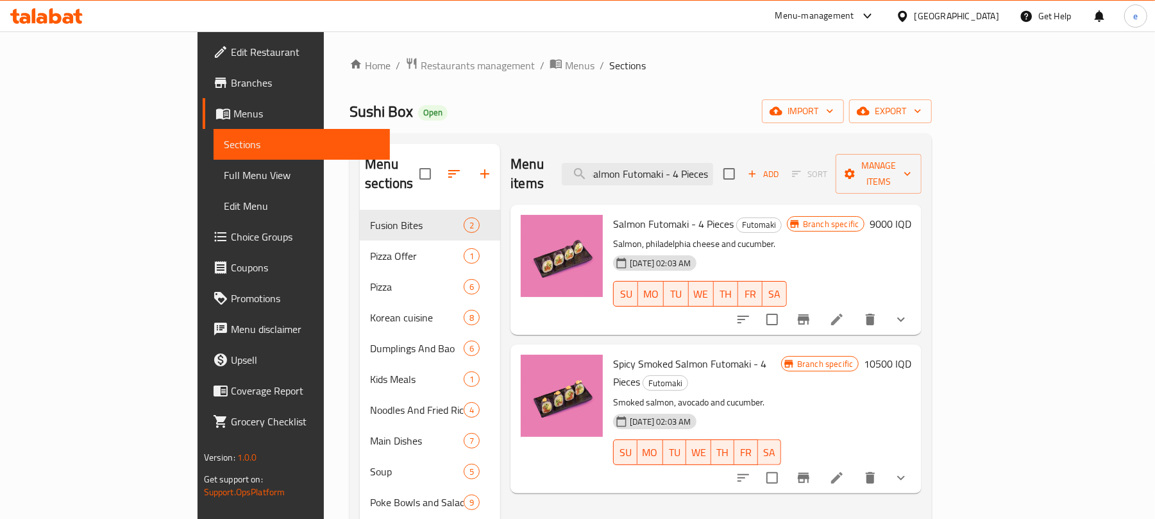
type input "Salmon Futomaki - 4 Pieces"
click at [844, 312] on icon at bounding box center [836, 319] width 15 height 15
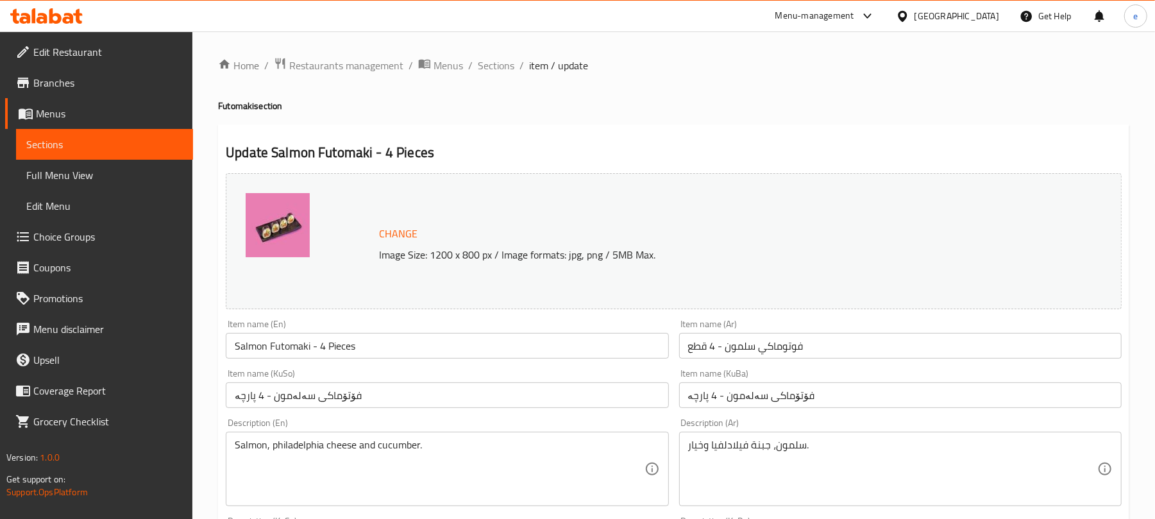
click at [173, 157] on link "Sections" at bounding box center [104, 144] width 177 height 31
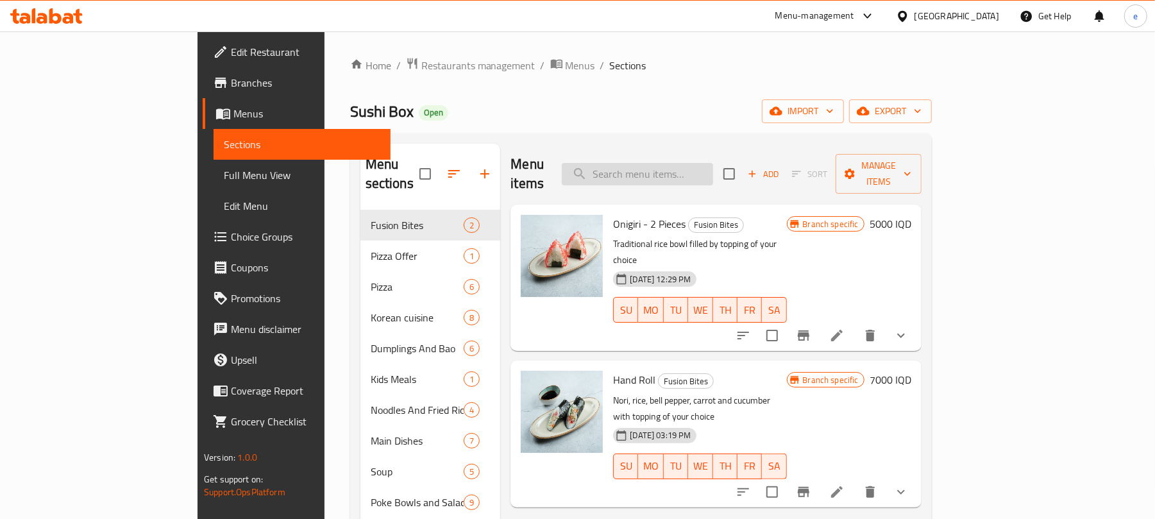
click at [708, 163] on input "search" at bounding box center [637, 174] width 151 height 22
paste input "Spicy Smoked Salmon Futomaki - 4 Pieces"
type input "Spicy Smoked Salmon Futomaki - 4 Pieces"
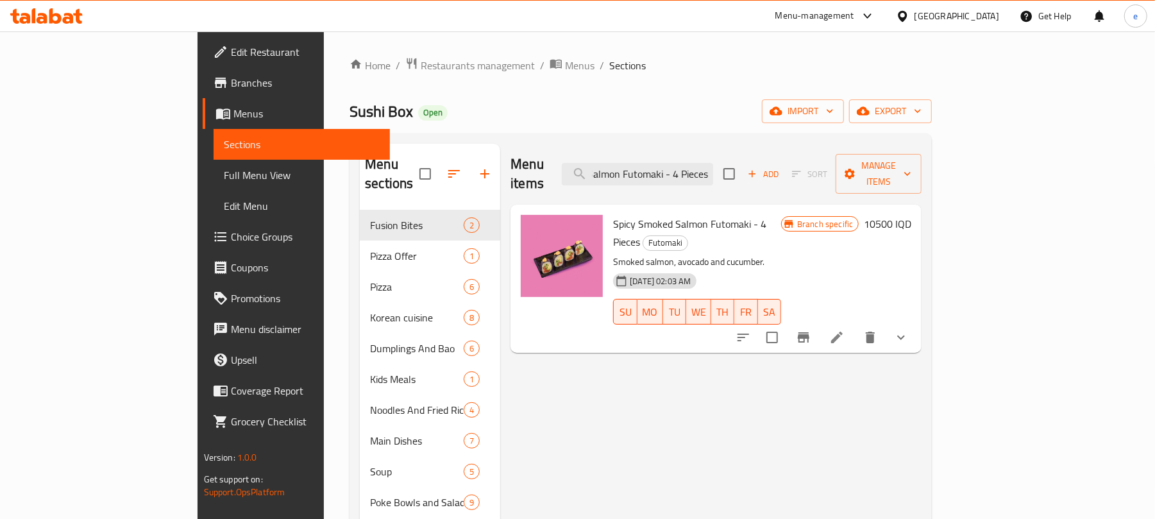
click at [844, 330] on icon at bounding box center [836, 337] width 15 height 15
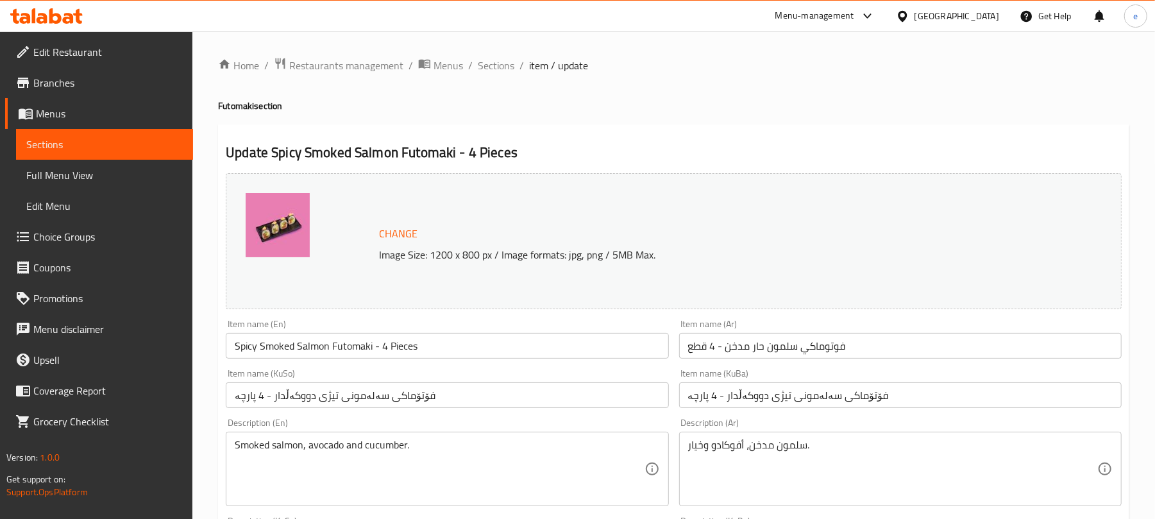
click at [116, 140] on span "Sections" at bounding box center [104, 144] width 156 height 15
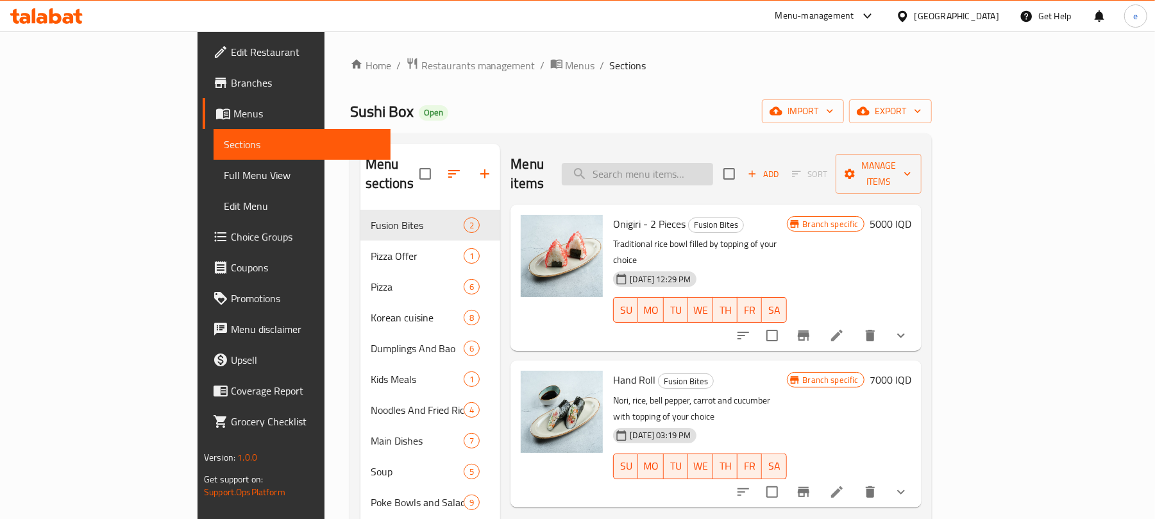
click at [698, 167] on input "search" at bounding box center [637, 174] width 151 height 22
paste input "Vegetable Futomaki - 4 Pieces"
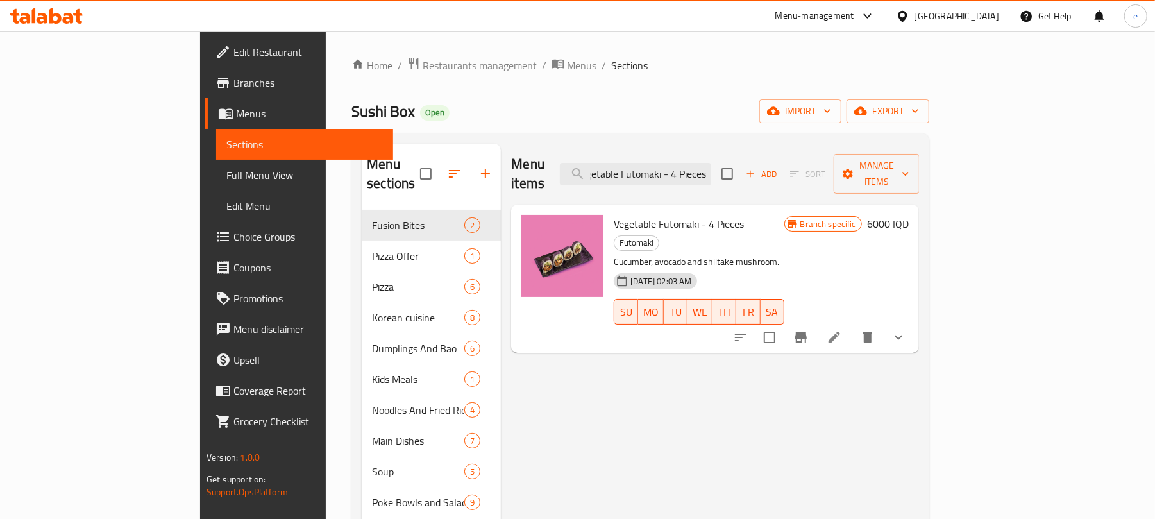
type input "Vegetable Futomaki - 4 Pieces"
click at [852, 326] on li at bounding box center [834, 337] width 36 height 23
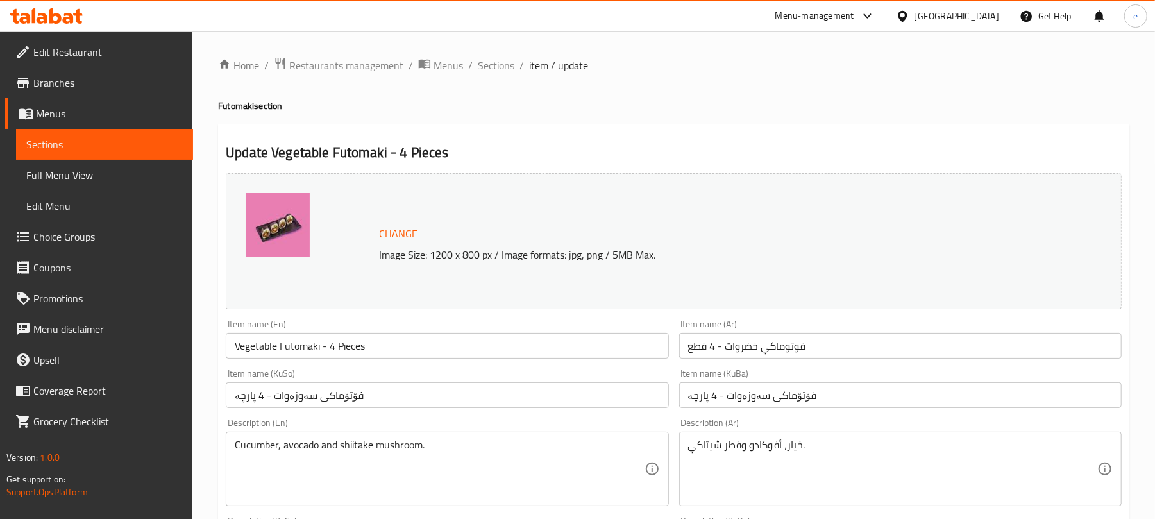
click at [134, 151] on span "Sections" at bounding box center [104, 144] width 156 height 15
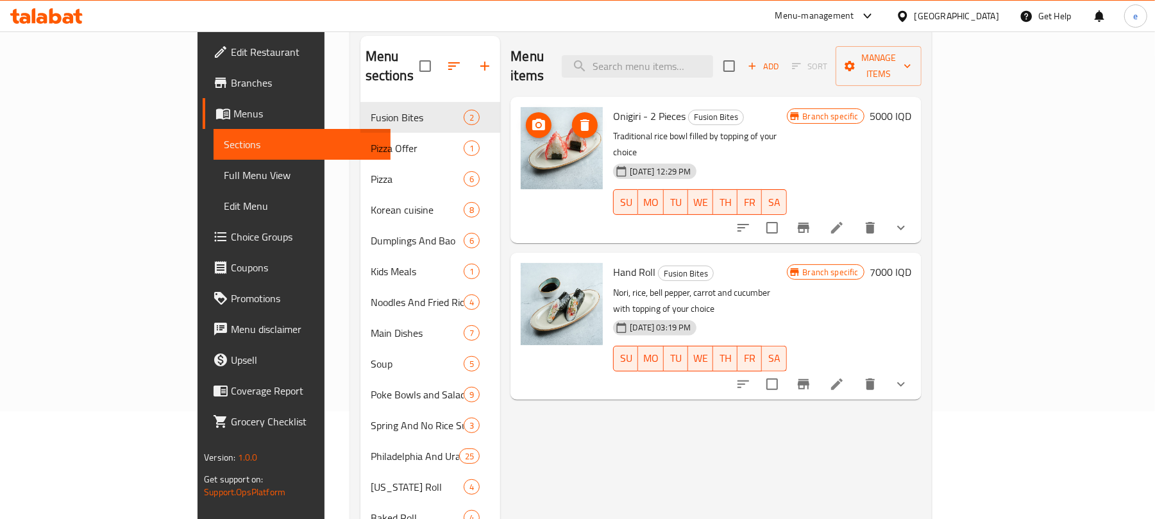
scroll to position [171, 0]
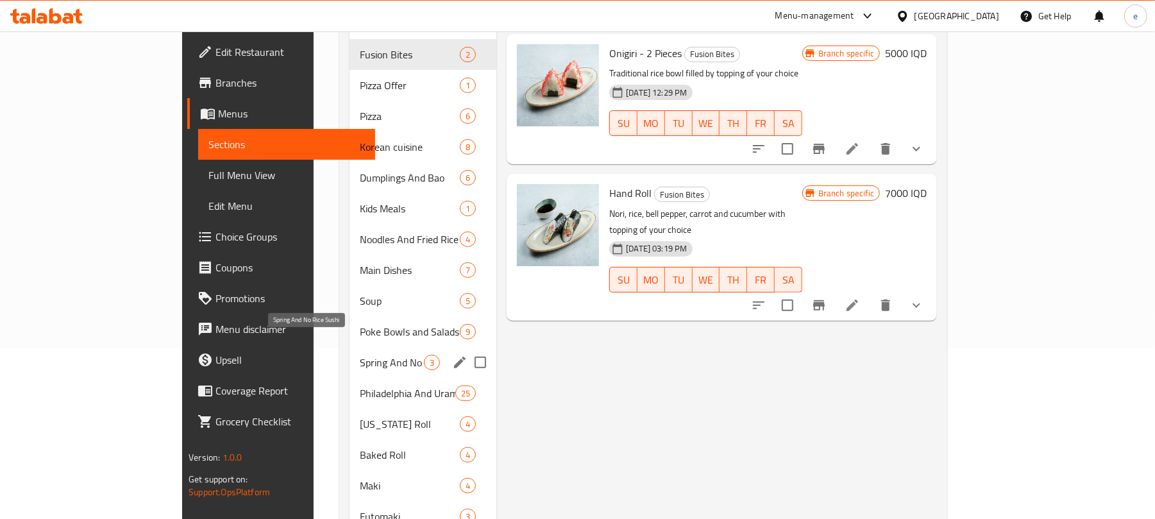
click at [360, 355] on span "Spring And No Rice Sushi" at bounding box center [392, 362] width 64 height 15
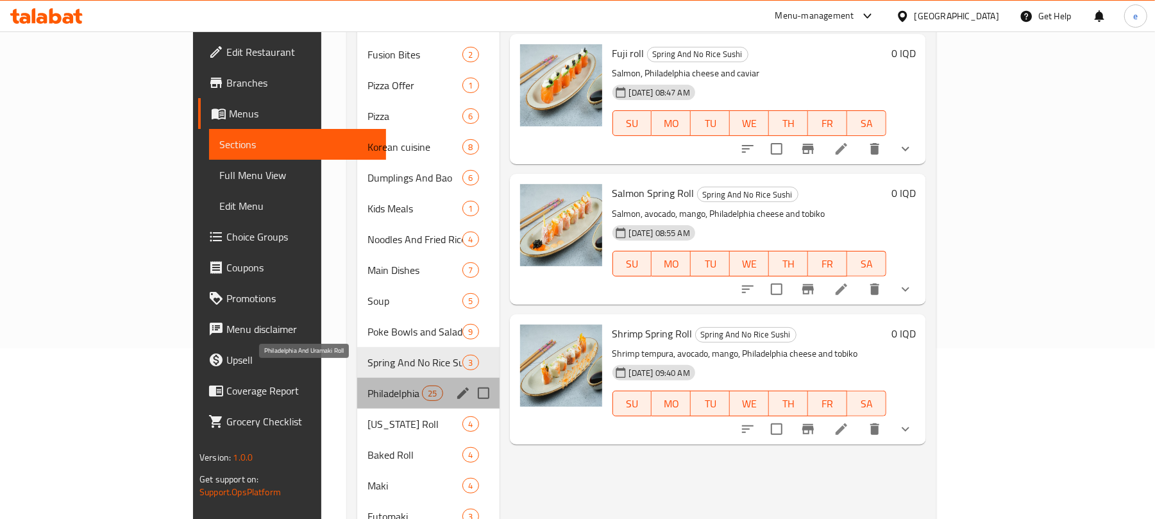
click at [367, 385] on span "Philadelphia And Uramaki Roll" at bounding box center [394, 392] width 54 height 15
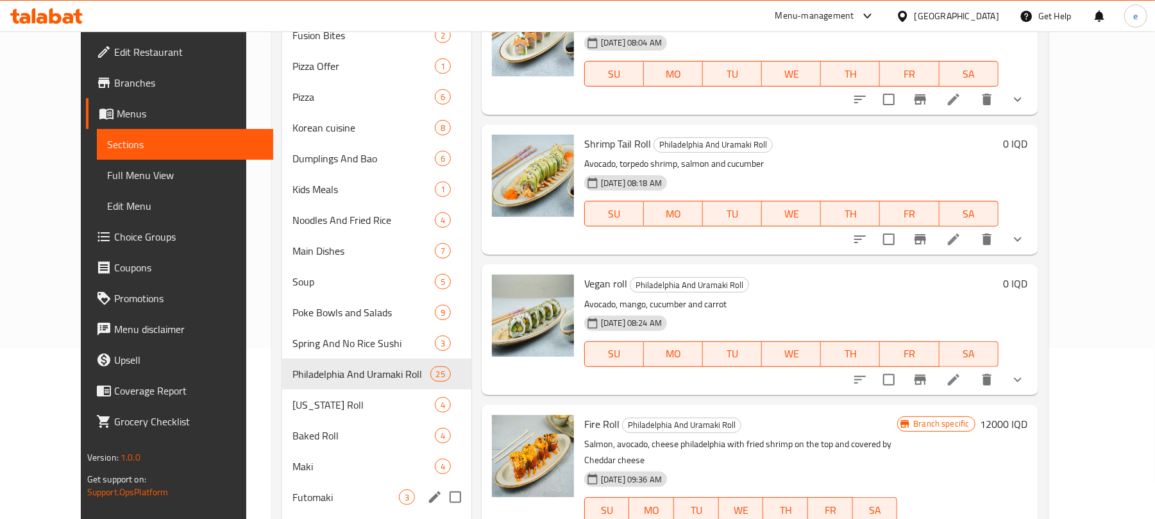
scroll to position [342, 0]
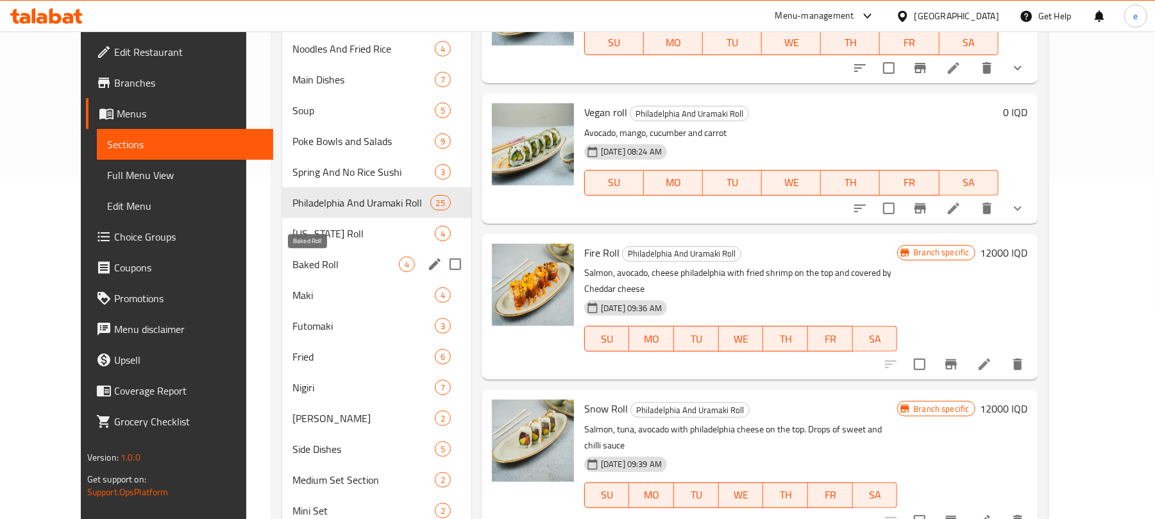
click at [292, 267] on span "Baked Roll" at bounding box center [345, 263] width 106 height 15
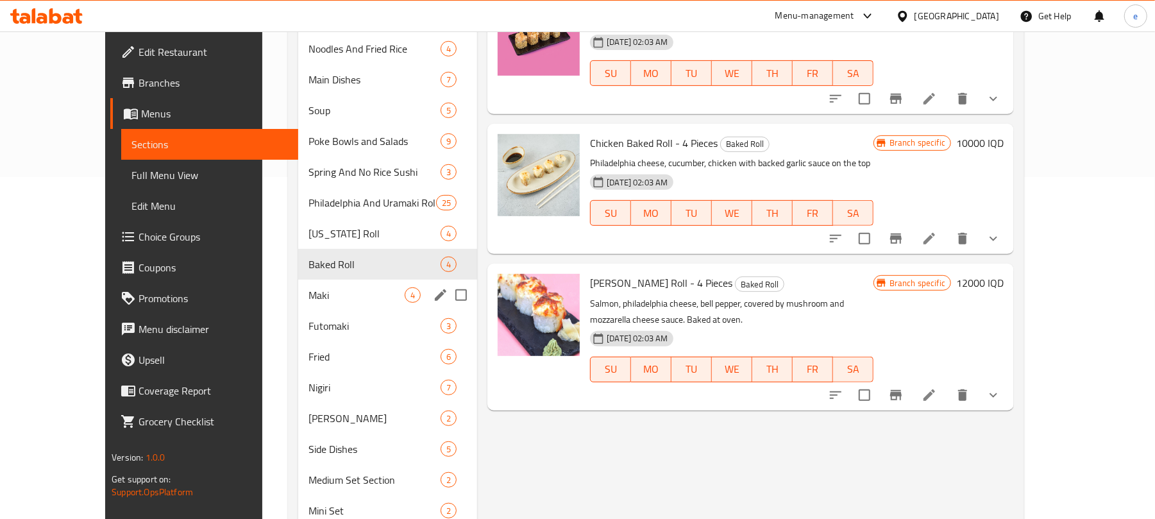
click at [308, 293] on span "Maki" at bounding box center [356, 294] width 96 height 15
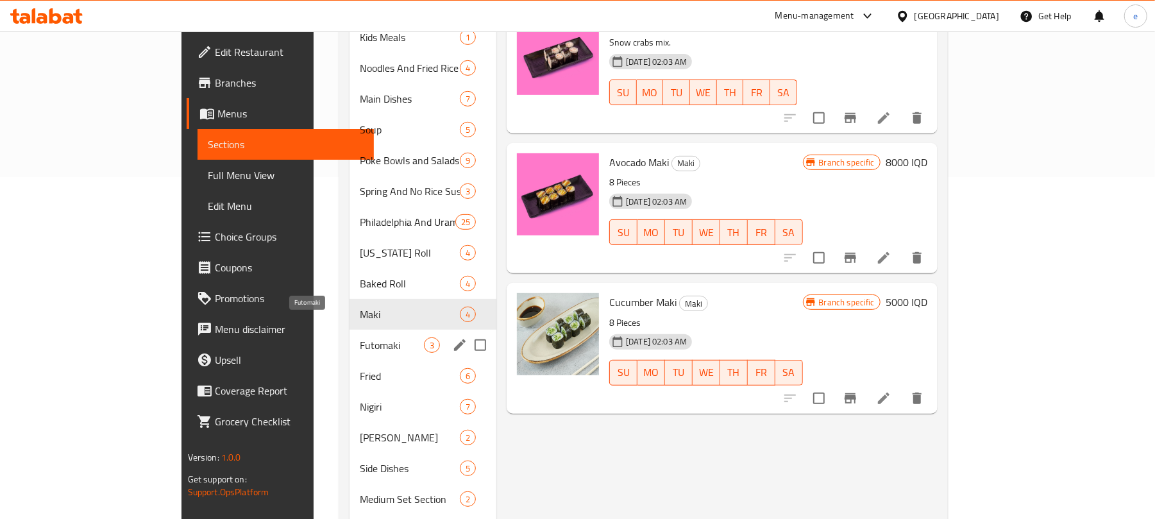
click at [360, 337] on span "Futomaki" at bounding box center [392, 344] width 64 height 15
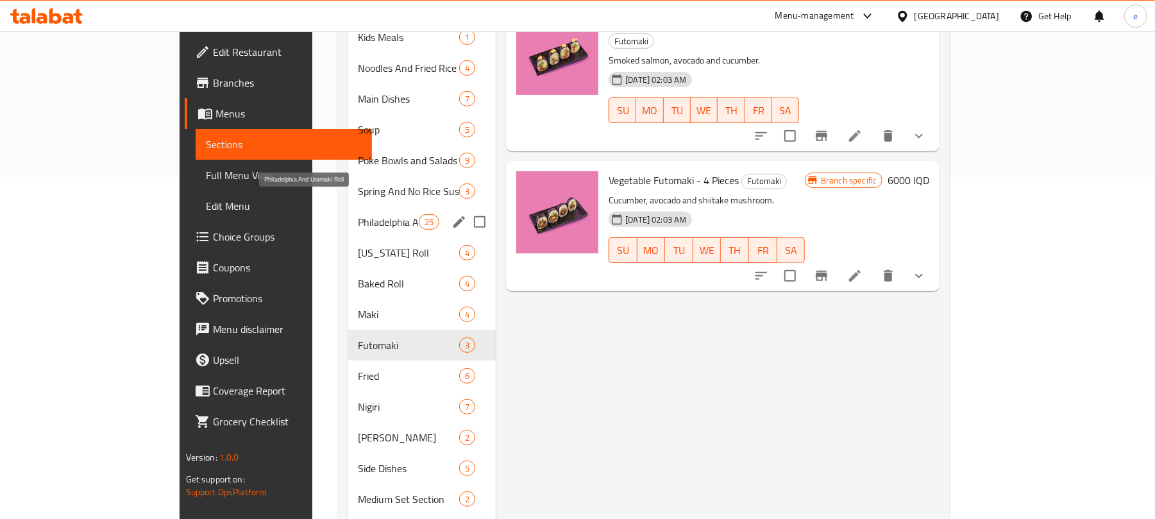
click at [358, 214] on span "Philadelphia And Uramaki Roll" at bounding box center [388, 221] width 60 height 15
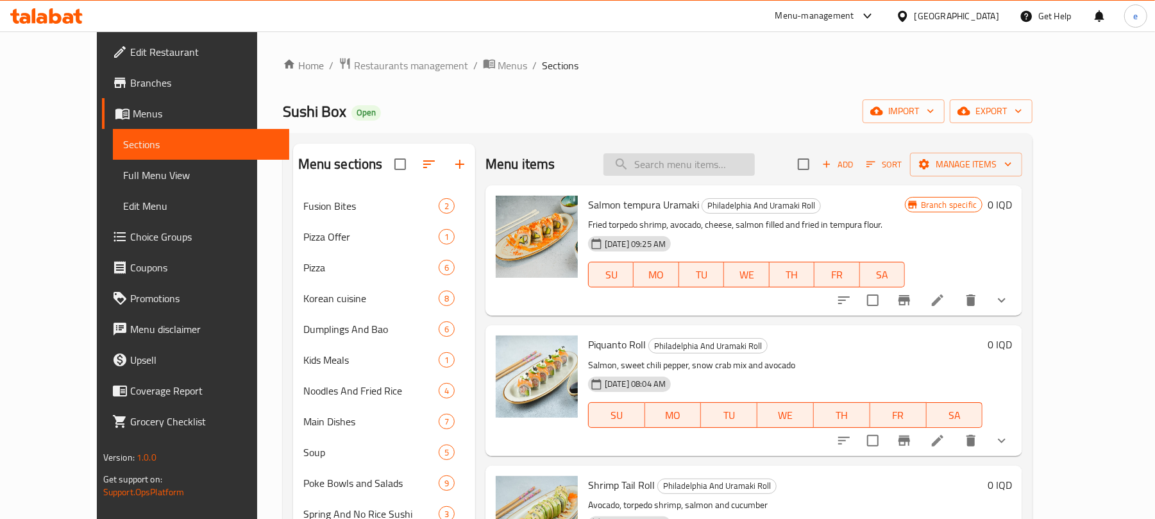
click at [726, 163] on input "search" at bounding box center [678, 164] width 151 height 22
paste input "Fuji roll"
type input "Fuji roll"
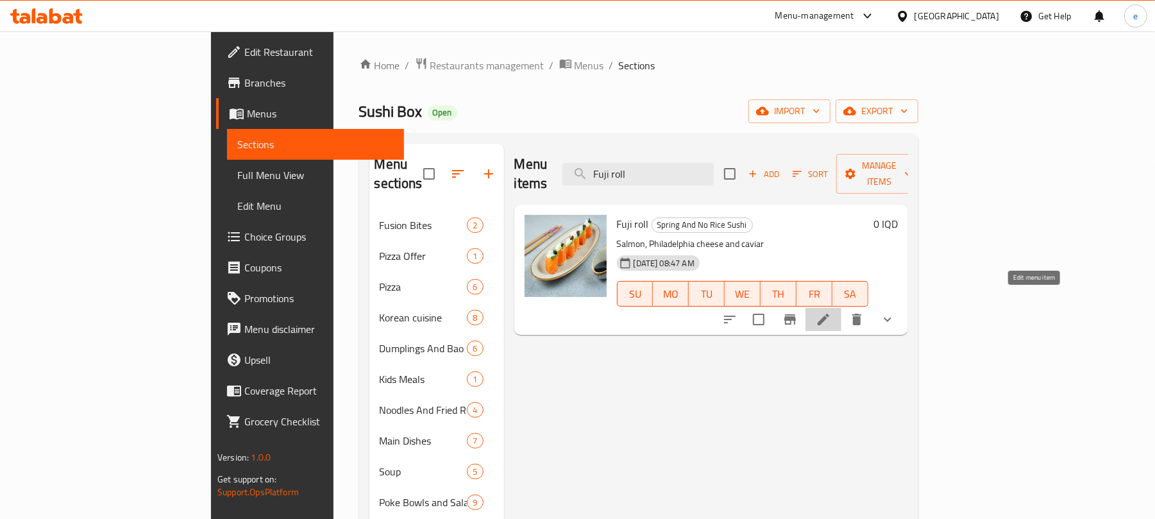
click at [831, 312] on icon at bounding box center [823, 319] width 15 height 15
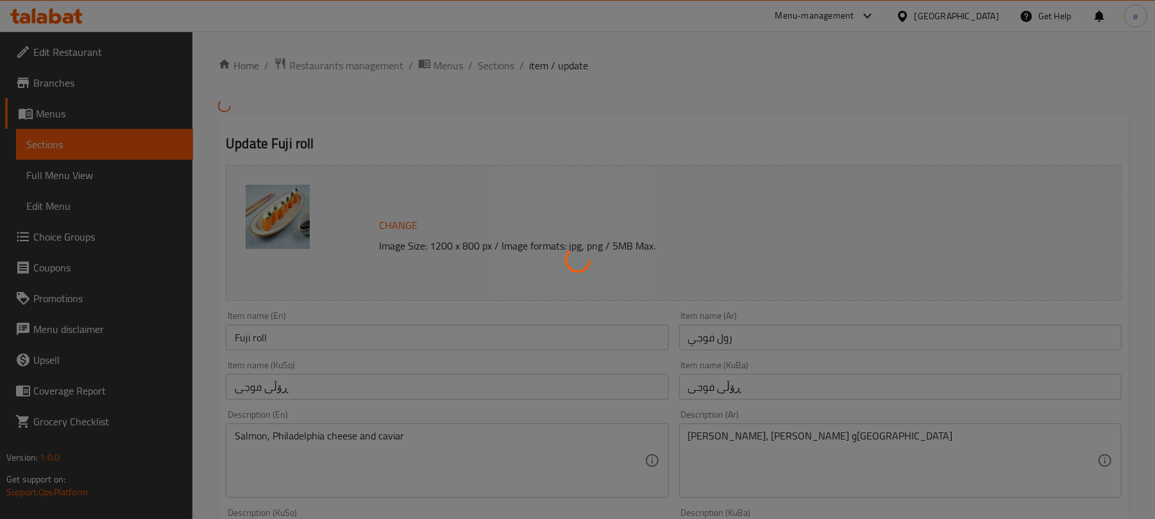
type input "إختيارك من:"
type input "هەڵبژاردنت لە:"
type input "1"
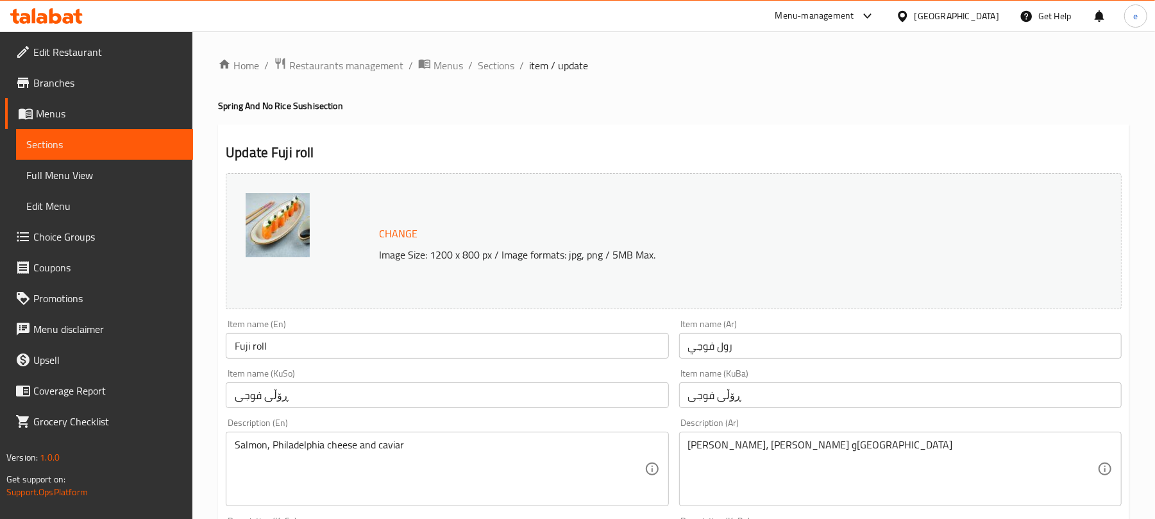
click at [145, 153] on link "Sections" at bounding box center [104, 144] width 177 height 31
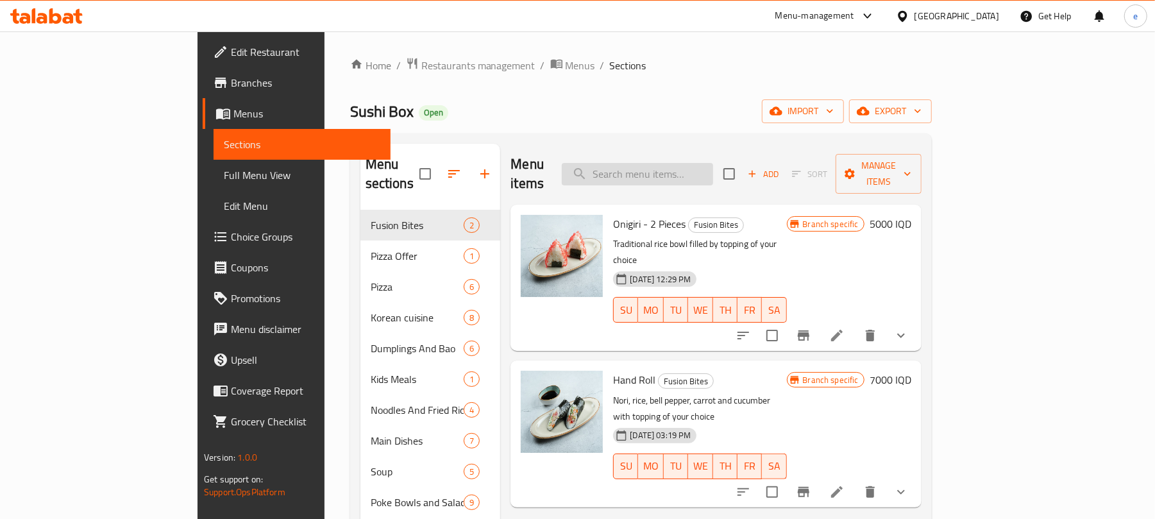
click at [713, 163] on input "search" at bounding box center [637, 174] width 151 height 22
paste input "Salmon Spring Roll"
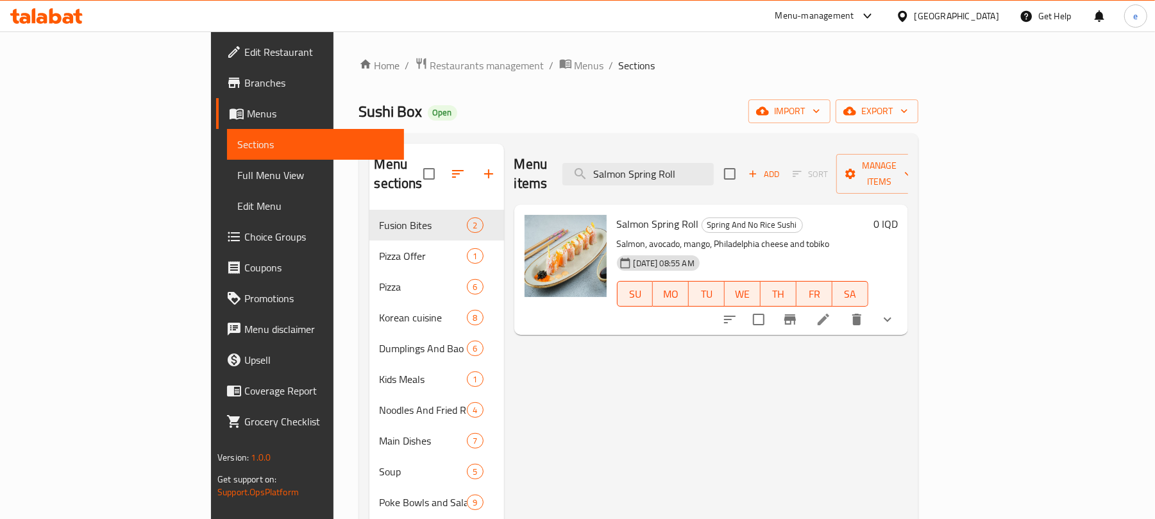
type input "Salmon Spring Roll"
click at [829, 314] on icon at bounding box center [823, 320] width 12 height 12
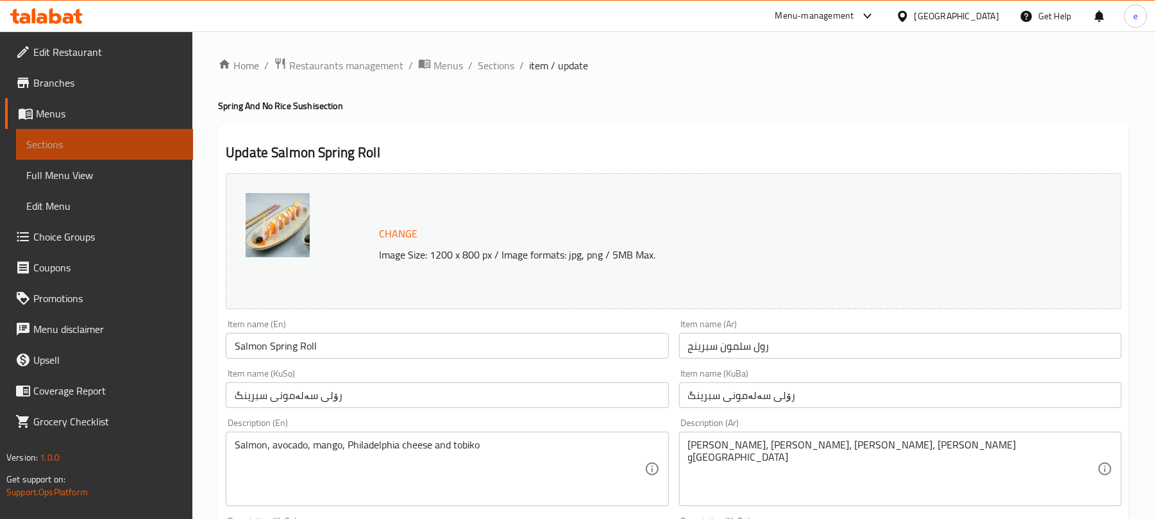
click at [130, 155] on link "Sections" at bounding box center [104, 144] width 177 height 31
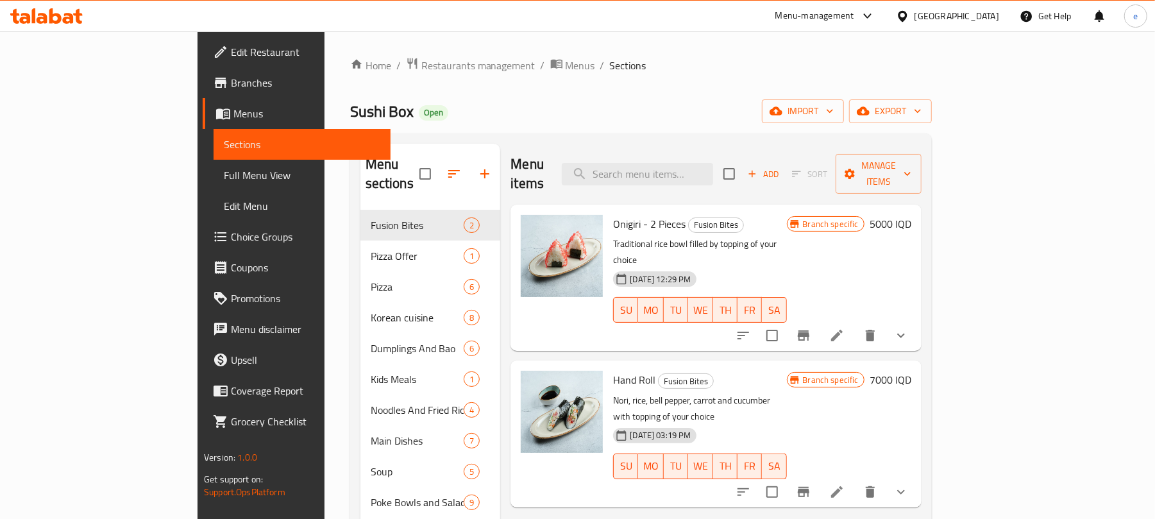
click at [717, 149] on div "Menu items Add Sort Manage items" at bounding box center [715, 174] width 410 height 61
click at [713, 163] on input "search" at bounding box center [637, 174] width 151 height 22
paste input "Shrimp Spring Roll"
type input "Shrimp Spring Roll"
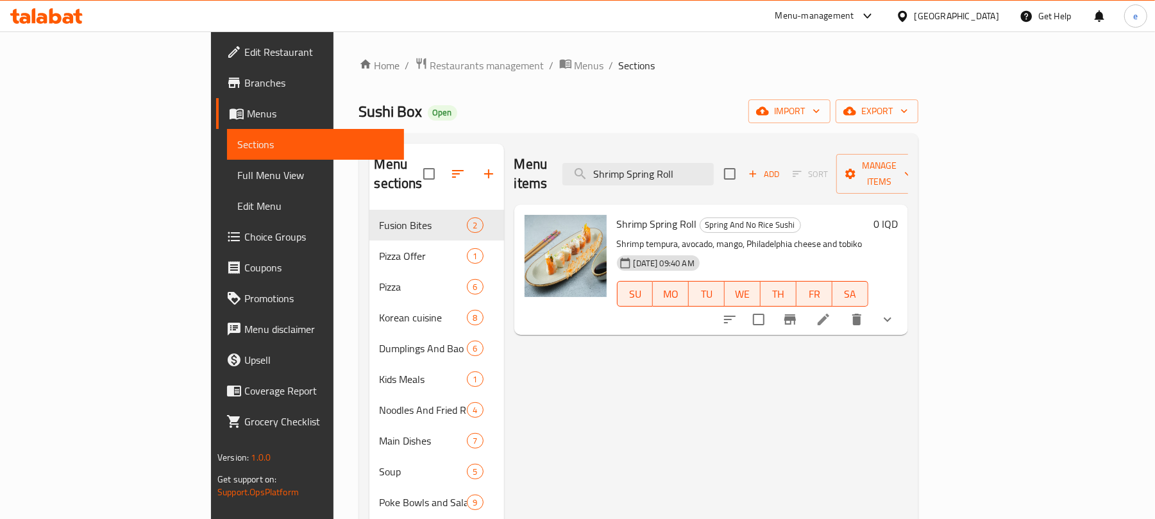
click at [831, 312] on icon at bounding box center [823, 319] width 15 height 15
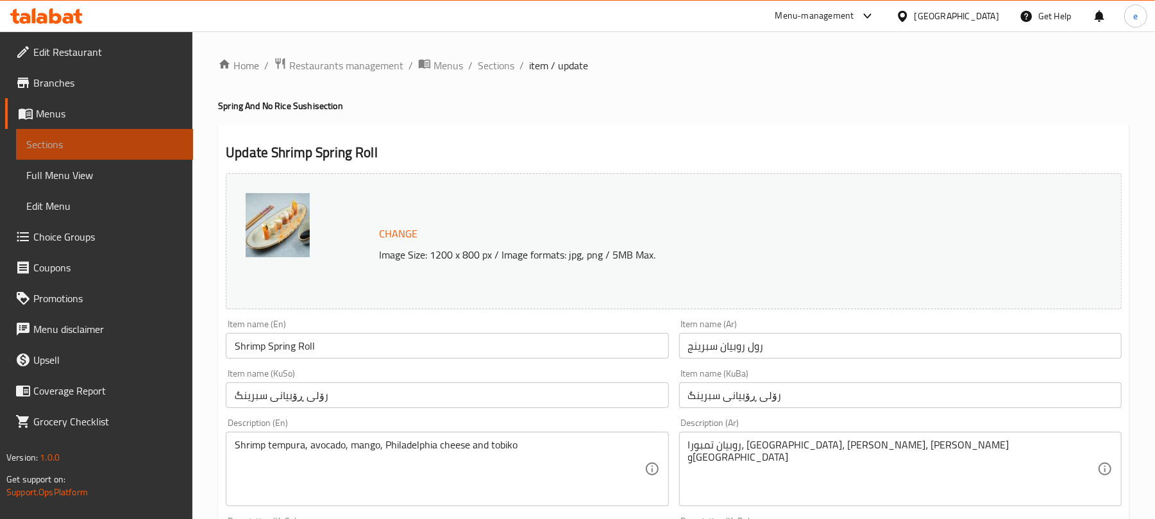
click at [105, 134] on link "Sections" at bounding box center [104, 144] width 177 height 31
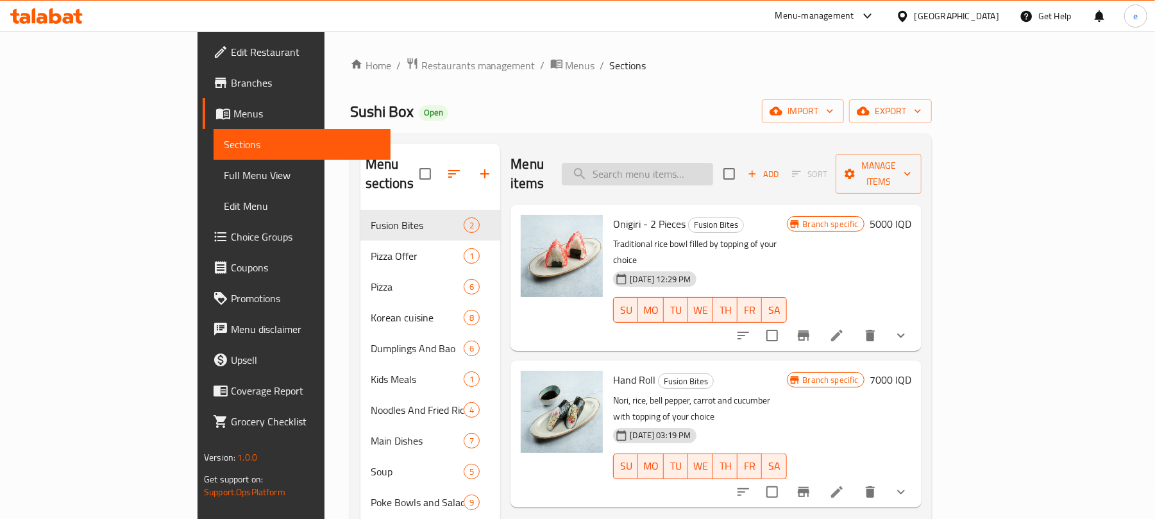
click at [696, 163] on input "search" at bounding box center [637, 174] width 151 height 22
paste input "Salmon tempura Uramaki"
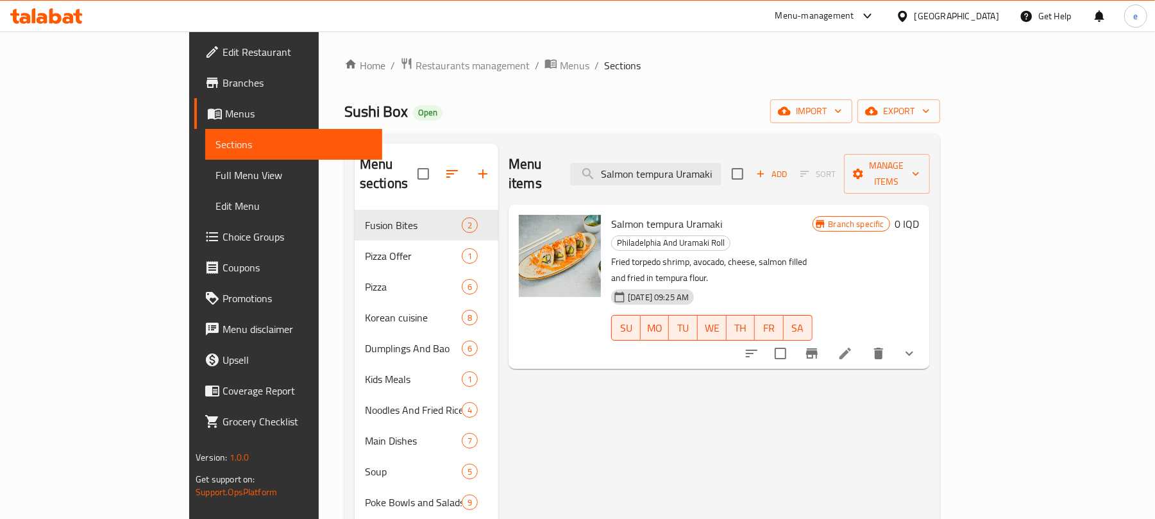
type input "Salmon tempura Uramaki"
click at [863, 342] on li at bounding box center [845, 353] width 36 height 23
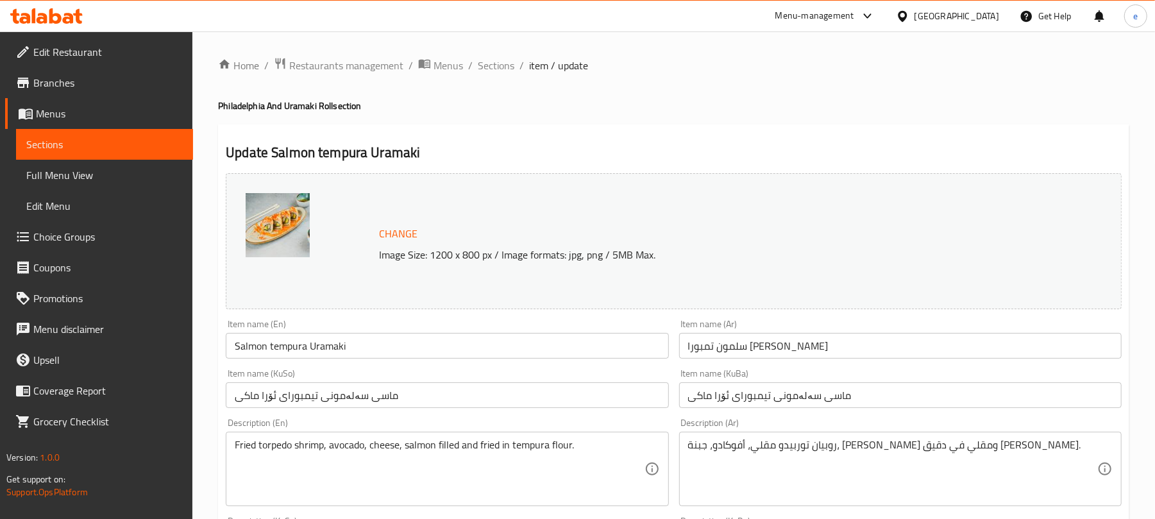
click at [162, 139] on span "Sections" at bounding box center [104, 144] width 156 height 15
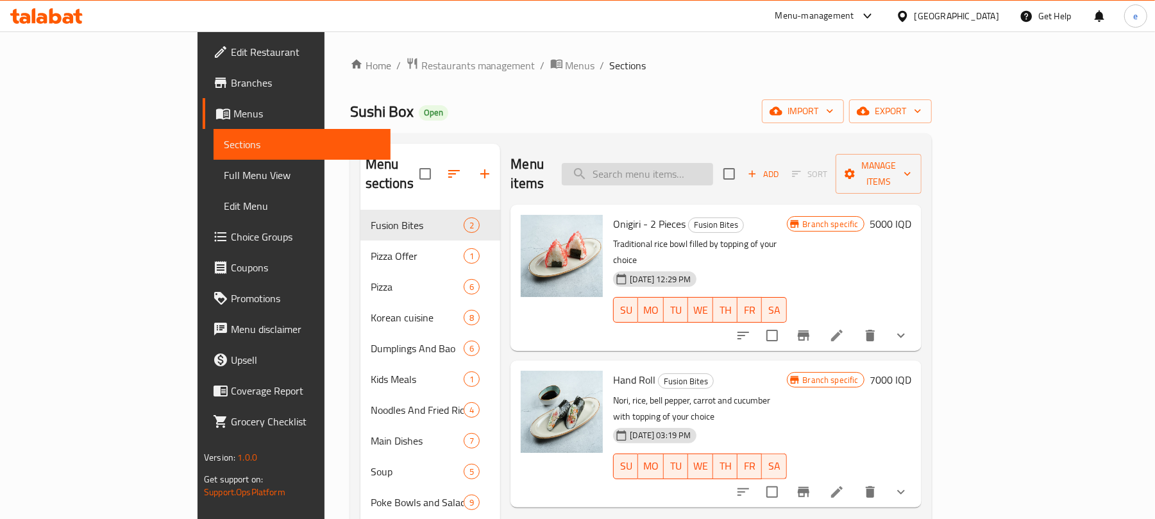
click at [713, 163] on input "search" at bounding box center [637, 174] width 151 height 22
paste input "Piquanto Roll"
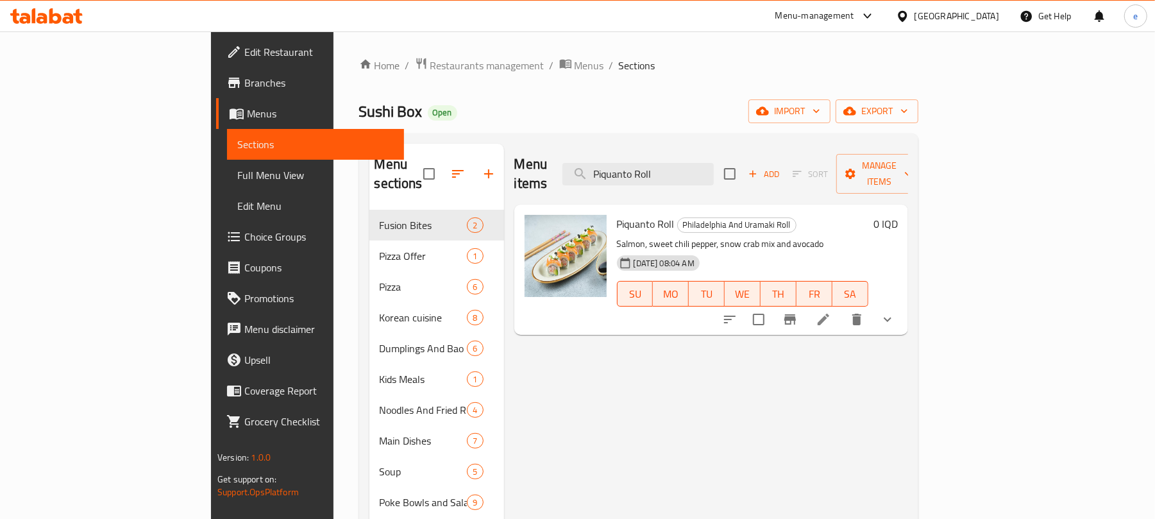
type input "Piquanto Roll"
click at [829, 314] on icon at bounding box center [823, 320] width 12 height 12
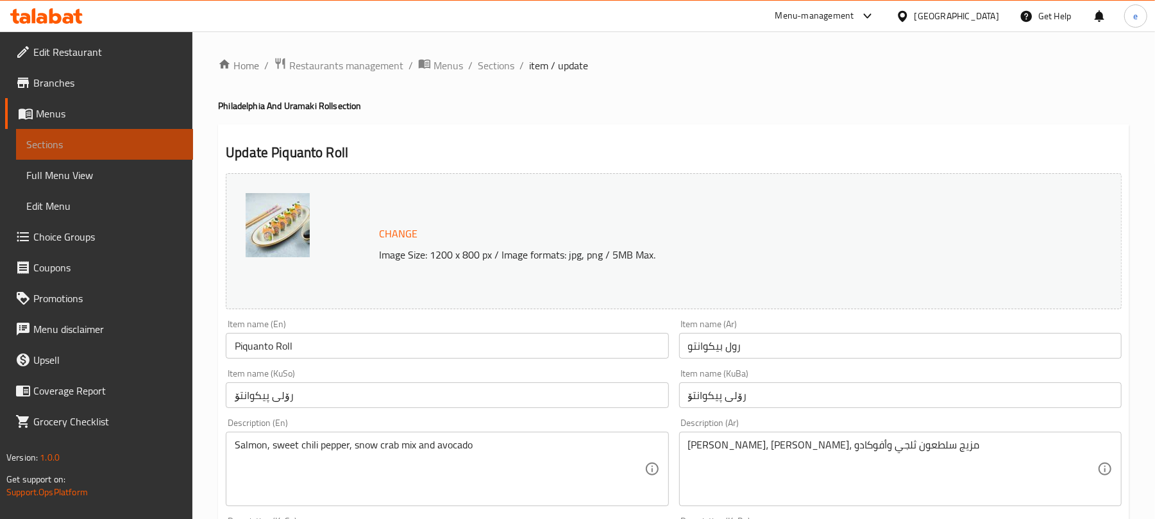
click at [159, 147] on span "Sections" at bounding box center [104, 144] width 156 height 15
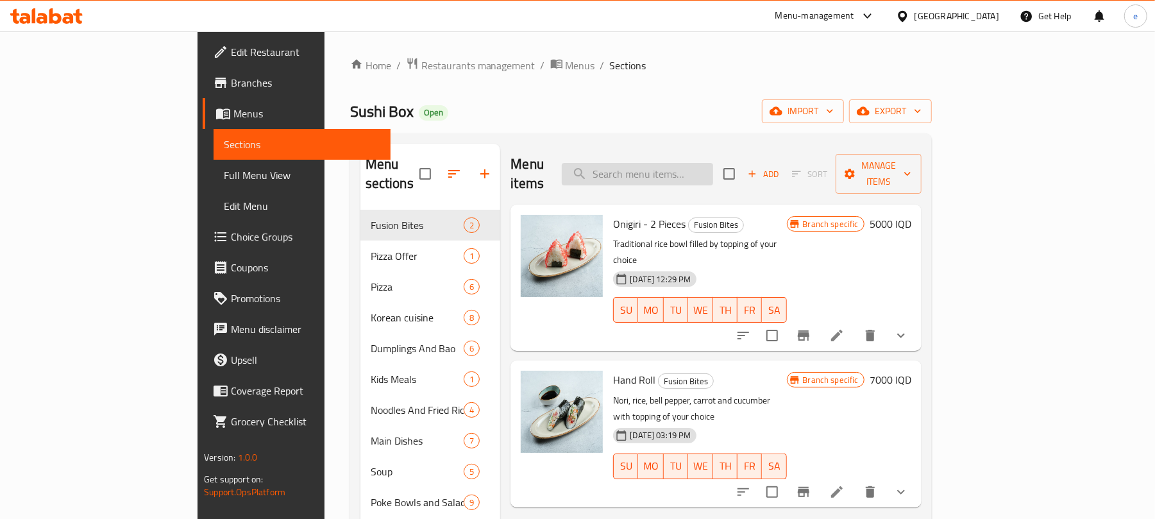
click at [687, 163] on input "search" at bounding box center [637, 174] width 151 height 22
paste input "Shrimp Tail Roll"
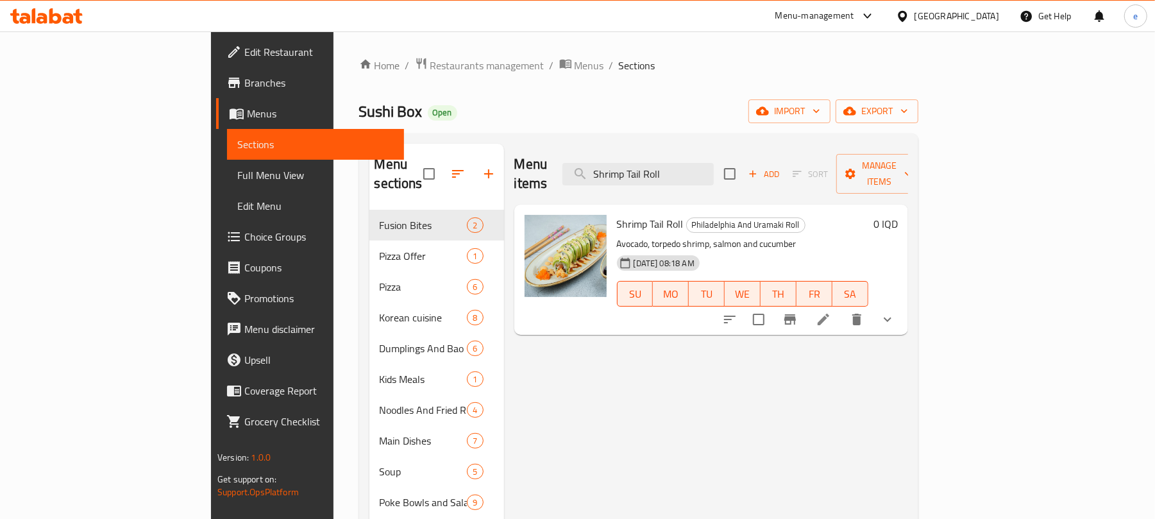
type input "Shrimp Tail Roll"
click at [841, 308] on li at bounding box center [823, 319] width 36 height 23
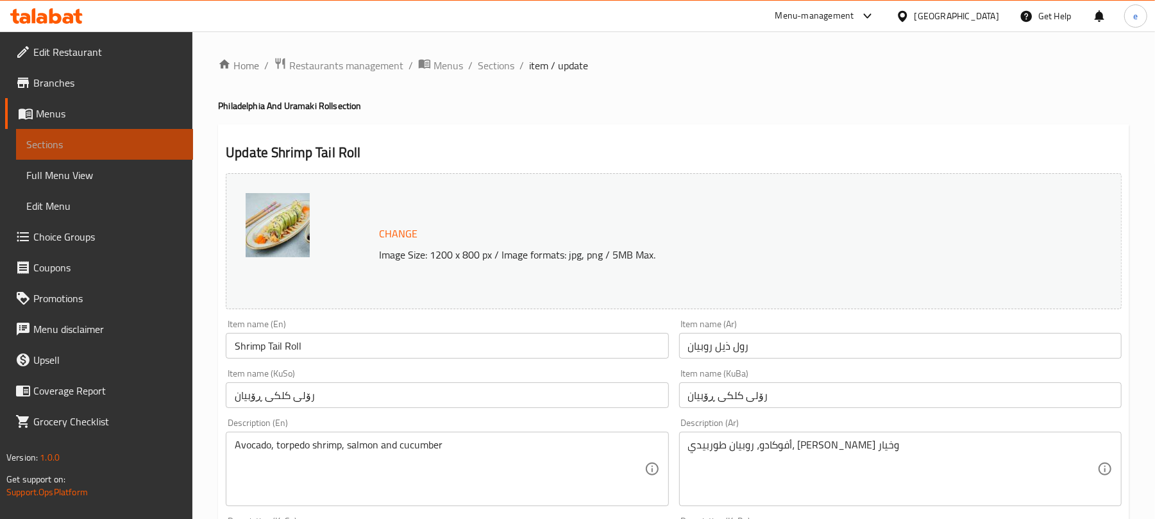
click at [47, 144] on span "Sections" at bounding box center [104, 144] width 156 height 15
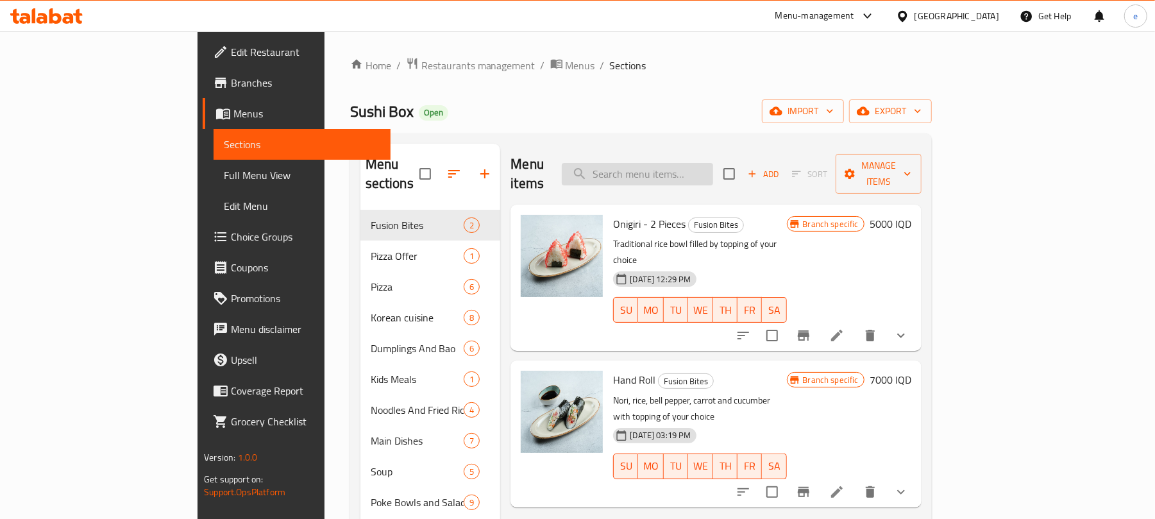
click at [685, 169] on input "search" at bounding box center [637, 174] width 151 height 22
paste input "Vegan roll"
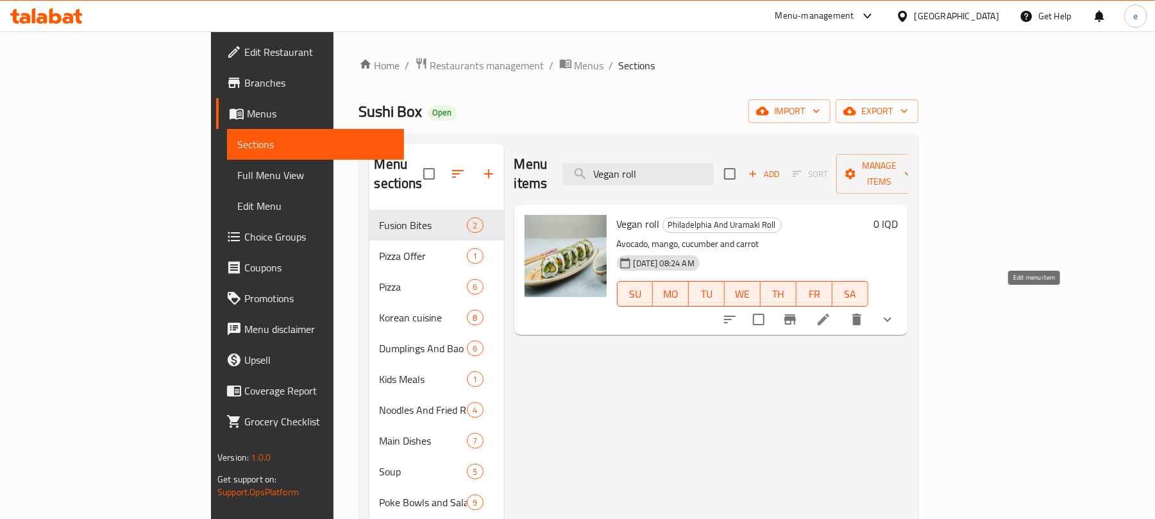
type input "Vegan roll"
click at [831, 312] on icon at bounding box center [823, 319] width 15 height 15
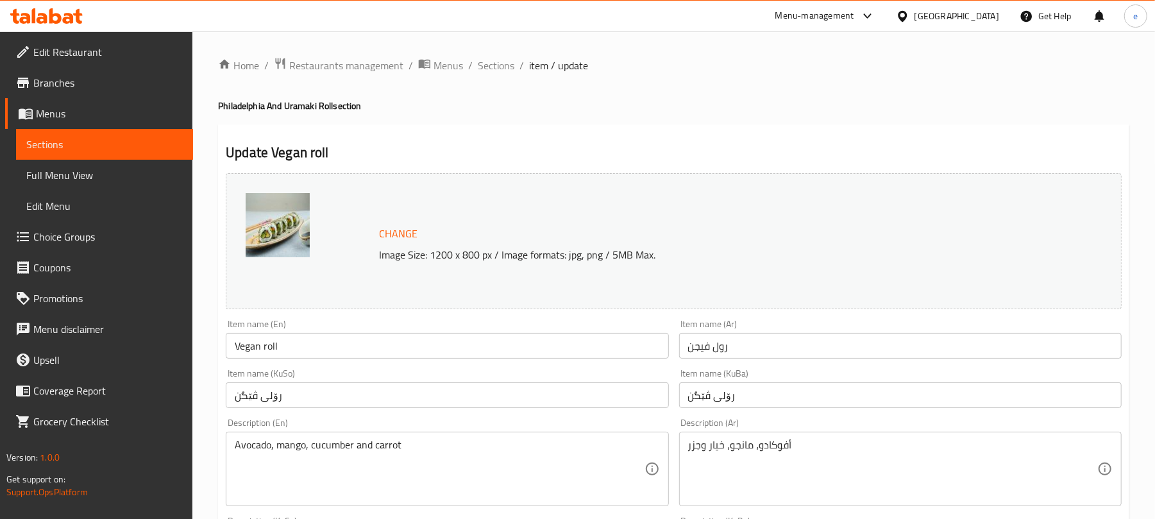
click at [96, 145] on span "Sections" at bounding box center [104, 144] width 156 height 15
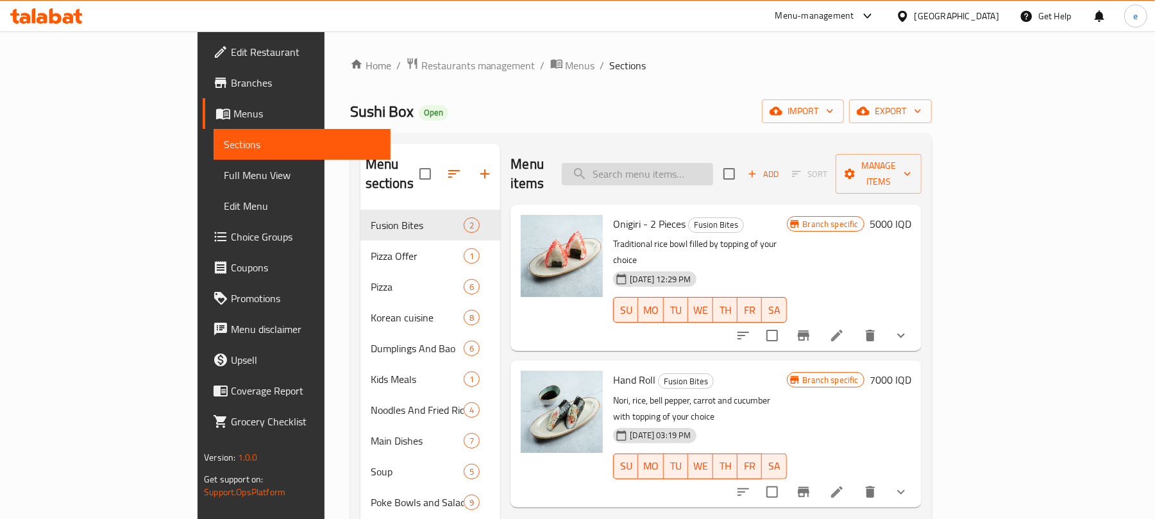
click at [713, 165] on input "search" at bounding box center [637, 174] width 151 height 22
paste input "Fire Roll"
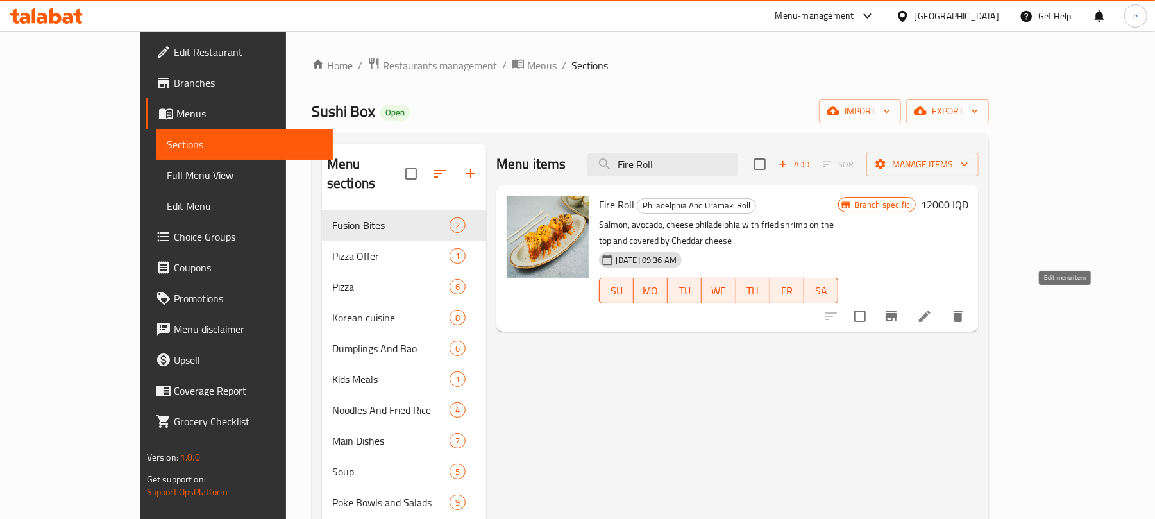
type input "Fire Roll"
click at [930, 310] on icon at bounding box center [925, 316] width 12 height 12
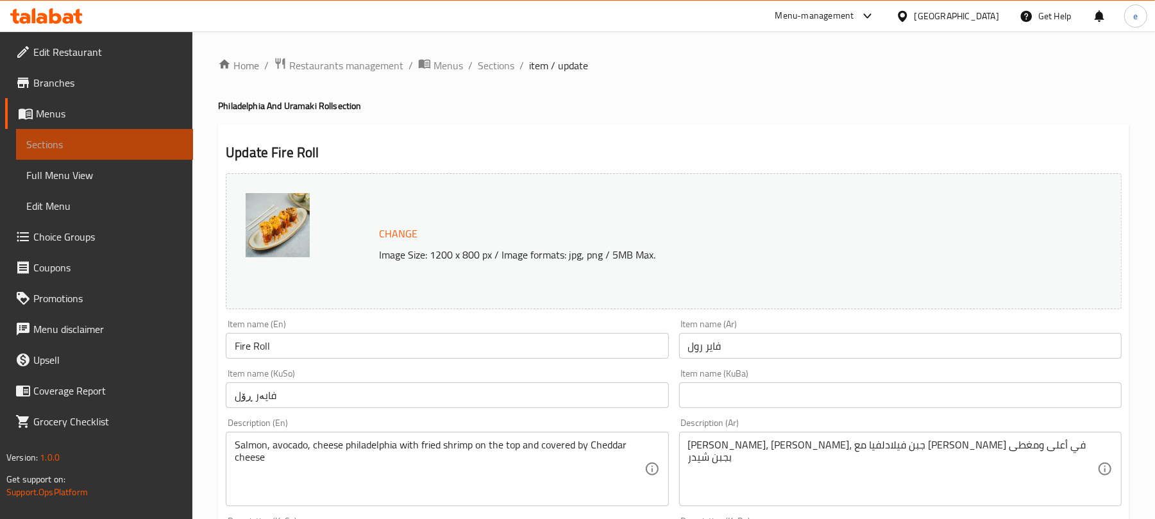
click at [116, 147] on span "Sections" at bounding box center [104, 144] width 156 height 15
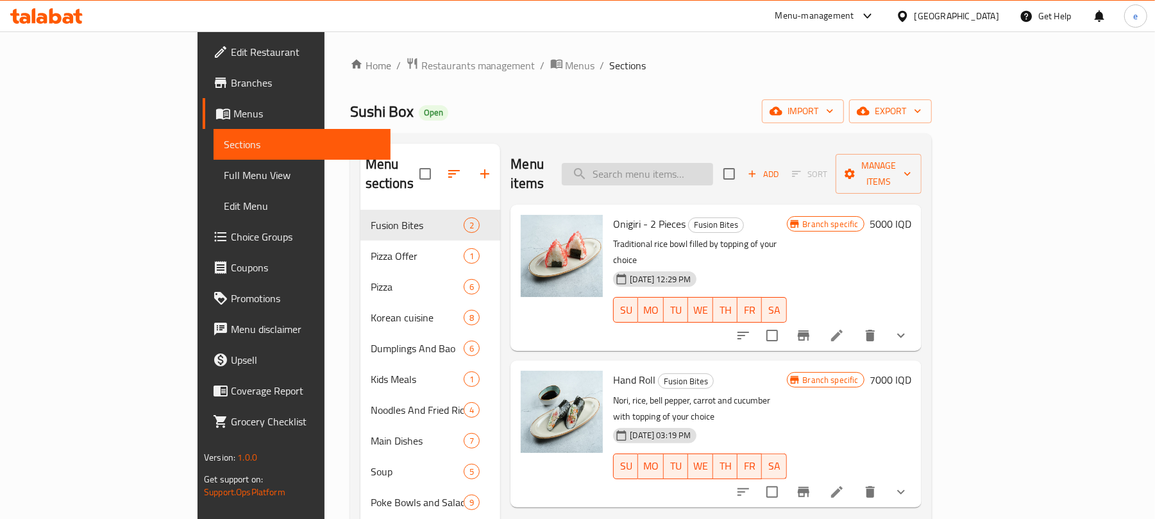
click at [676, 163] on input "search" at bounding box center [637, 174] width 151 height 22
paste input "Snow Roll"
type input "Snow Roll"
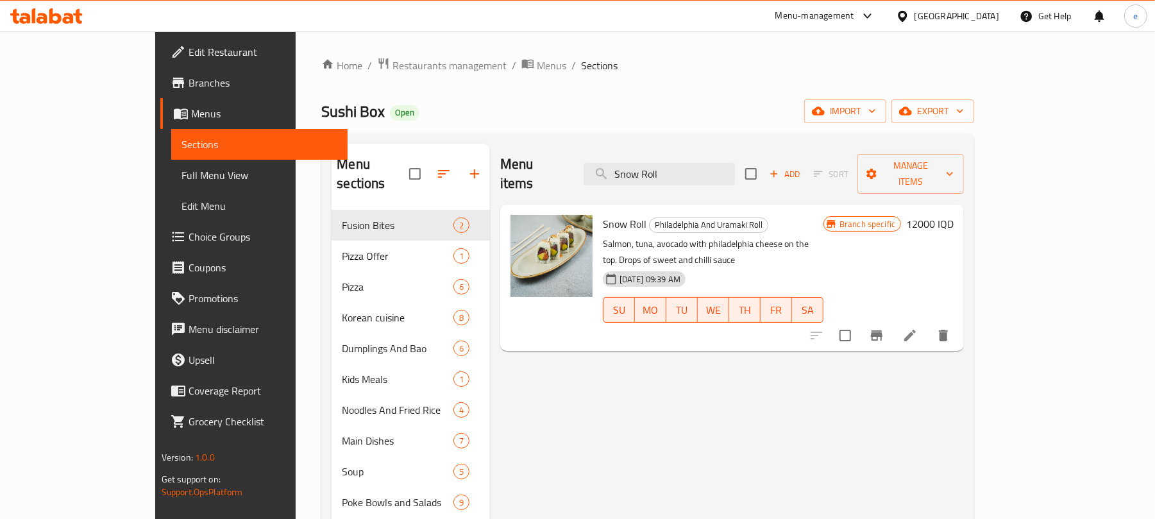
click at [928, 324] on li at bounding box center [910, 335] width 36 height 23
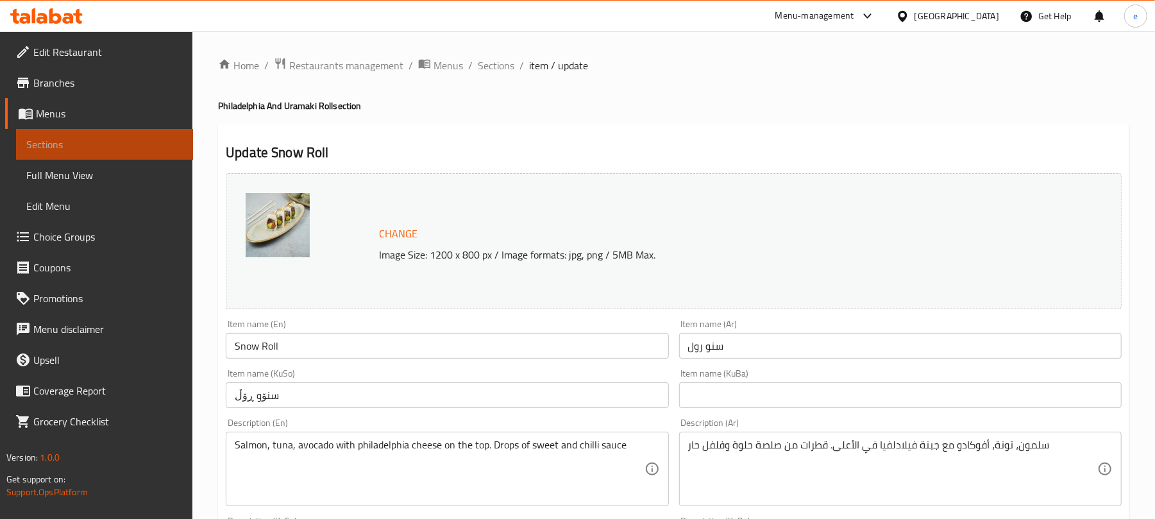
click at [75, 137] on span "Sections" at bounding box center [104, 144] width 156 height 15
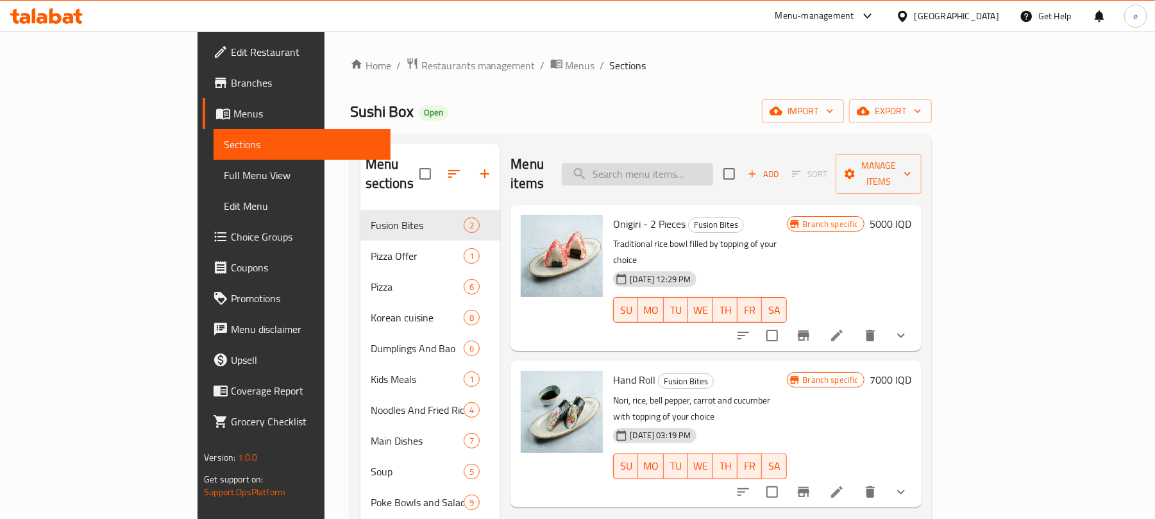
click at [713, 170] on input "search" at bounding box center [637, 174] width 151 height 22
paste input "Salmon On Top"
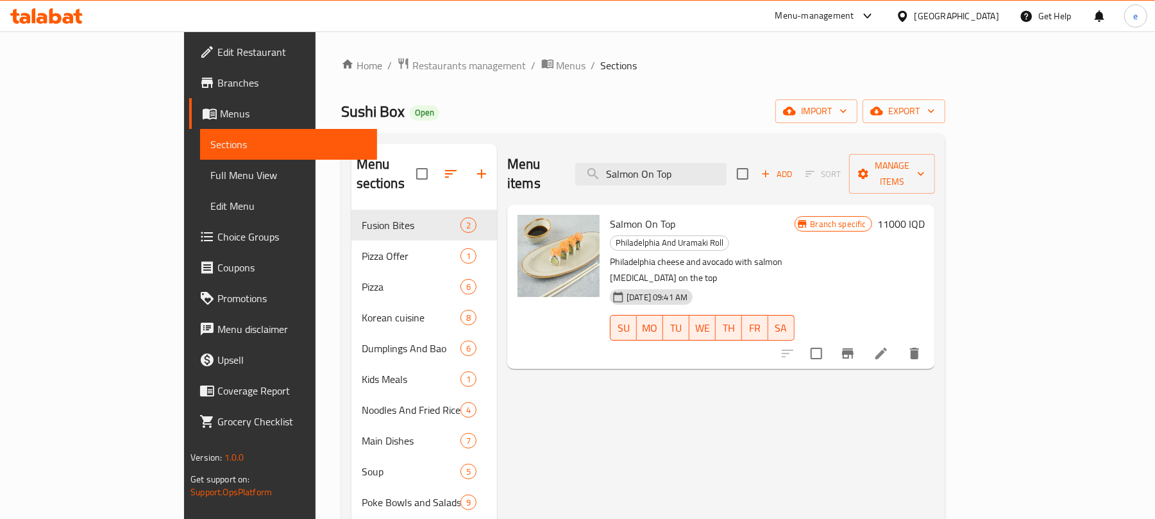
type input "Salmon On Top"
click at [889, 346] on icon at bounding box center [880, 353] width 15 height 15
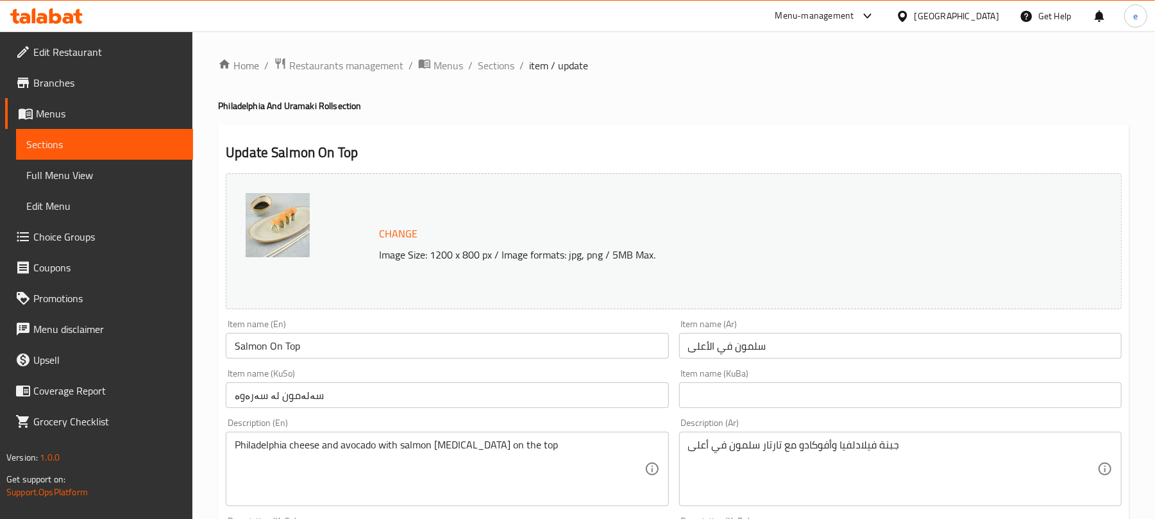
click at [155, 156] on link "Sections" at bounding box center [104, 144] width 177 height 31
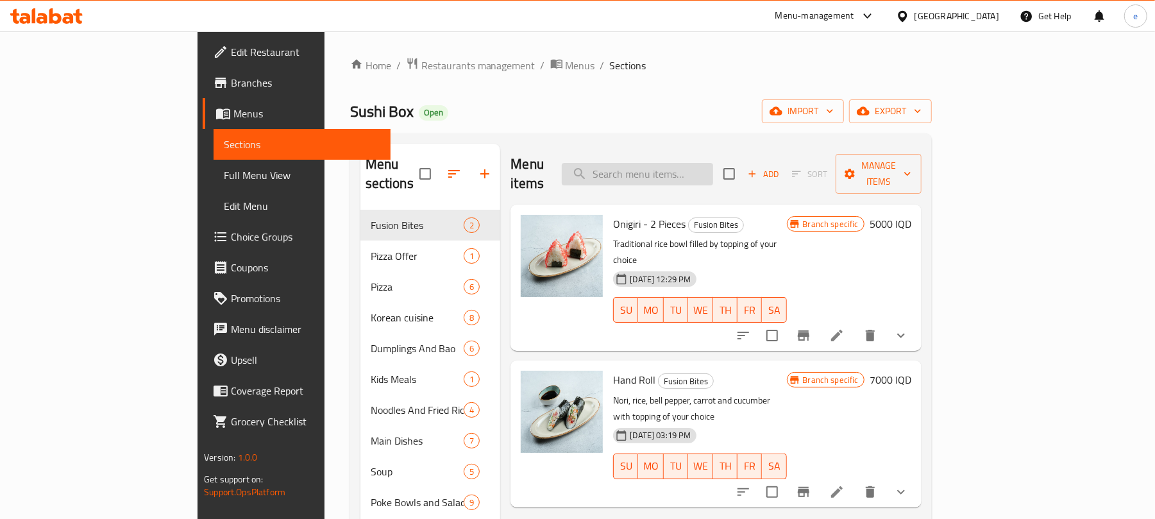
click at [713, 168] on input "search" at bounding box center [637, 174] width 151 height 22
paste input "Salmon Philadelphia - 4 Pieces"
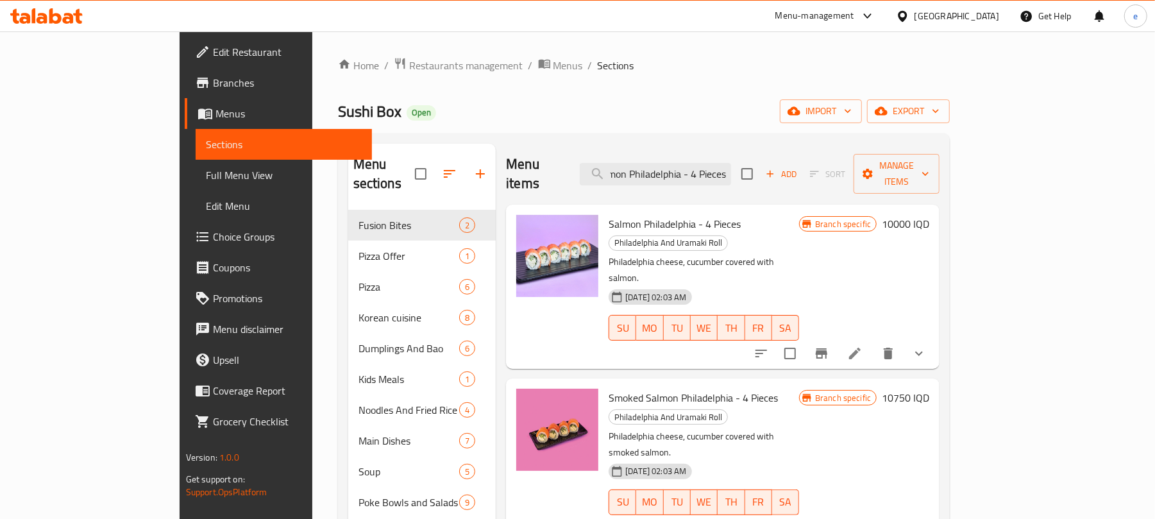
type input "Salmon Philadelphia - 4 Pieces"
click at [860, 347] on icon at bounding box center [855, 353] width 12 height 12
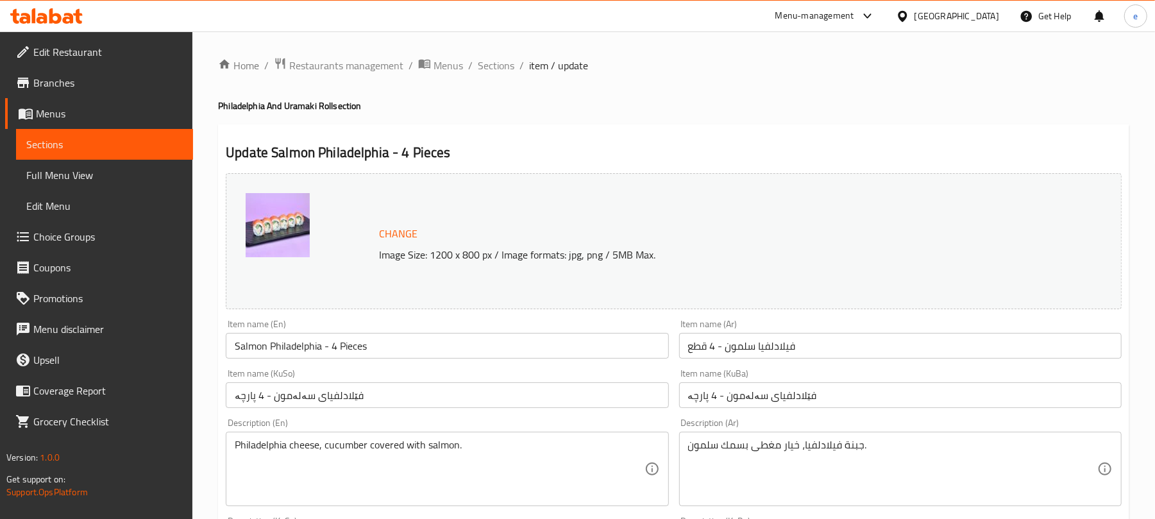
click at [140, 131] on link "Sections" at bounding box center [104, 144] width 177 height 31
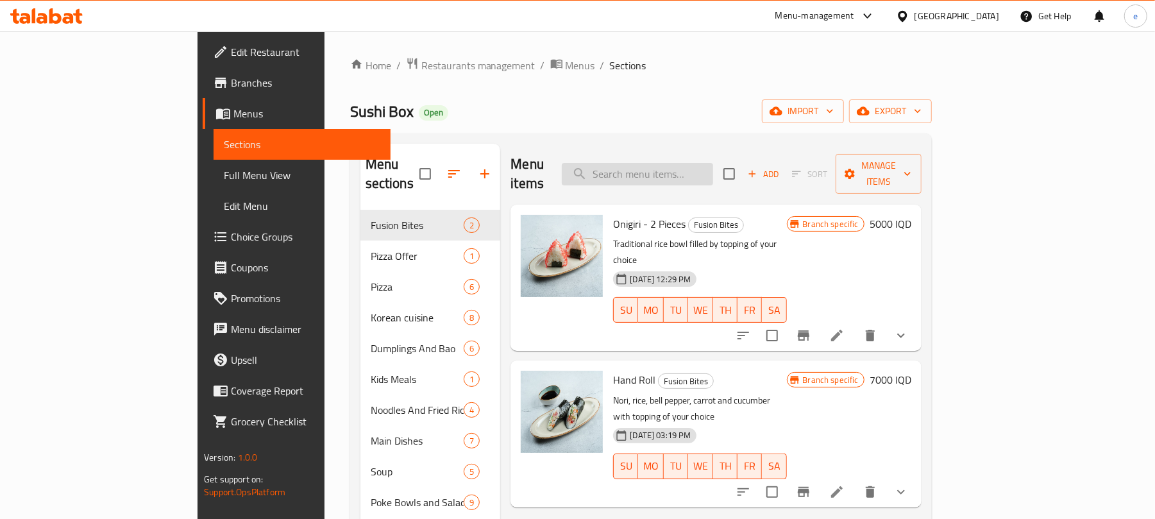
click at [713, 174] on input "search" at bounding box center [637, 174] width 151 height 22
paste input "Smoked Salmon Philadelphia - 4 Pieces"
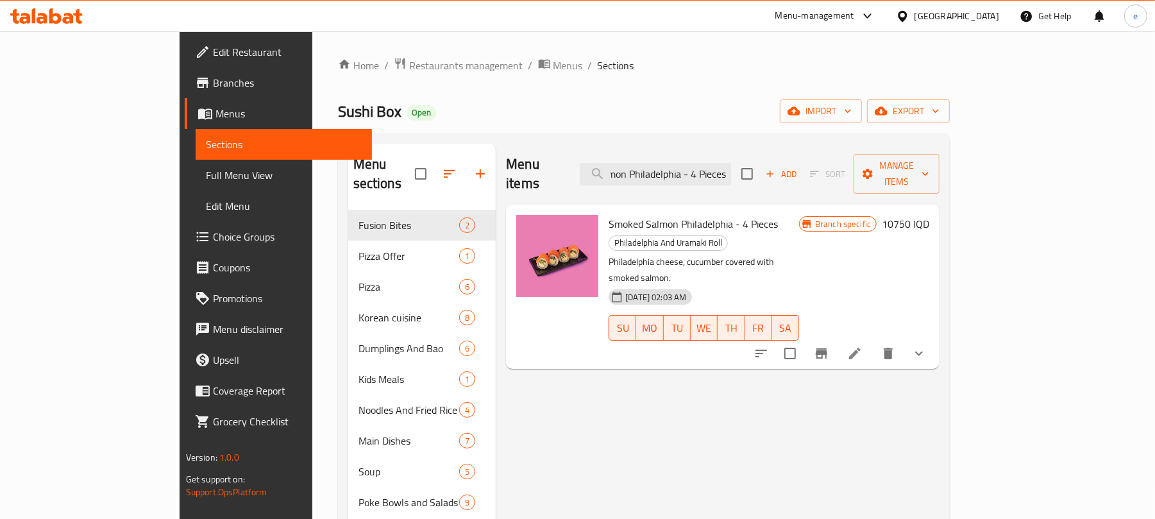
type input "Smoked Salmon Philadelphia - 4 Pieces"
click at [862, 346] on icon at bounding box center [854, 353] width 15 height 15
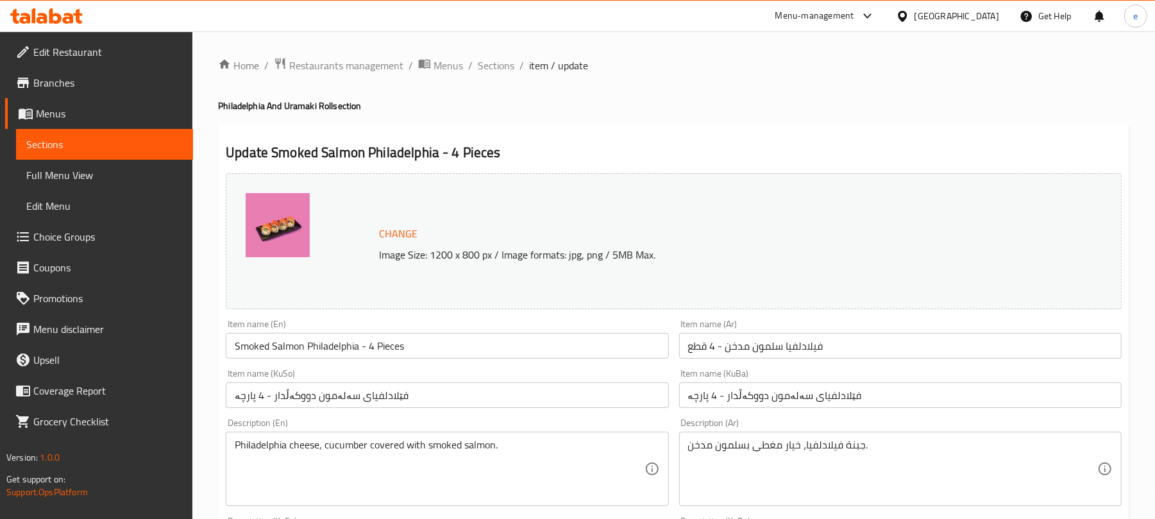
click at [137, 151] on span "Sections" at bounding box center [104, 144] width 156 height 15
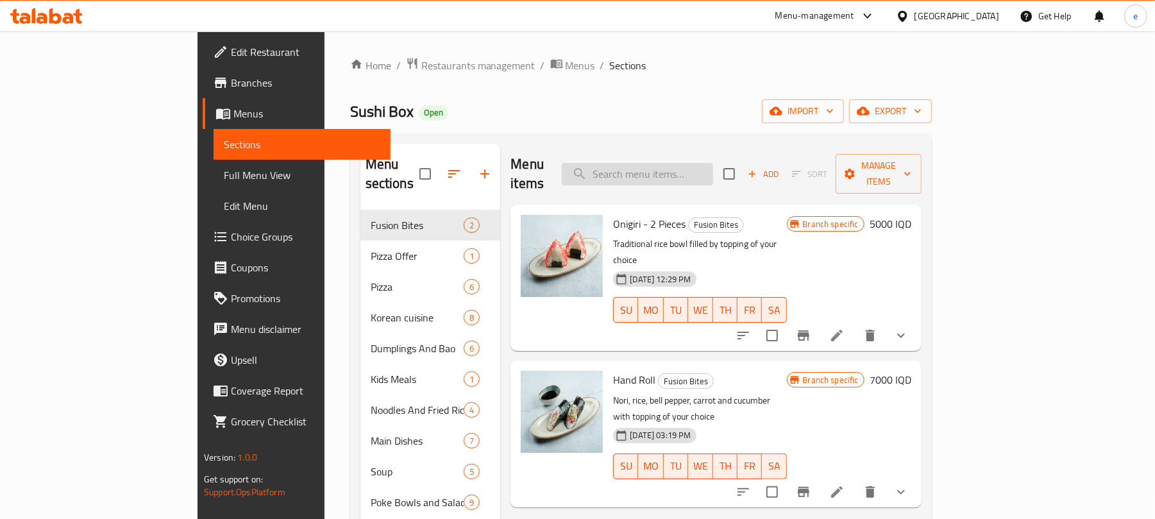
click at [699, 163] on input "search" at bounding box center [637, 174] width 151 height 22
paste input "Spicy Crab Uramaki - 4 Pieces"
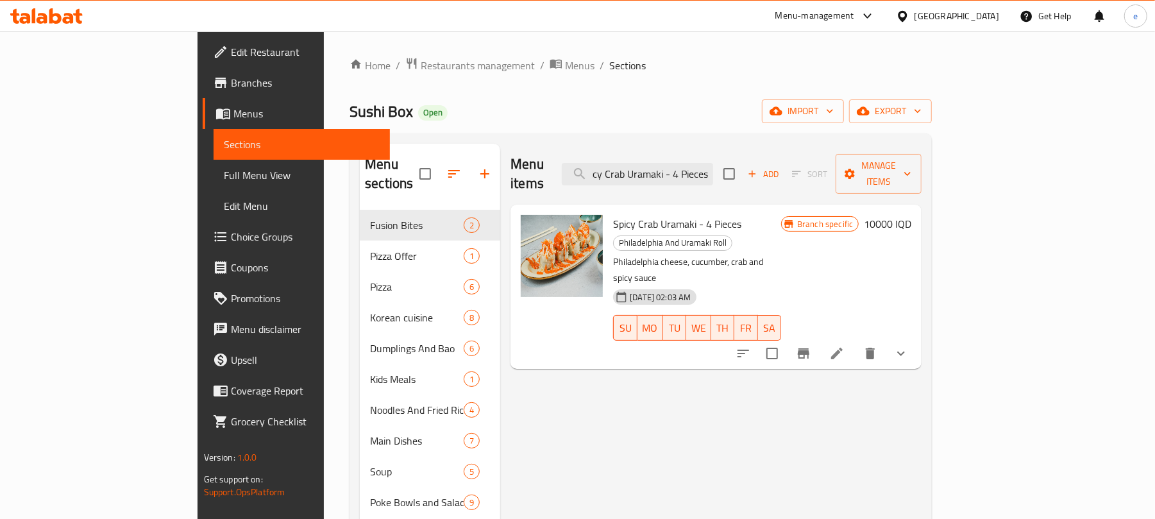
type input "Spicy Crab Uramaki - 4 Pieces"
click at [842, 347] on icon at bounding box center [837, 353] width 12 height 12
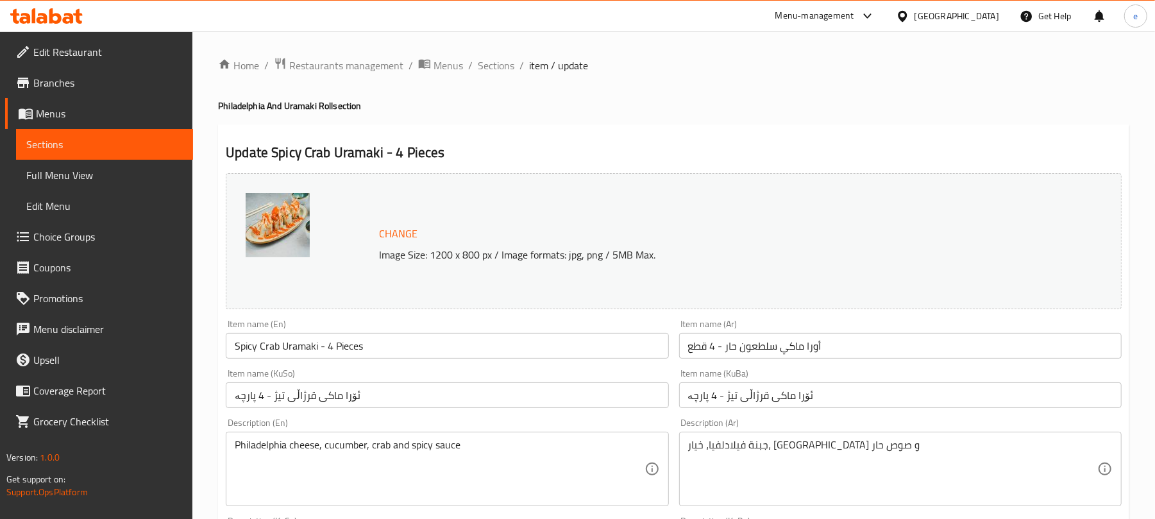
click at [109, 129] on link "Sections" at bounding box center [104, 144] width 177 height 31
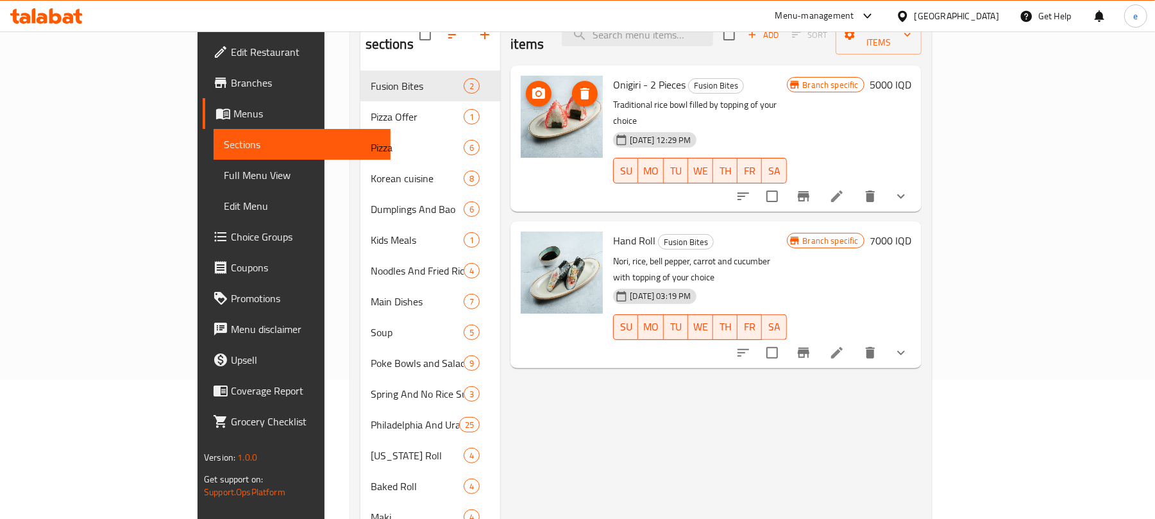
scroll to position [171, 0]
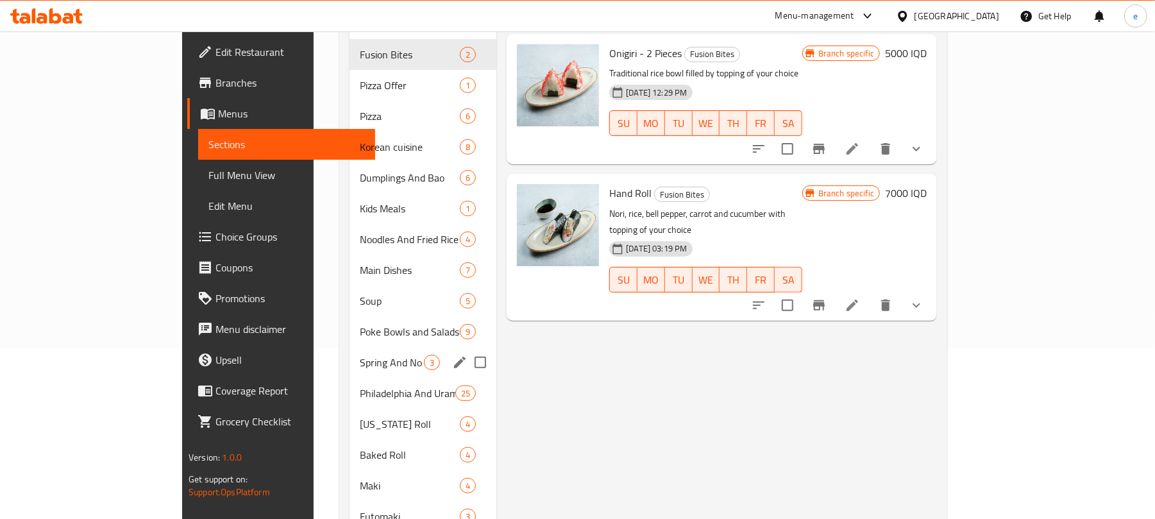
click at [360, 355] on span "Spring And No Rice Sushi" at bounding box center [392, 362] width 64 height 15
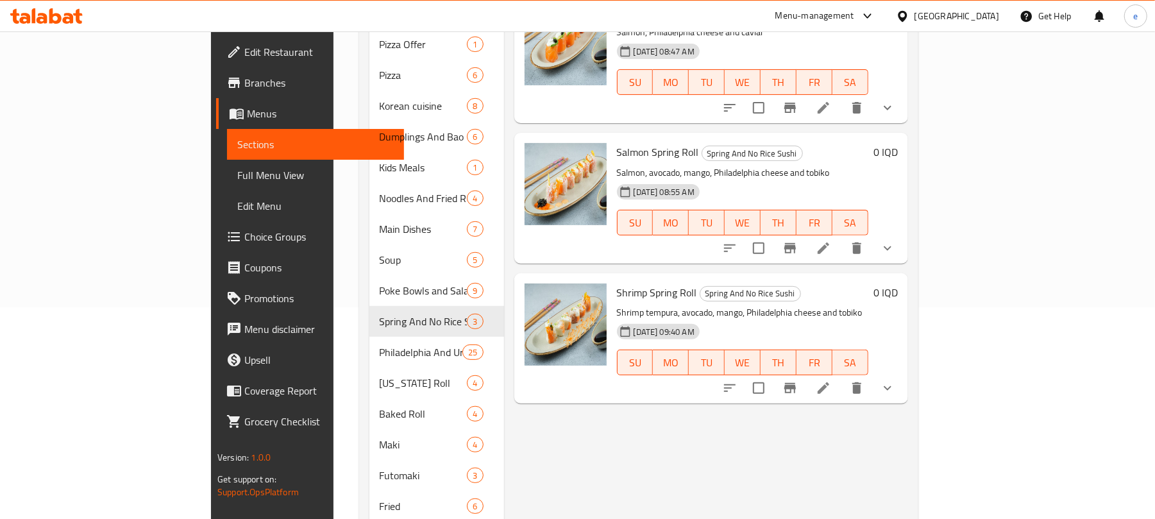
scroll to position [171, 0]
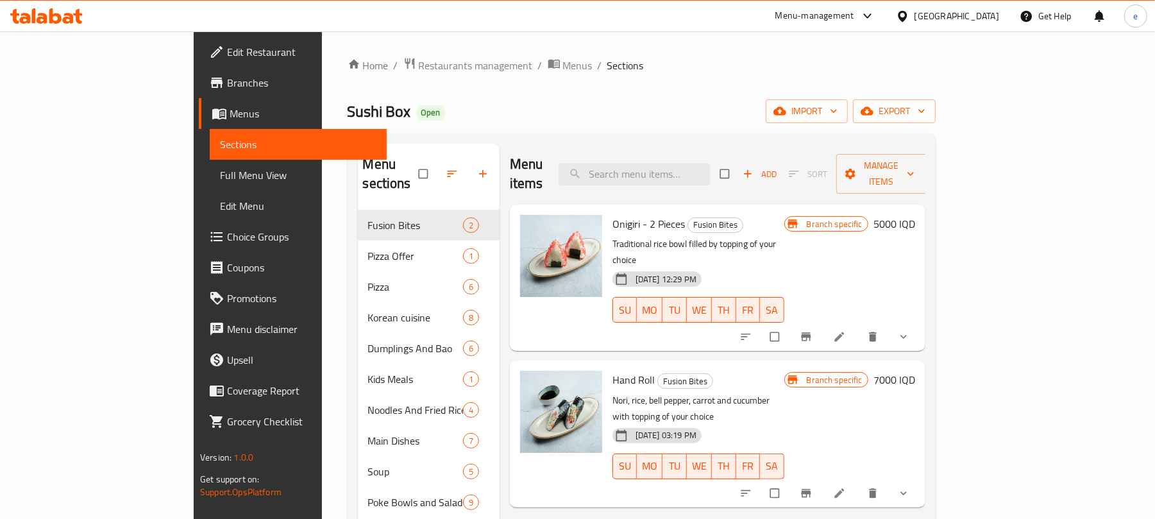
click at [220, 177] on span "Full Menu View" at bounding box center [298, 174] width 156 height 15
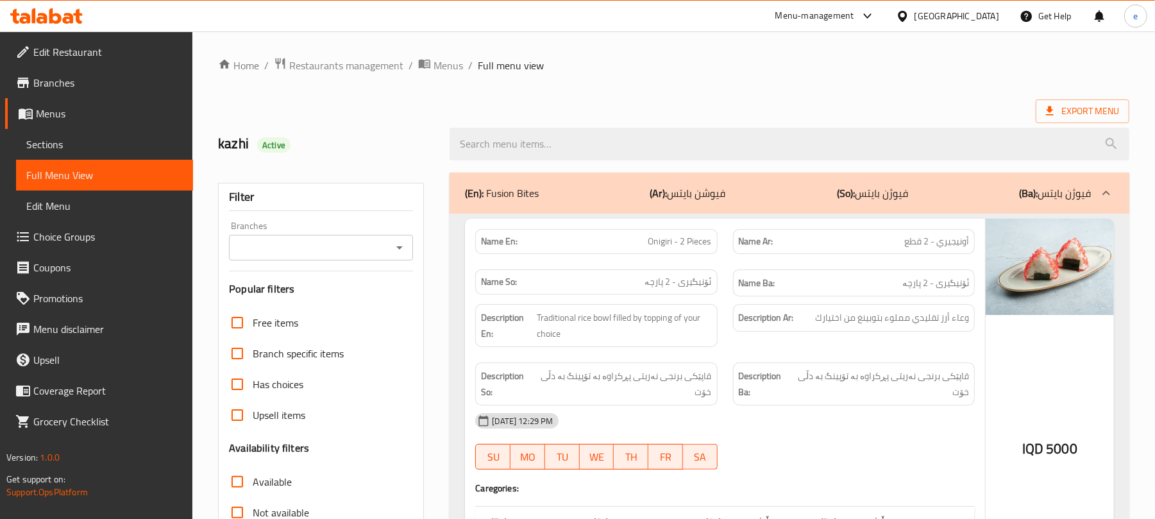
click at [403, 240] on icon "Open" at bounding box center [399, 247] width 15 height 15
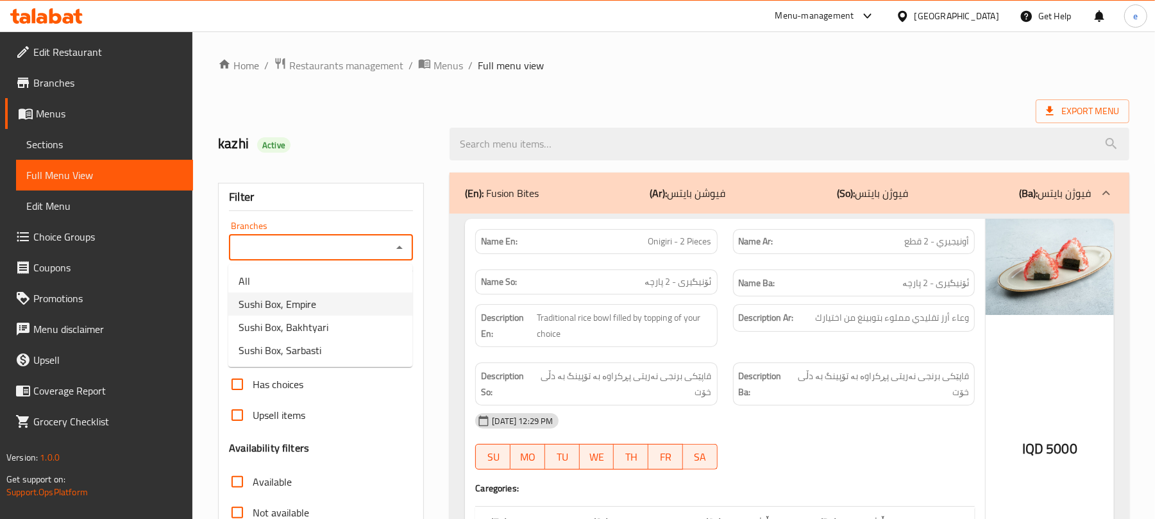
click at [314, 309] on span "Sushi Box, Empire" at bounding box center [277, 303] width 78 height 15
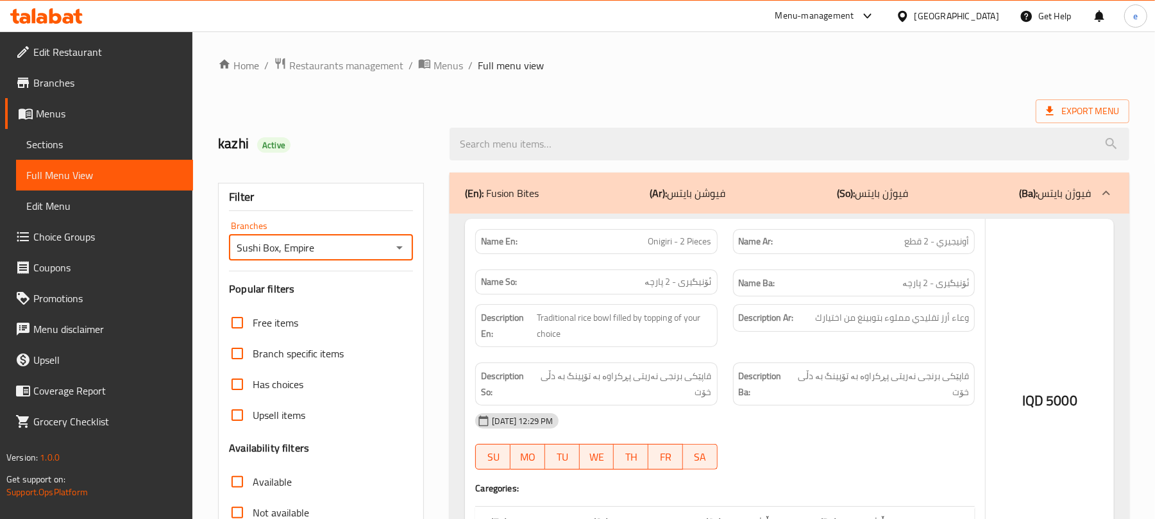
click at [399, 252] on div at bounding box center [577, 259] width 1155 height 519
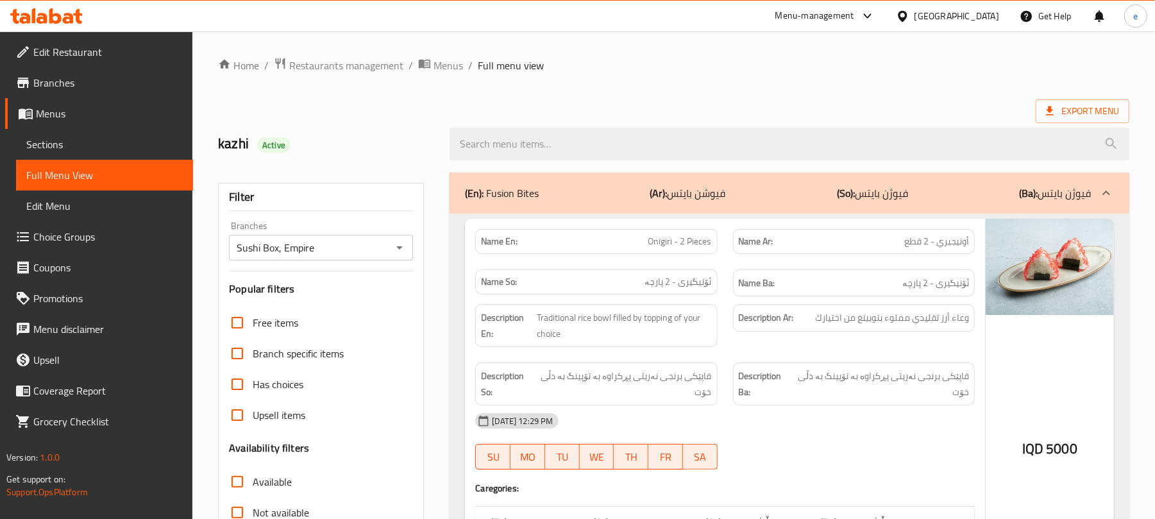
click at [398, 249] on icon "Open" at bounding box center [399, 247] width 15 height 15
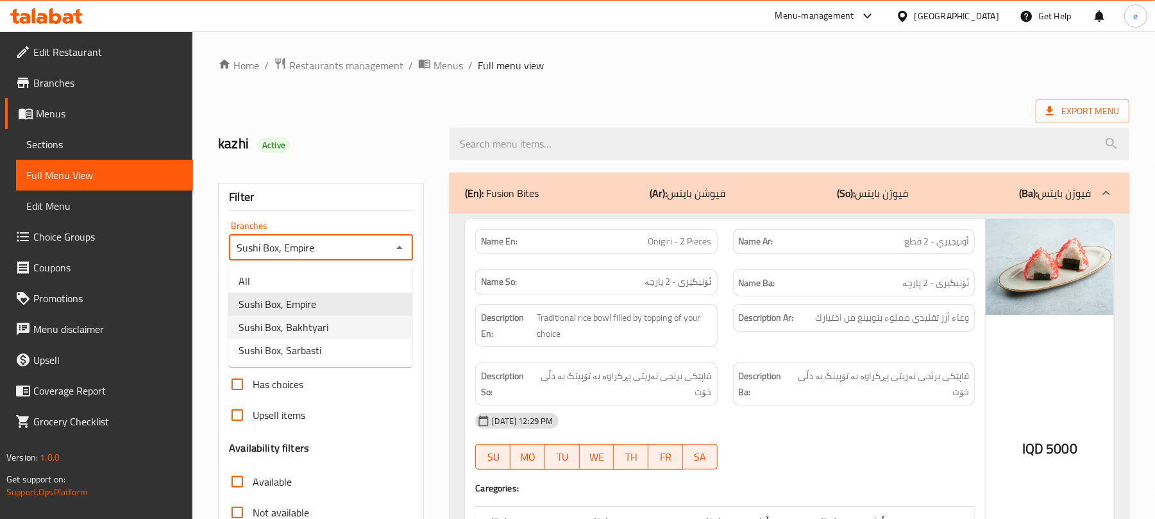
click at [328, 324] on li "Sushi Box, Bakhtyari" at bounding box center [320, 326] width 184 height 23
type input "Sushi Box, Bakhtyari"
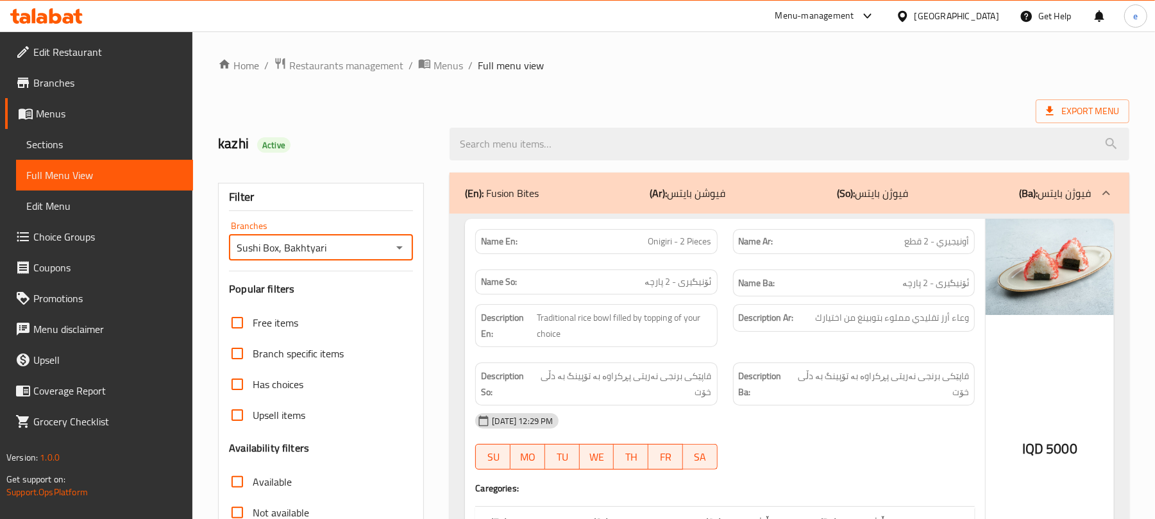
scroll to position [342, 0]
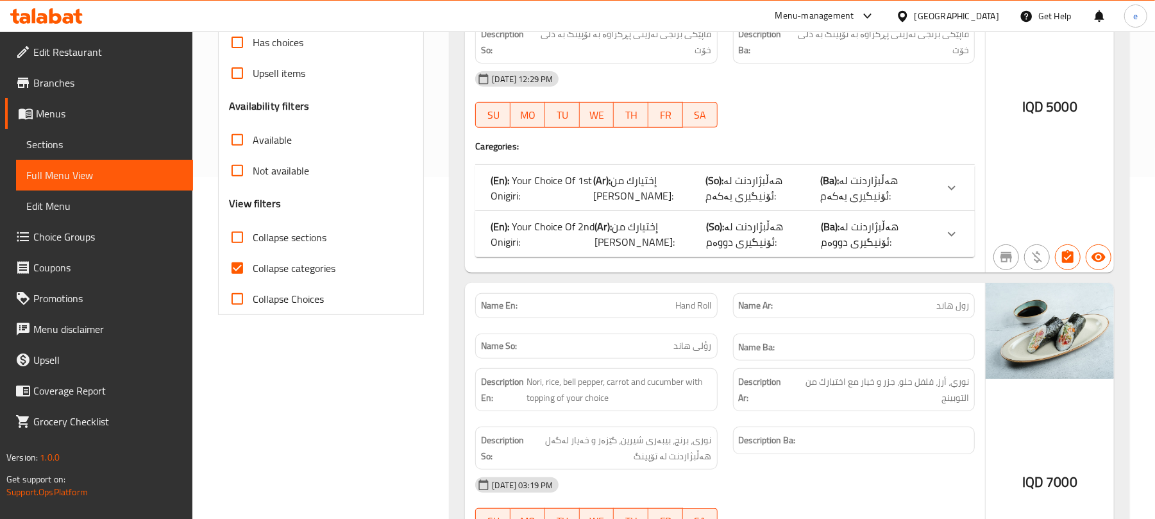
click at [238, 242] on input "Collapse sections" at bounding box center [237, 237] width 31 height 31
checkbox input "true"
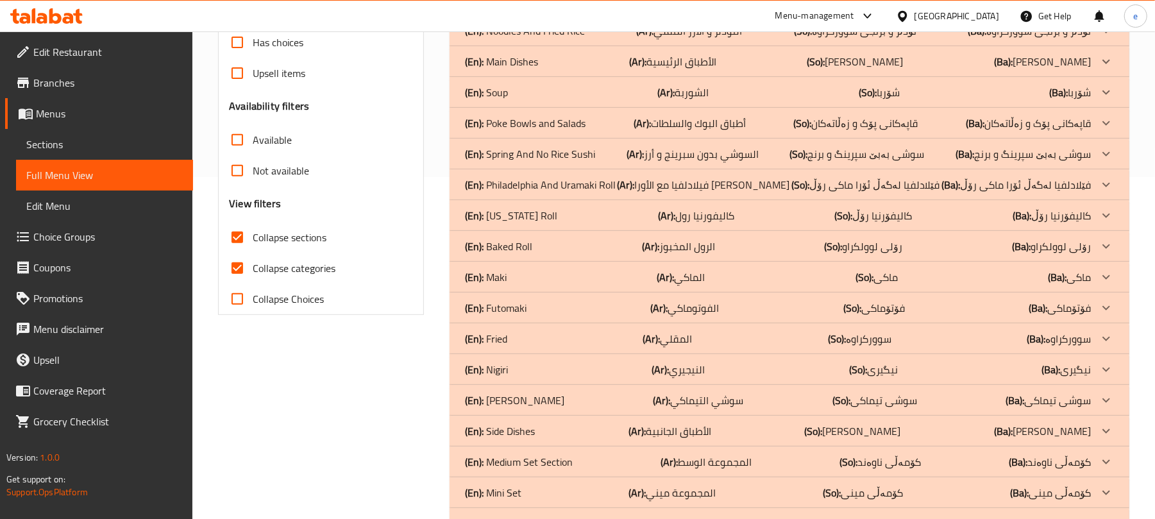
click at [569, 155] on p "(En): Spring And No Rice Sushi" at bounding box center [530, 153] width 130 height 15
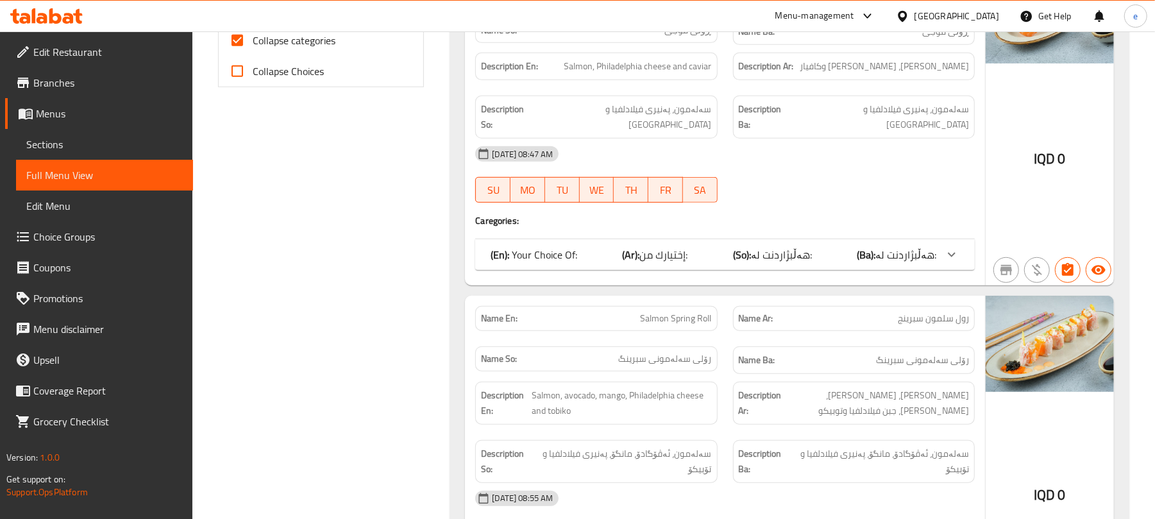
scroll to position [683, 0]
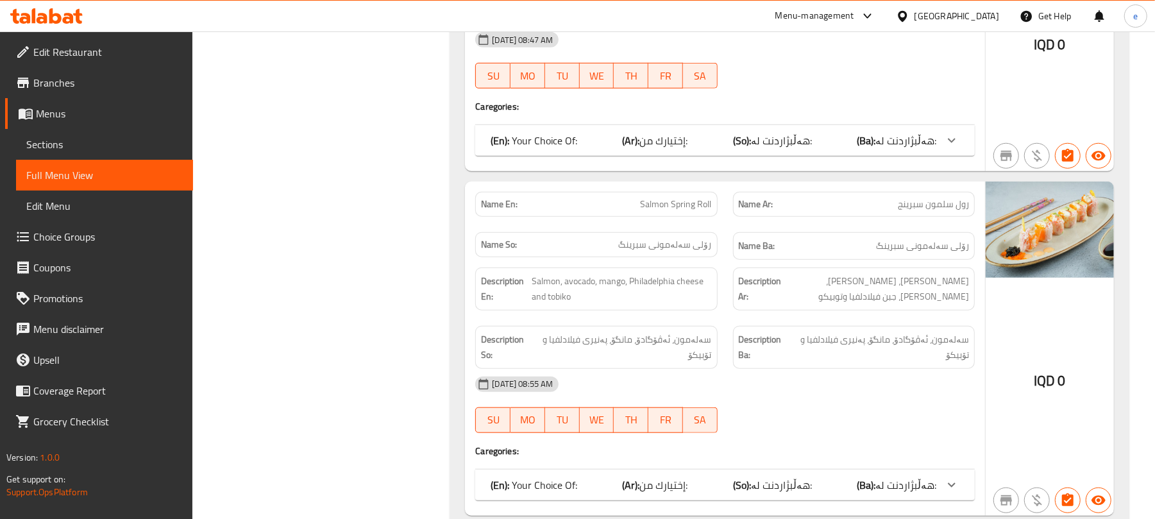
click at [682, 197] on span "Salmon Spring Roll" at bounding box center [675, 203] width 71 height 13
copy span "Salmon Spring Roll"
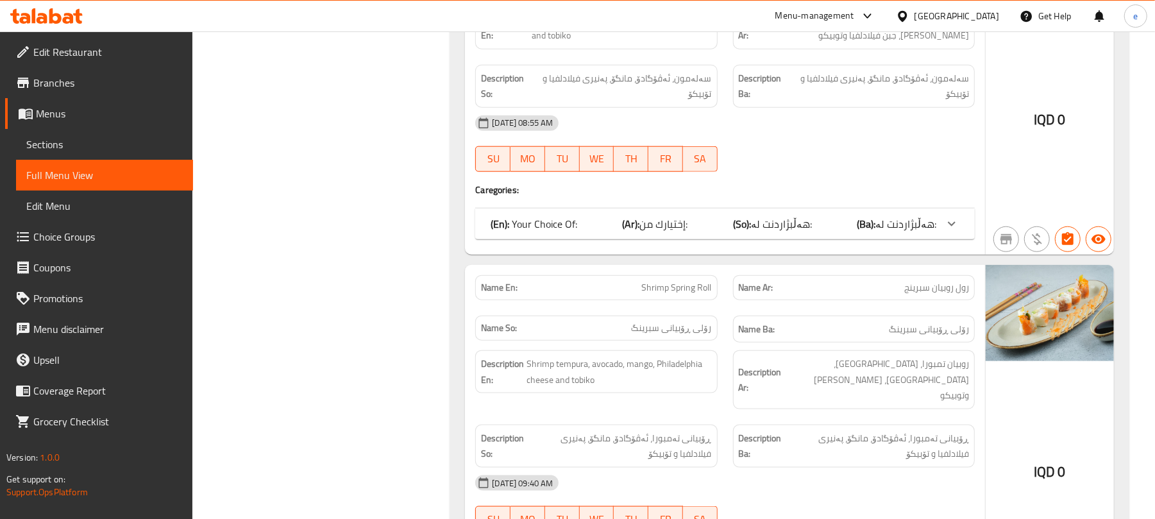
scroll to position [1026, 0]
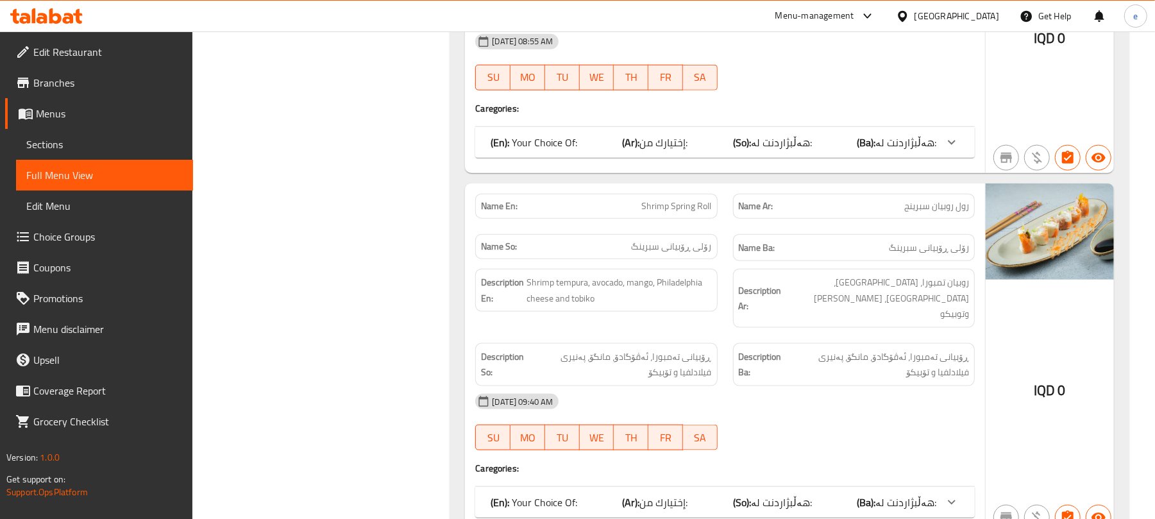
click at [681, 199] on span "Shrimp Spring Roll" at bounding box center [677, 205] width 70 height 13
copy span "Shrimp Spring Roll"
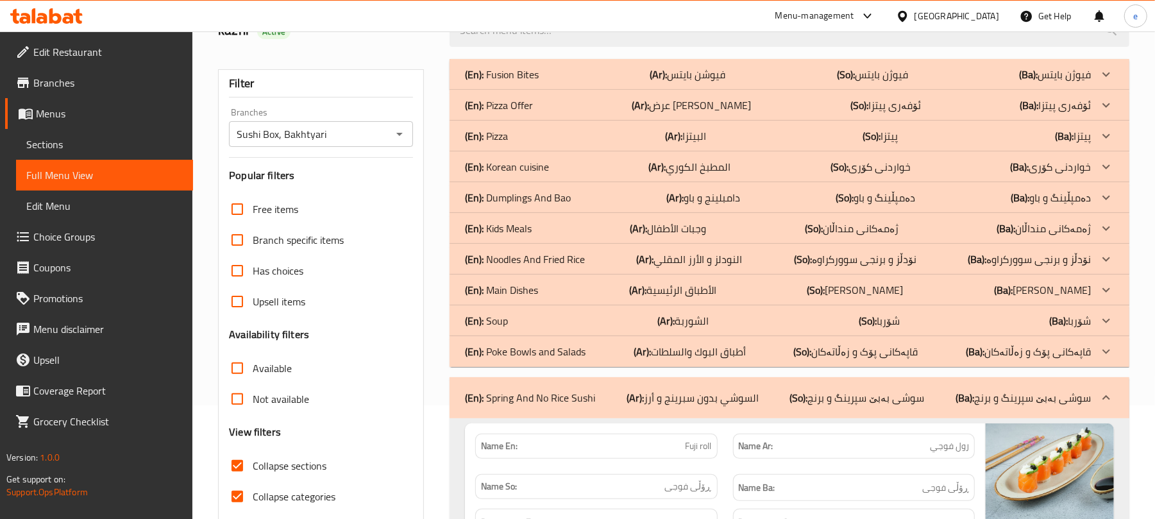
scroll to position [171, 0]
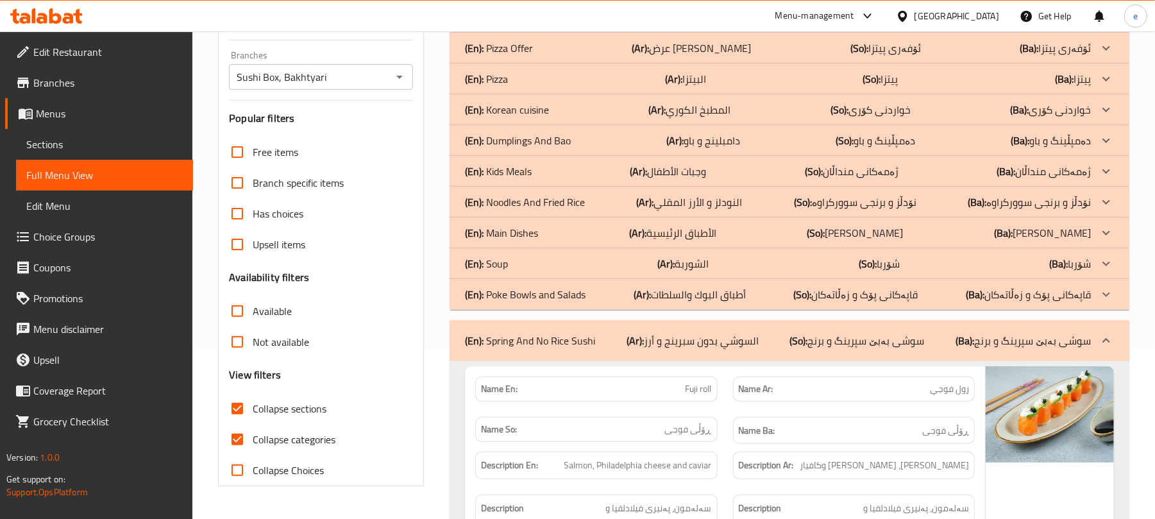
click at [613, 347] on div "(En): Spring And No Rice Sushi (Ar): السوشي بدون سبرينج و أرز (So): سوشی بەبێ س…" at bounding box center [778, 340] width 626 height 15
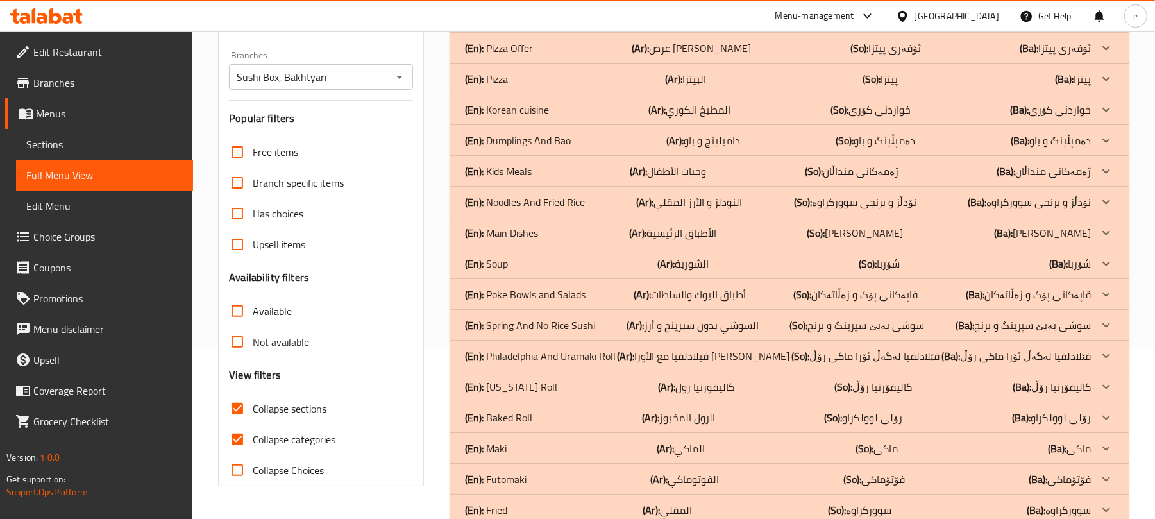
scroll to position [342, 0]
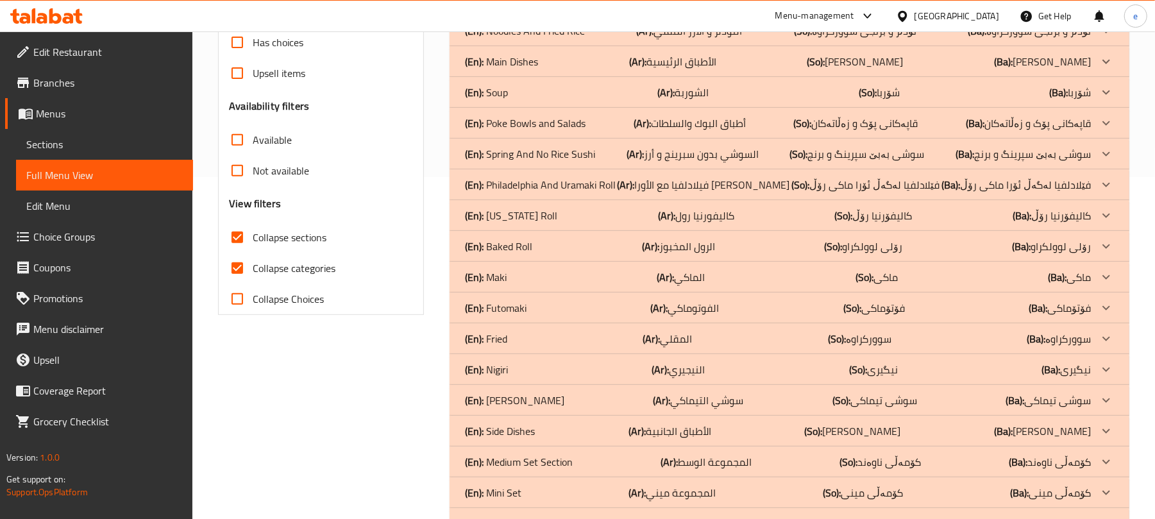
click at [541, 183] on p "(En): Philadelphia And Uramaki Roll" at bounding box center [540, 184] width 151 height 15
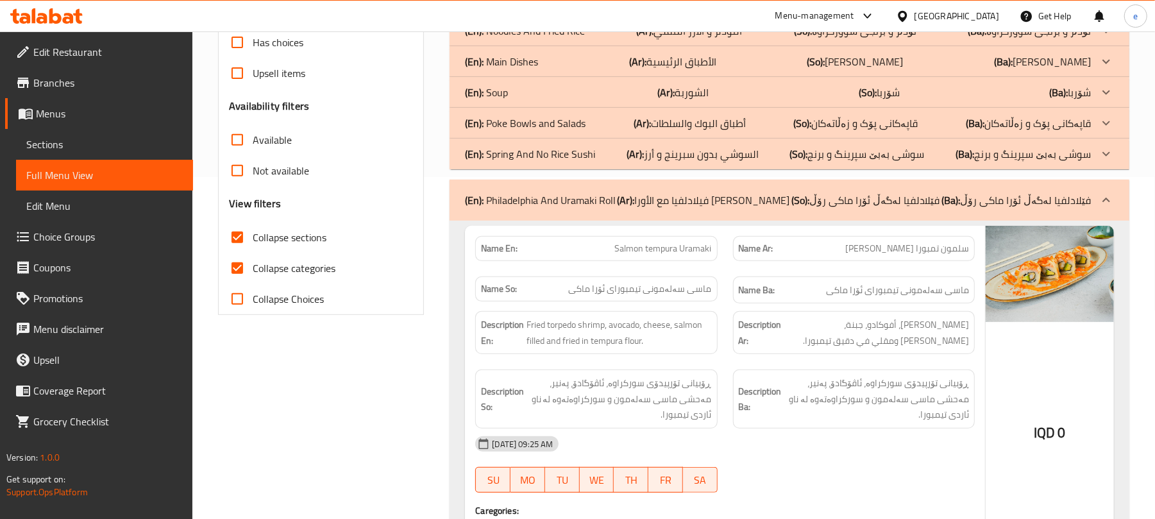
click at [678, 252] on span "Salmon tempura Uramaki" at bounding box center [663, 248] width 97 height 13
copy span "Salmon tempura Uramaki"
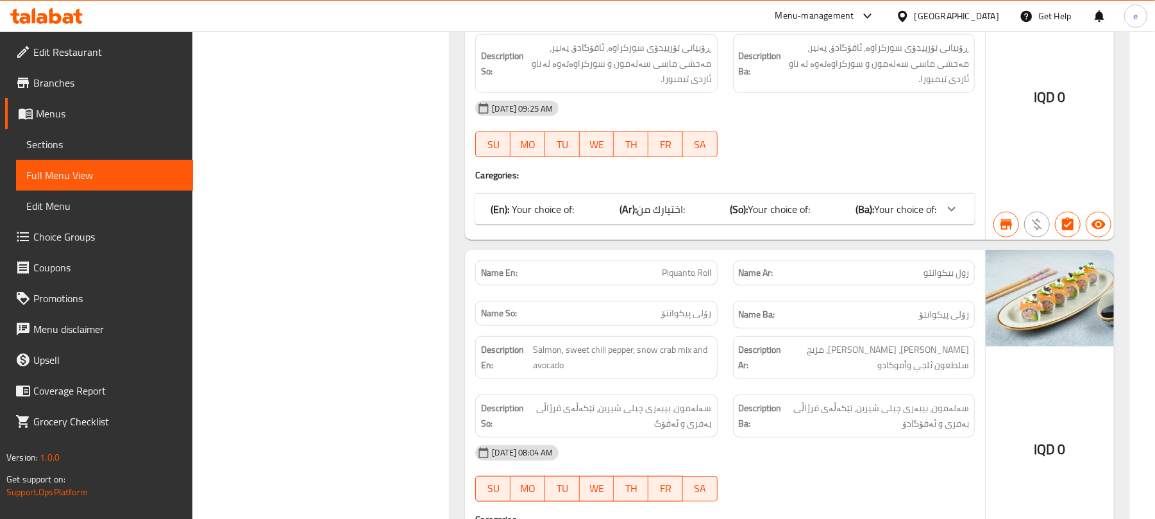
scroll to position [683, 0]
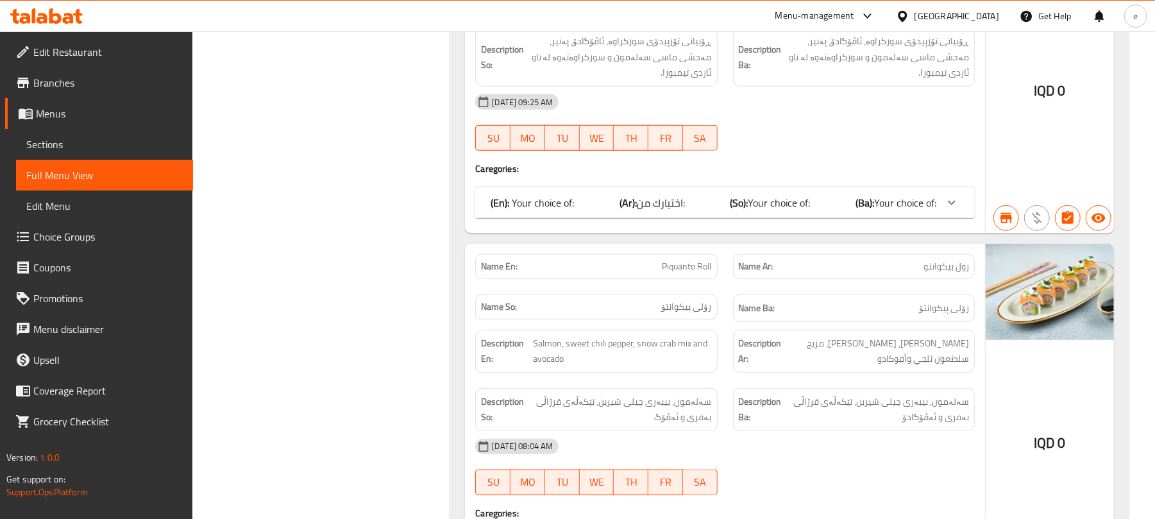
click at [695, 271] on span "Piquanto Roll" at bounding box center [686, 266] width 49 height 13
copy span "Piquanto Roll"
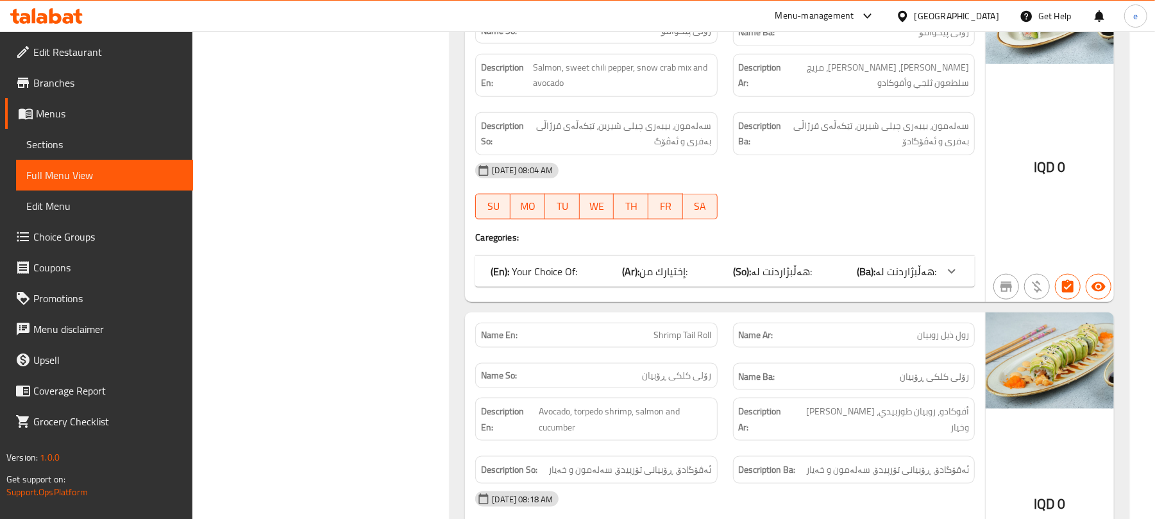
scroll to position [1026, 0]
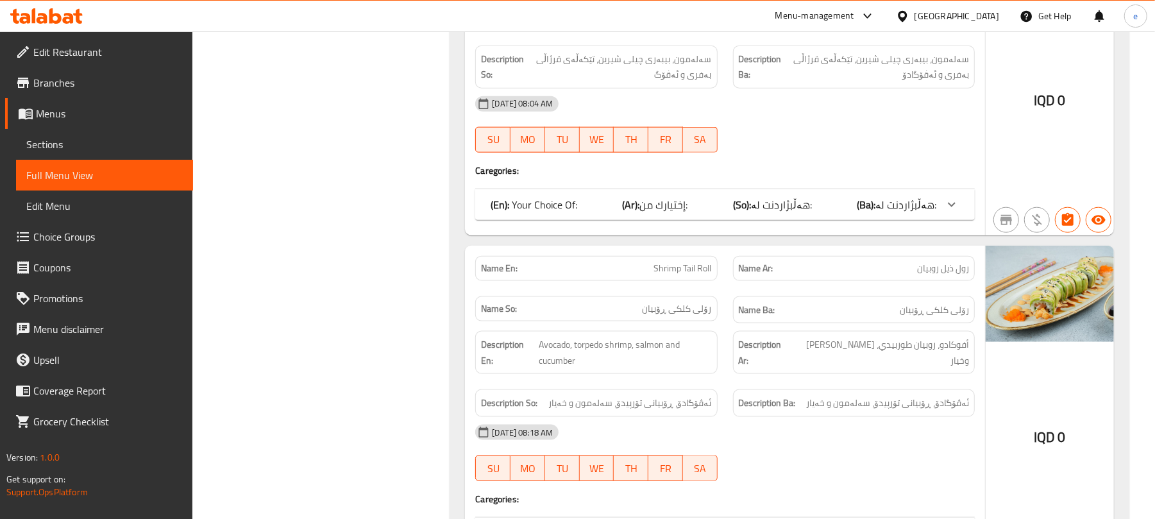
click at [691, 271] on span "Shrimp Tail Roll" at bounding box center [683, 268] width 58 height 13
copy span "Shrimp Tail Roll"
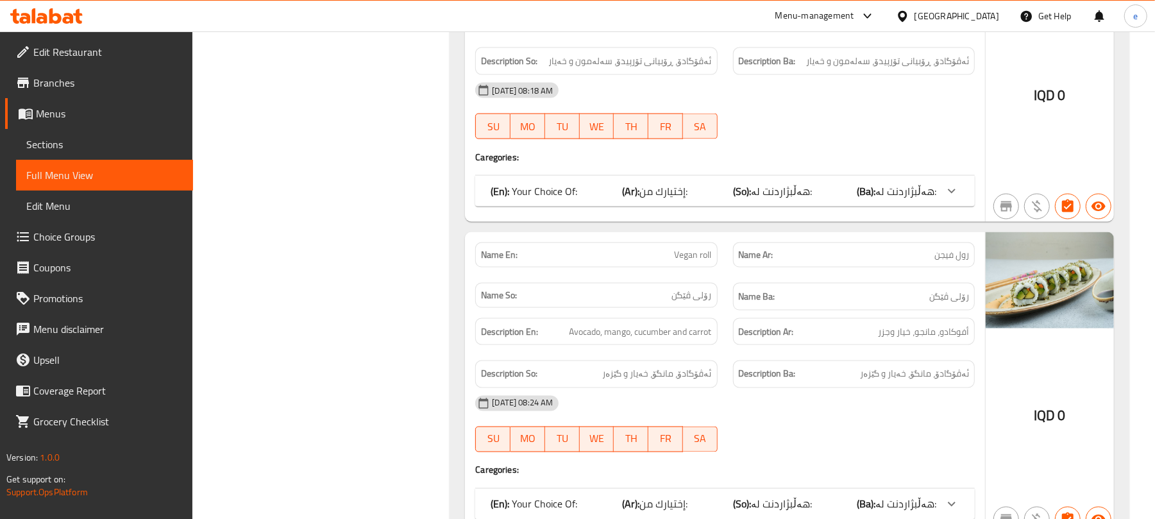
scroll to position [1539, 0]
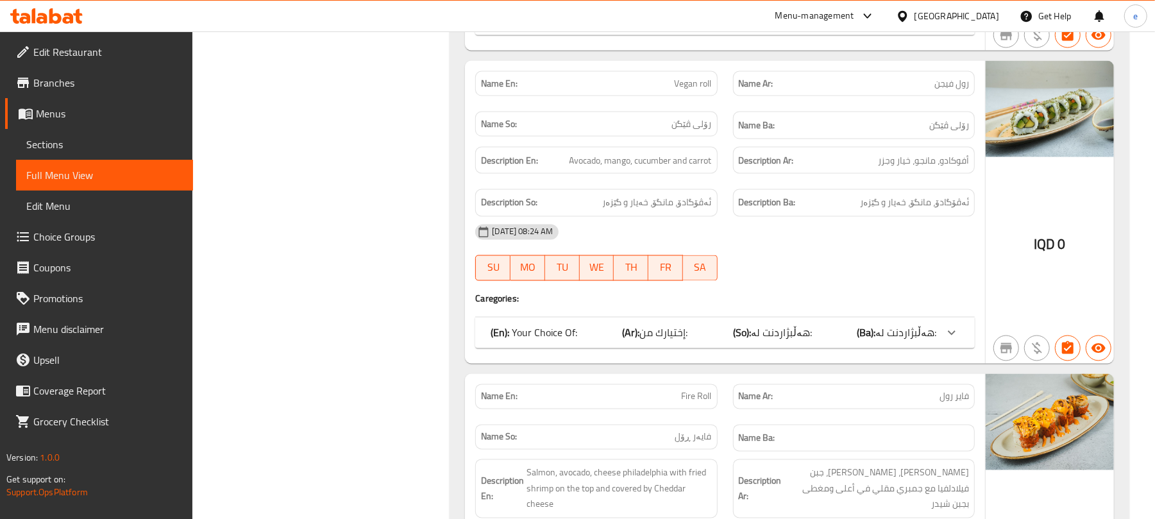
click at [696, 90] on span "Vegan roll" at bounding box center [692, 83] width 37 height 13
copy span "Vegan roll"
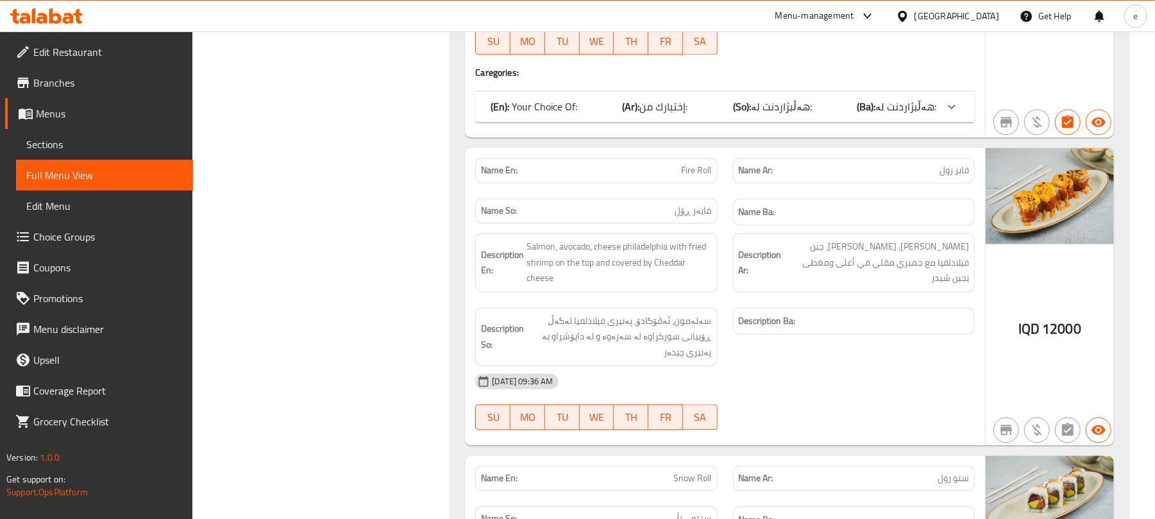
scroll to position [1880, 0]
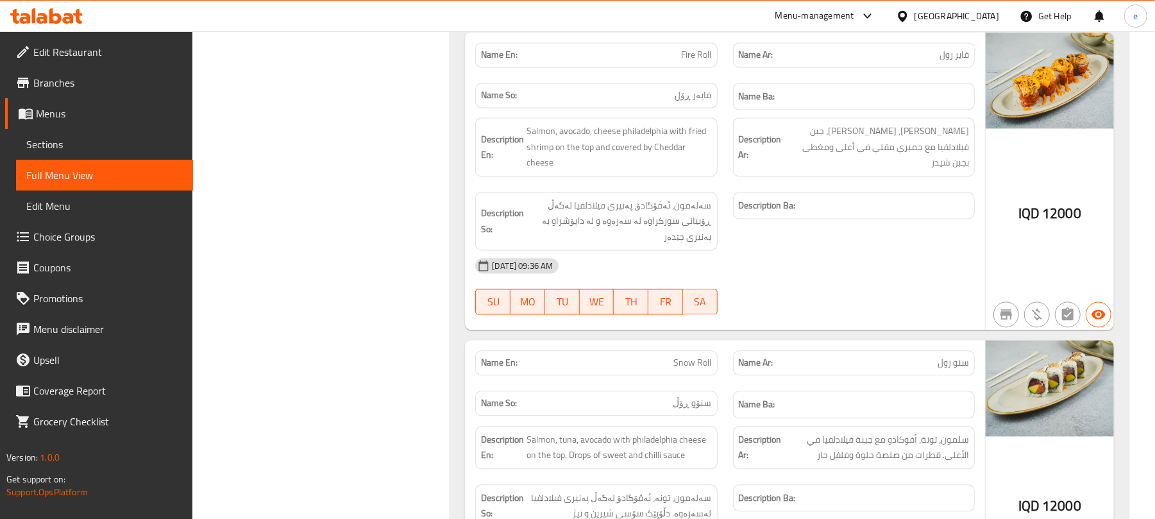
click at [698, 62] on span "Fire Roll" at bounding box center [697, 54] width 30 height 13
copy span "Fire Roll"
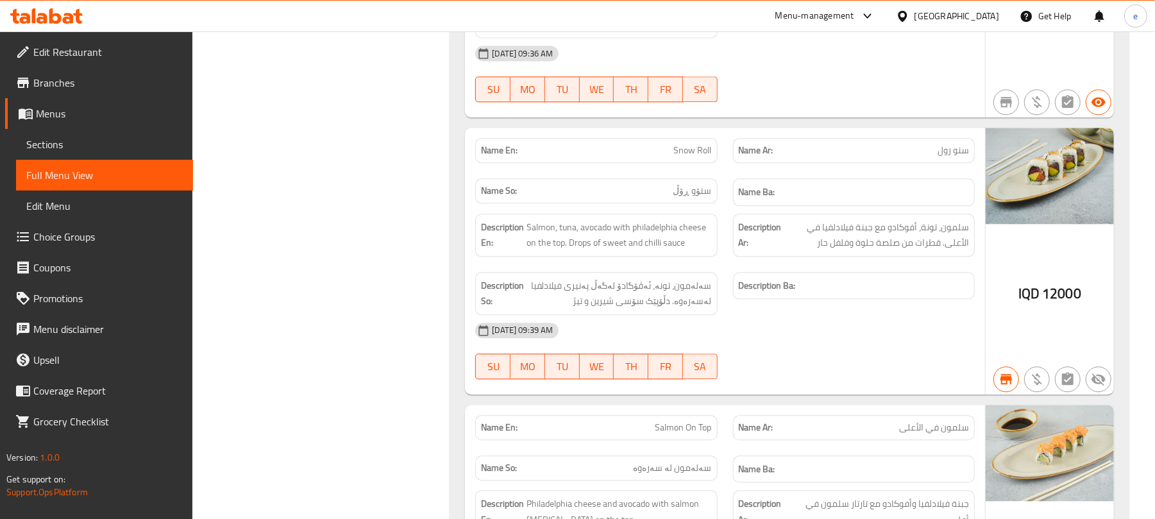
scroll to position [2052, 0]
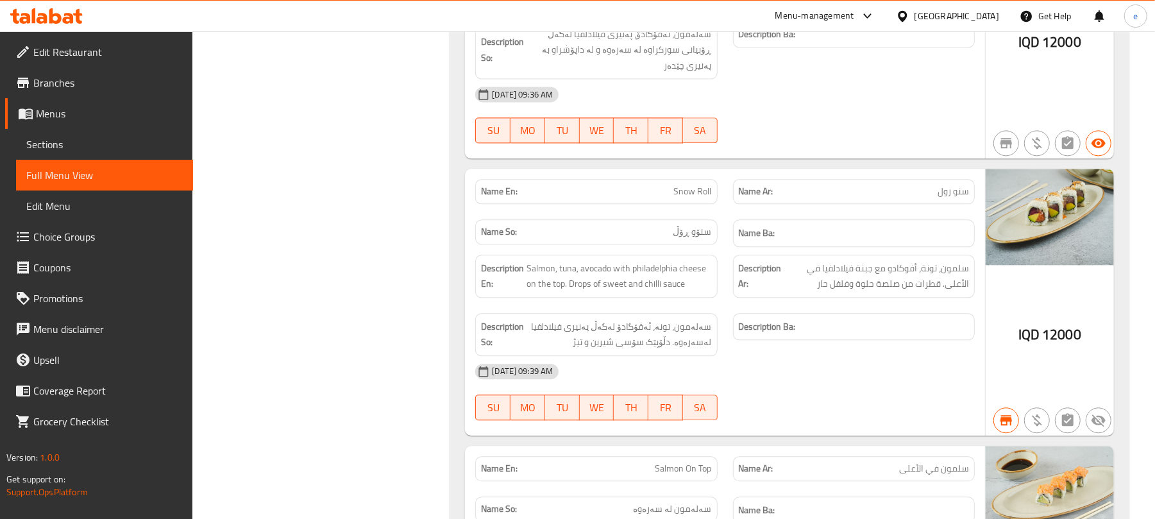
click at [687, 190] on span "Snow Roll" at bounding box center [693, 191] width 38 height 13
copy span "Snow Roll"
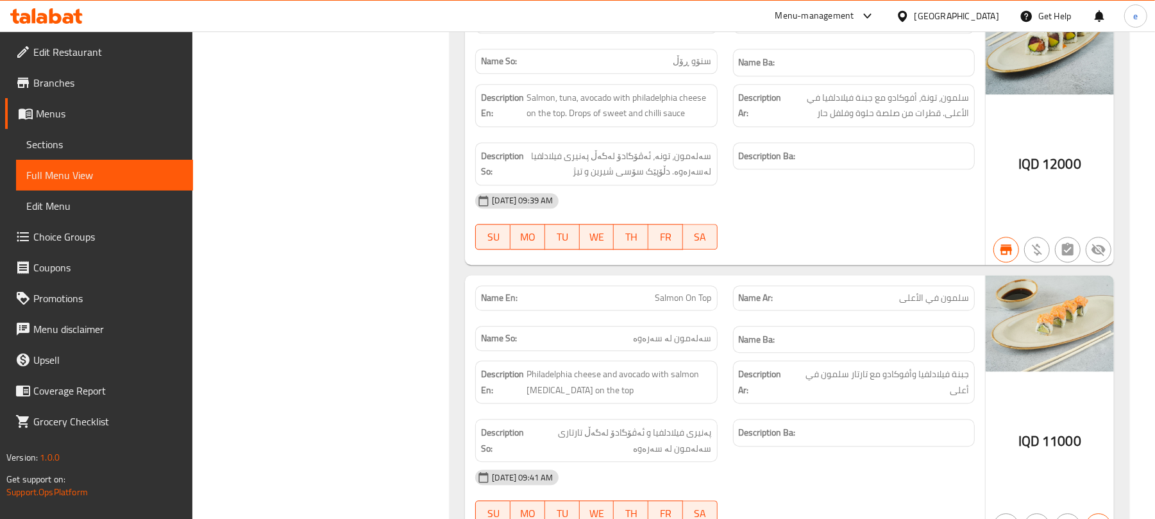
scroll to position [2393, 0]
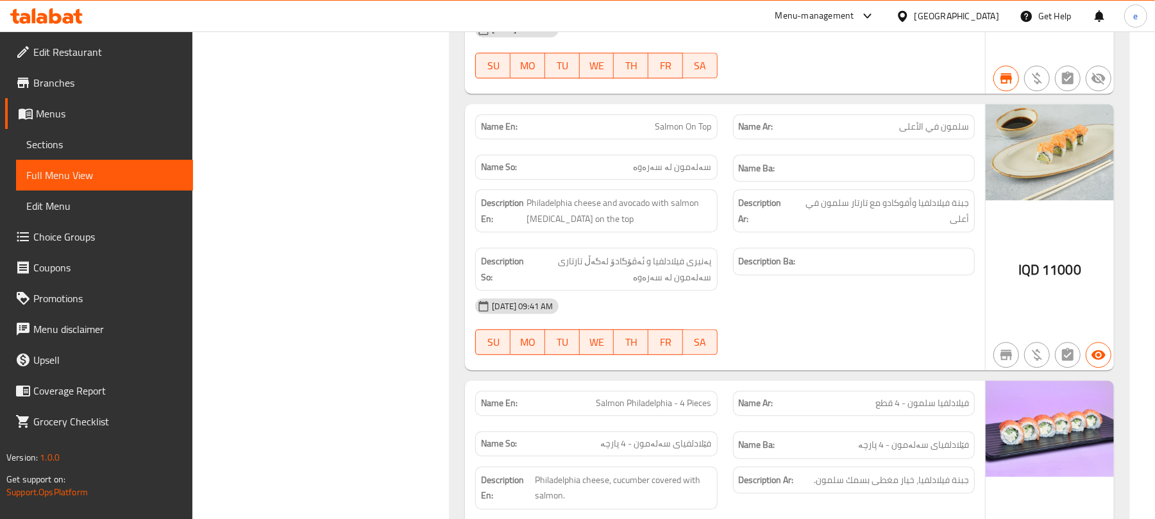
click at [690, 120] on span "Salmon On Top" at bounding box center [683, 126] width 56 height 13
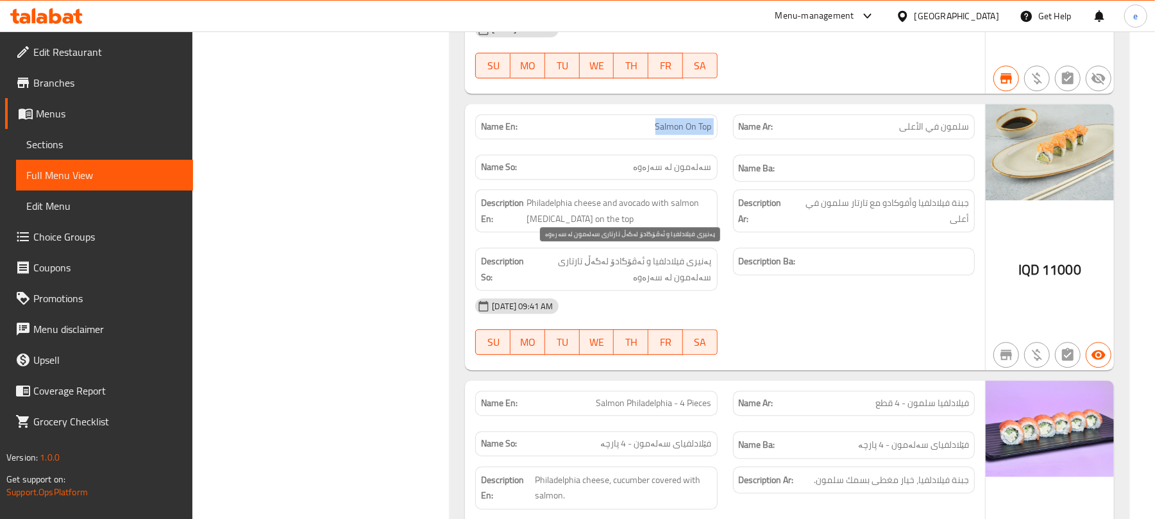
copy span "Salmon On Top"
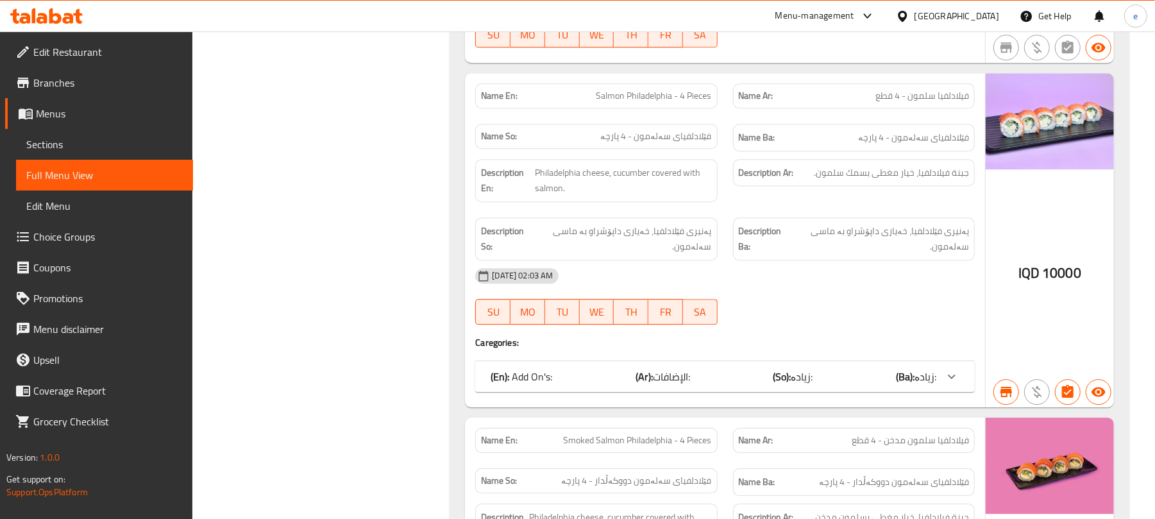
scroll to position [2735, 0]
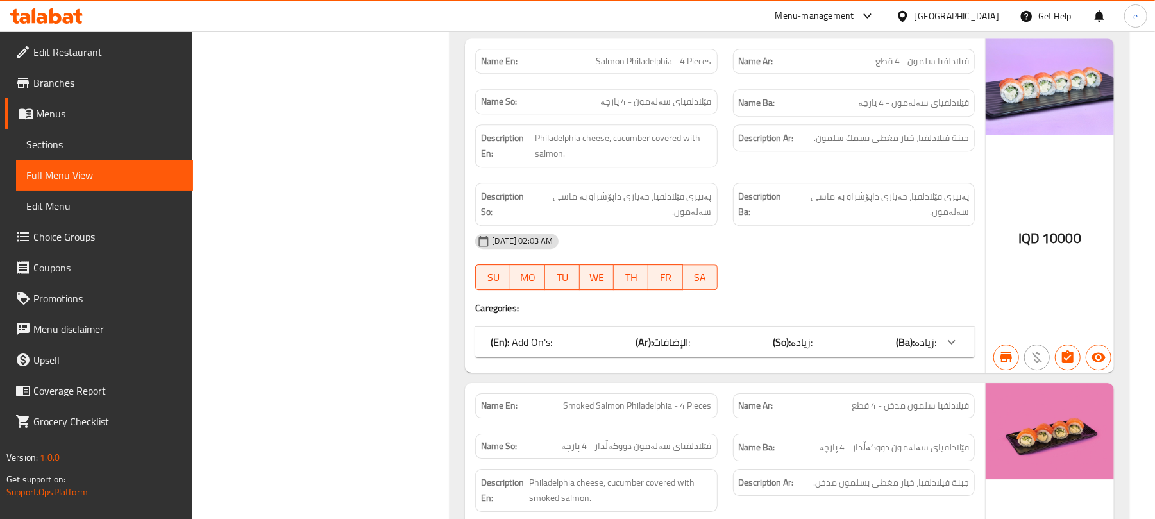
click at [662, 59] on span "Salmon Philadelphia - 4 Pieces" at bounding box center [653, 60] width 115 height 13
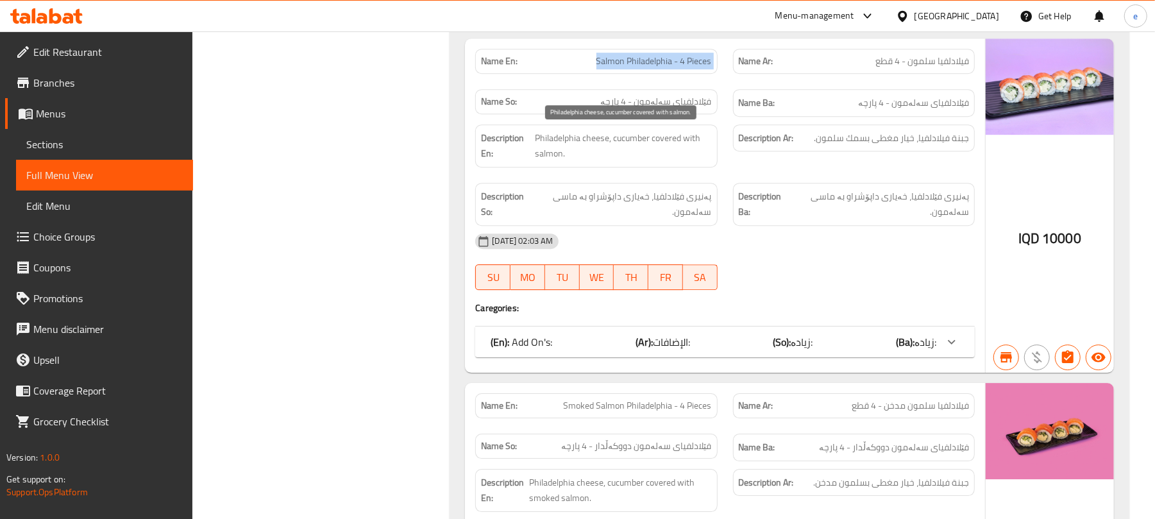
copy span "Salmon Philadelphia - 4 Pieces"
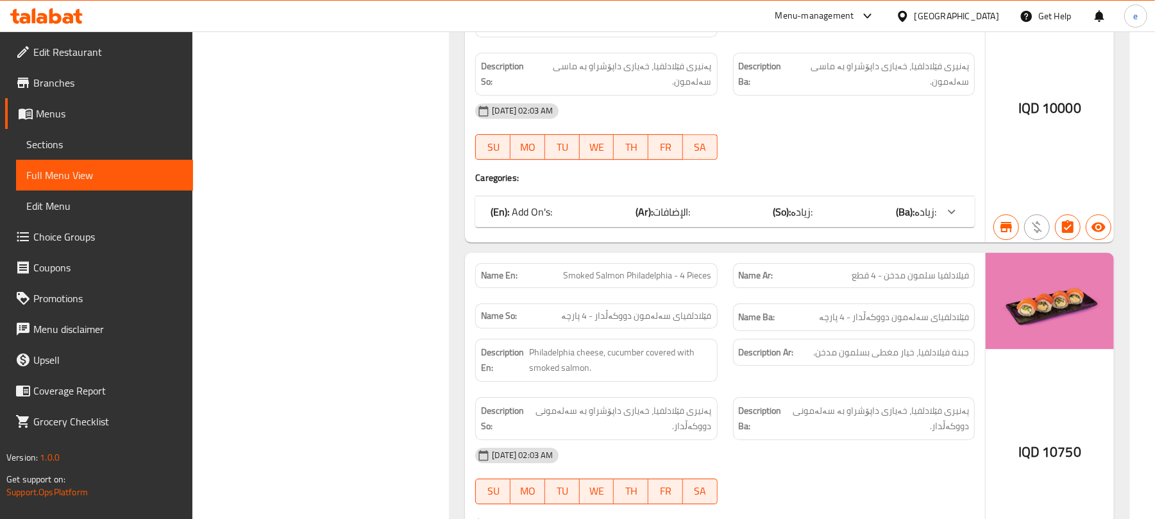
scroll to position [2906, 0]
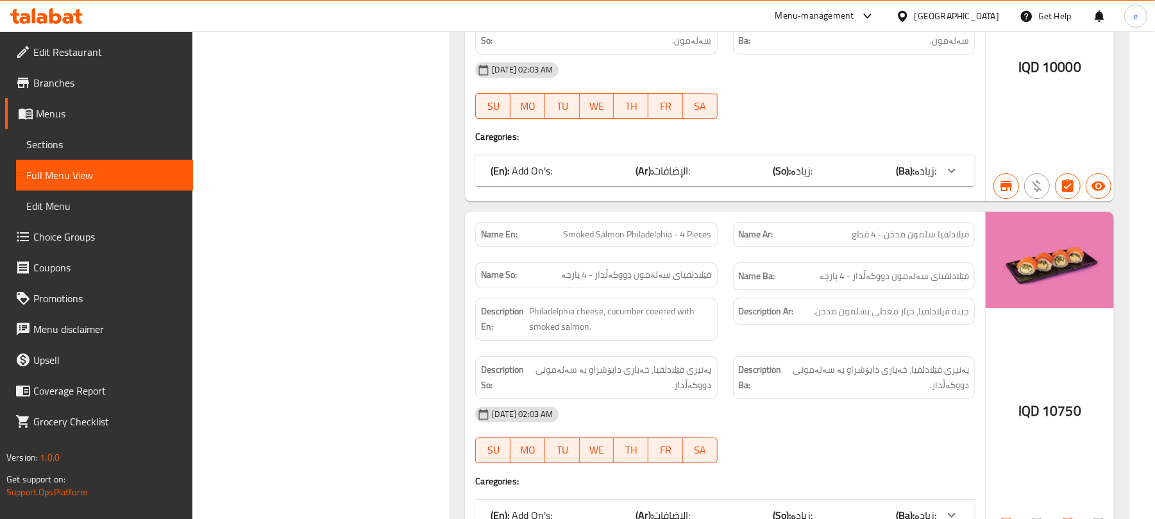
click at [653, 239] on span "Smoked Salmon Philadelphia - 4 Pieces" at bounding box center [638, 234] width 148 height 13
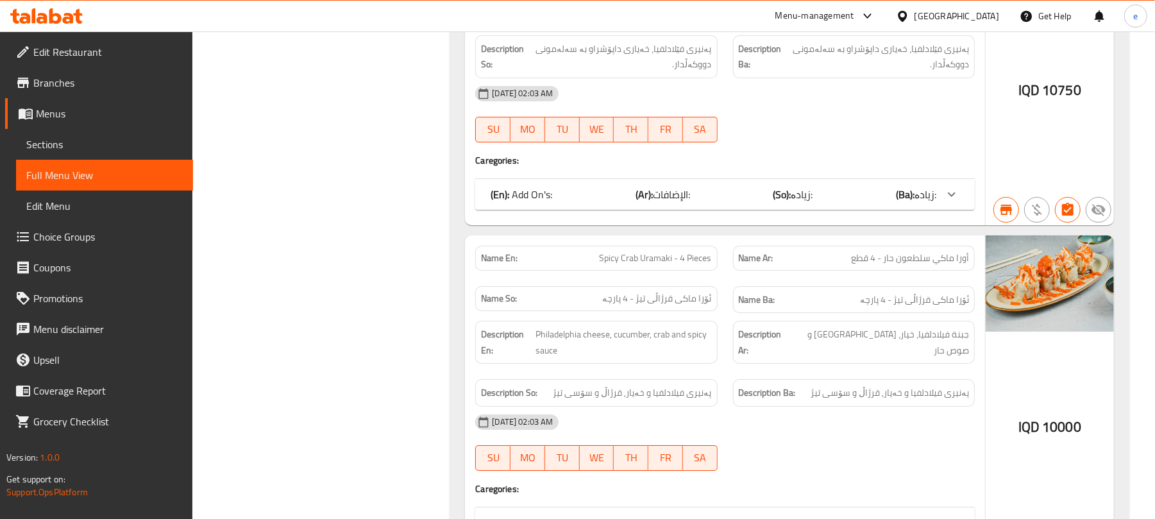
scroll to position [3248, 0]
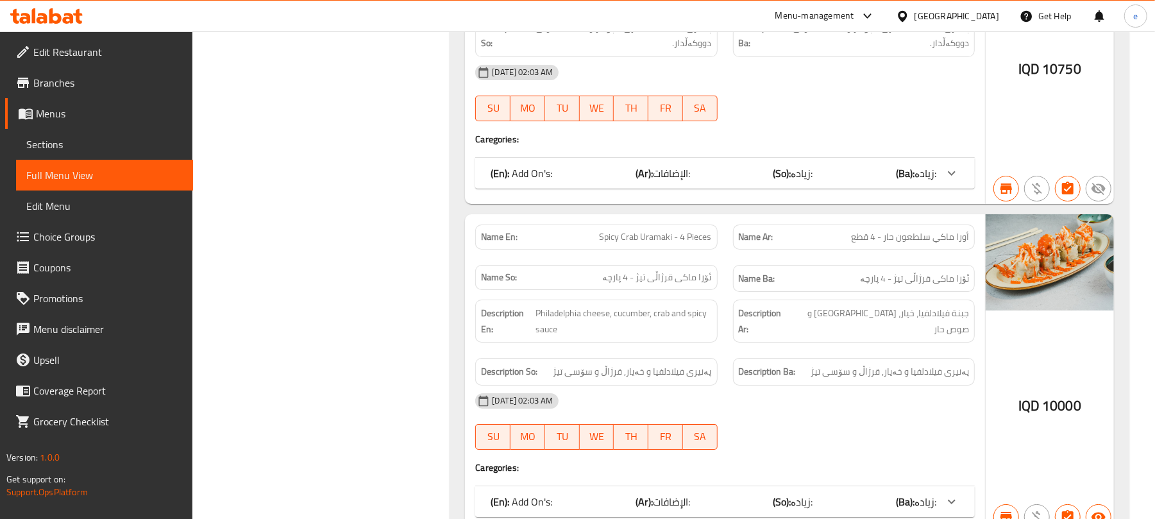
click at [664, 244] on span "Spicy Crab Uramaki - 4 Pieces" at bounding box center [655, 236] width 112 height 13
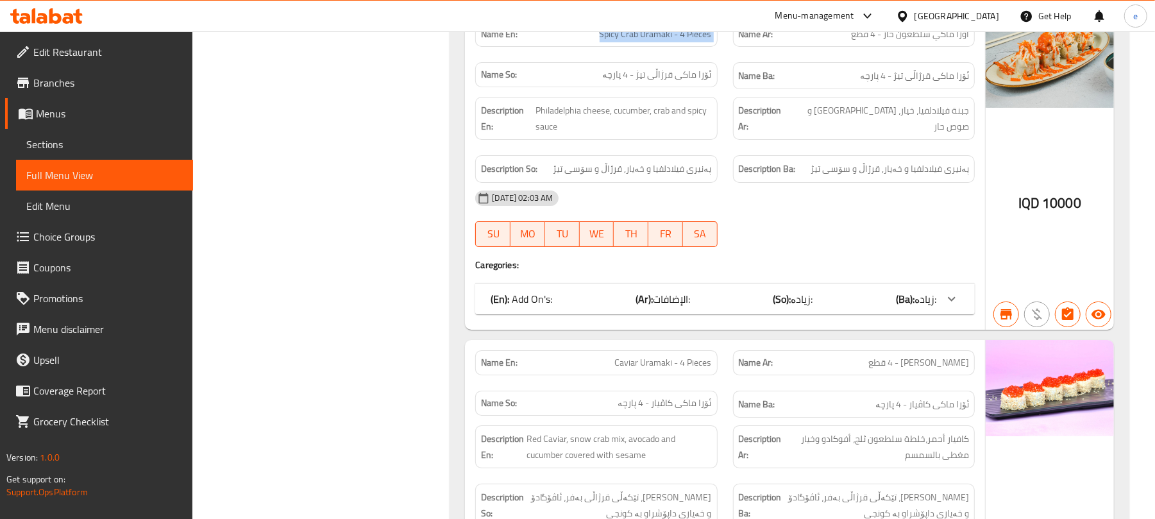
scroll to position [3590, 0]
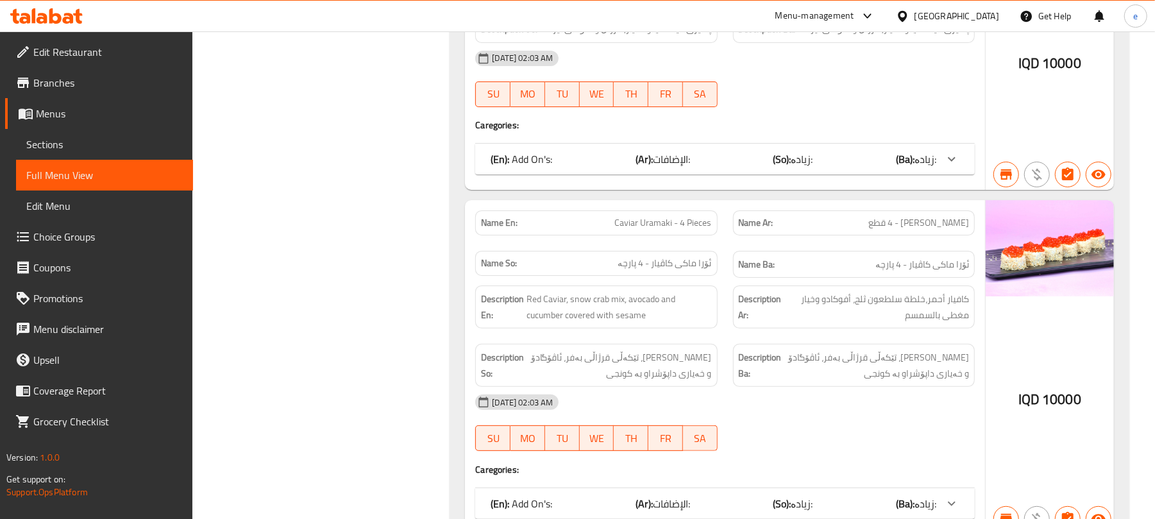
click at [677, 228] on span "Caviar Uramaki - 4 Pieces" at bounding box center [663, 222] width 97 height 13
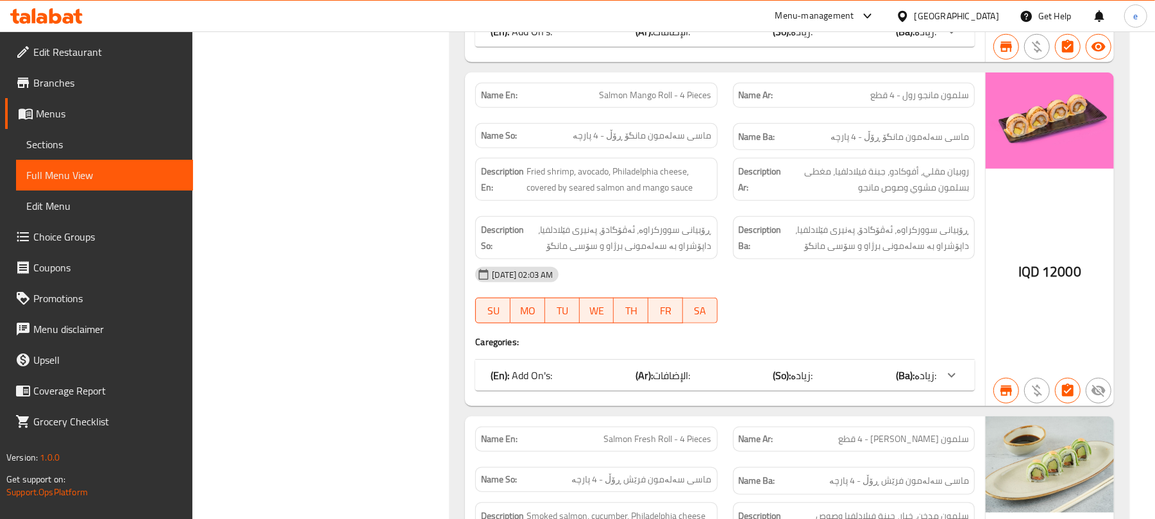
scroll to position [4103, 0]
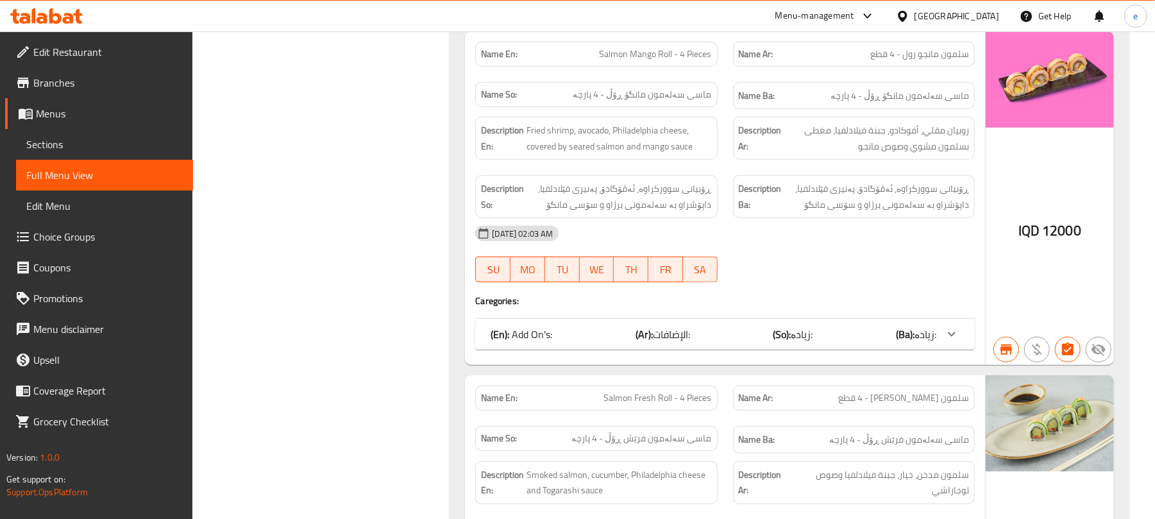
click at [658, 50] on span "Salmon Mango Roll - 4 Pieces" at bounding box center [655, 53] width 112 height 13
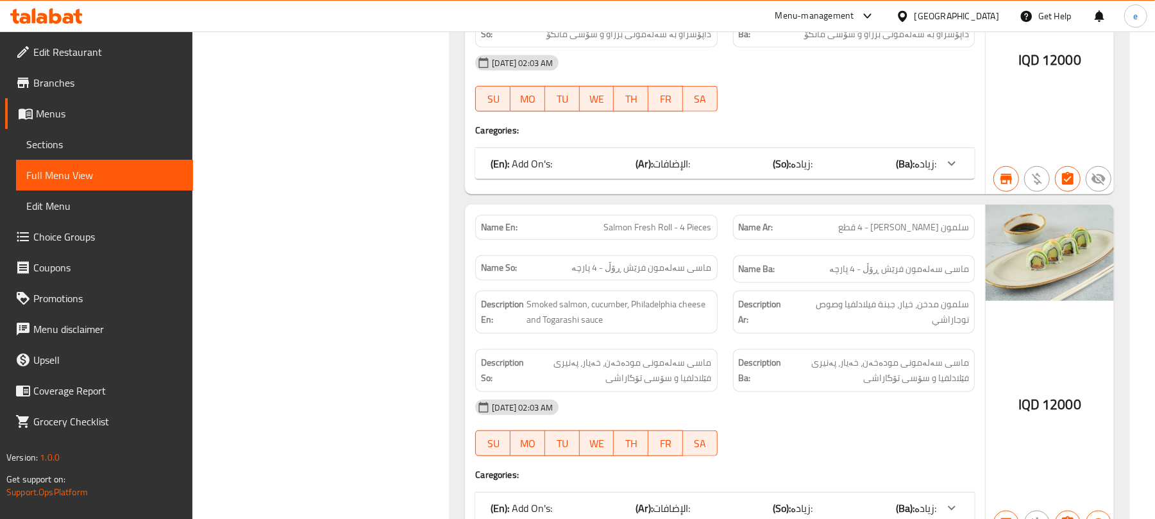
click at [675, 240] on div "Name En: Salmon Fresh Roll - 4 Pieces" at bounding box center [596, 227] width 242 height 25
click at [676, 234] on span "Salmon Fresh Roll - 4 Pieces" at bounding box center [658, 227] width 108 height 13
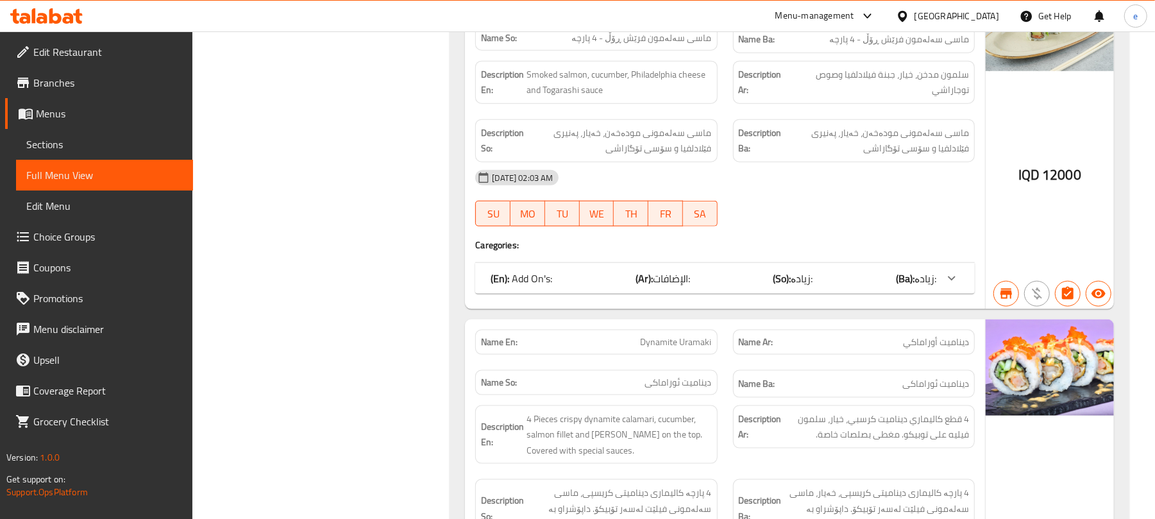
scroll to position [4616, 0]
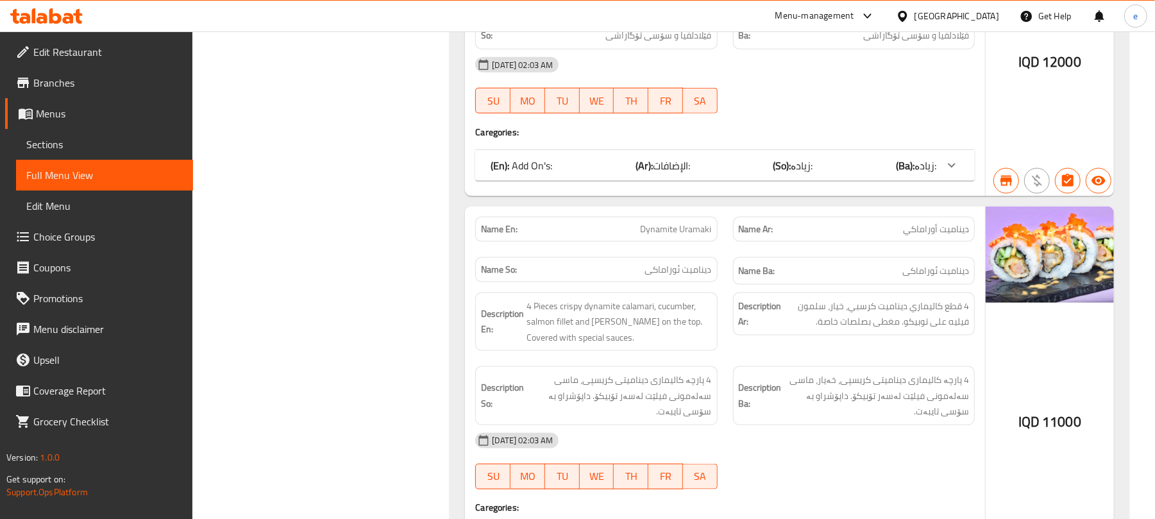
click at [686, 236] on span "Dynamite Uramaki" at bounding box center [675, 228] width 71 height 13
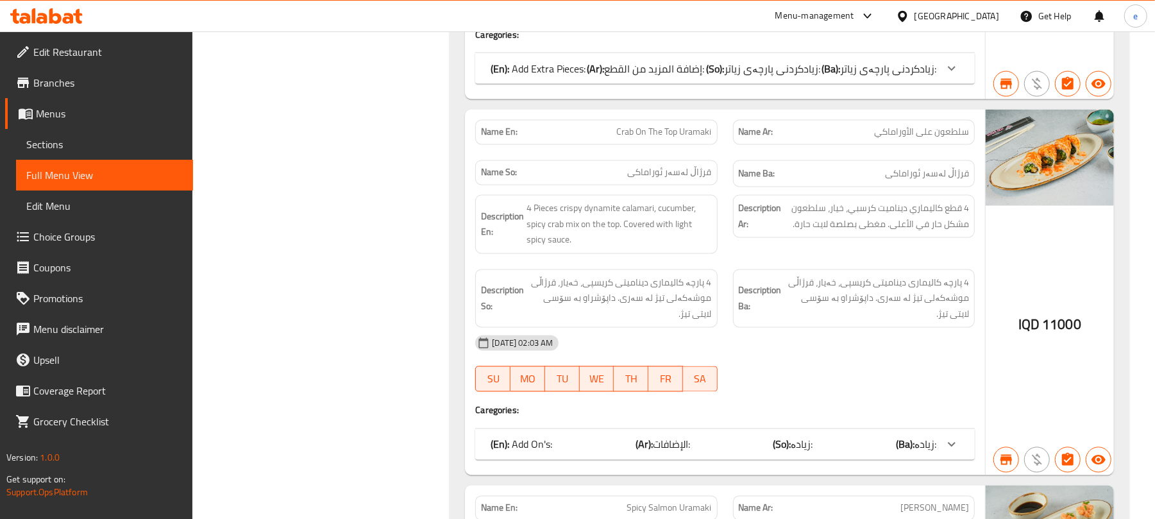
scroll to position [5129, 0]
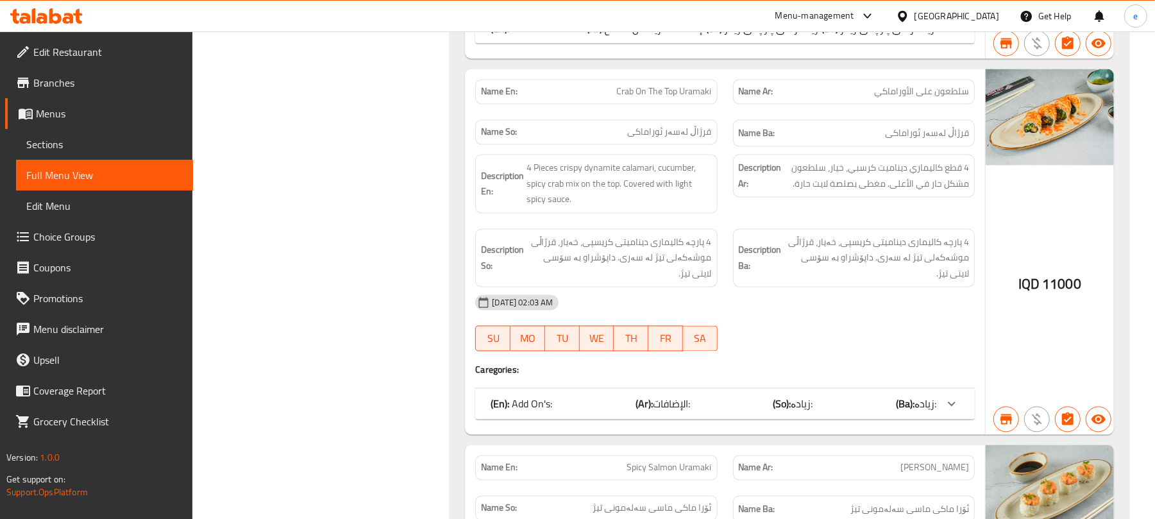
click at [667, 99] on span "Crab On The Top Uramaki" at bounding box center [664, 91] width 95 height 13
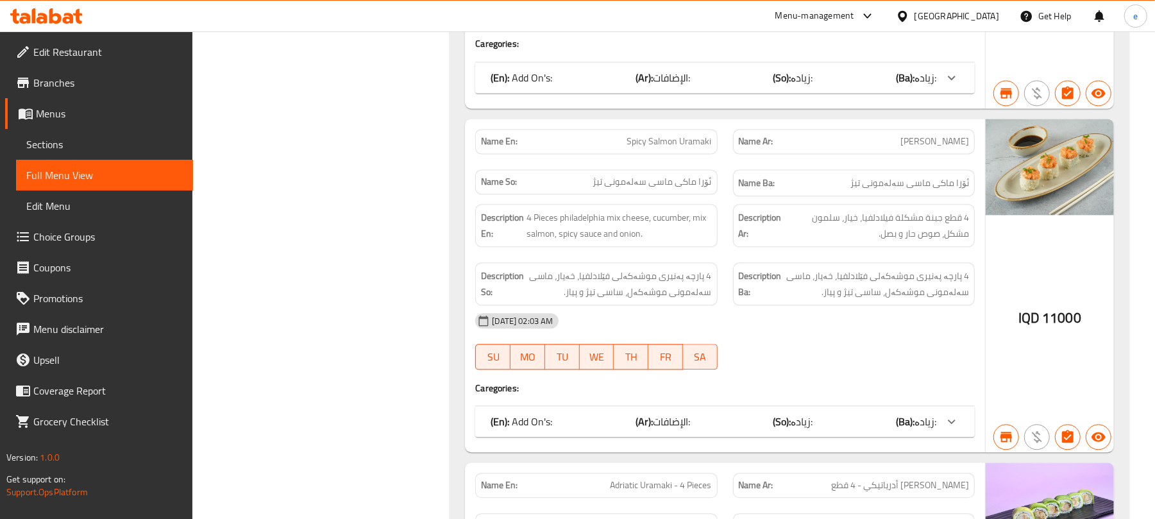
scroll to position [5471, 0]
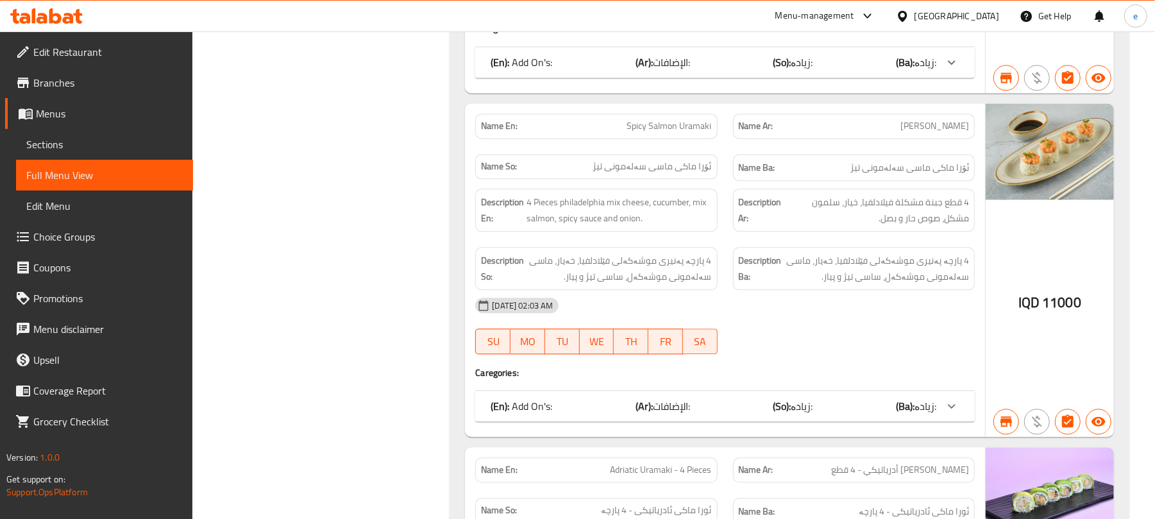
click at [673, 133] on span "Spicy Salmon Uramaki" at bounding box center [669, 125] width 85 height 13
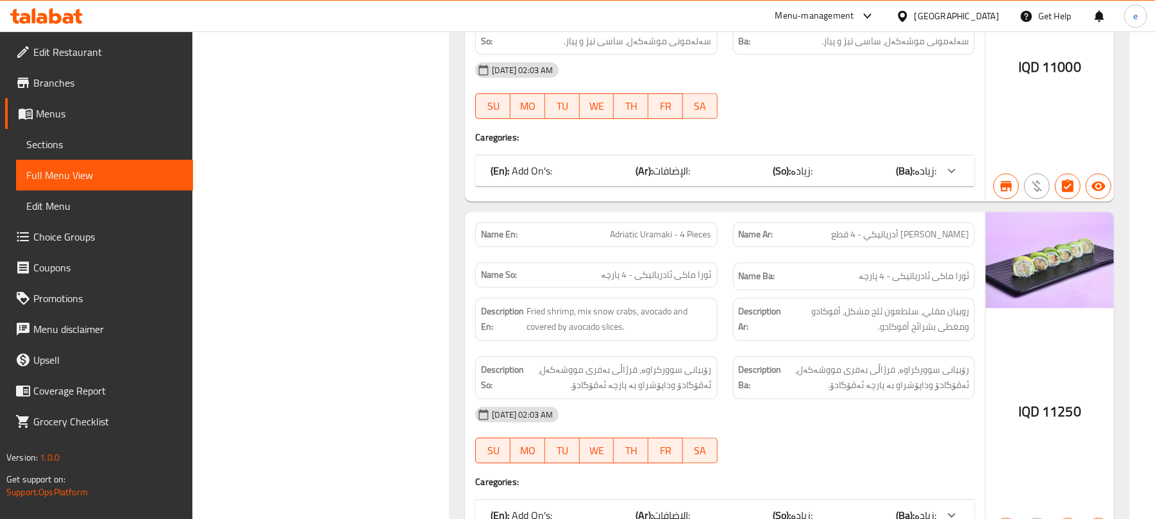
scroll to position [5812, 0]
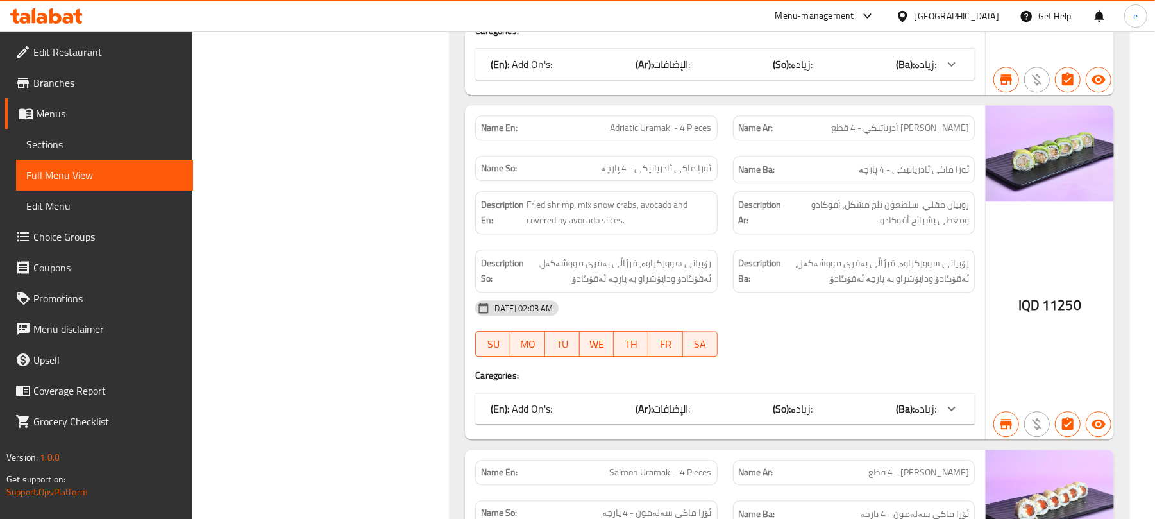
click at [681, 135] on span "Adriatic Uramaki - 4 Pieces" at bounding box center [660, 127] width 101 height 13
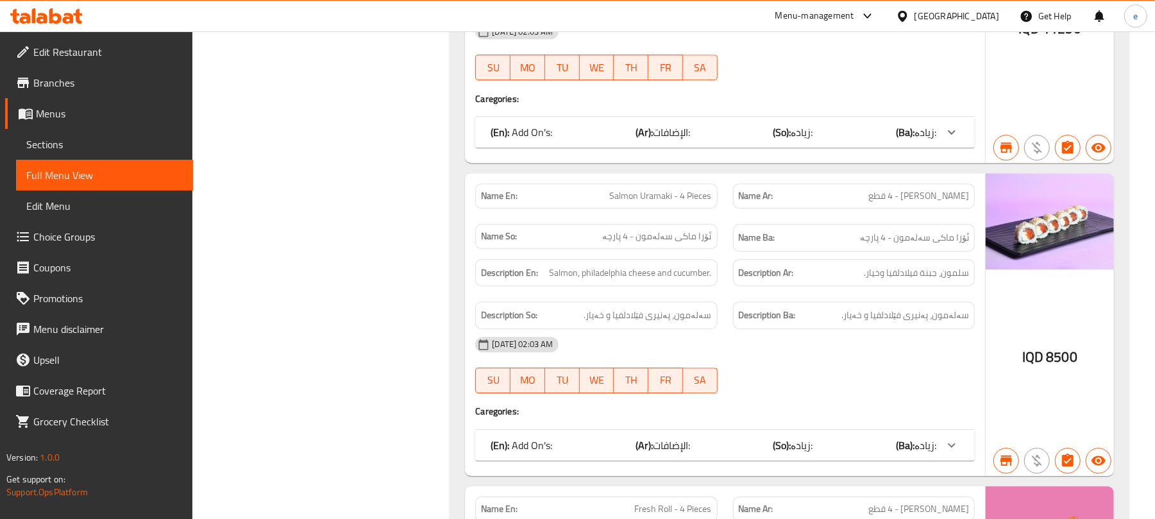
scroll to position [6155, 0]
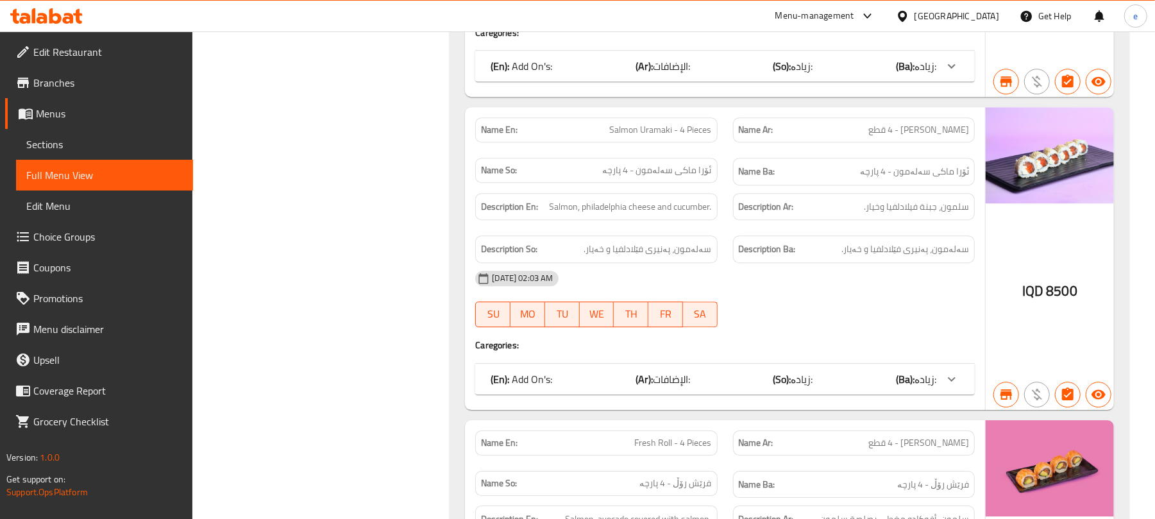
click at [681, 137] on span "Salmon Uramaki - 4 Pieces" at bounding box center [661, 129] width 102 height 13
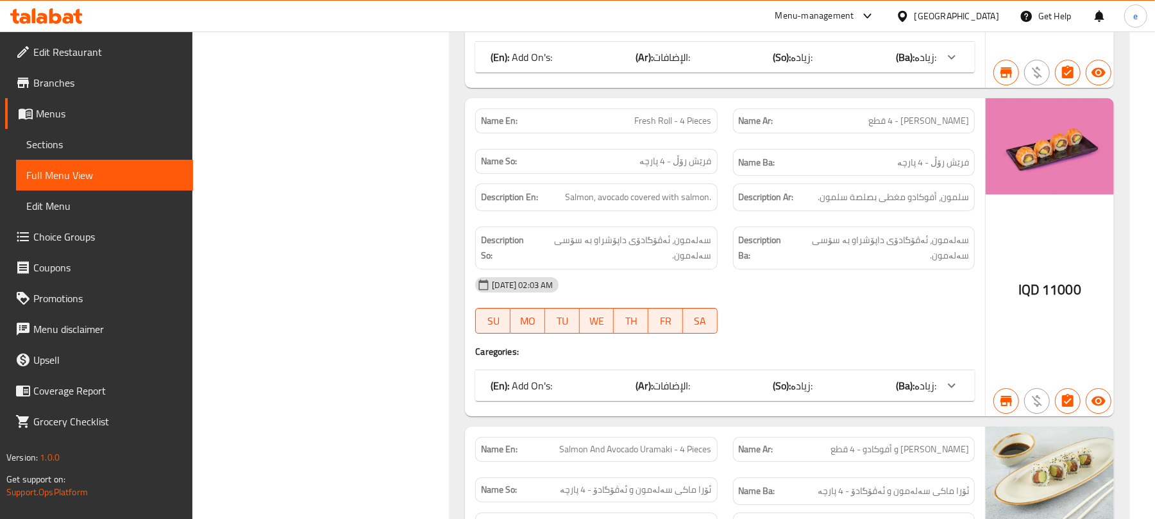
scroll to position [6497, 0]
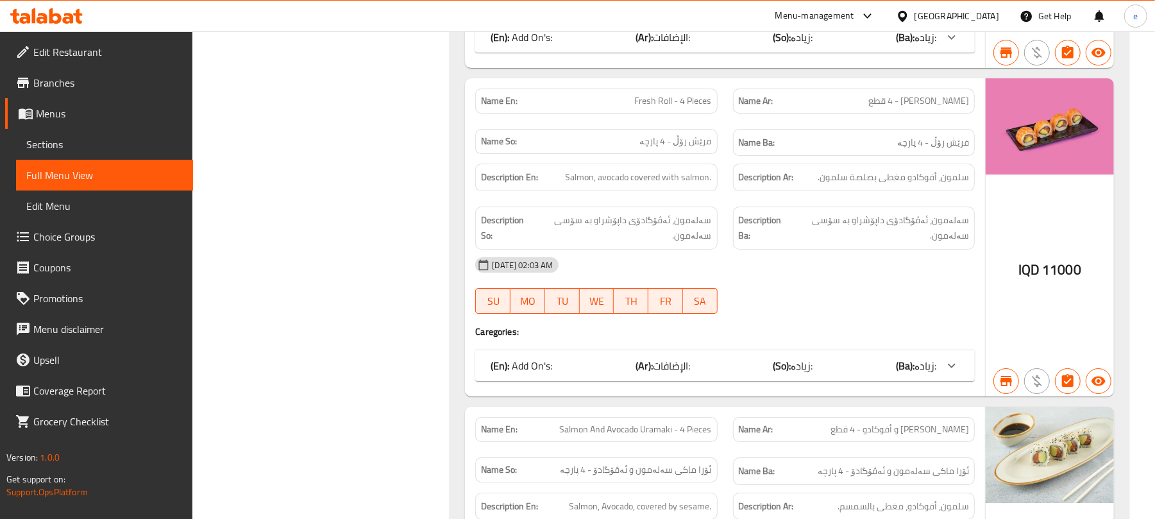
click at [680, 108] on span "Fresh Roll - 4 Pieces" at bounding box center [673, 100] width 77 height 13
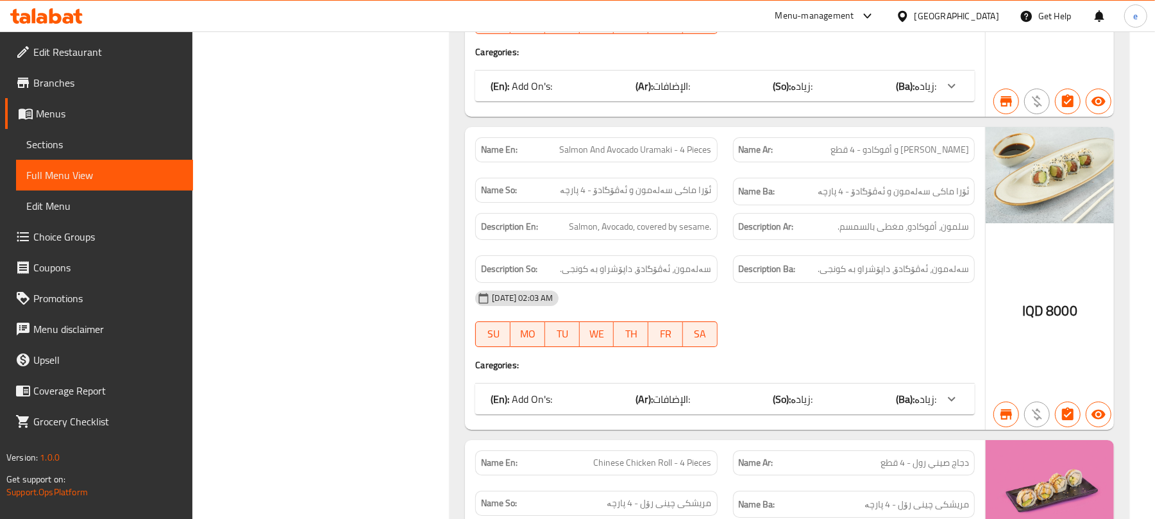
scroll to position [6838, 0]
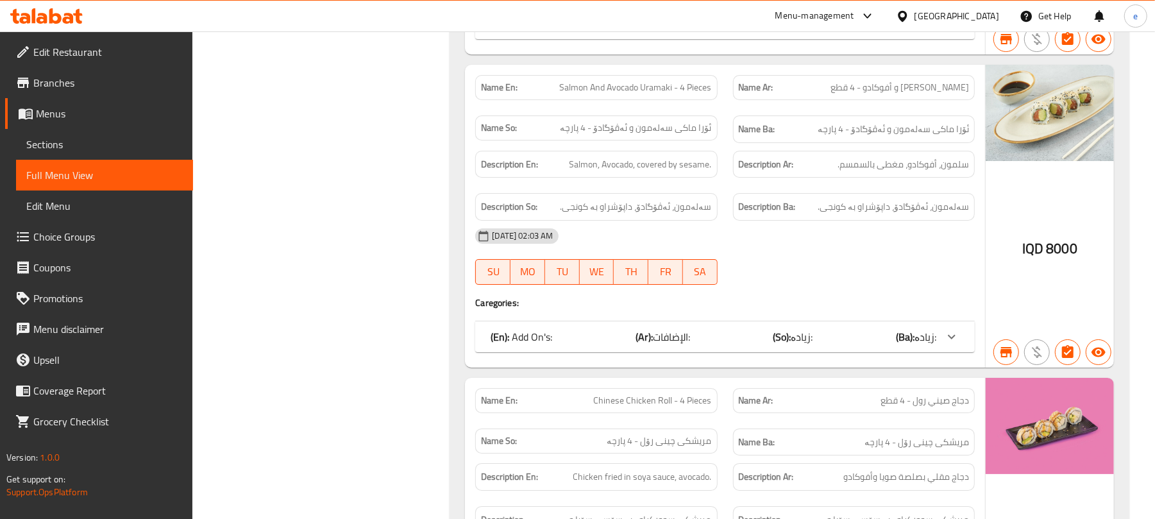
click at [648, 94] on span "Salmon And Avocado Uramaki - 4 Pieces" at bounding box center [636, 87] width 152 height 13
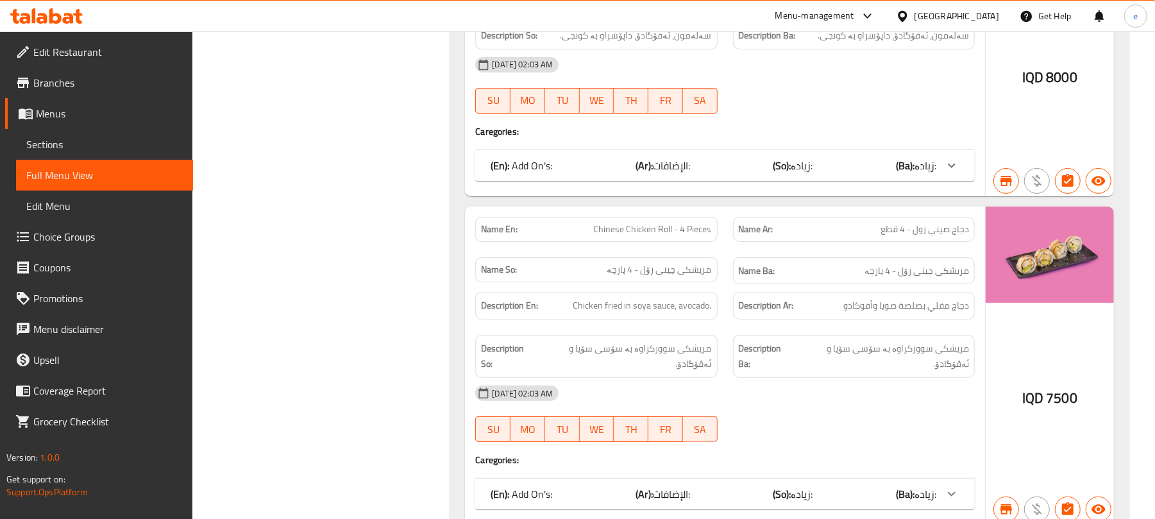
click at [649, 236] on span "Chinese Chicken Roll - 4 Pieces" at bounding box center [653, 228] width 118 height 13
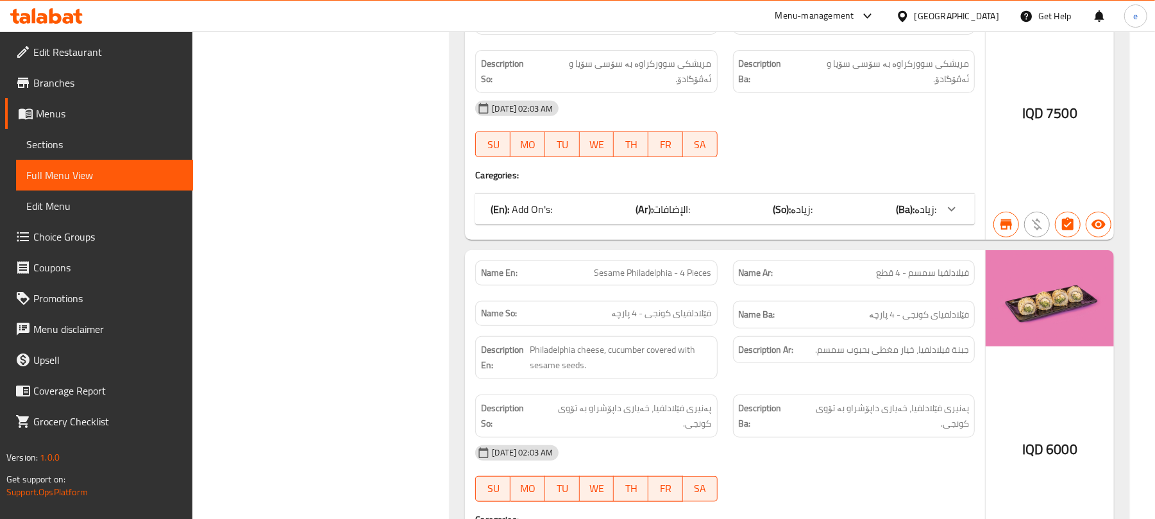
scroll to position [7351, 0]
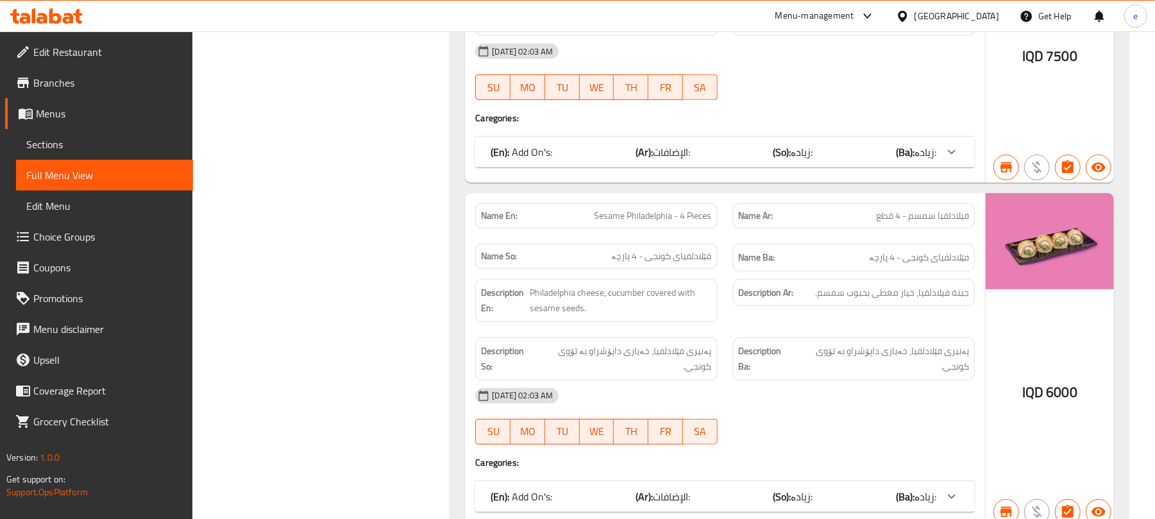
click at [673, 222] on span "Sesame Philadelphia - 4 Pieces" at bounding box center [652, 215] width 117 height 13
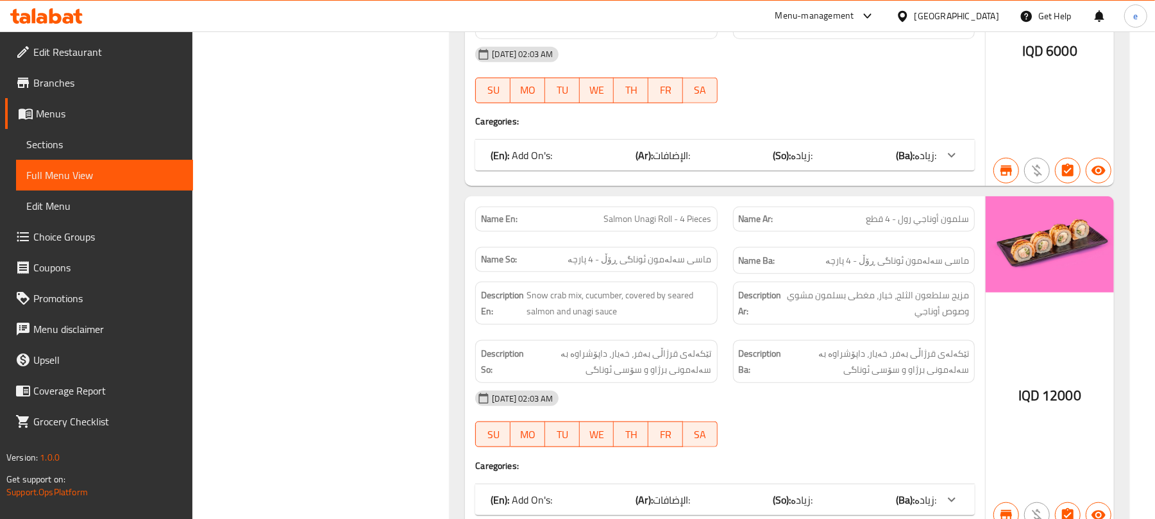
scroll to position [7694, 0]
click at [681, 224] on span "Salmon Unagi Roll - 4 Pieces" at bounding box center [658, 217] width 108 height 13
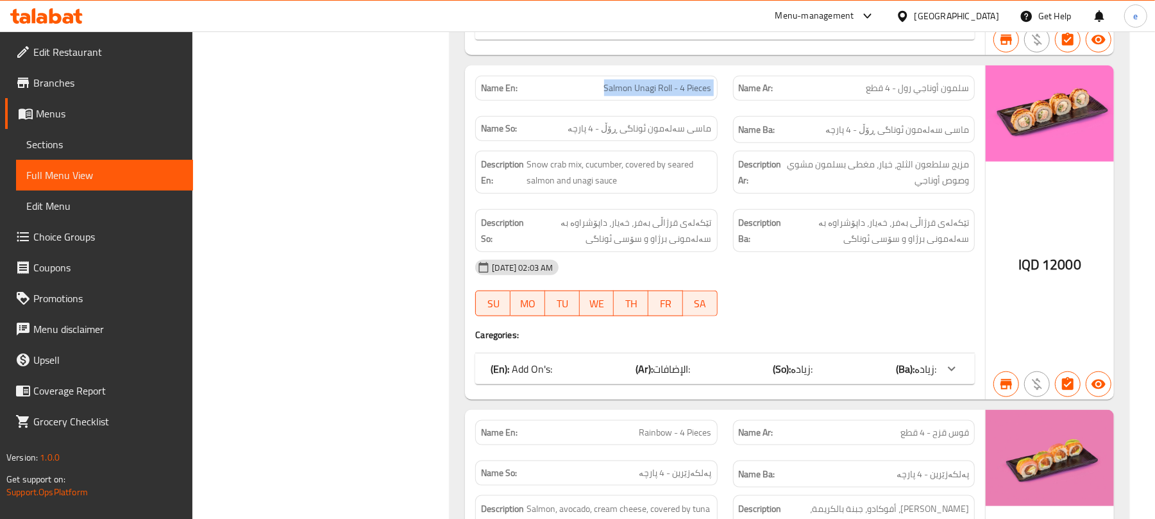
scroll to position [8035, 0]
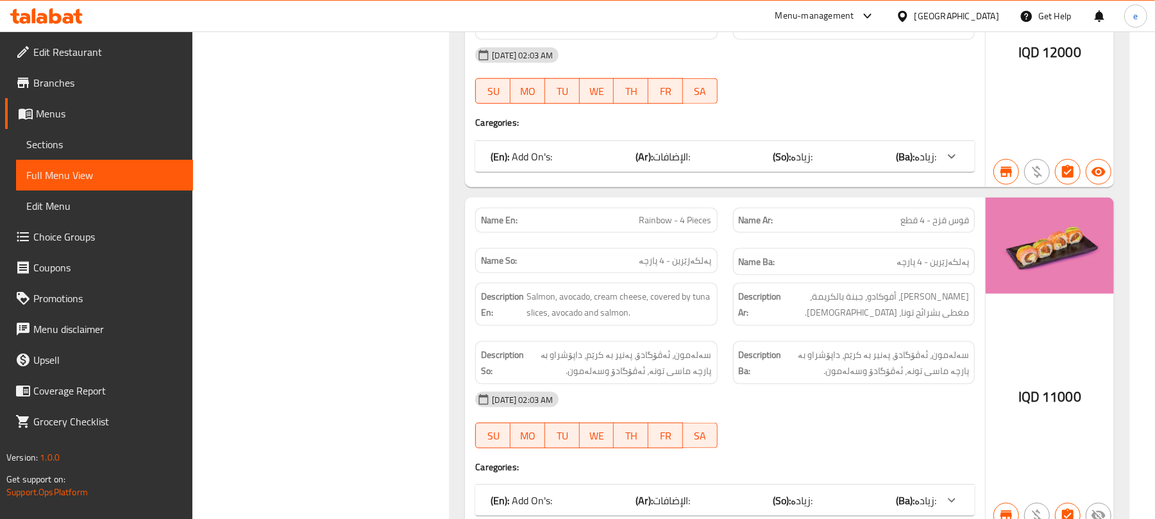
click at [685, 227] on span "Rainbow - 4 Pieces" at bounding box center [675, 219] width 72 height 13
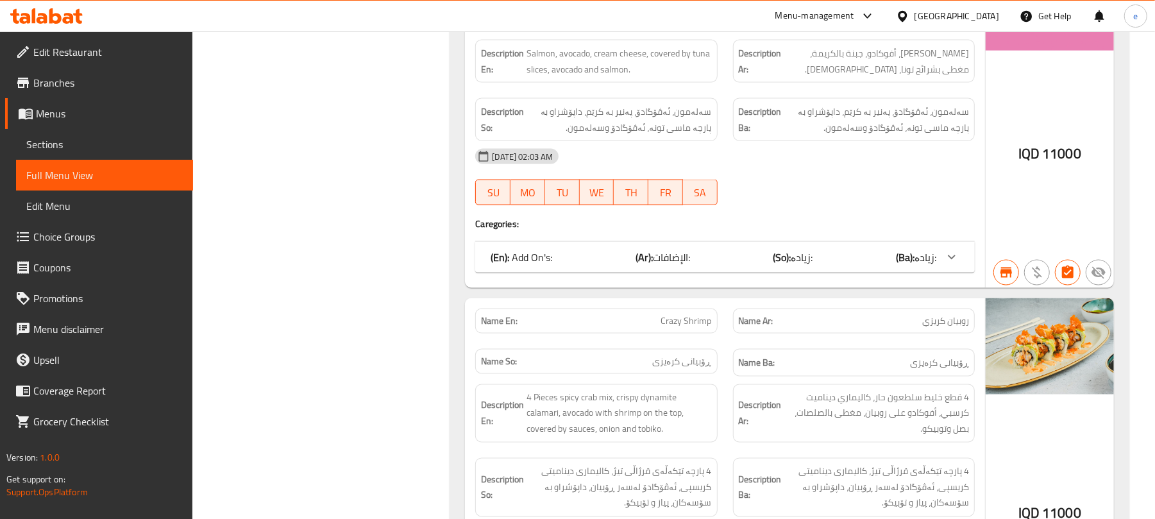
scroll to position [8377, 0]
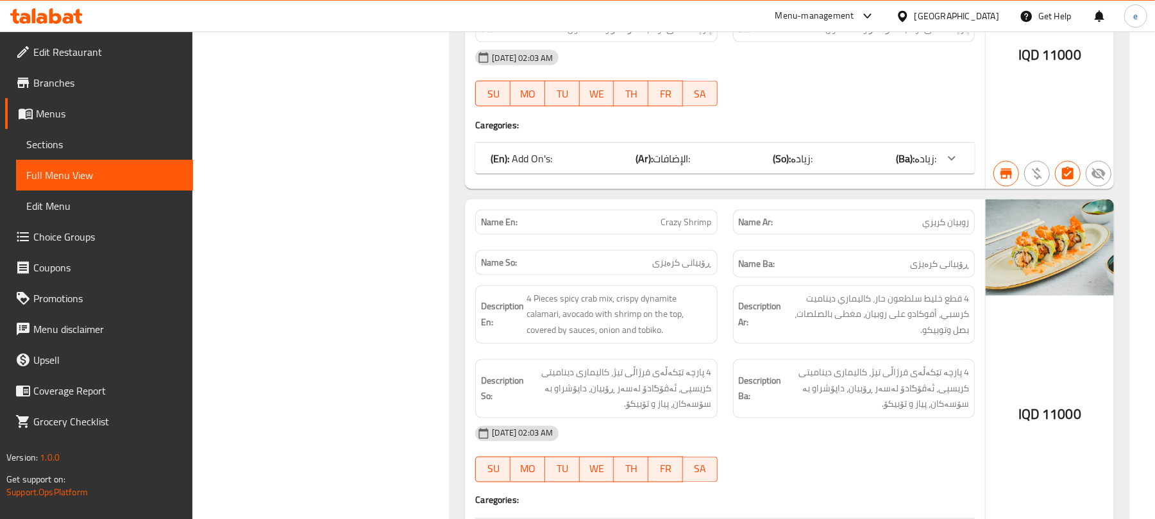
click at [698, 229] on span "Crazy Shrimp" at bounding box center [686, 221] width 51 height 13
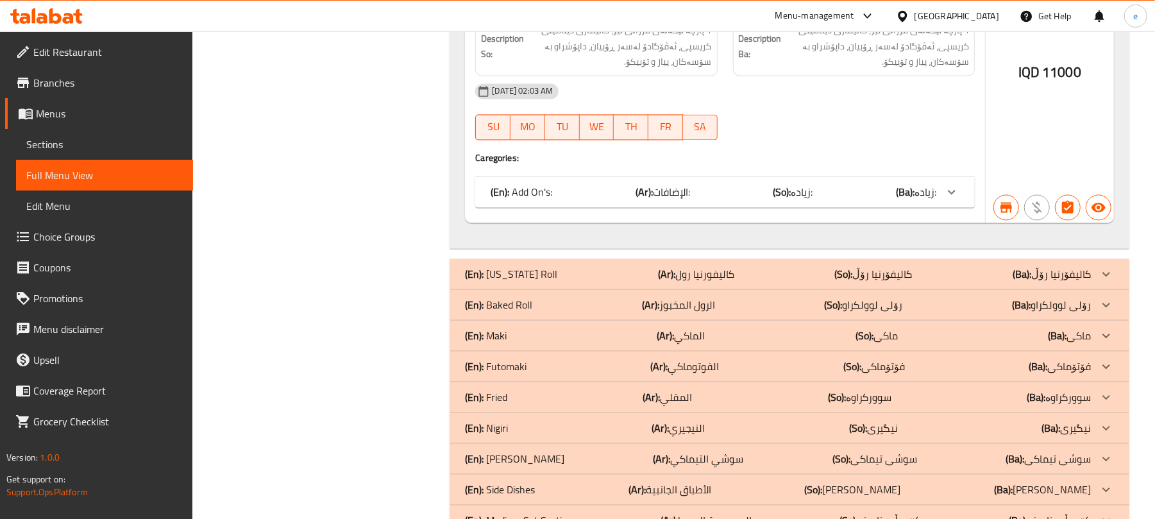
scroll to position [8890, 0]
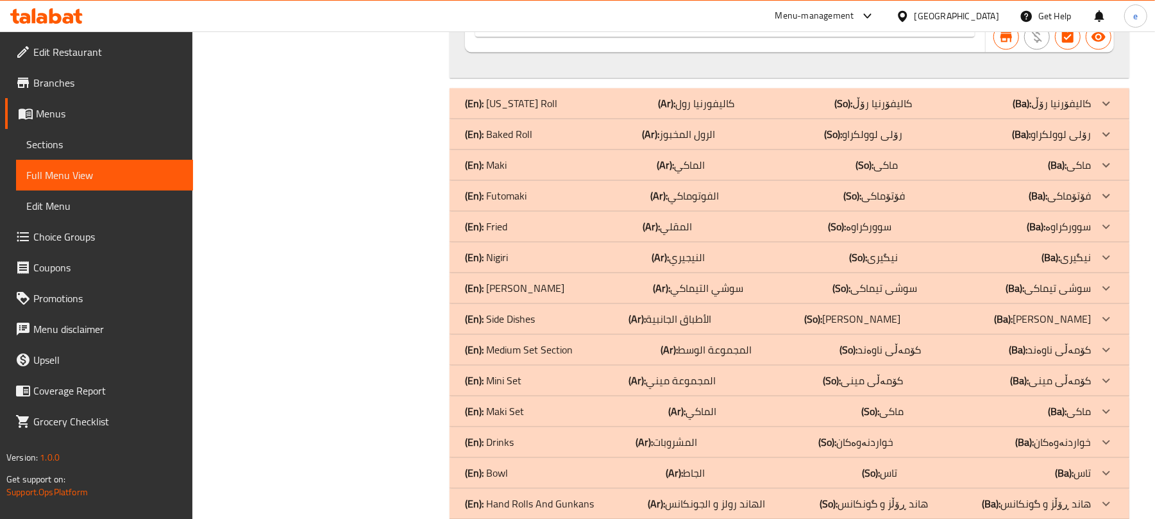
click at [639, 142] on div "(En): Baked Roll (Ar): الرول المخبوز (So): رۆلی لوولکراو (Ba): رۆلی لوولکراو" at bounding box center [778, 133] width 626 height 15
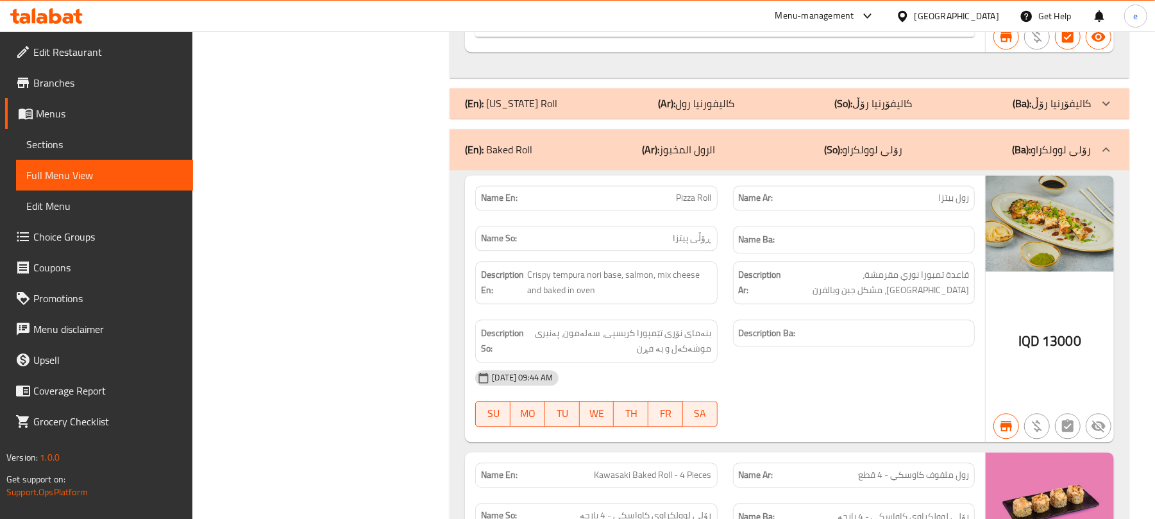
click at [698, 205] on span "Pizza Roll" at bounding box center [693, 197] width 35 height 13
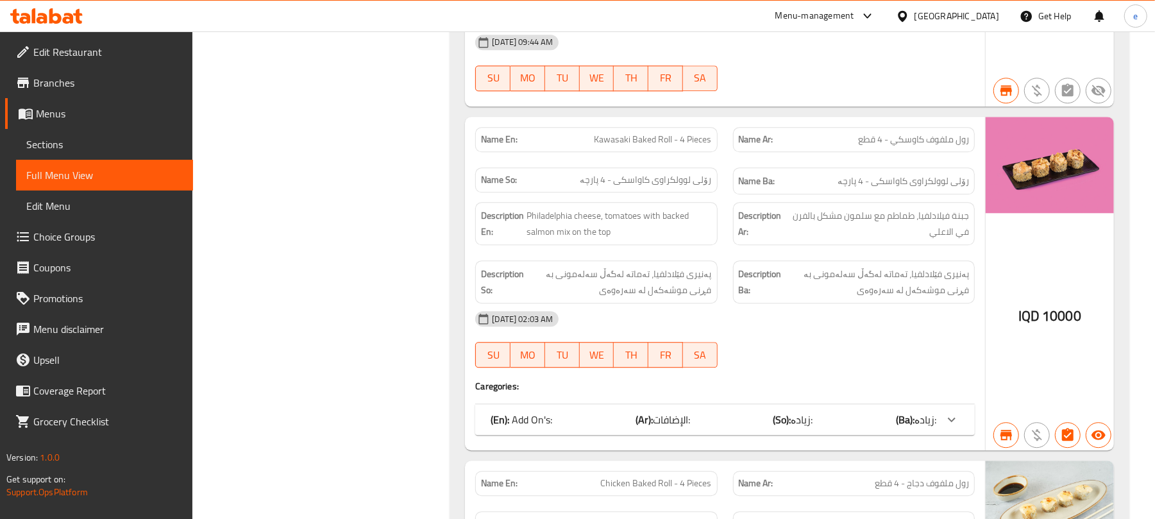
scroll to position [9232, 0]
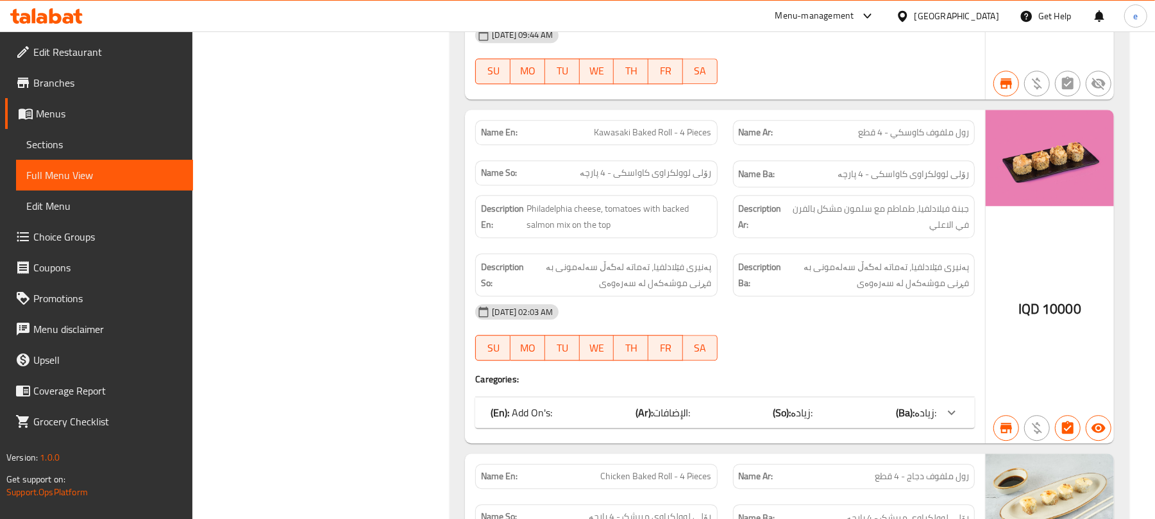
click at [670, 139] on span "Kawasaki Baked Roll - 4 Pieces" at bounding box center [652, 132] width 117 height 13
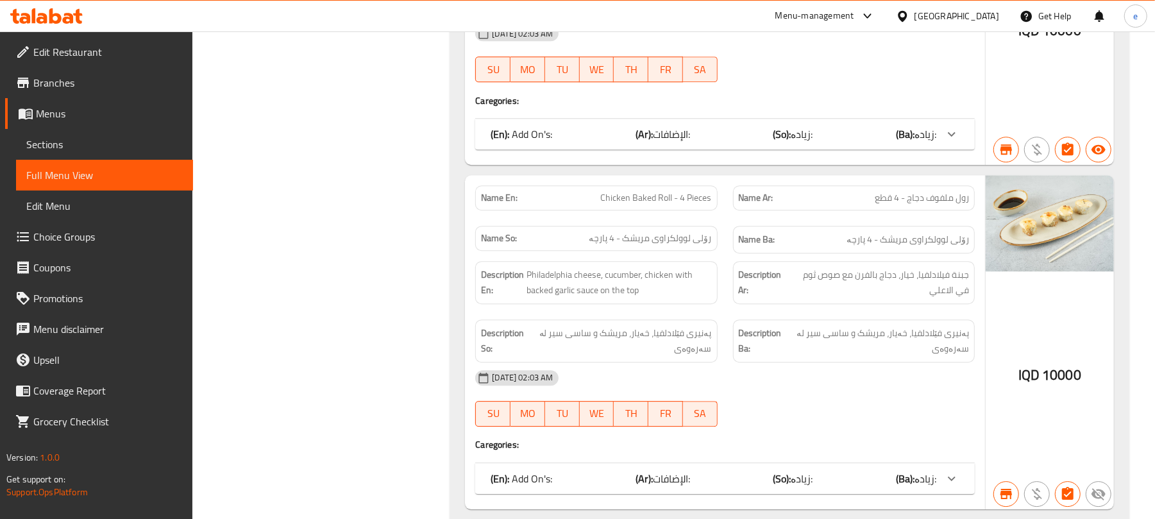
scroll to position [9574, 0]
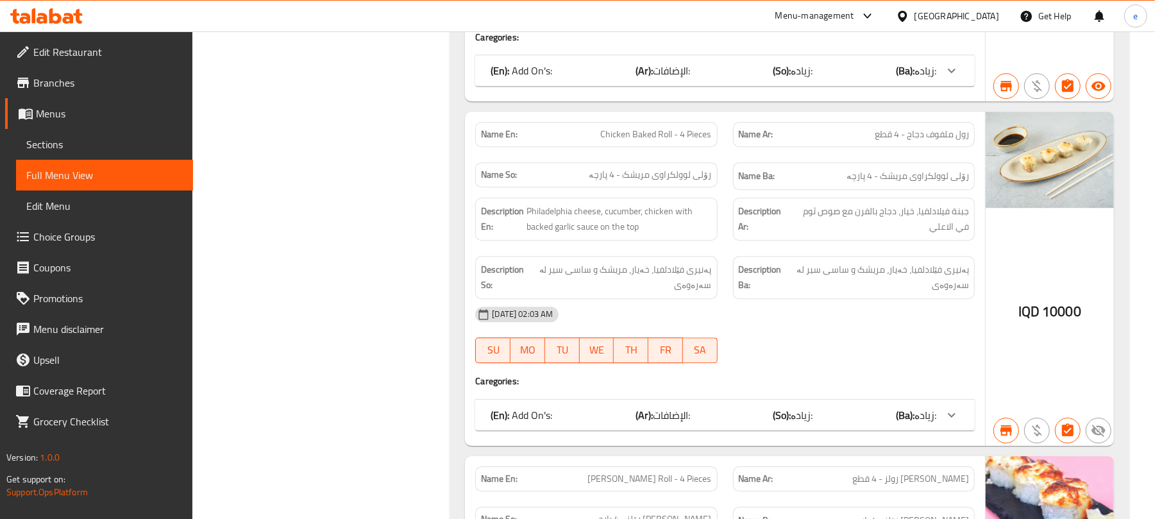
click at [665, 141] on span "Chicken Baked Roll - 4 Pieces" at bounding box center [656, 134] width 111 height 13
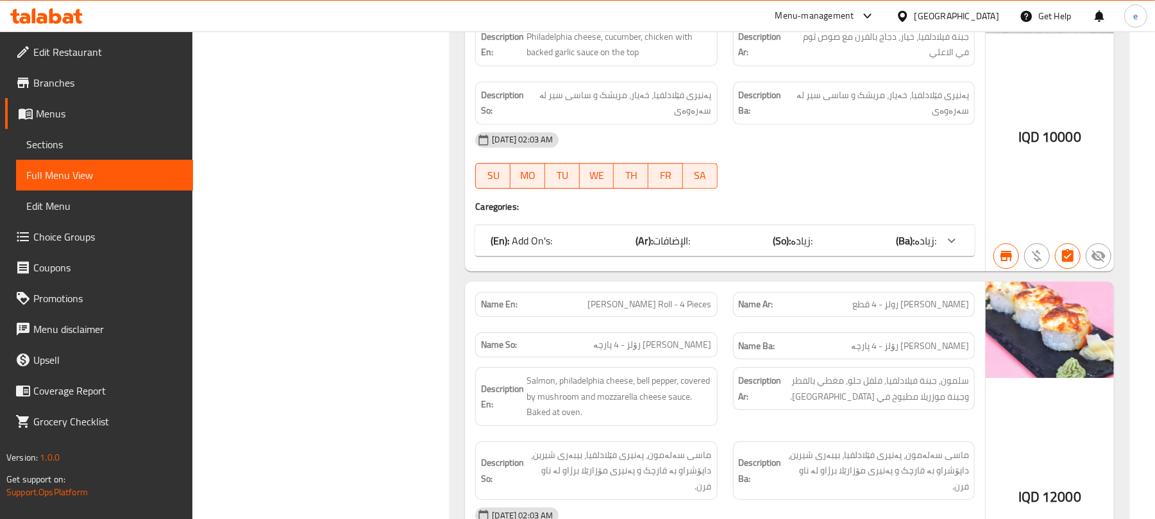
scroll to position [9916, 0]
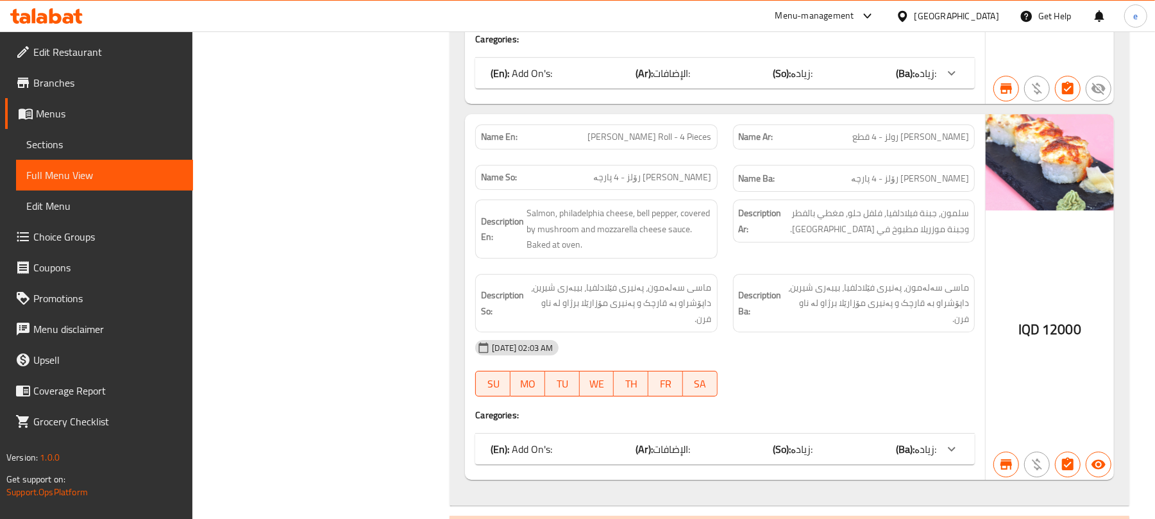
click at [682, 144] on span "[PERSON_NAME] Roll - 4 Pieces" at bounding box center [650, 136] width 124 height 13
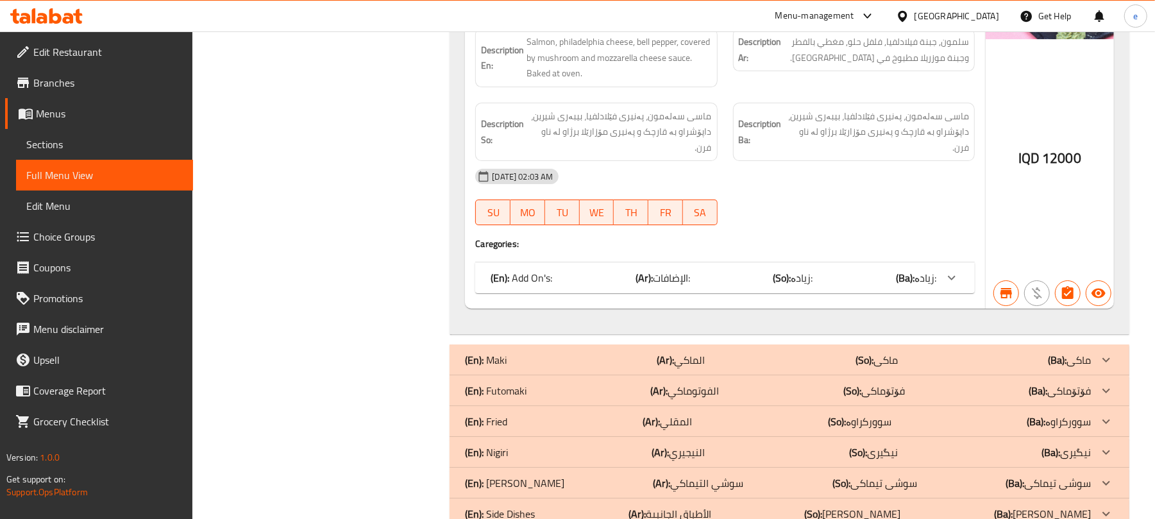
scroll to position [10258, 0]
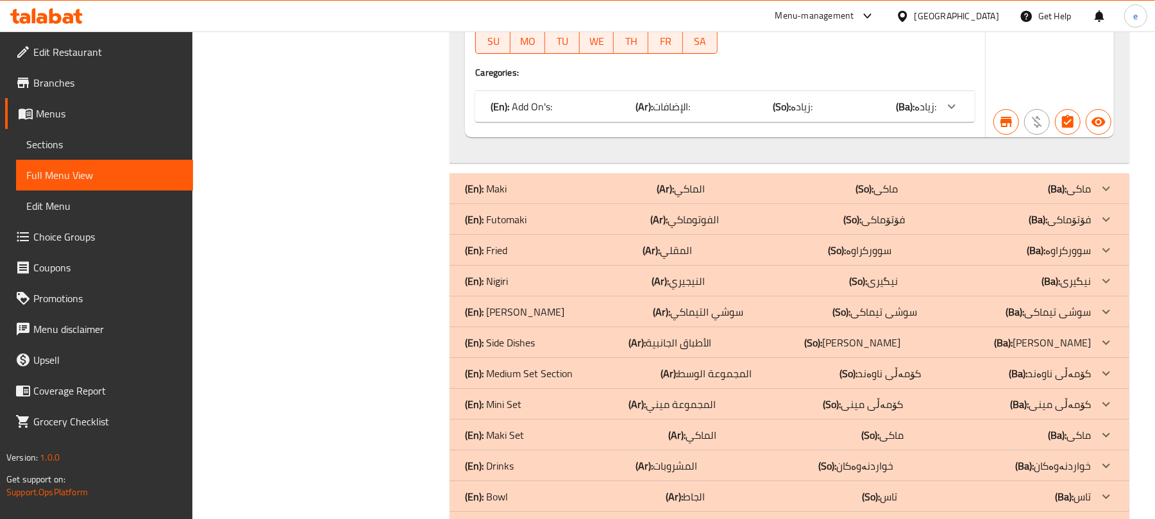
click at [631, 196] on div "(En): Maki (Ar): الماكي (So): ماکی (Ba): ماکی" at bounding box center [778, 188] width 626 height 15
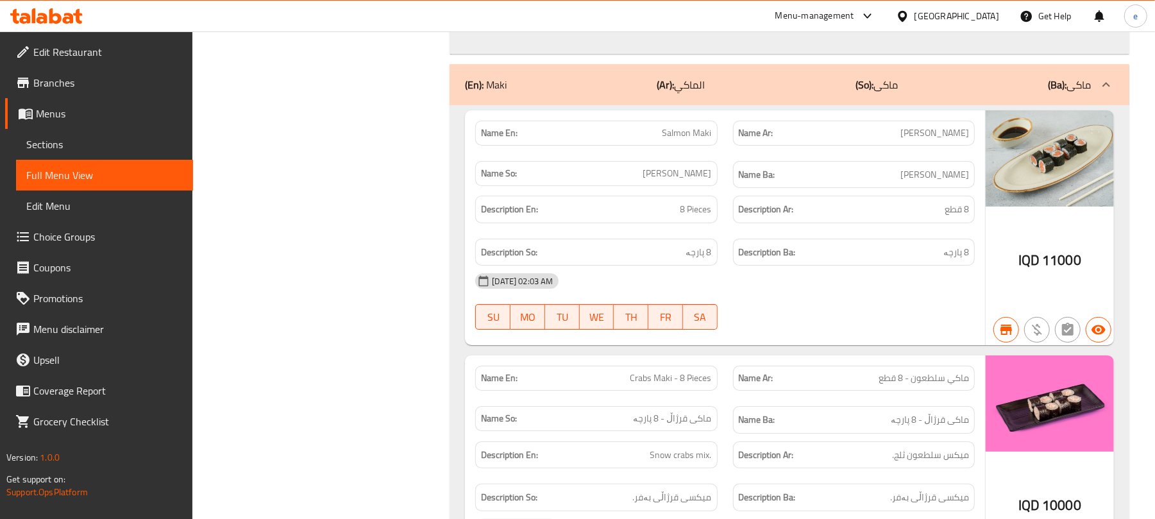
scroll to position [10429, 0]
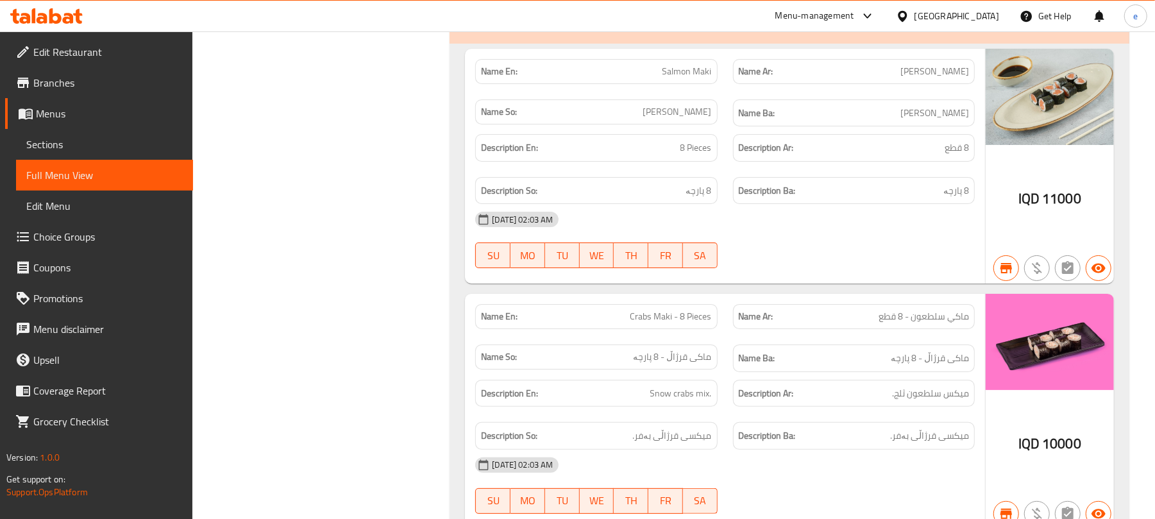
click at [687, 78] on span "Salmon Maki" at bounding box center [686, 71] width 49 height 13
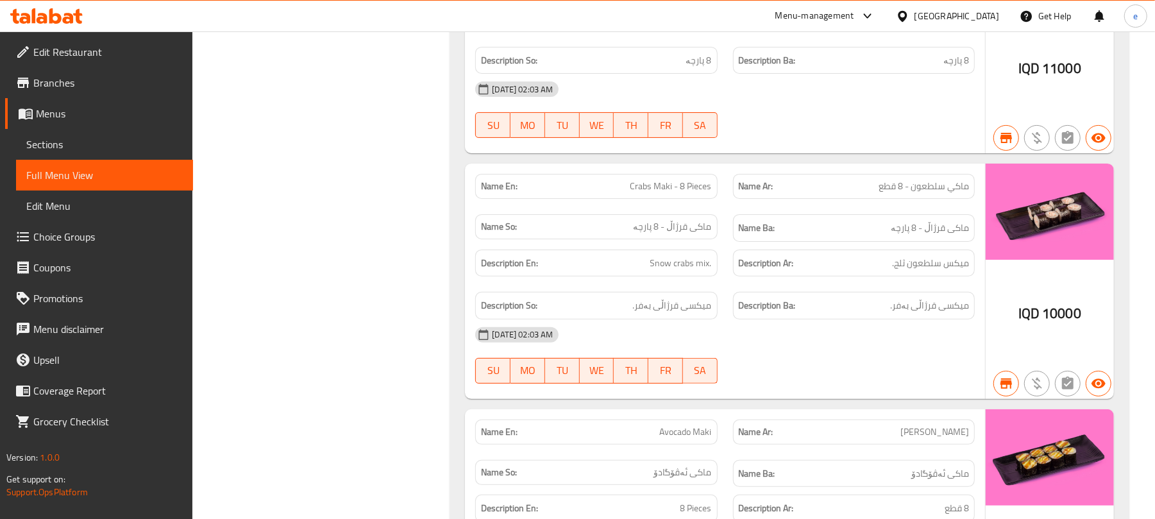
scroll to position [10600, 0]
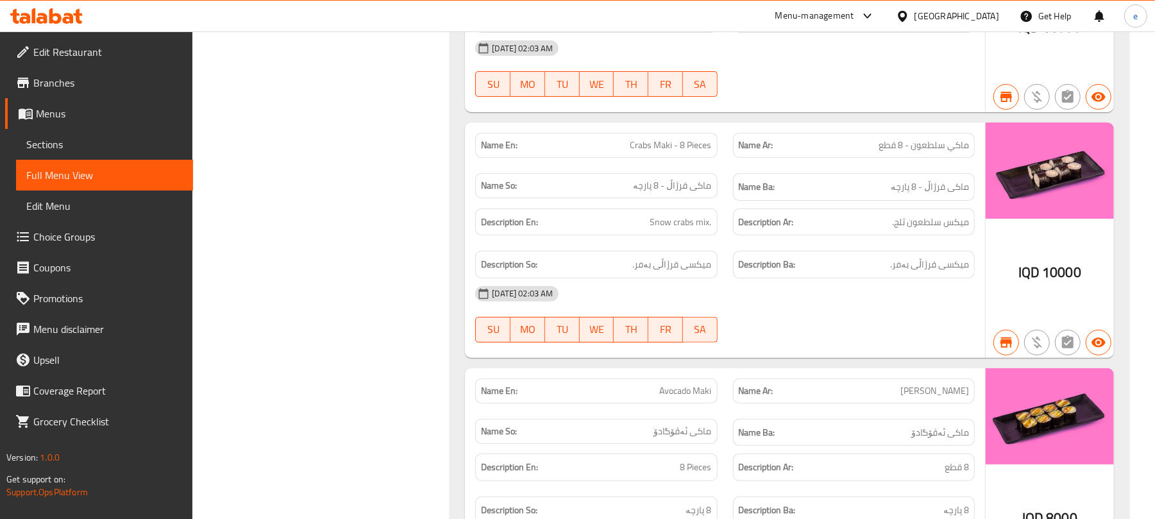
click at [660, 152] on span "Crabs Maki - 8 Pieces" at bounding box center [670, 144] width 81 height 13
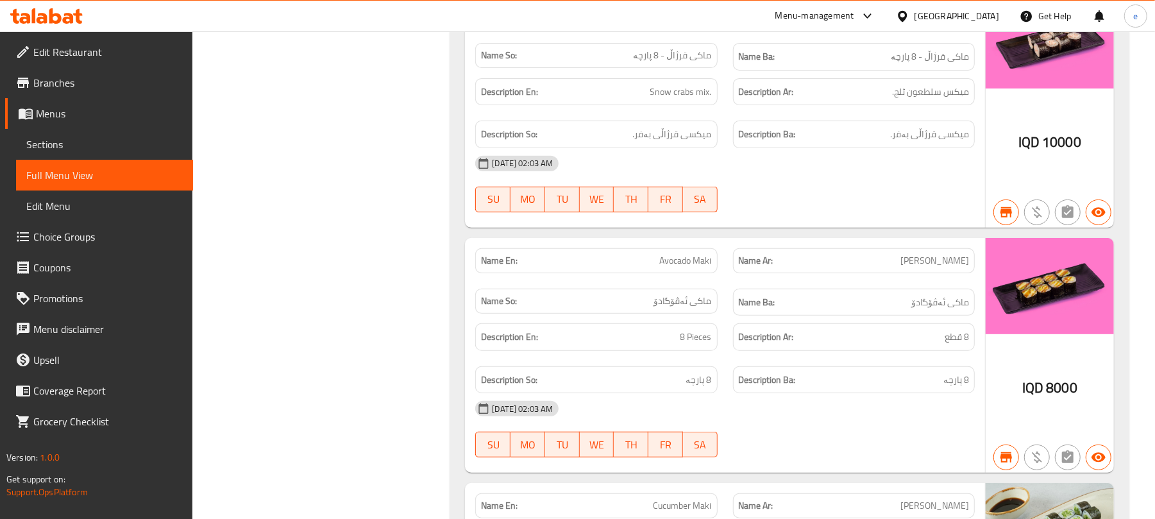
scroll to position [10771, 0]
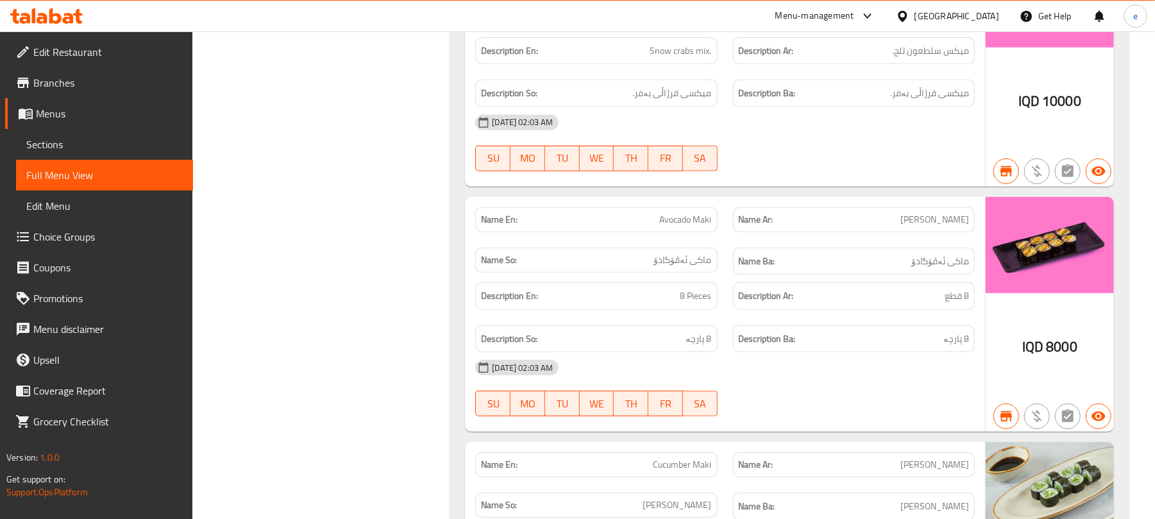
click at [675, 226] on span "Avocado Maki" at bounding box center [686, 219] width 52 height 13
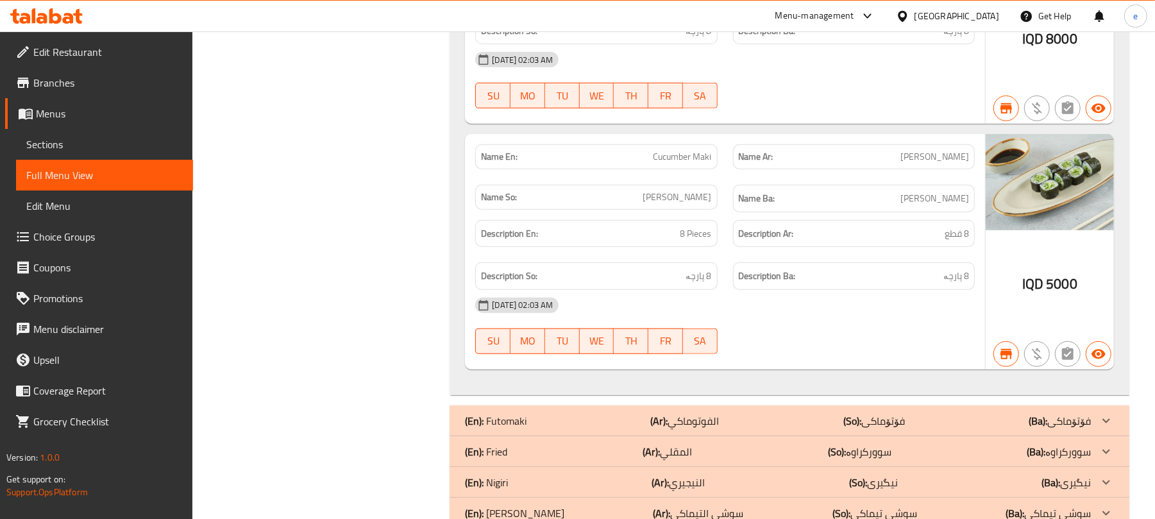
scroll to position [11113, 0]
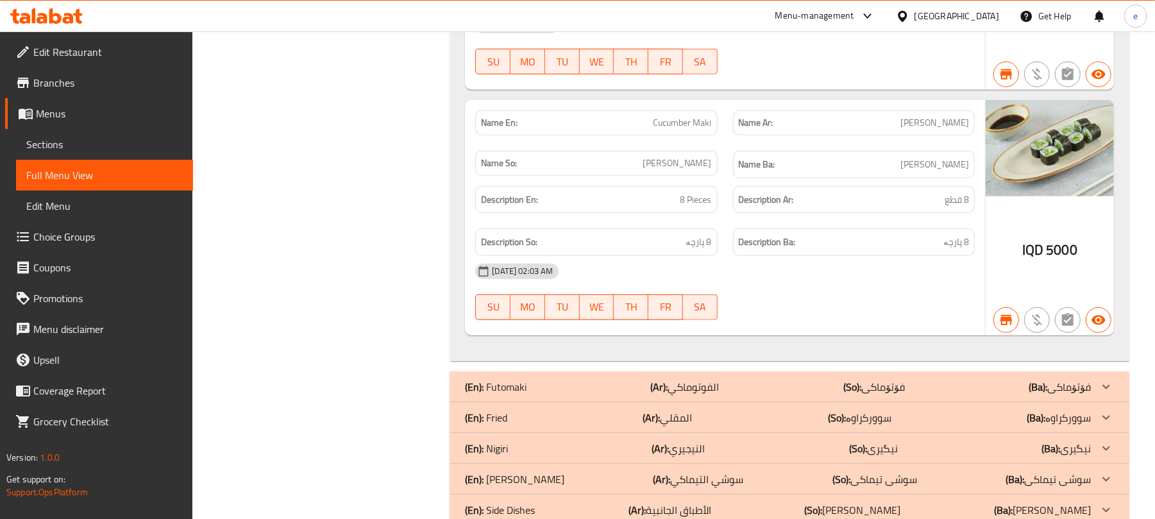
click at [680, 130] on span "Cucumber Maki" at bounding box center [682, 122] width 58 height 13
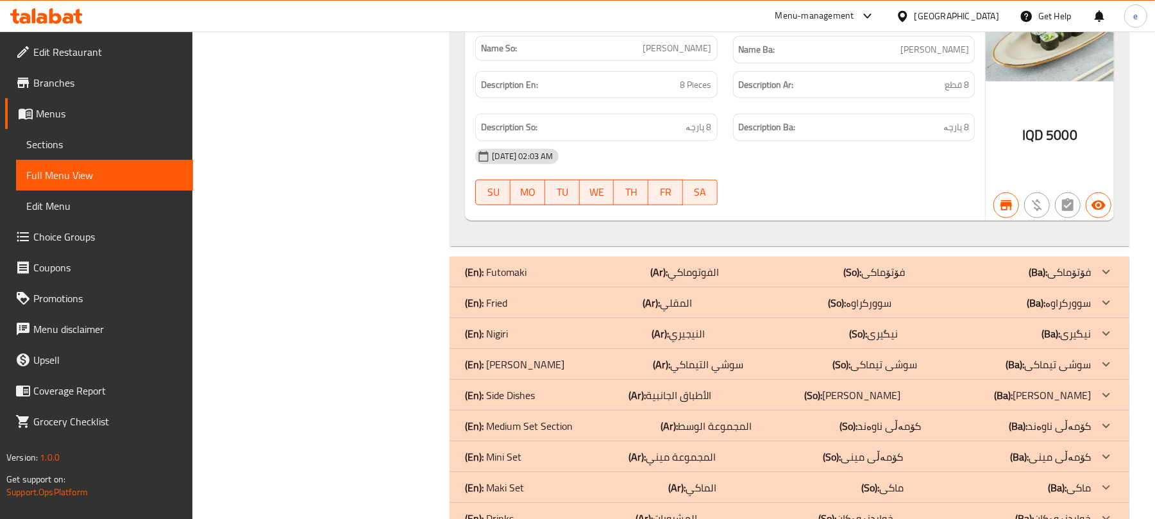
scroll to position [11284, 0]
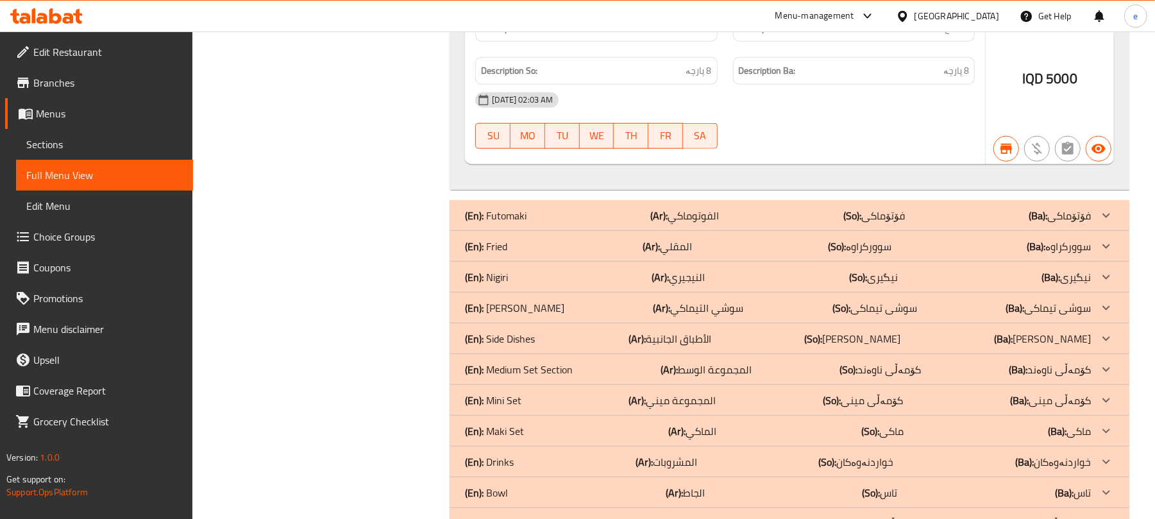
click at [709, 223] on p "(Ar): الفوتوماكي" at bounding box center [685, 215] width 69 height 15
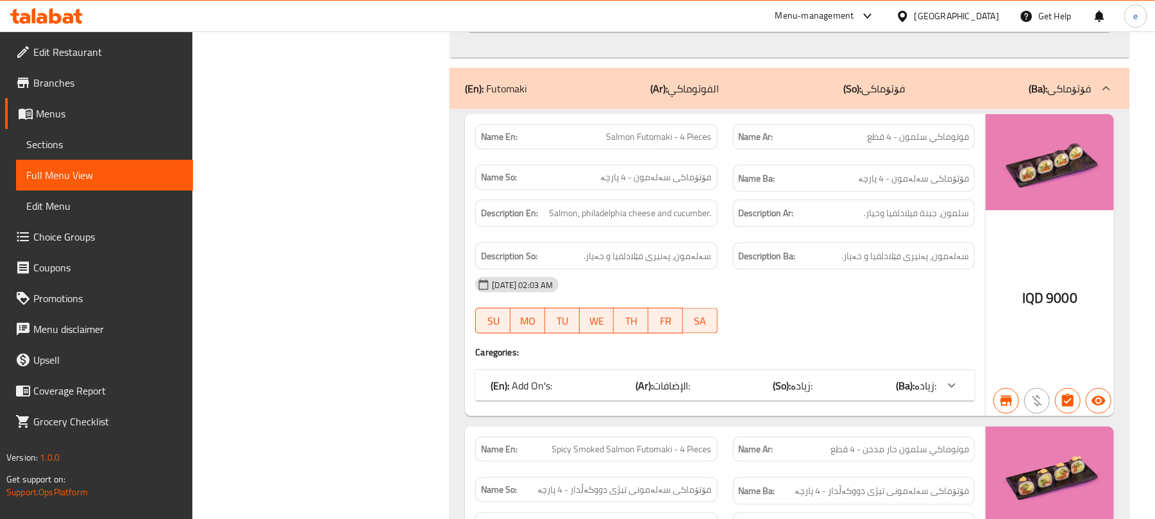
scroll to position [11454, 0]
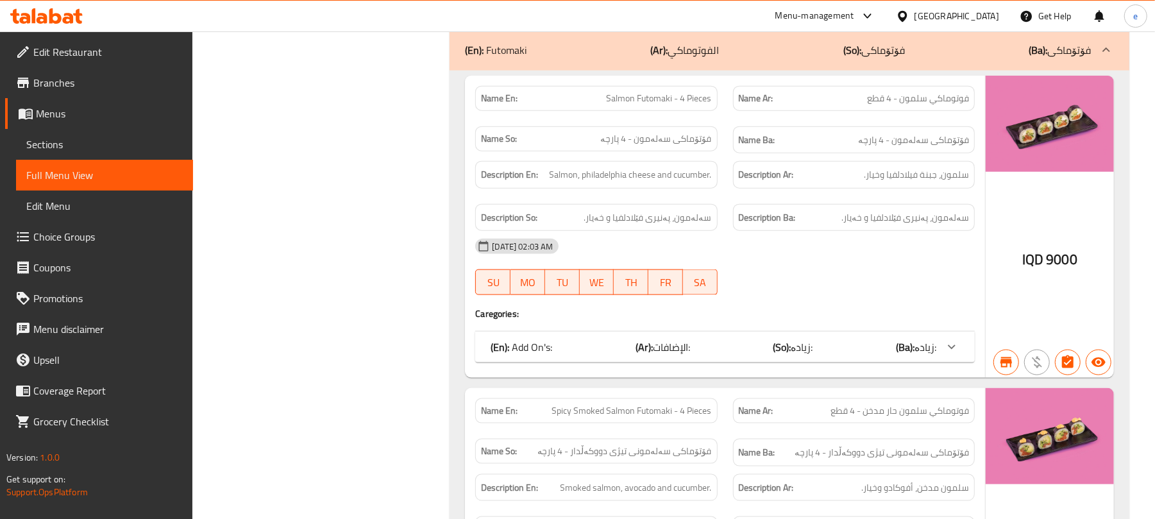
click at [678, 105] on span "Salmon Futomaki - 4 Pieces" at bounding box center [659, 98] width 105 height 13
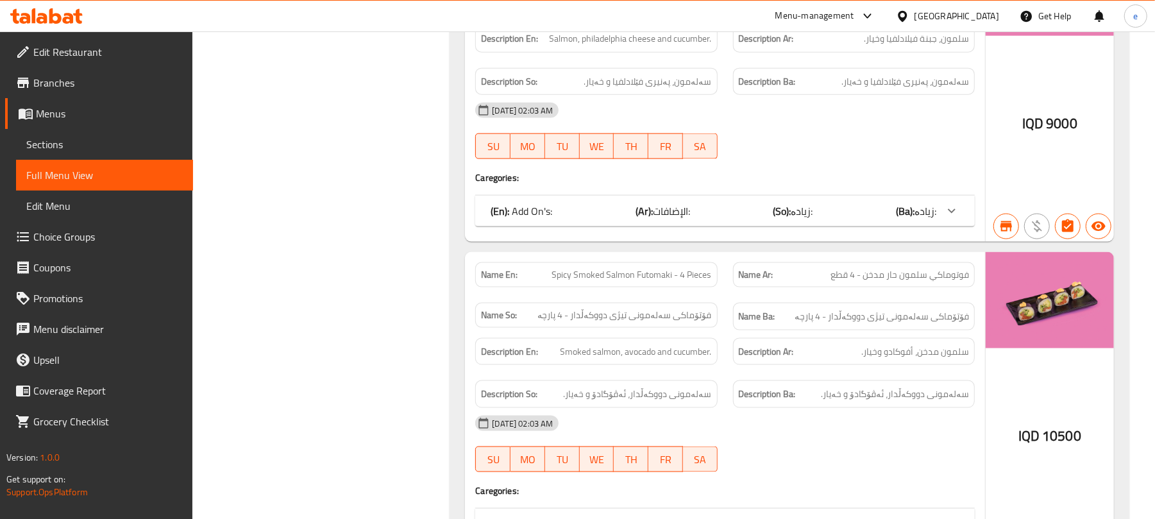
scroll to position [11626, 0]
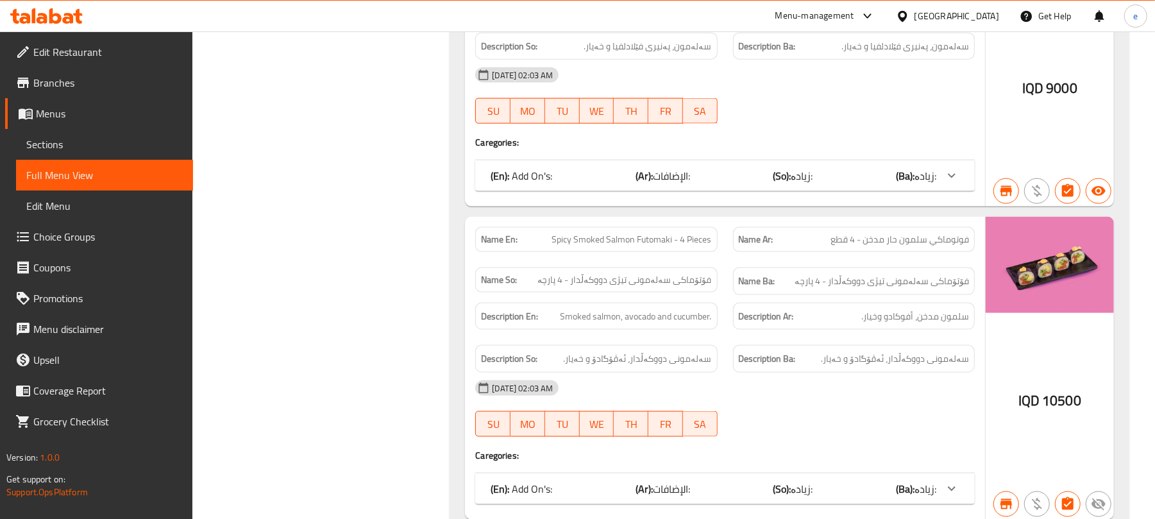
click at [659, 246] on span "Spicy Smoked Salmon Futomaki - 4 Pieces" at bounding box center [632, 239] width 160 height 13
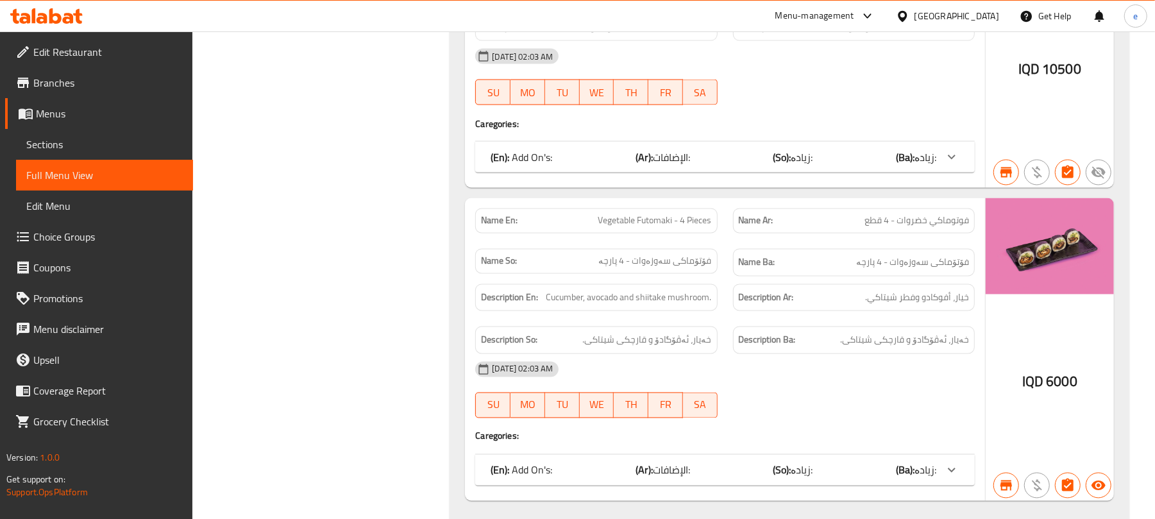
scroll to position [11967, 0]
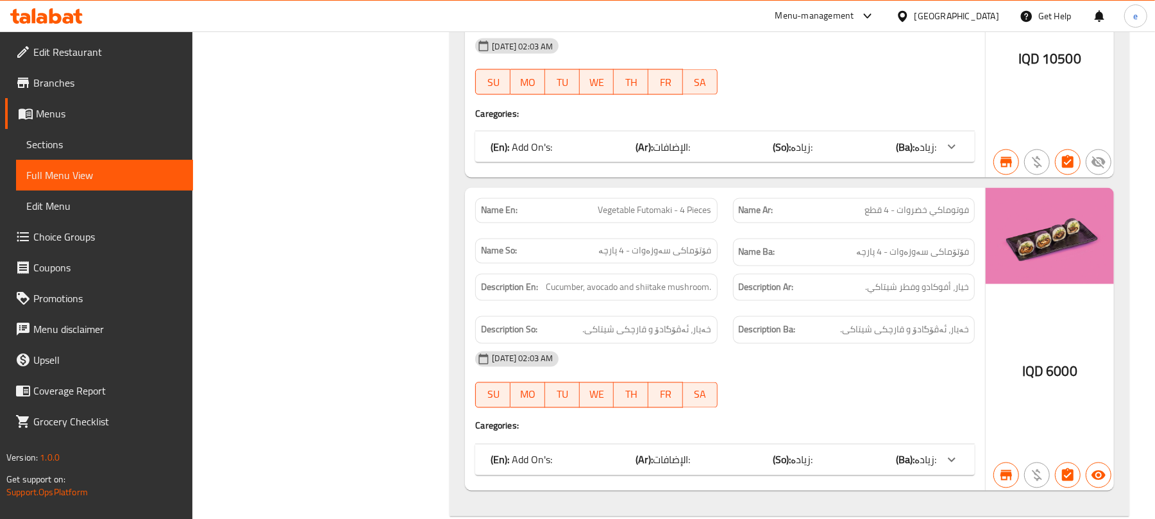
click at [676, 217] on span "Vegetable Futomaki - 4 Pieces" at bounding box center [654, 210] width 113 height 13
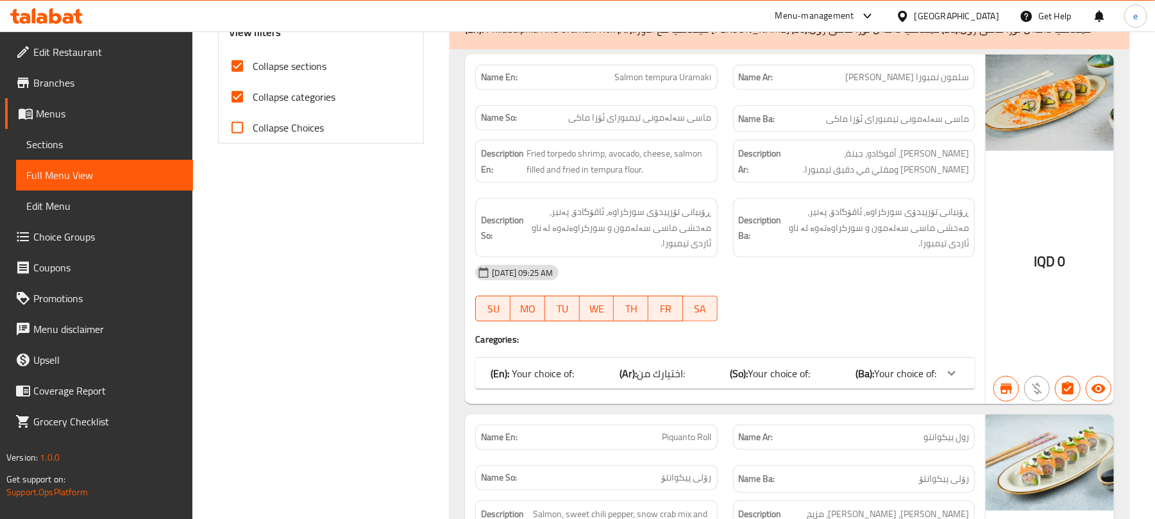
scroll to position [342, 0]
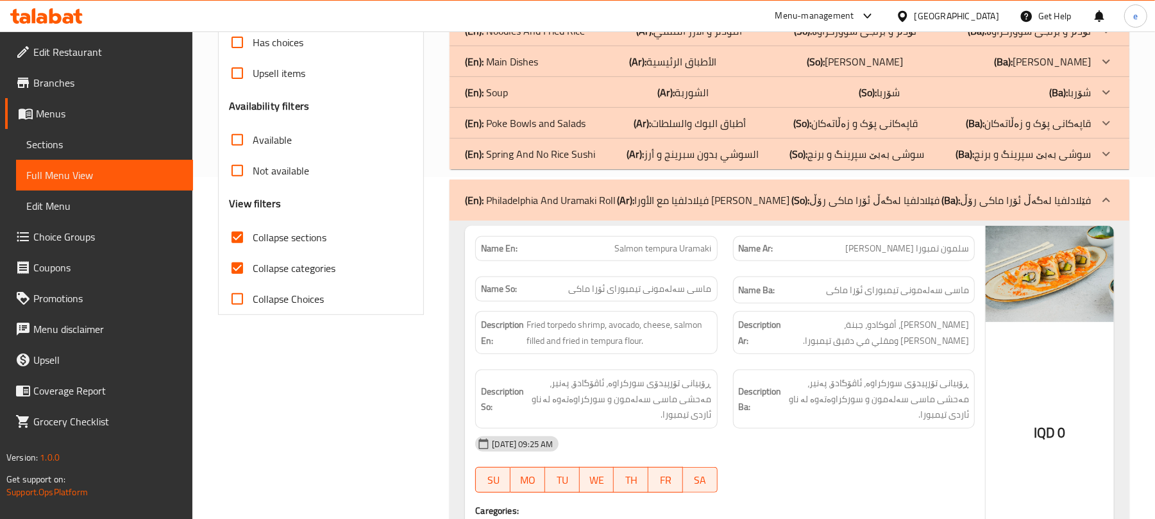
click at [590, 154] on p "(En): Spring And No Rice Sushi" at bounding box center [530, 153] width 130 height 15
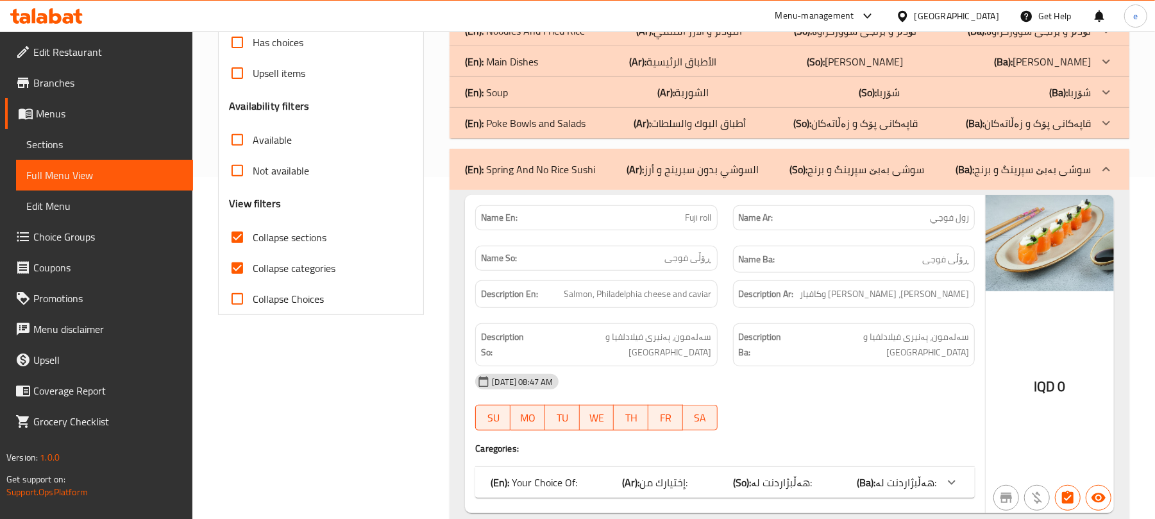
click at [701, 213] on span "Fuji roll" at bounding box center [698, 217] width 26 height 13
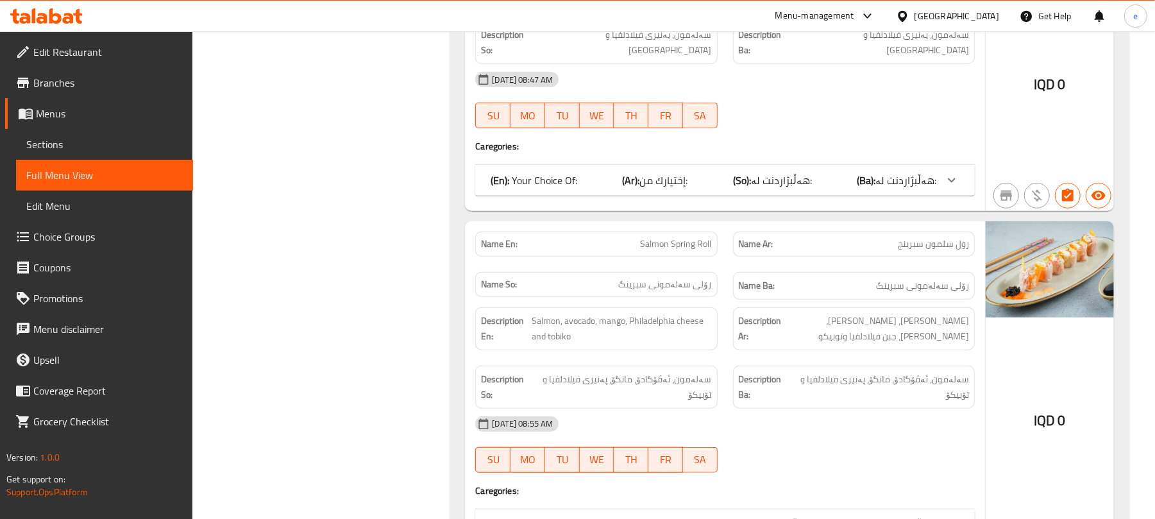
scroll to position [683, 0]
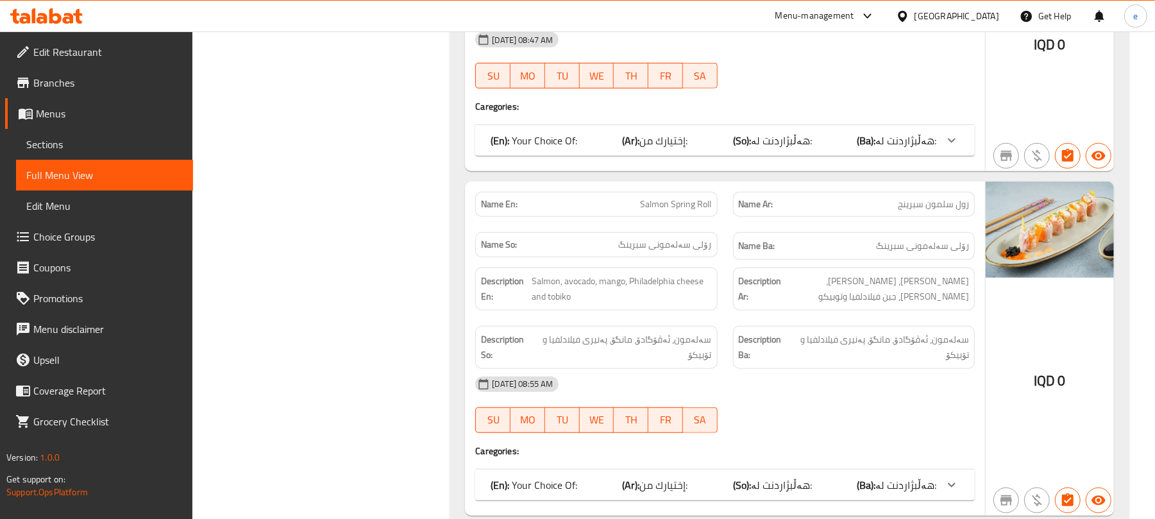
click at [685, 197] on span "Salmon Spring Roll" at bounding box center [675, 203] width 71 height 13
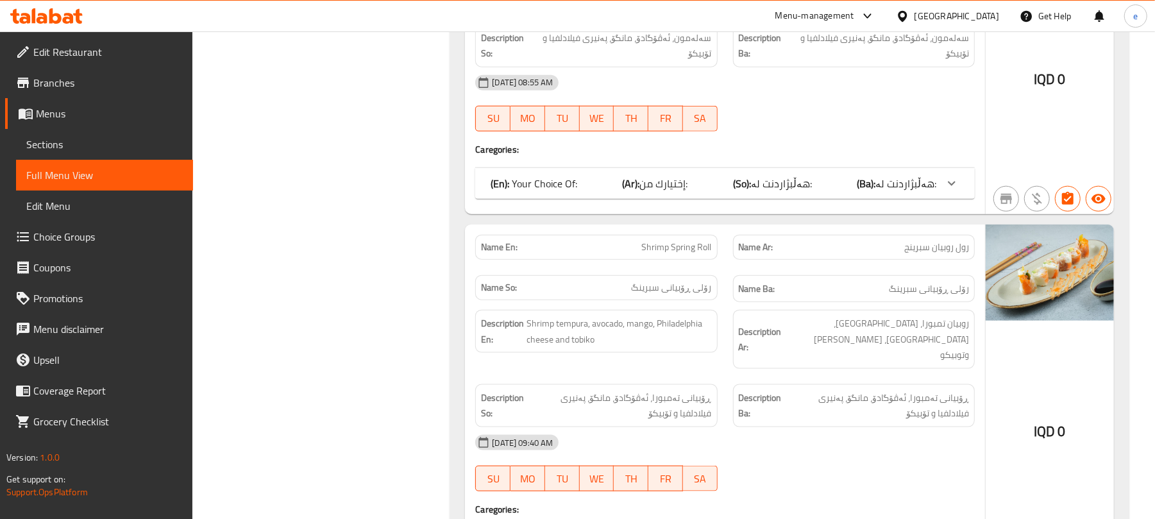
scroll to position [1026, 0]
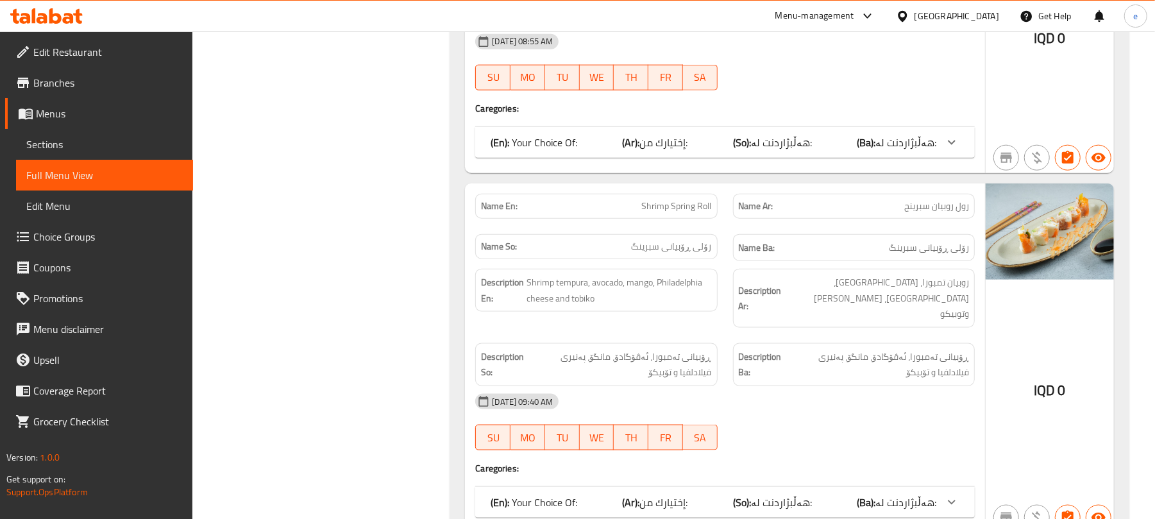
click at [676, 199] on span "Shrimp Spring Roll" at bounding box center [677, 205] width 70 height 13
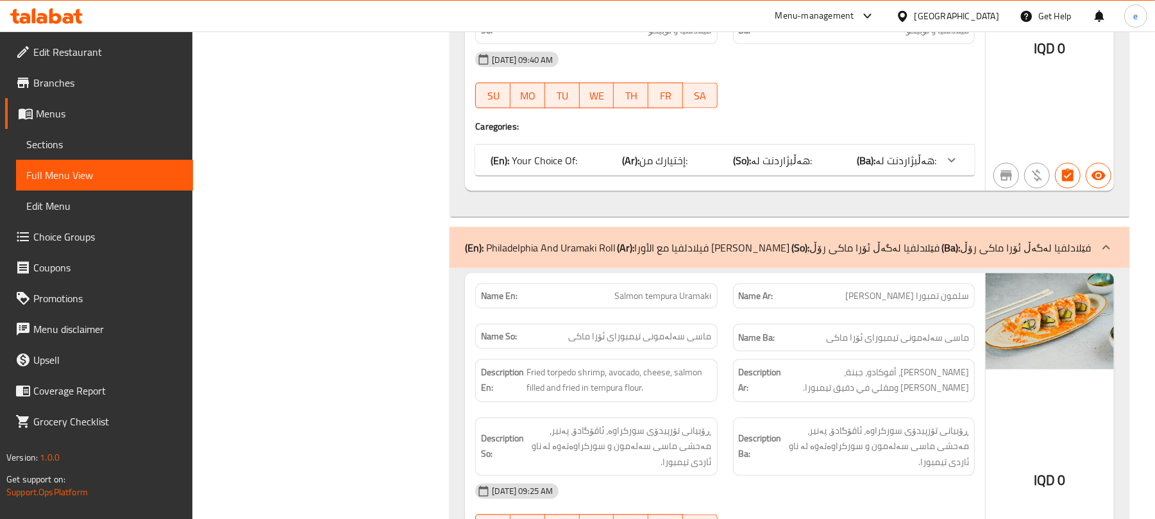
scroll to position [1539, 0]
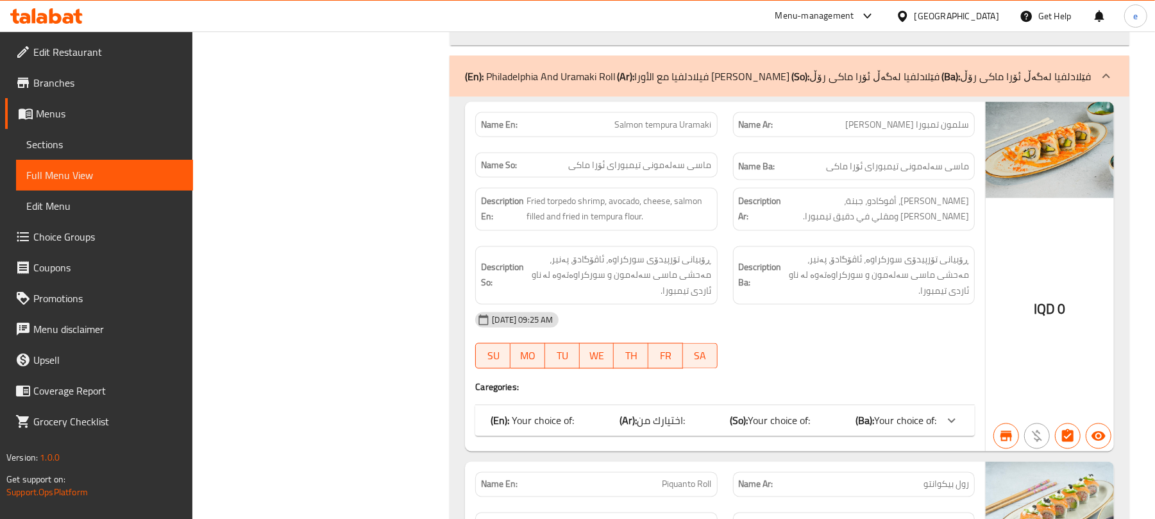
click at [674, 118] on span "Salmon tempura Uramaki" at bounding box center [663, 124] width 97 height 13
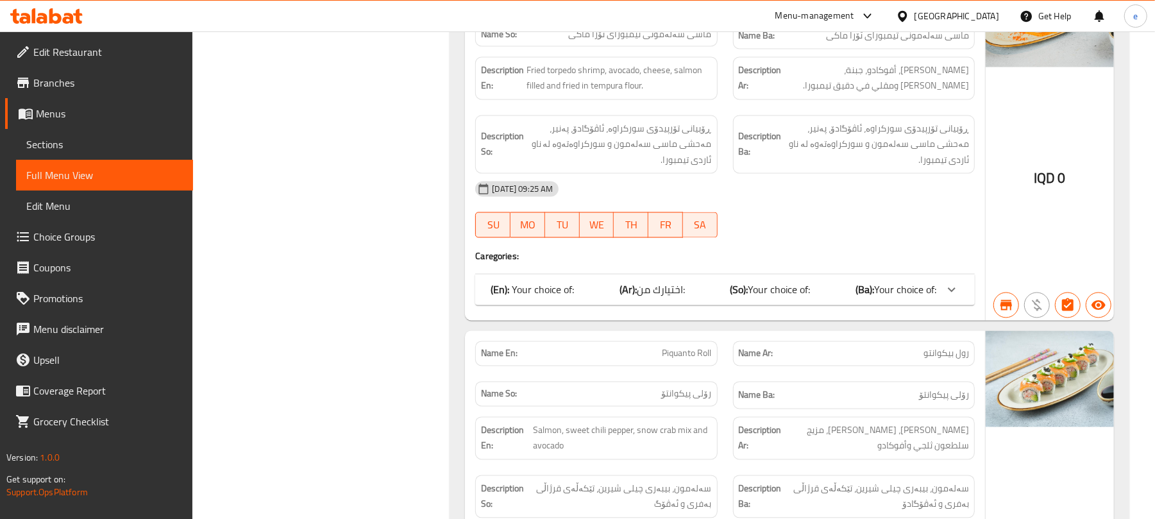
scroll to position [1709, 0]
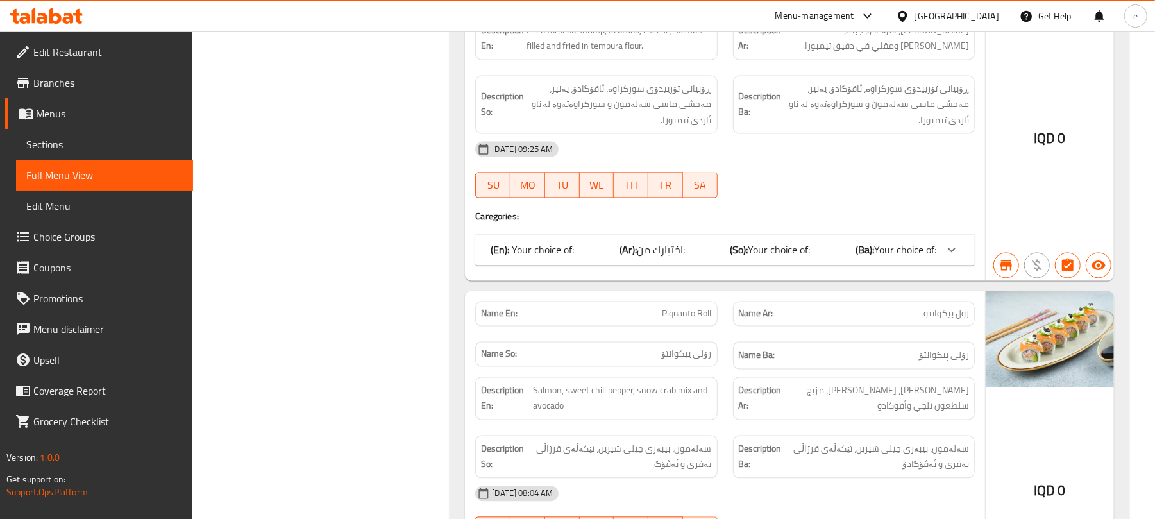
click at [686, 307] on span "Piquanto Roll" at bounding box center [686, 313] width 49 height 13
drag, startPoint x: 686, startPoint y: 295, endPoint x: 674, endPoint y: 290, distance: 12.6
click at [686, 307] on span "Piquanto Roll" at bounding box center [686, 313] width 49 height 13
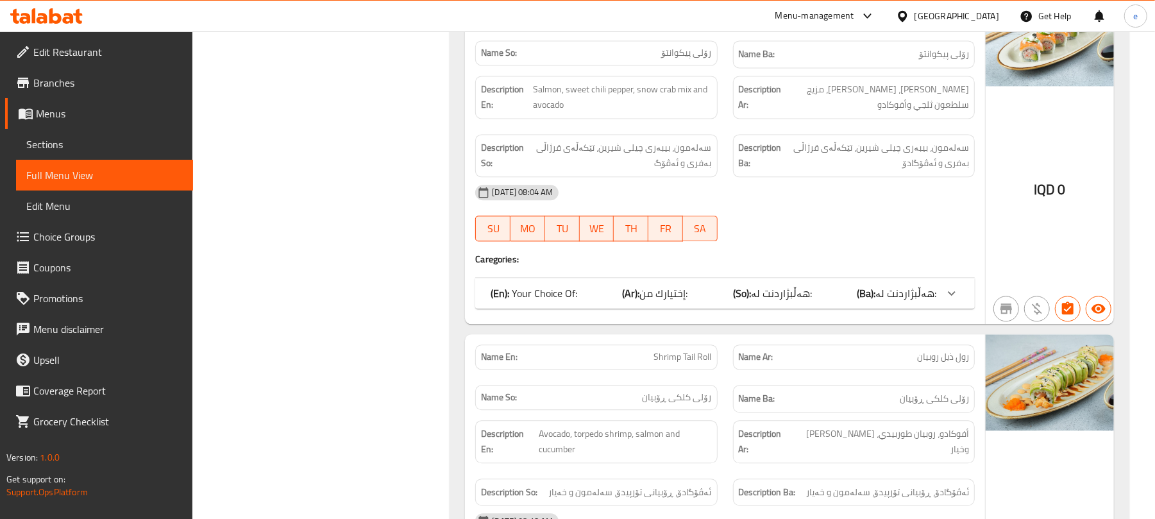
scroll to position [2052, 0]
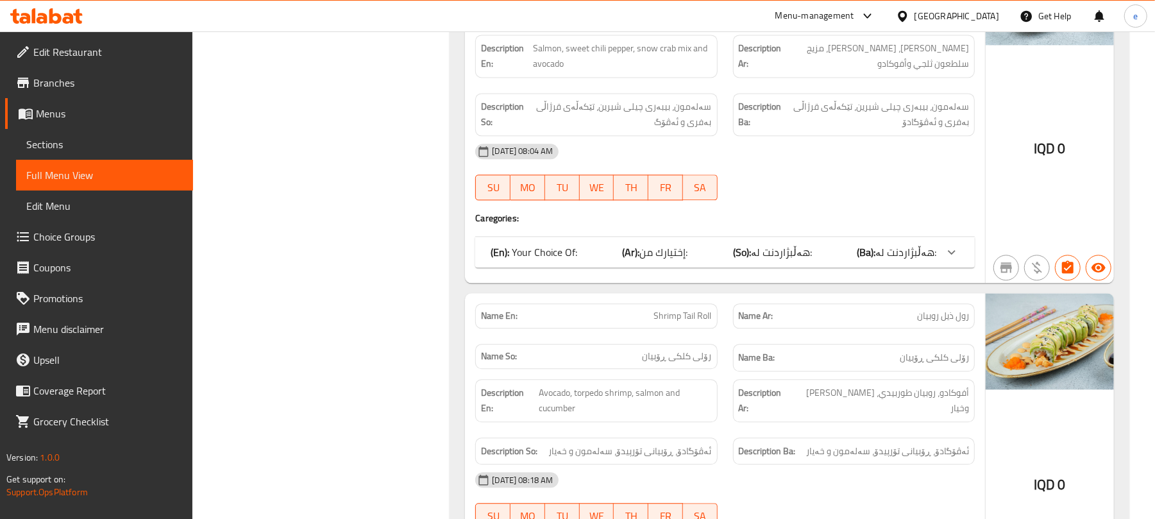
click at [687, 309] on span "Shrimp Tail Roll" at bounding box center [683, 315] width 58 height 13
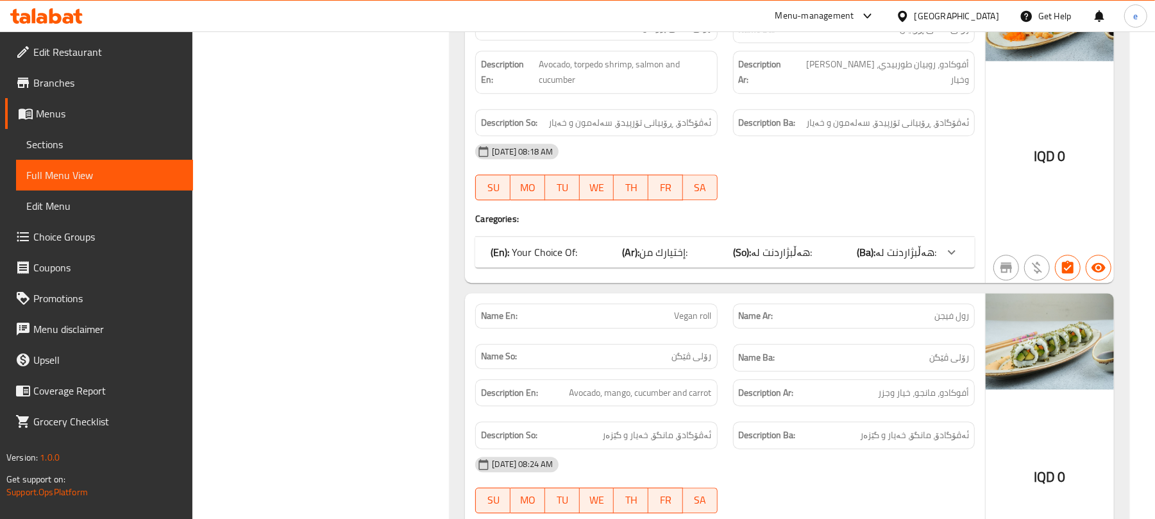
scroll to position [2393, 0]
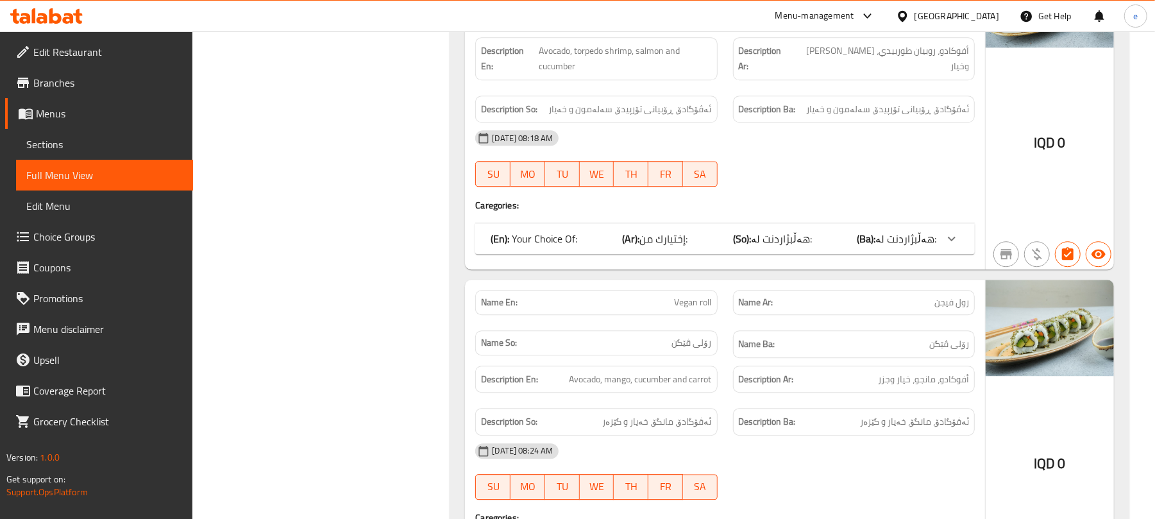
click at [698, 296] on span "Vegan roll" at bounding box center [692, 302] width 37 height 13
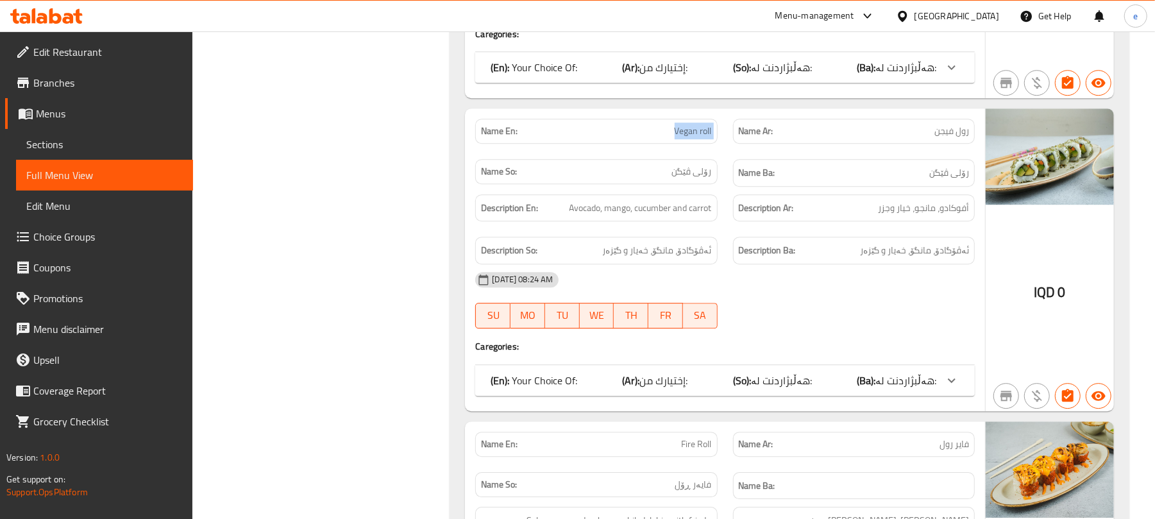
scroll to position [2735, 0]
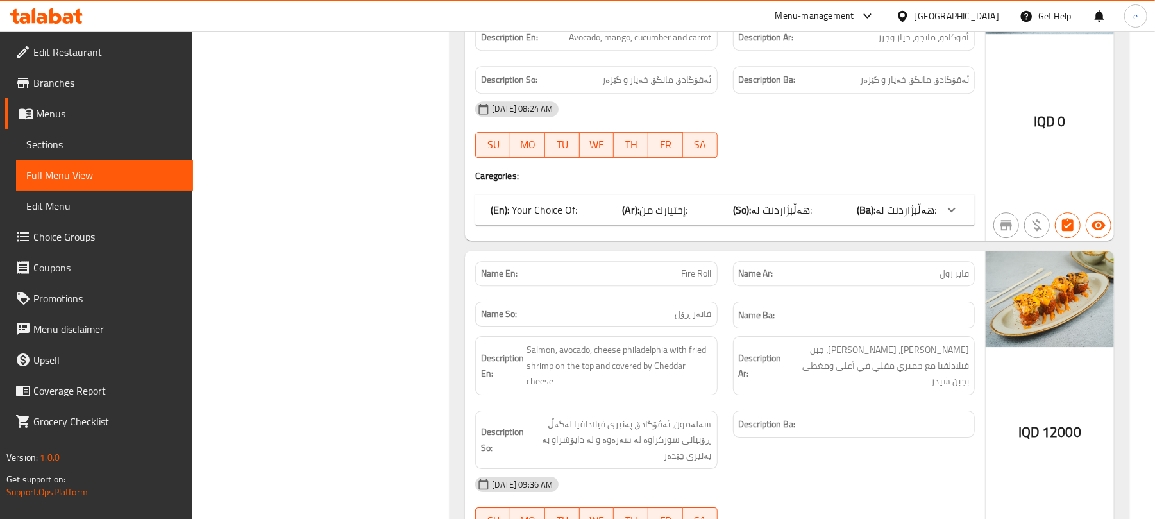
click at [694, 267] on span "Fire Roll" at bounding box center [697, 273] width 30 height 13
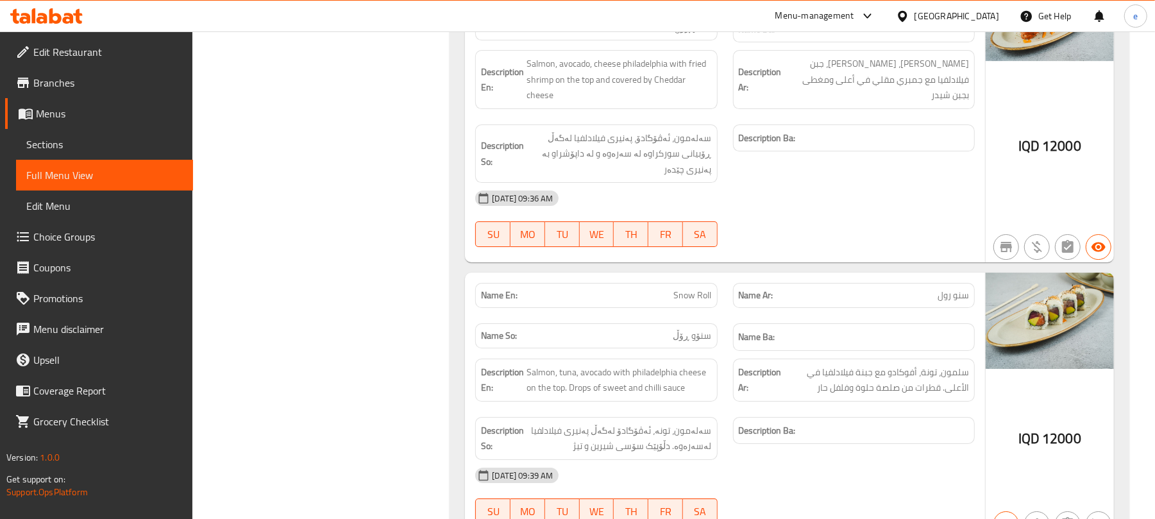
scroll to position [3077, 0]
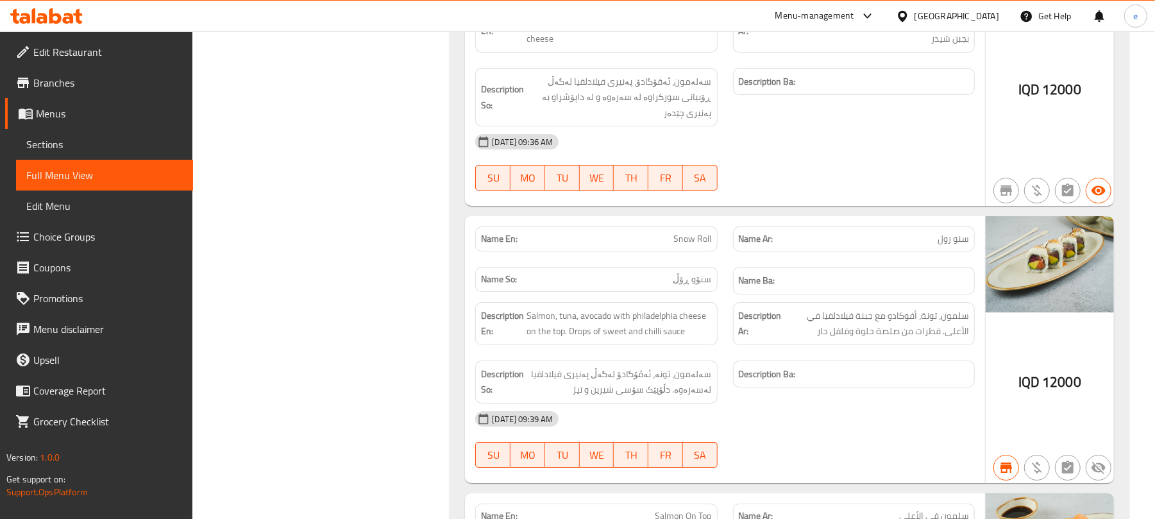
click at [699, 232] on span "Snow Roll" at bounding box center [693, 238] width 38 height 13
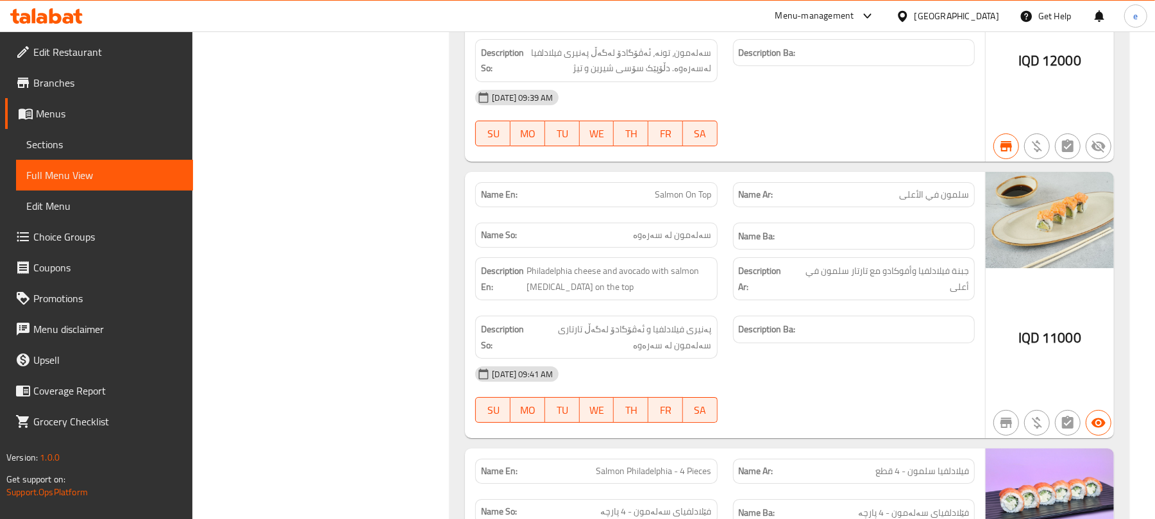
scroll to position [3419, 0]
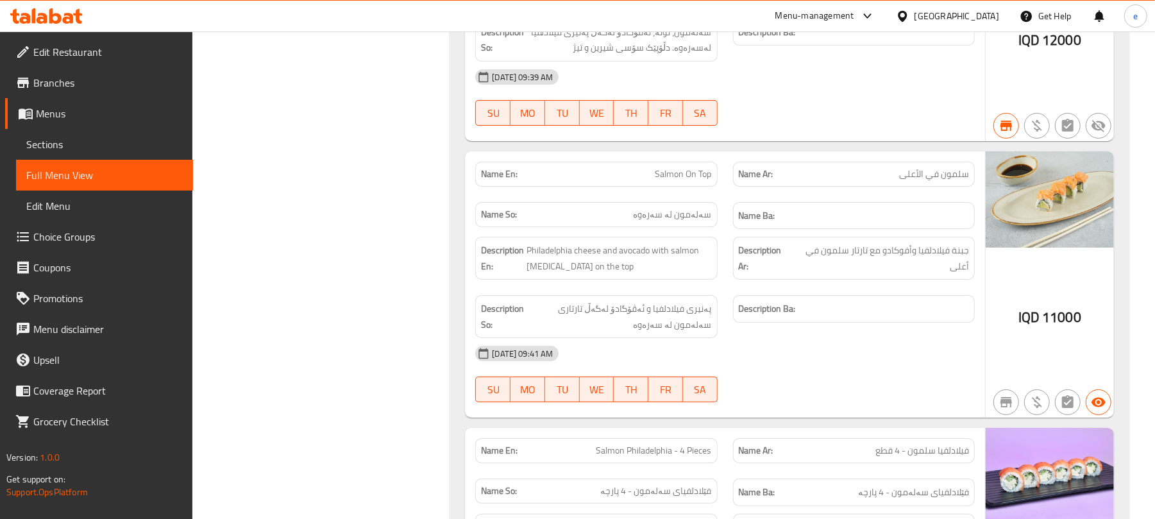
click at [695, 167] on span "Salmon On Top" at bounding box center [683, 173] width 56 height 13
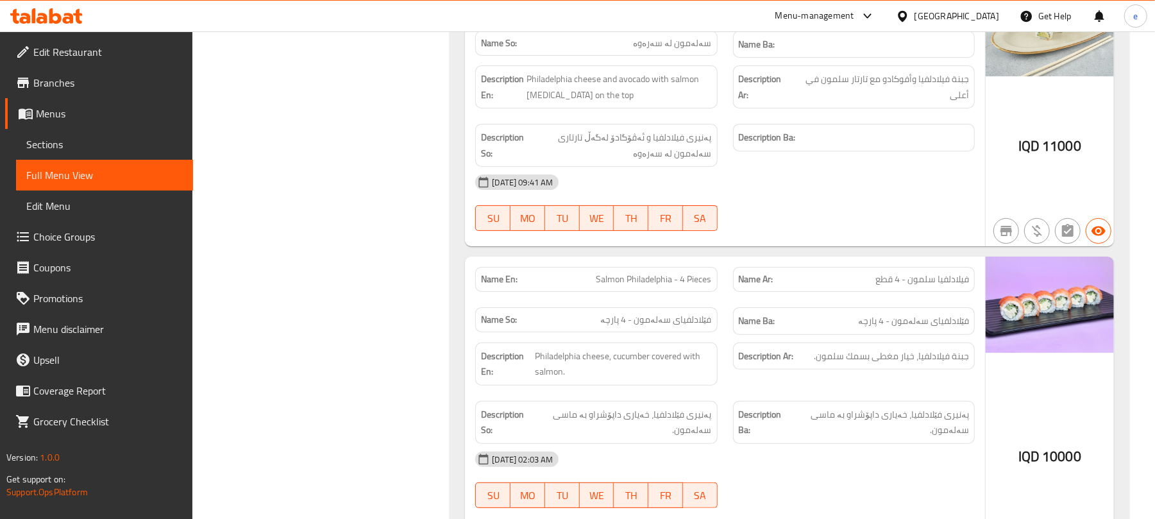
click at [674, 272] on span "Salmon Philadelphia - 4 Pieces" at bounding box center [653, 278] width 115 height 13
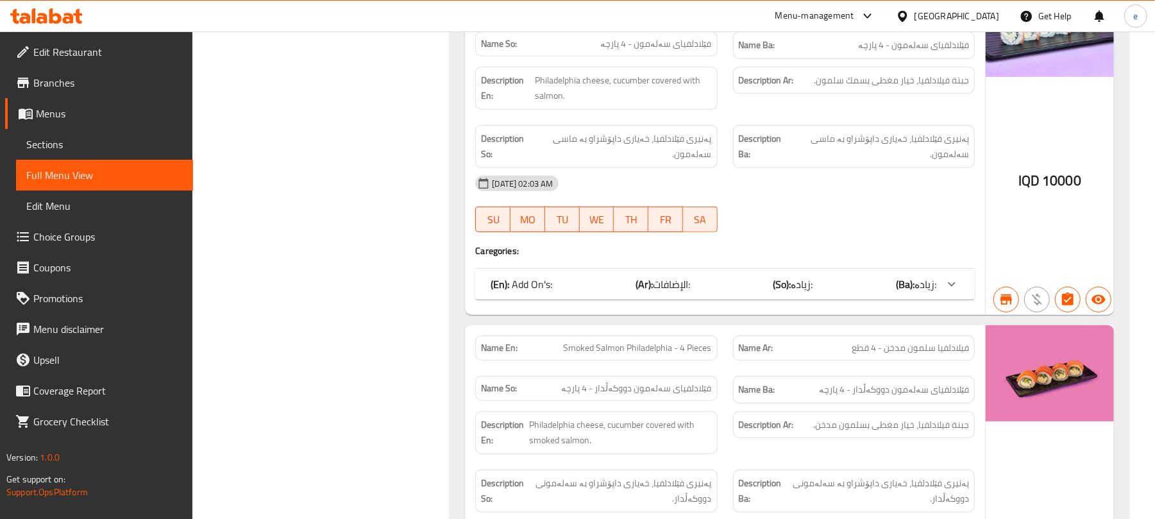
scroll to position [3932, 0]
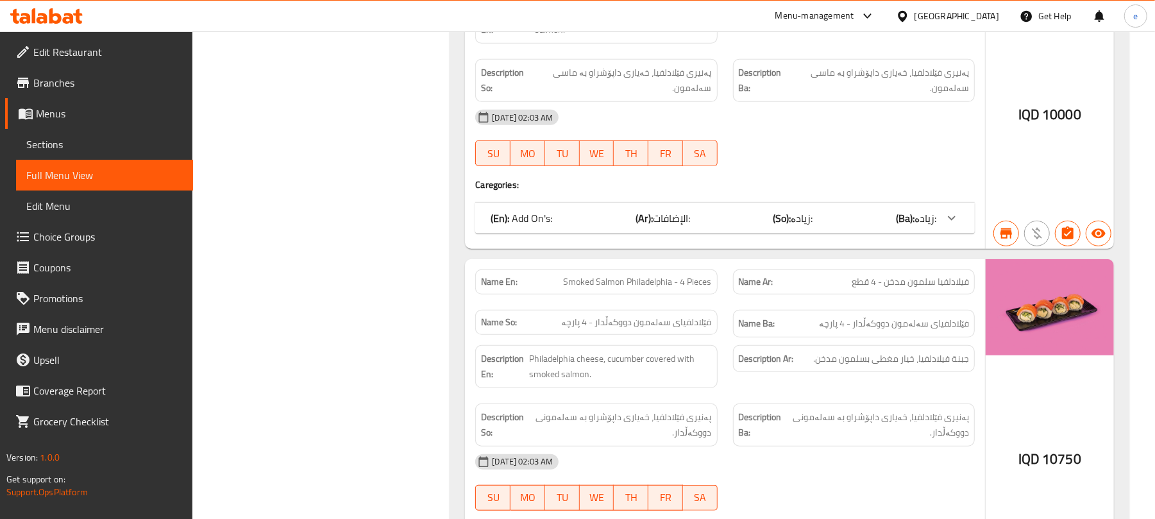
click at [672, 275] on span "Smoked Salmon Philadelphia - 4 Pieces" at bounding box center [638, 281] width 148 height 13
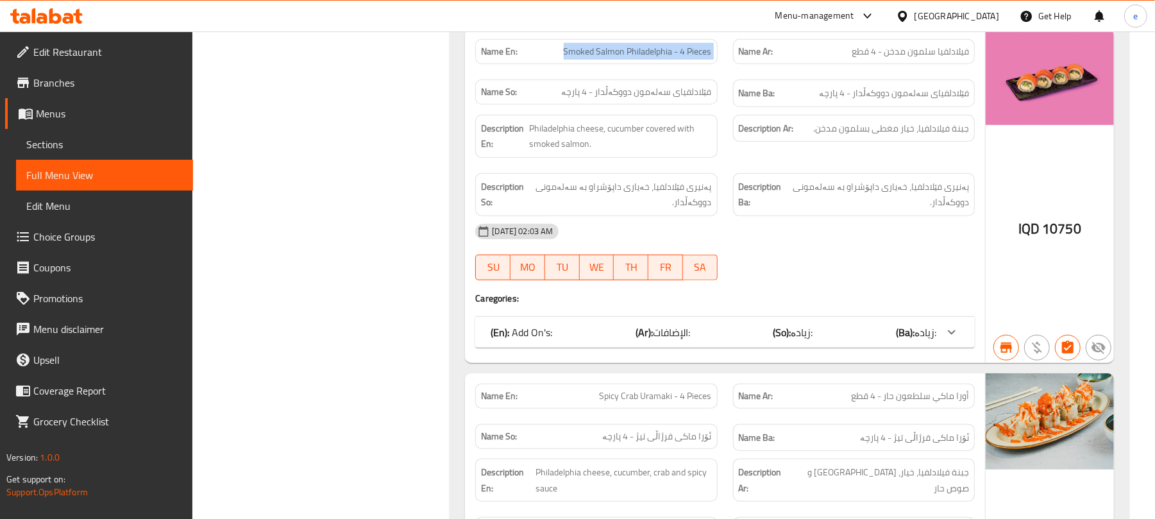
scroll to position [4274, 0]
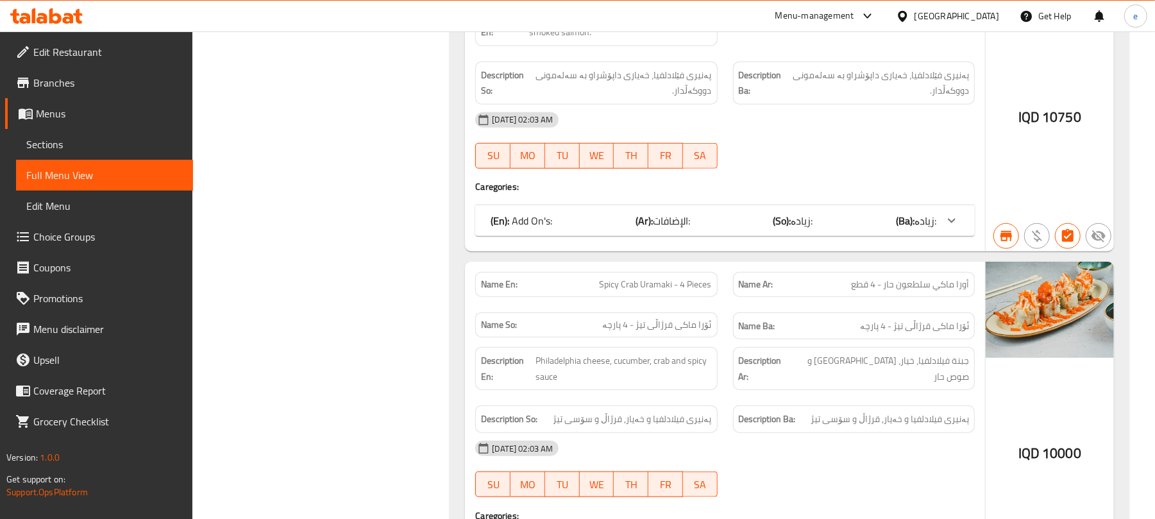
click at [682, 278] on span "Spicy Crab Uramaki - 4 Pieces" at bounding box center [655, 284] width 112 height 13
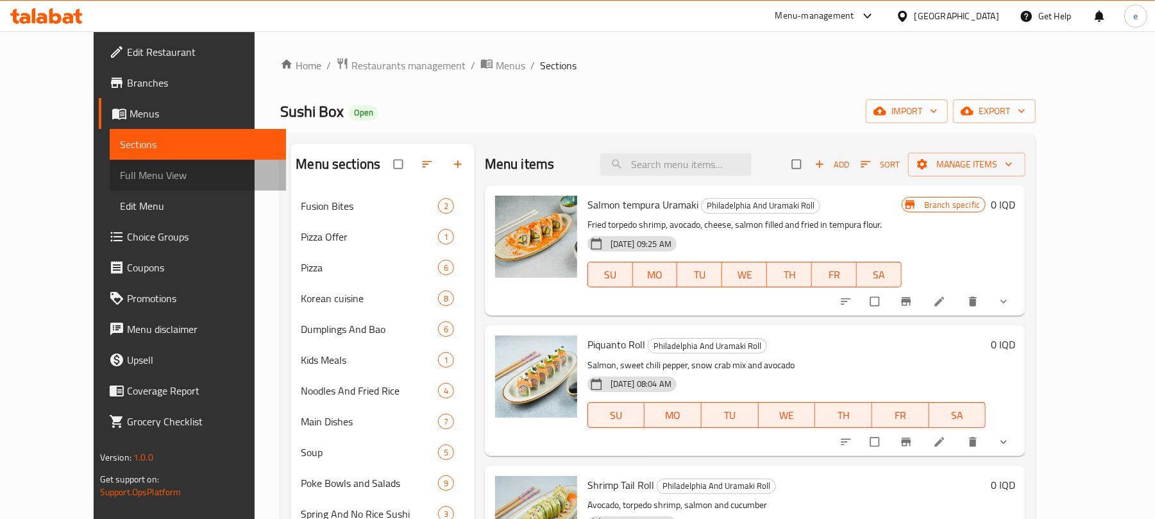
click at [120, 172] on span "Full Menu View" at bounding box center [198, 174] width 156 height 15
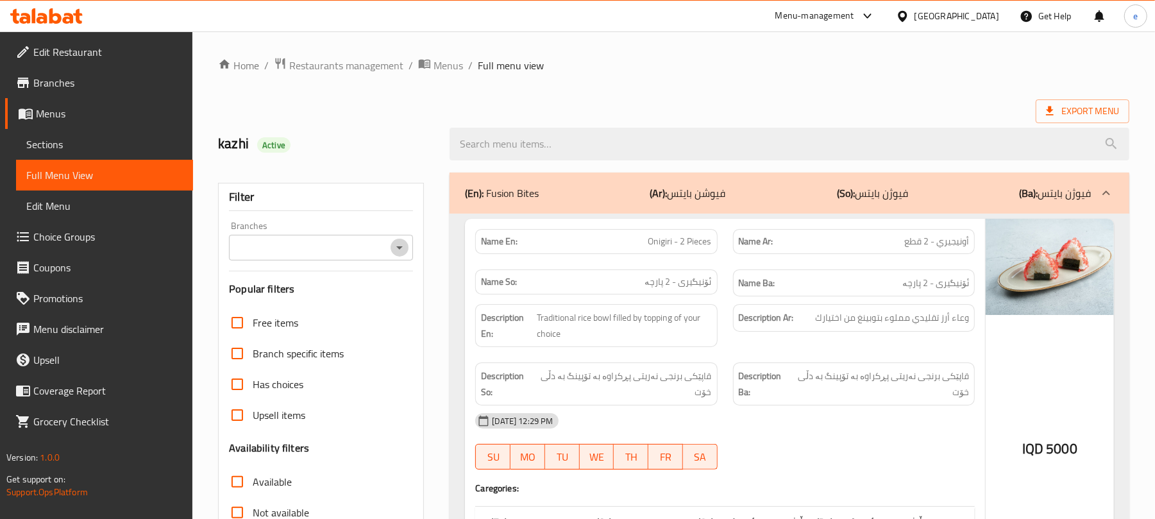
click at [401, 247] on icon "Open" at bounding box center [399, 247] width 15 height 15
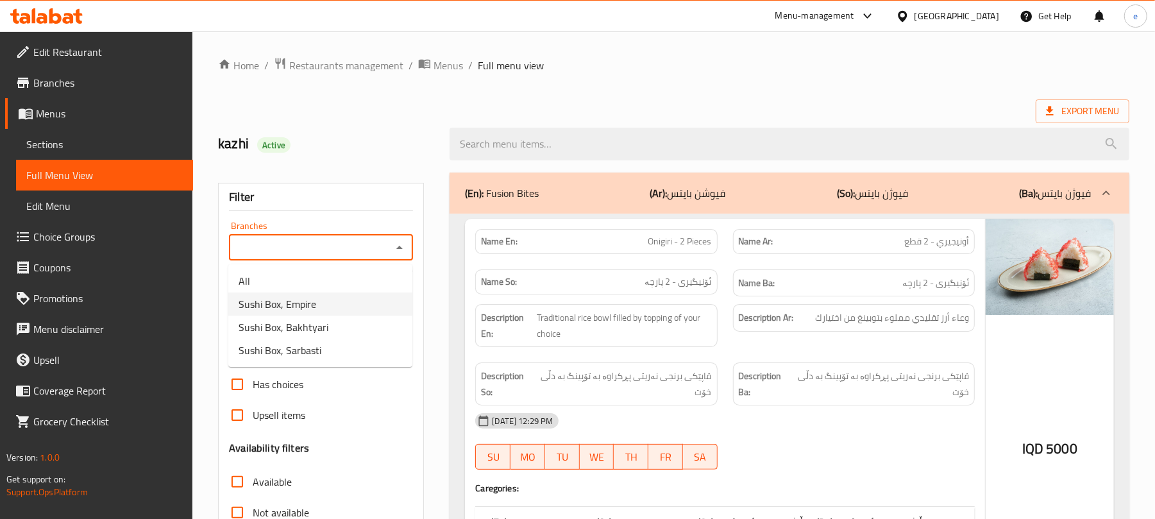
click at [308, 308] on span "Sushi Box, Empire" at bounding box center [277, 303] width 78 height 15
type input "Sushi Box, Empire"
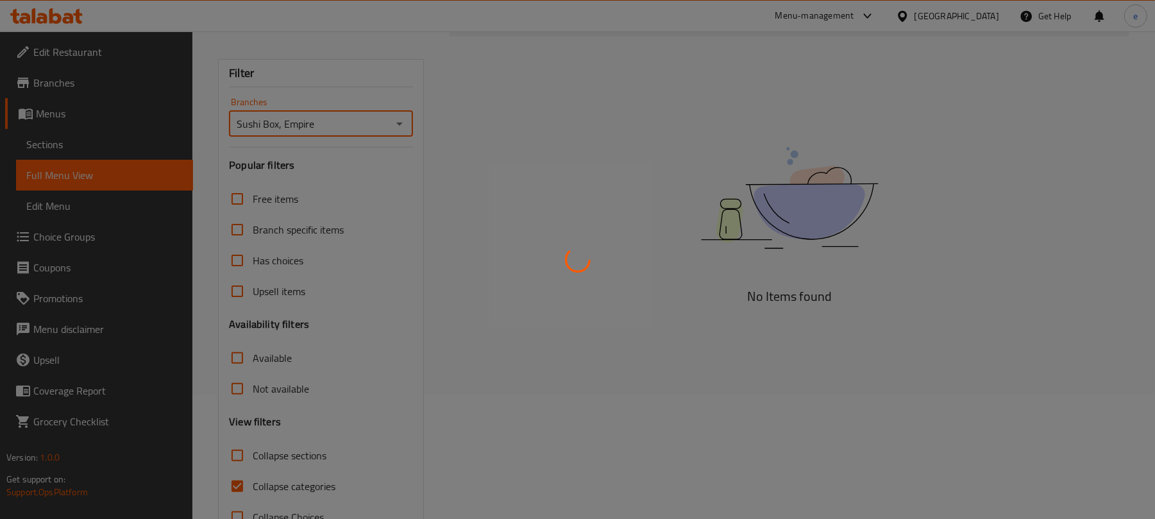
scroll to position [165, 0]
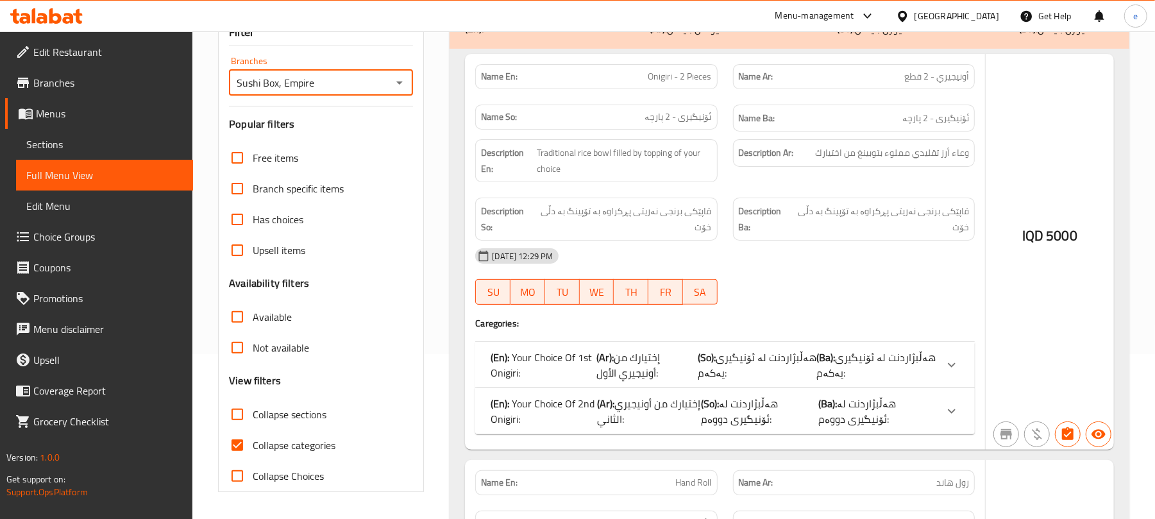
click at [242, 418] on div at bounding box center [577, 259] width 1155 height 519
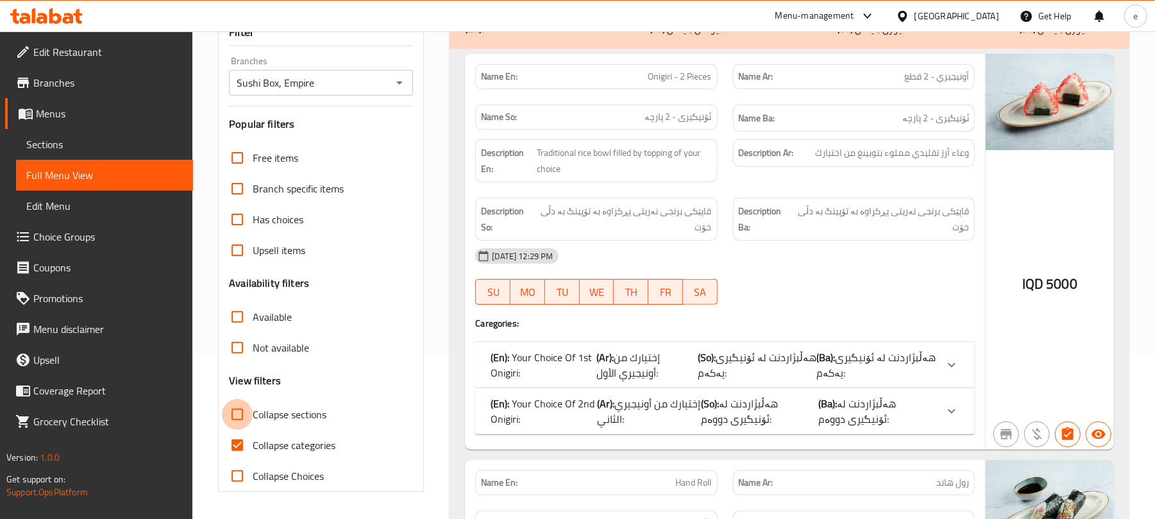
click at [242, 418] on input "Collapse sections" at bounding box center [237, 414] width 31 height 31
checkbox input "true"
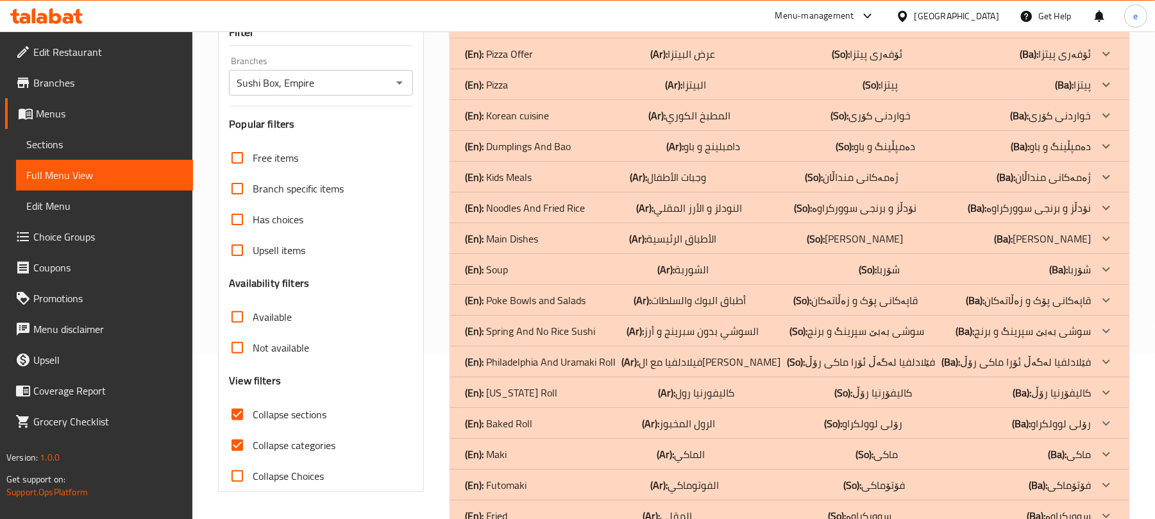
click at [574, 327] on p "(En): Spring And No Rice Sushi" at bounding box center [530, 330] width 130 height 15
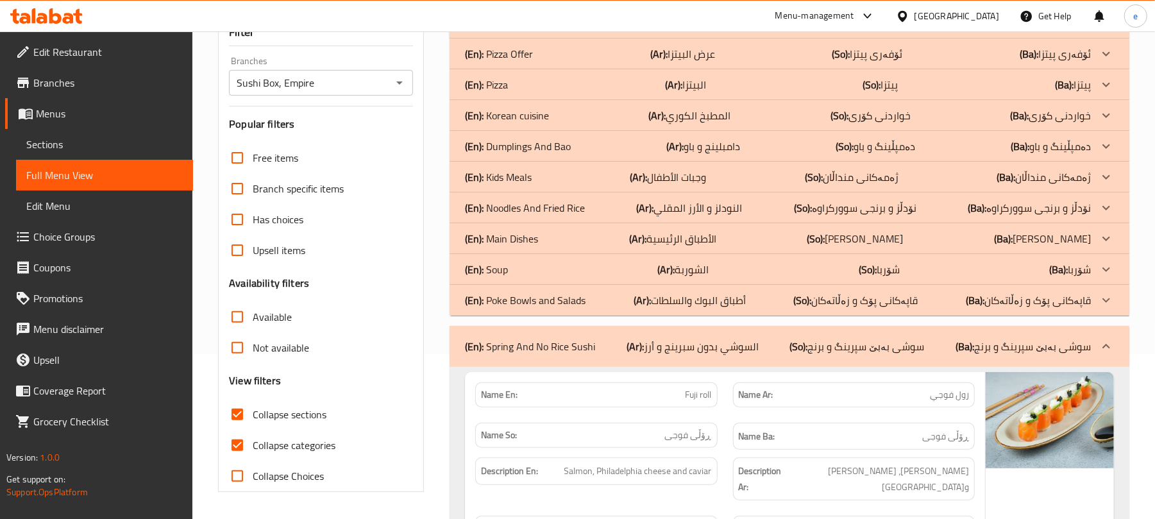
scroll to position [506, 0]
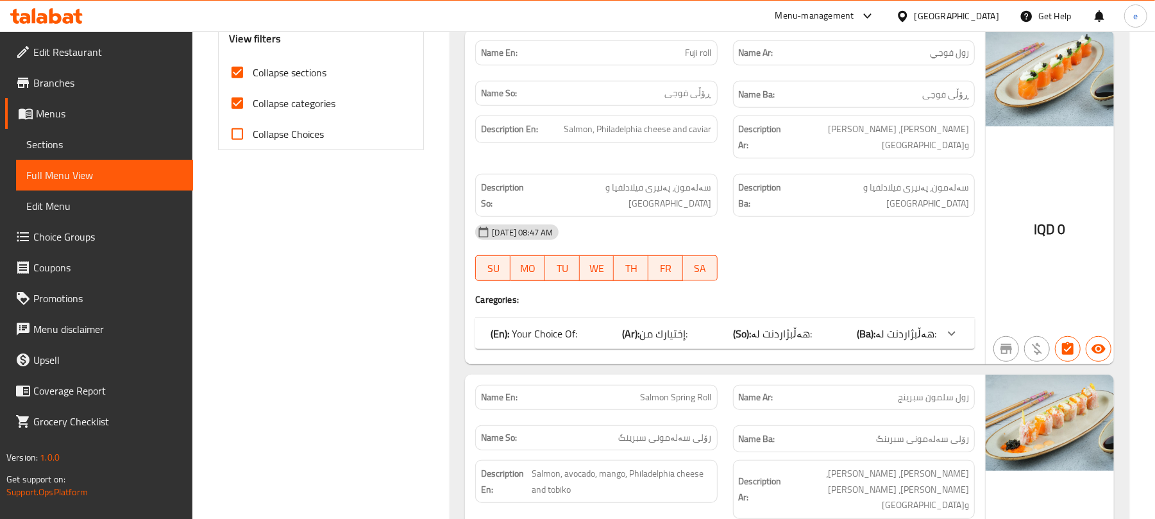
click at [701, 54] on span "Fuji roll" at bounding box center [698, 52] width 26 height 13
copy span "Fuji roll"
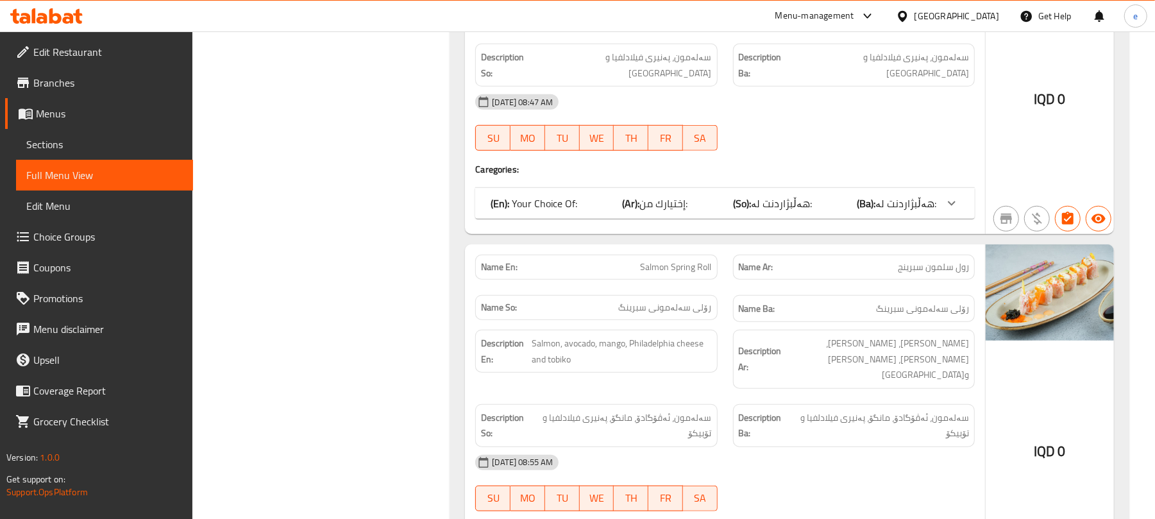
scroll to position [678, 0]
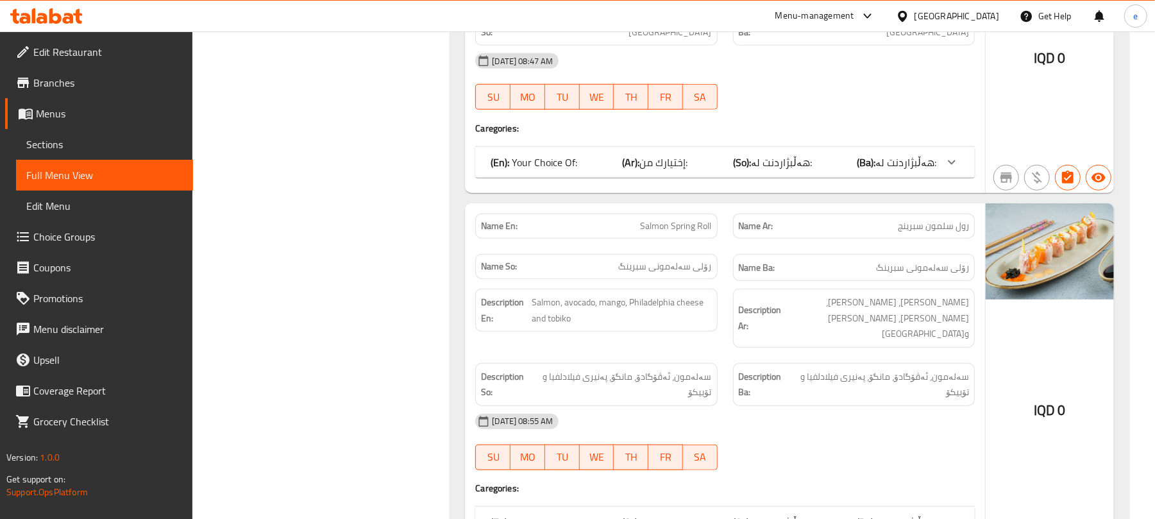
click at [686, 213] on div "Name En: Salmon Spring Roll" at bounding box center [596, 225] width 242 height 25
click at [690, 219] on span "Salmon Spring Roll" at bounding box center [675, 225] width 71 height 13
copy span "Salmon Spring Roll"
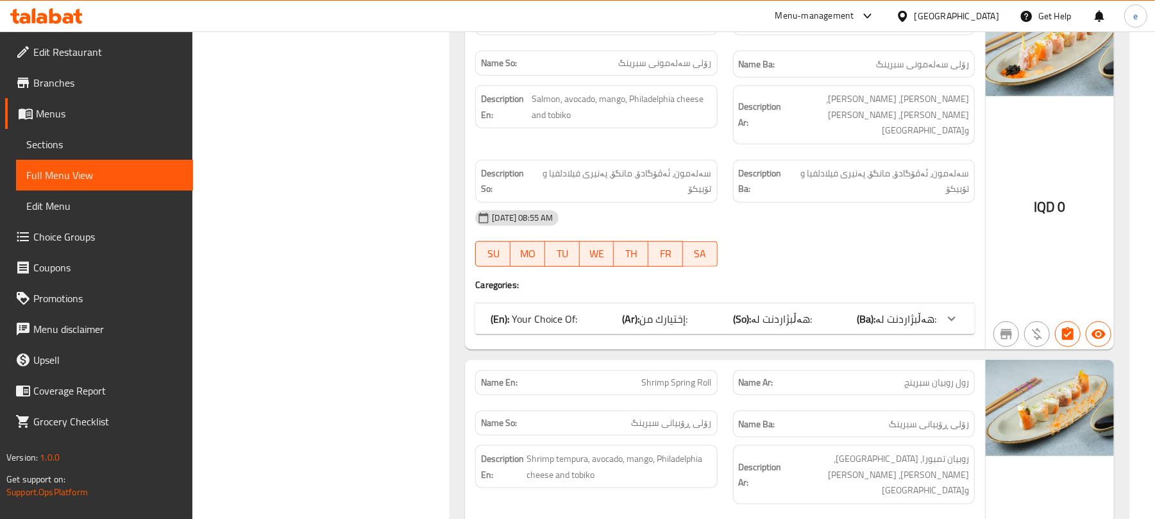
scroll to position [1019, 0]
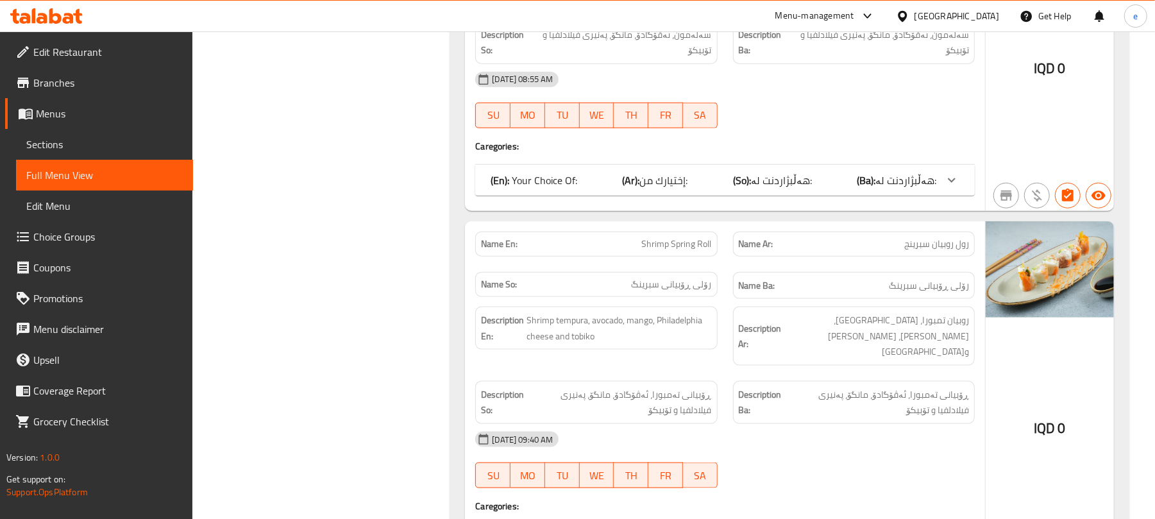
click at [686, 237] on span "Shrimp Spring Roll" at bounding box center [677, 243] width 70 height 13
copy span "Shrimp Spring Roll"
